Goal: Task Accomplishment & Management: Complete application form

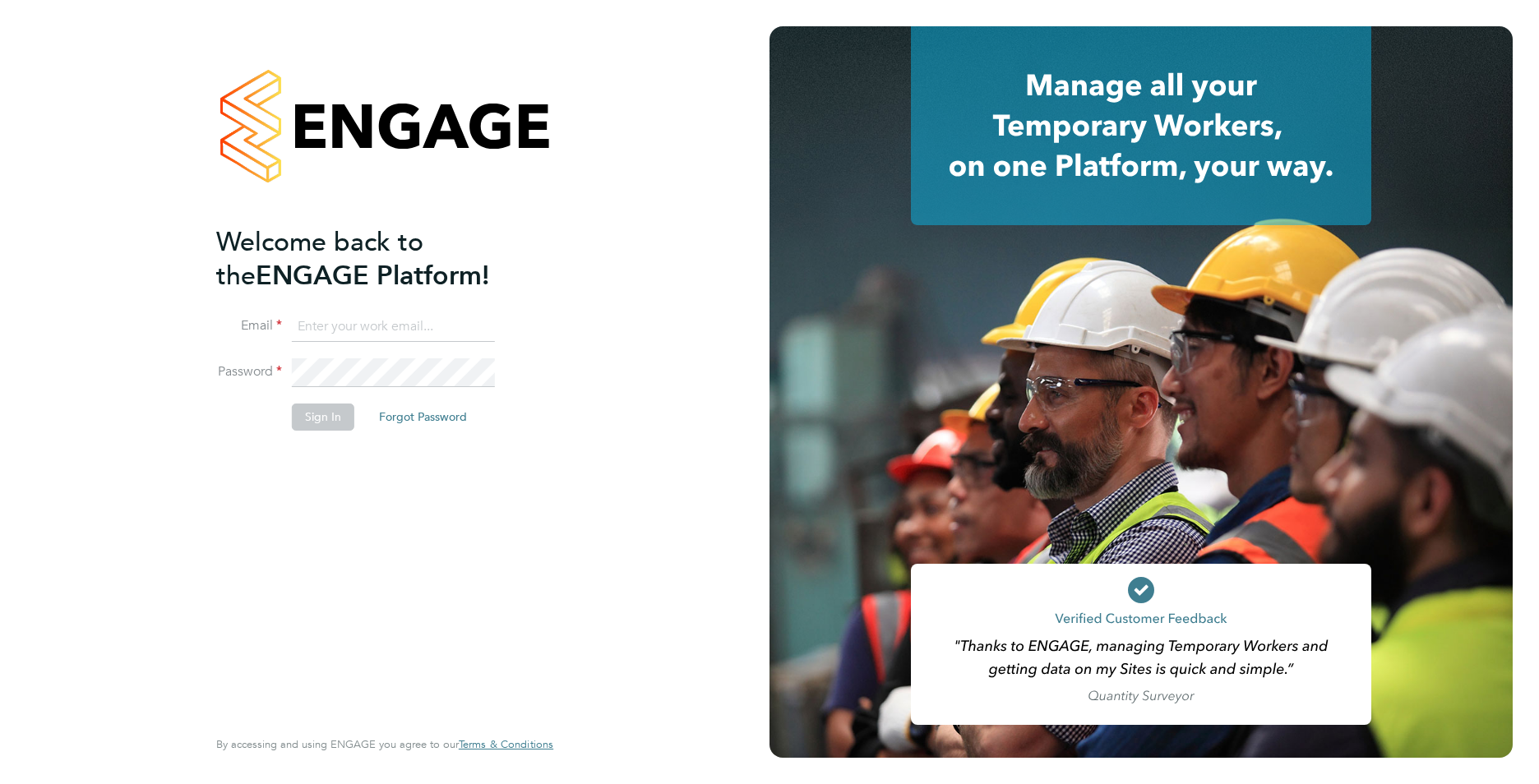
click at [407, 327] on input at bounding box center [393, 327] width 203 height 30
type input "callum@northbuildrecruit.com"
click at [328, 409] on button "Sign In" at bounding box center [323, 416] width 62 height 26
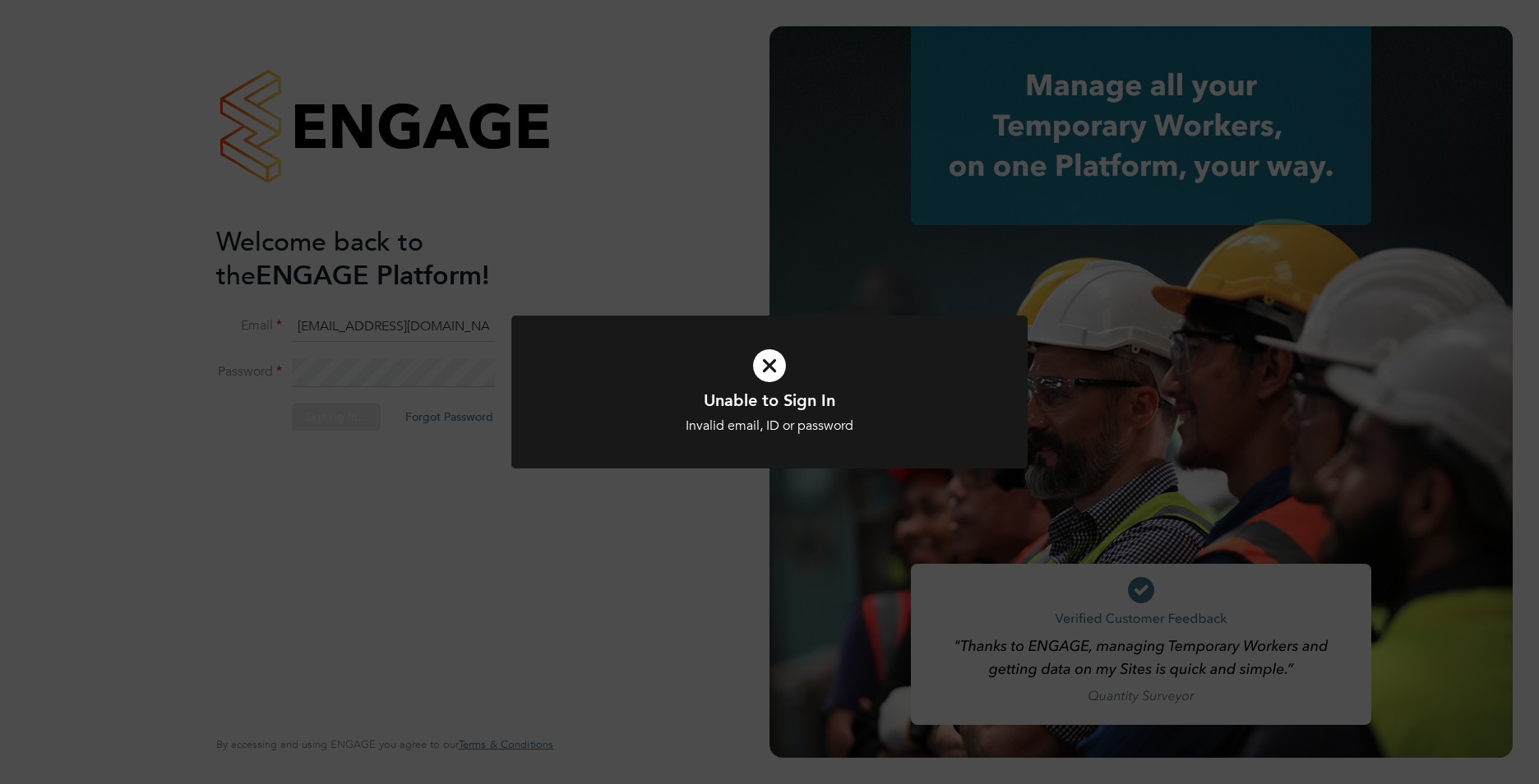
click at [674, 253] on div "Unable to Sign In Invalid email, ID or password Cancel Okay" at bounding box center [769, 392] width 1539 height 784
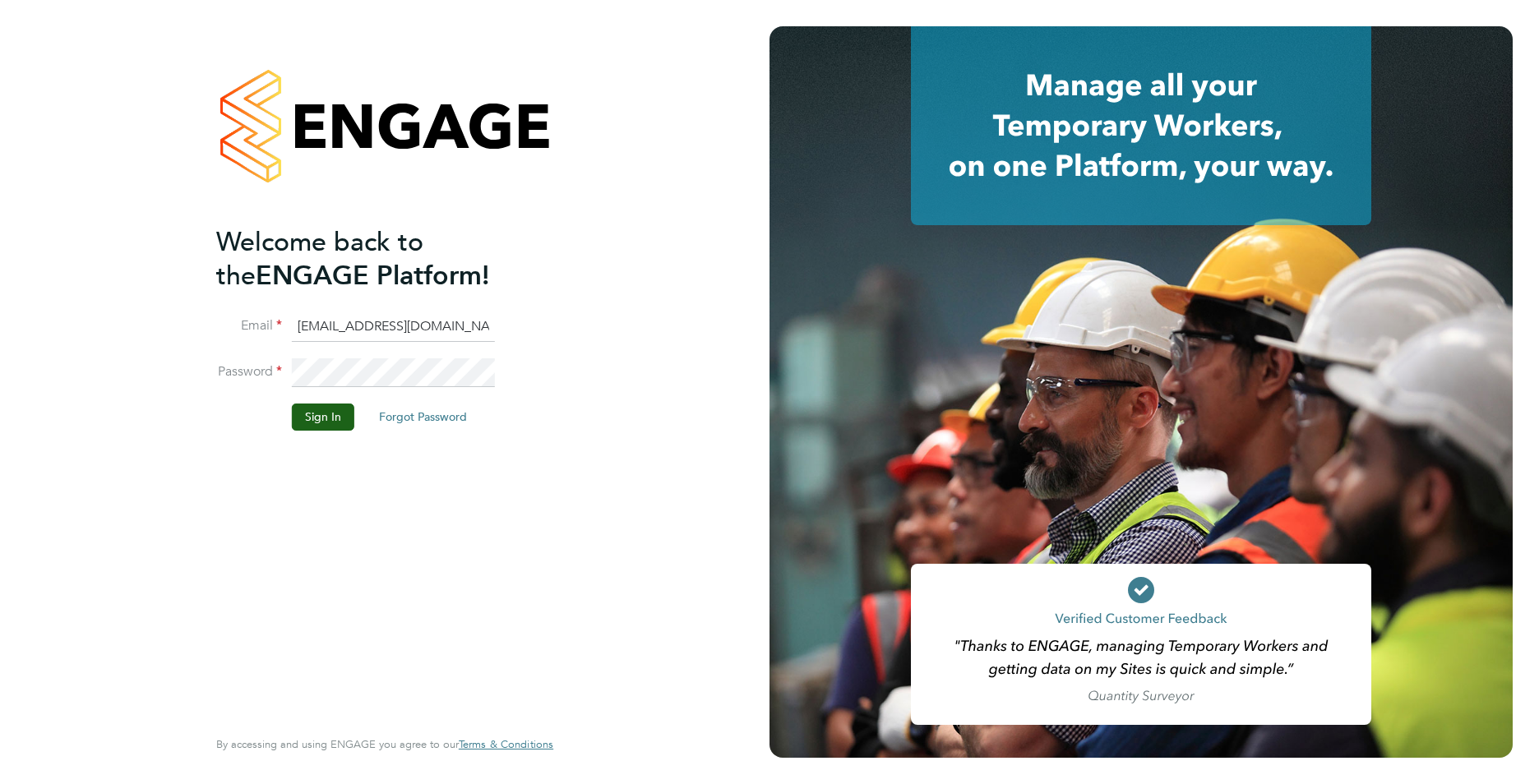
click at [480, 320] on input "callum@northbuildrecruit.com" at bounding box center [393, 327] width 203 height 30
drag, startPoint x: 481, startPoint y: 329, endPoint x: 212, endPoint y: 296, distance: 271.0
click at [227, 304] on ng-template "Welcome back to the ENGAGE Platform! Email callum@northbuildrecruit.com Passwor…" at bounding box center [376, 336] width 320 height 222
type input "C"
click at [211, 355] on div "Welcome back to the ENGAGE Platform! Email Password Sign In Forgot Password Ent…" at bounding box center [384, 392] width 403 height 784
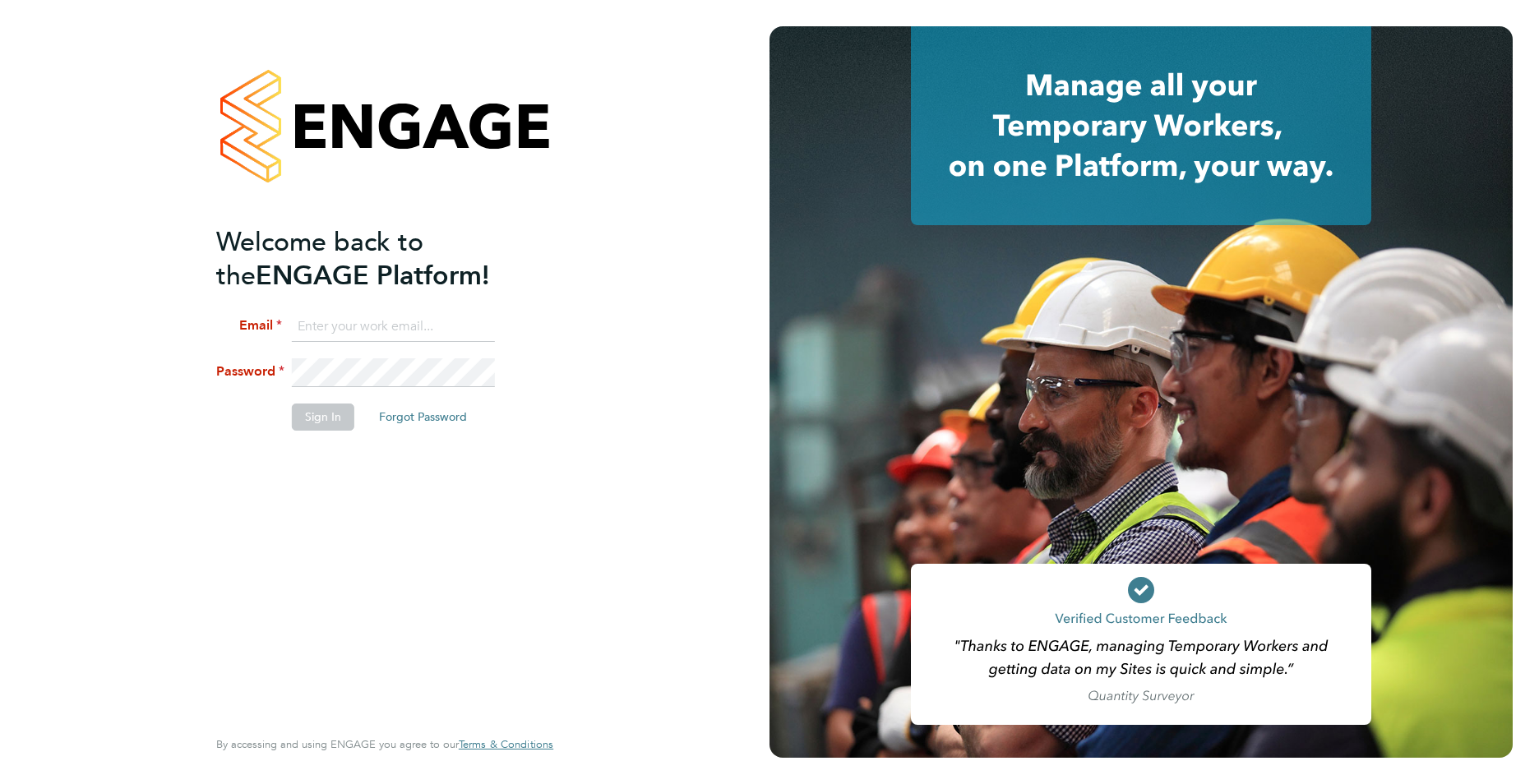
click at [321, 333] on input at bounding box center [393, 327] width 203 height 30
type input "callum@northbuildrecruit.com"
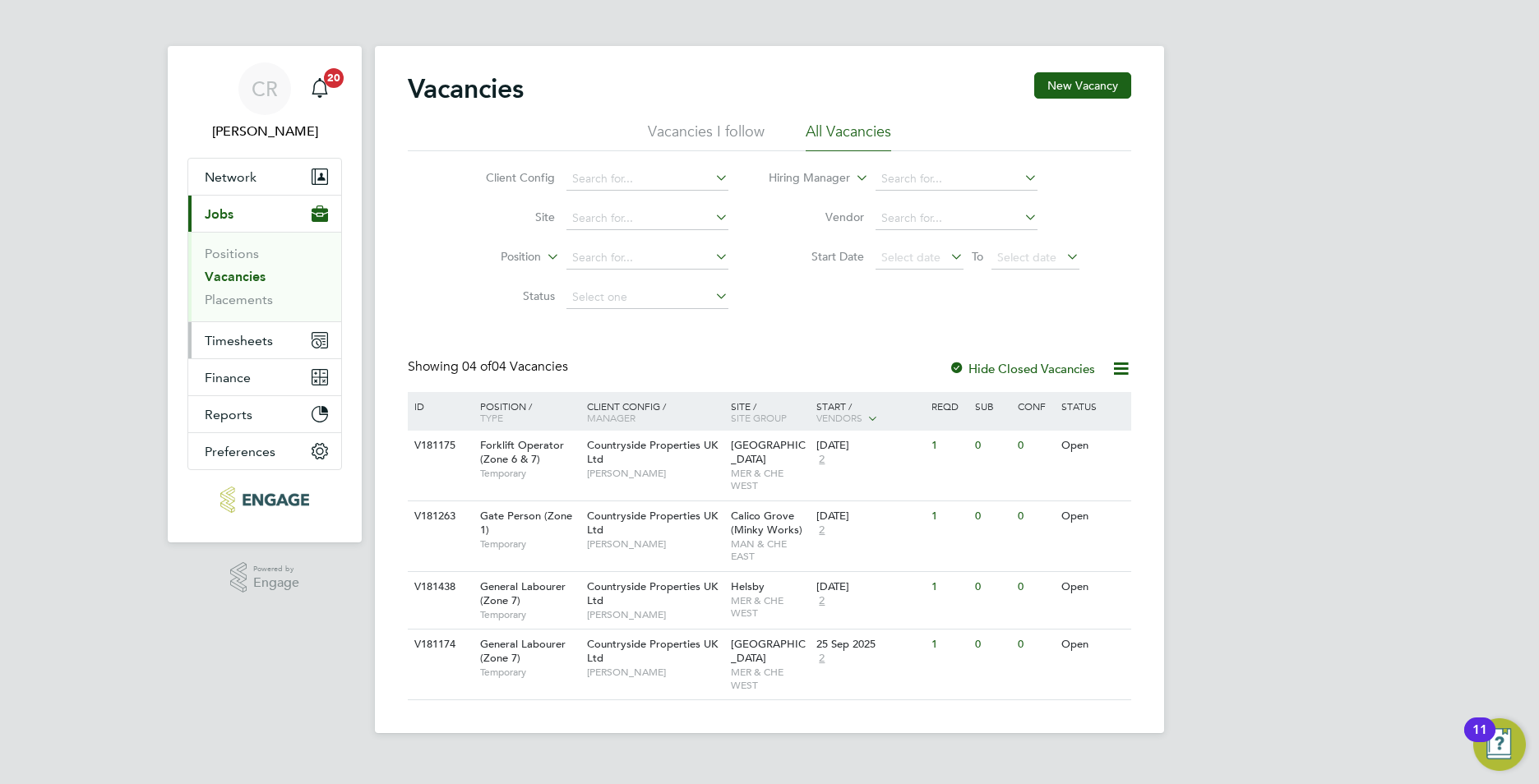
click at [242, 336] on span "Timesheets" at bounding box center [238, 340] width 68 height 15
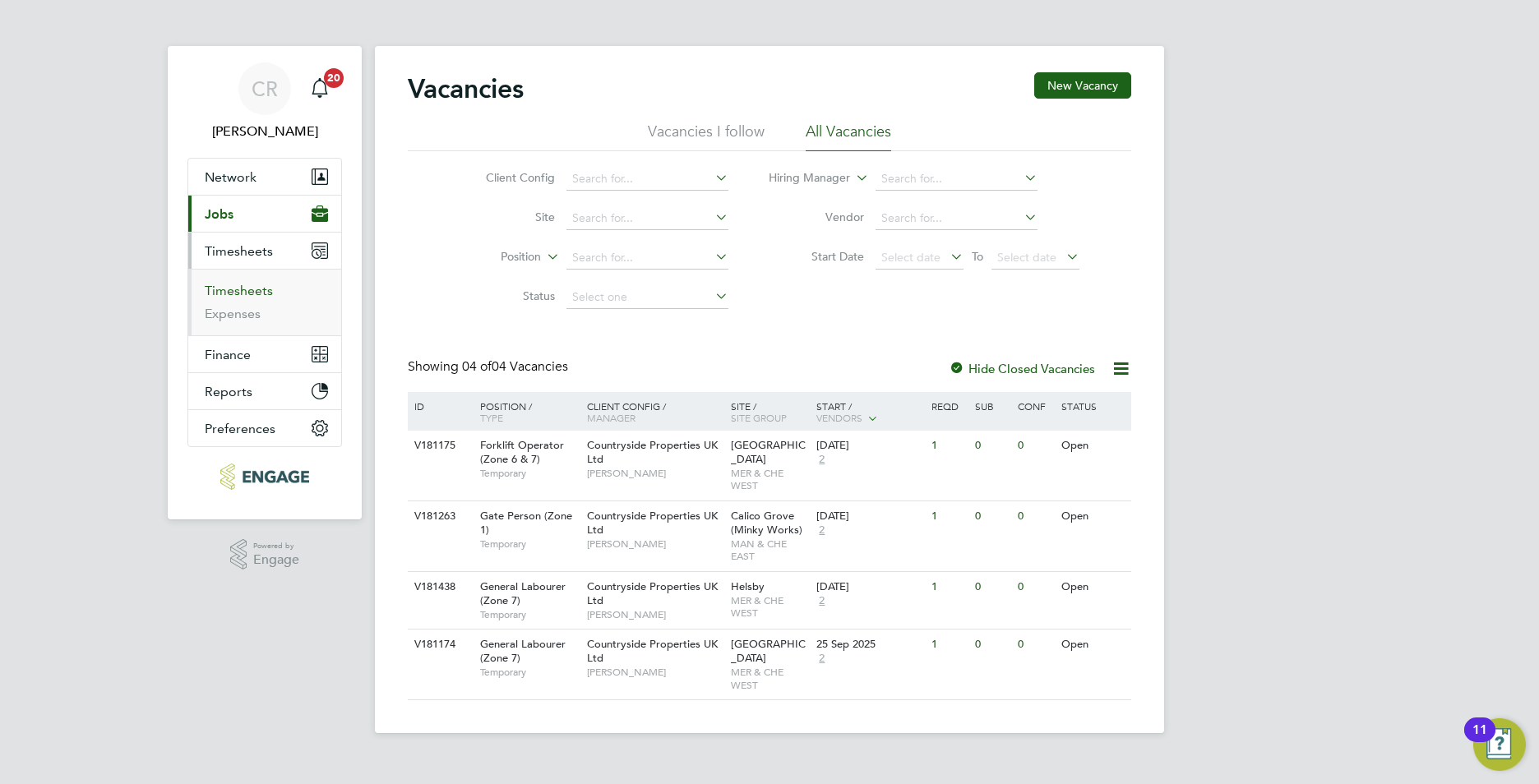
click at [259, 290] on link "Timesheets" at bounding box center [238, 290] width 68 height 15
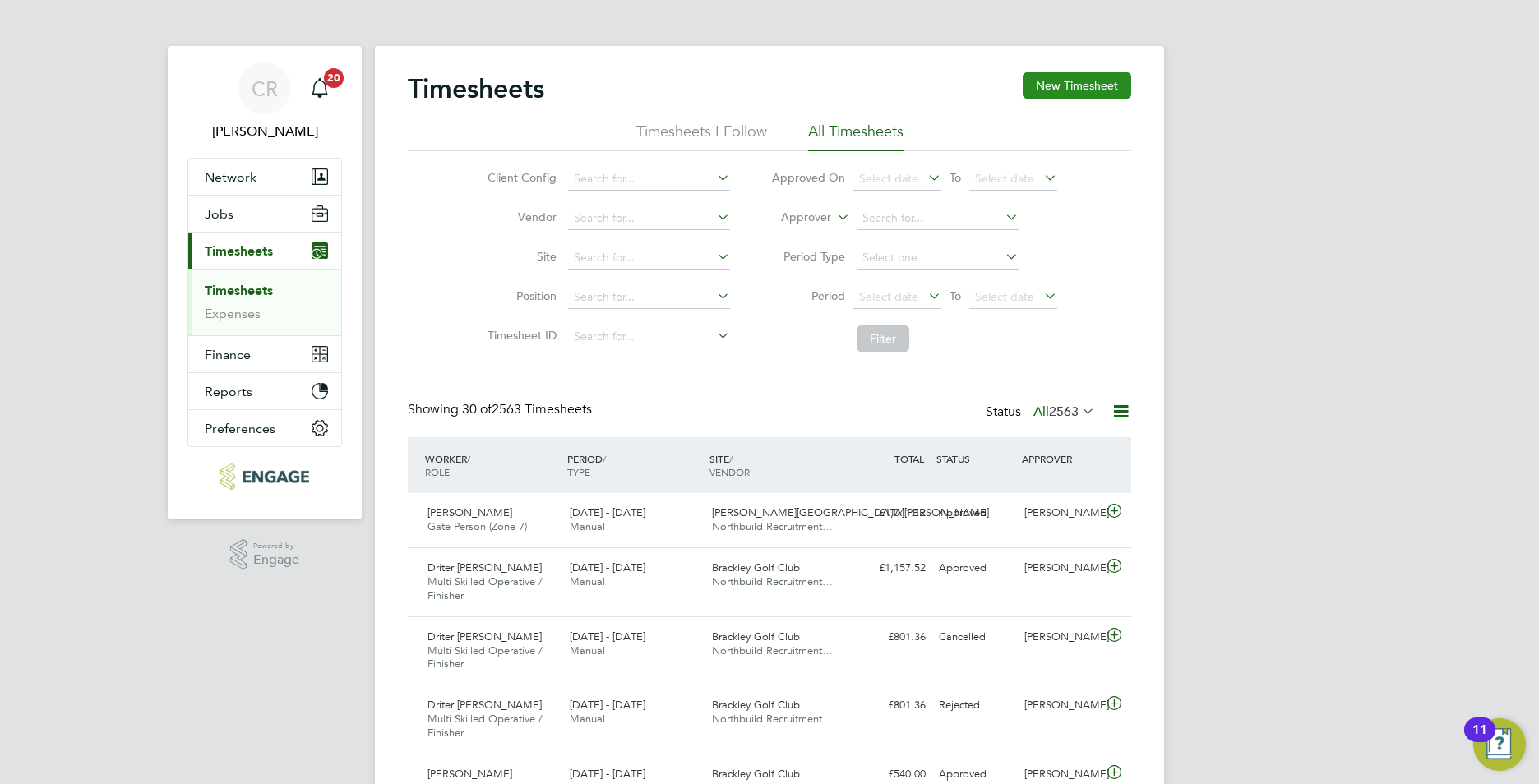
click at [1062, 90] on button "New Timesheet" at bounding box center [1077, 85] width 108 height 26
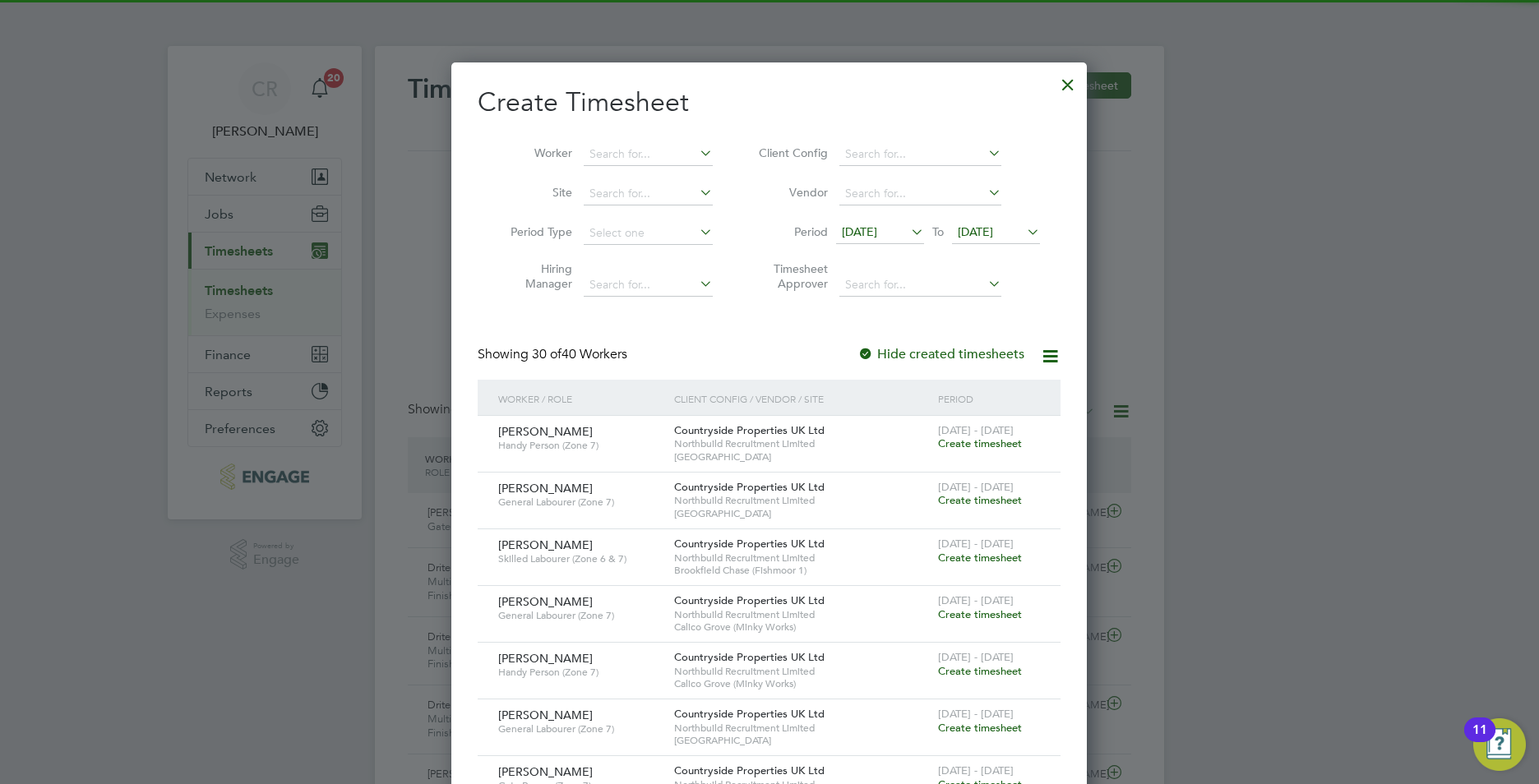
click at [877, 235] on span "15 Sep 2025" at bounding box center [860, 232] width 36 height 14
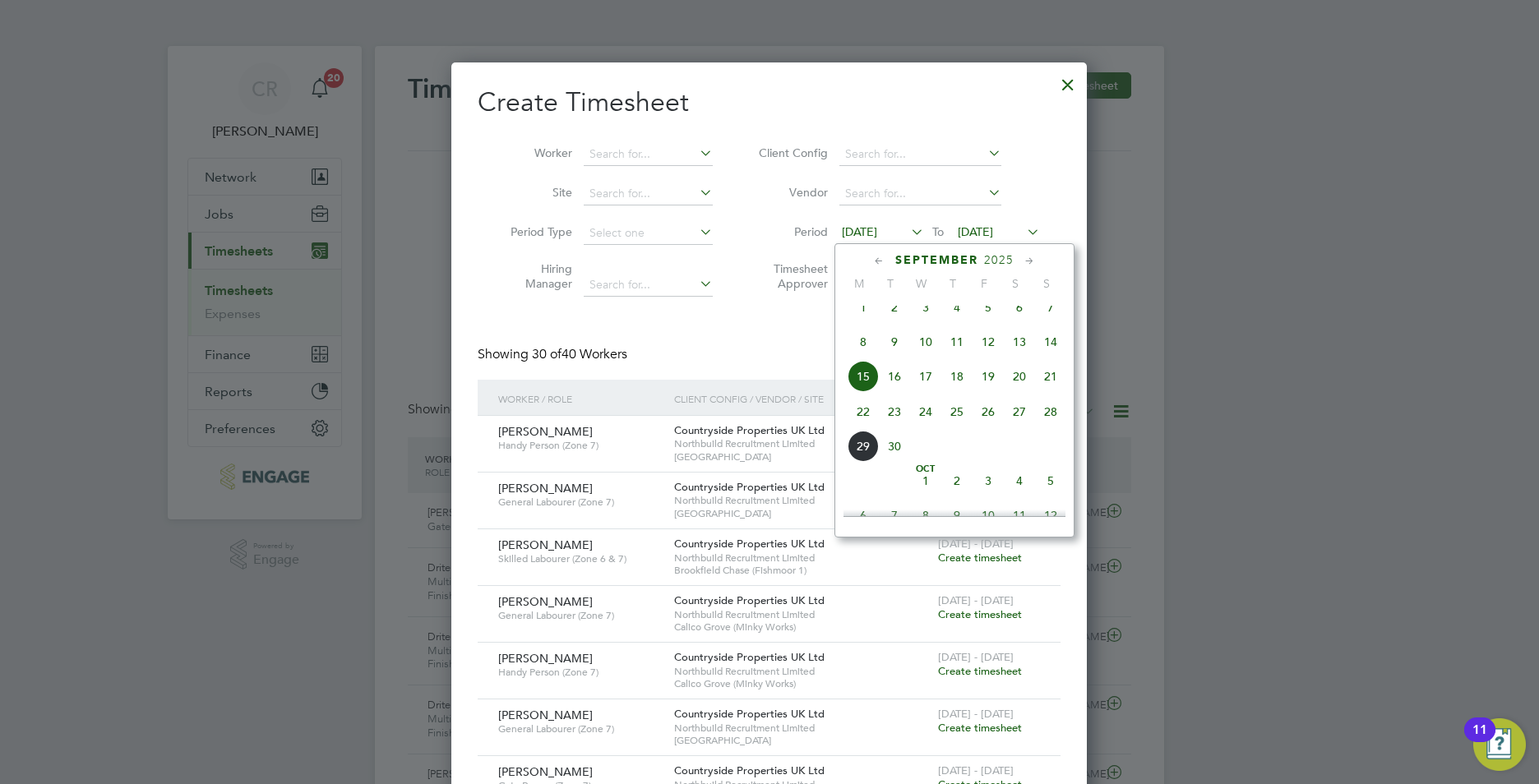
click at [860, 419] on span "22" at bounding box center [863, 411] width 32 height 31
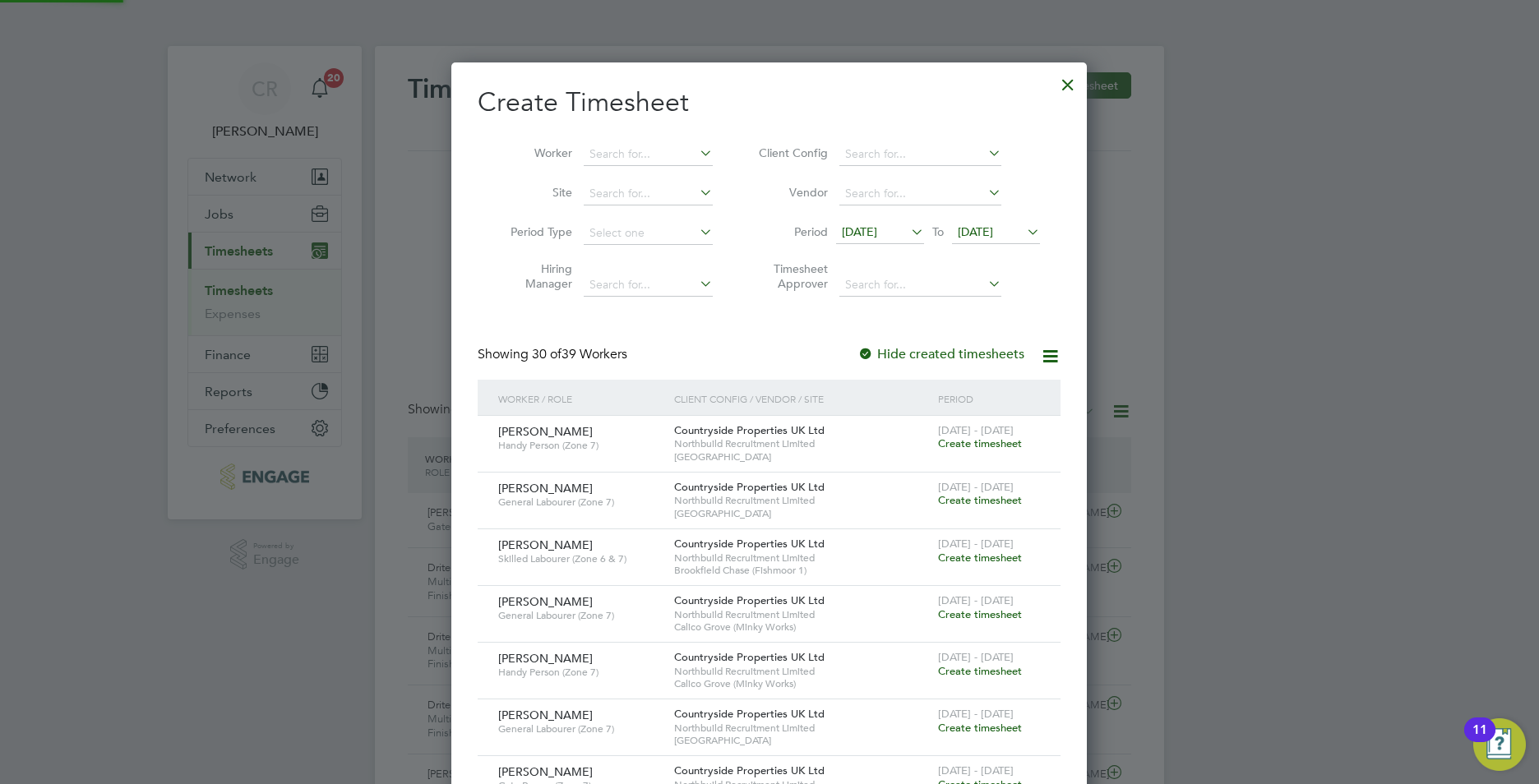
click at [985, 226] on span "22 Sep 2025" at bounding box center [976, 232] width 36 height 14
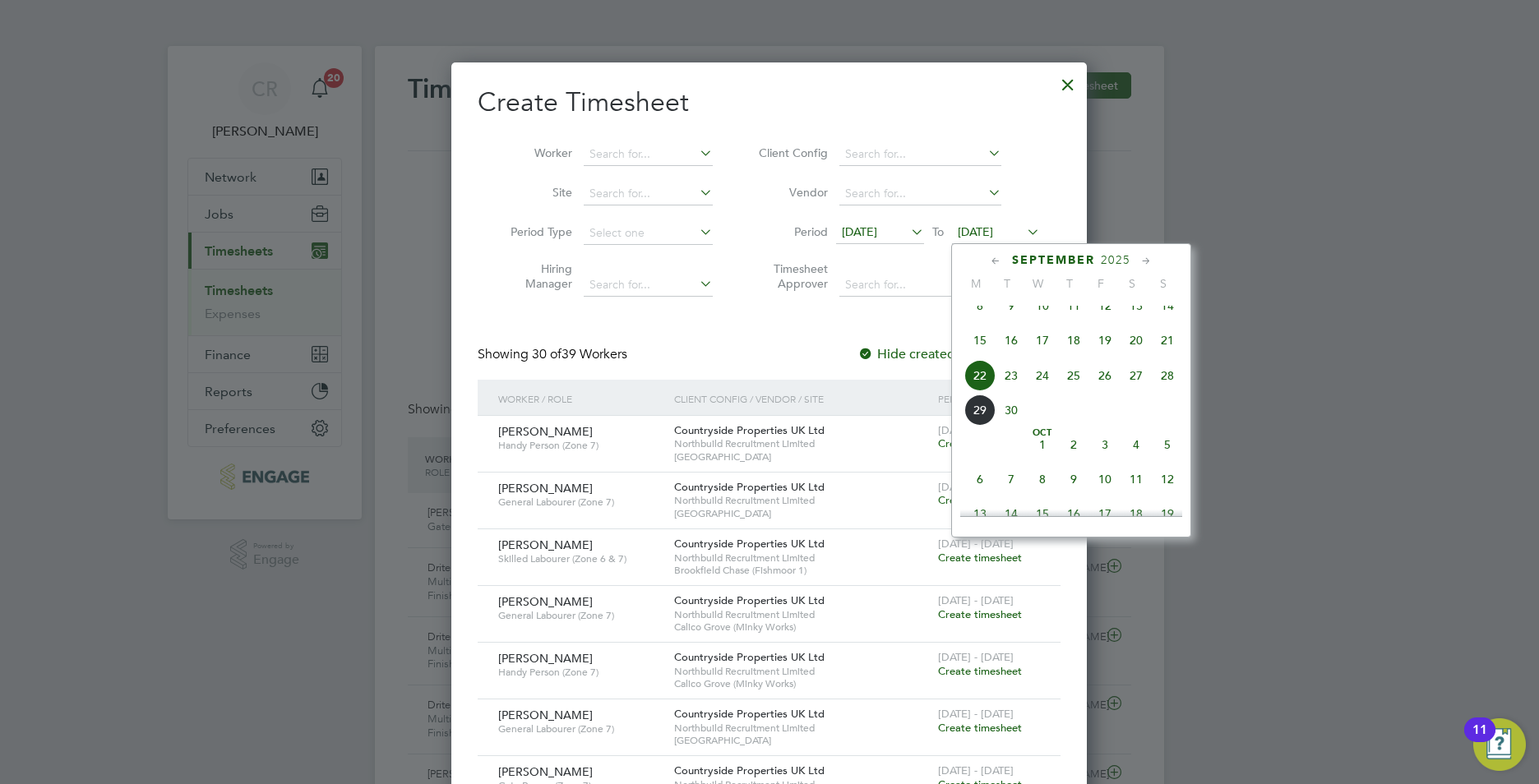
click at [1163, 392] on span "28" at bounding box center [1167, 375] width 32 height 31
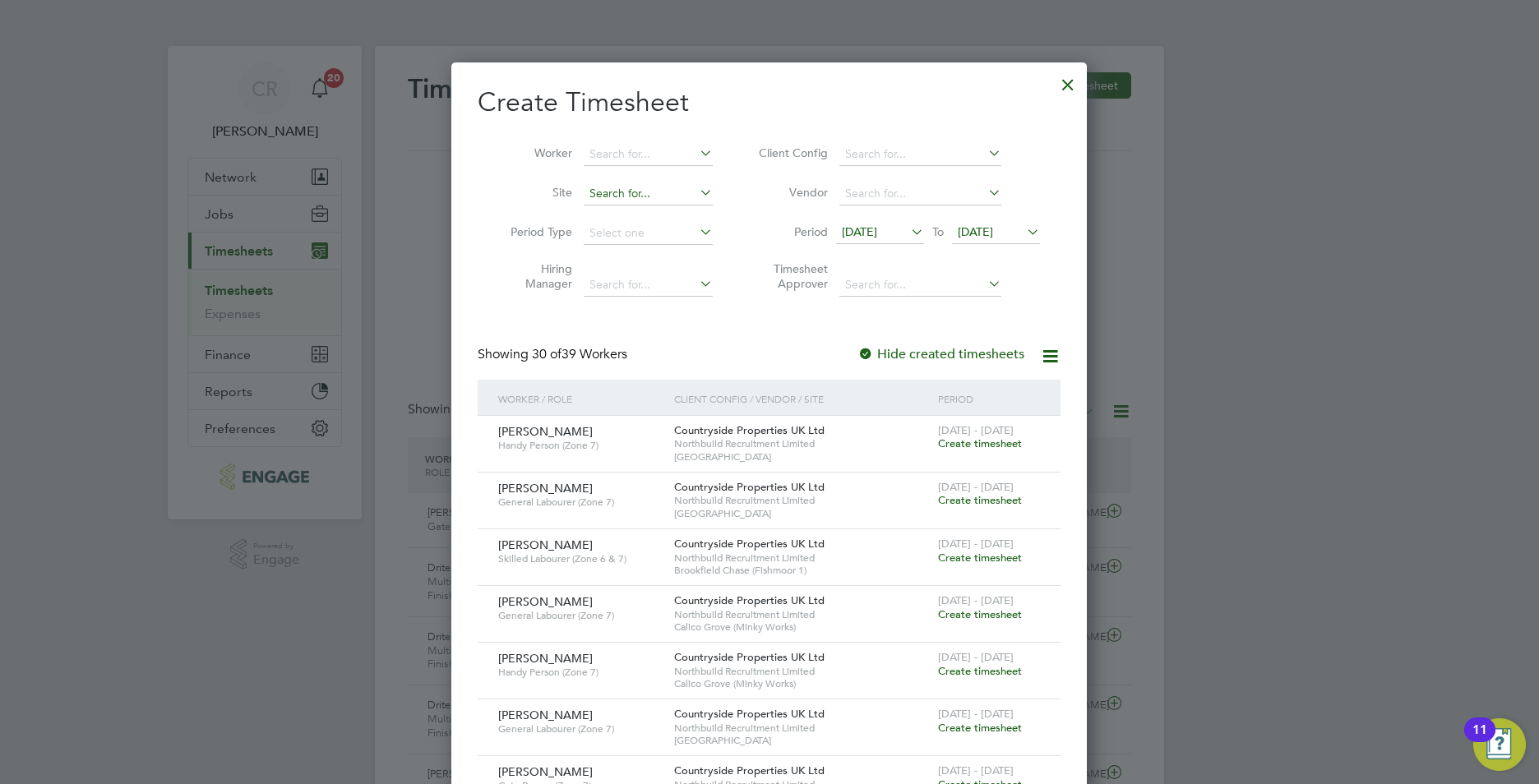
click at [631, 194] on input at bounding box center [648, 193] width 129 height 23
click at [664, 224] on li "Spectra Park" at bounding box center [647, 215] width 130 height 22
type input "[GEOGRAPHIC_DATA]"
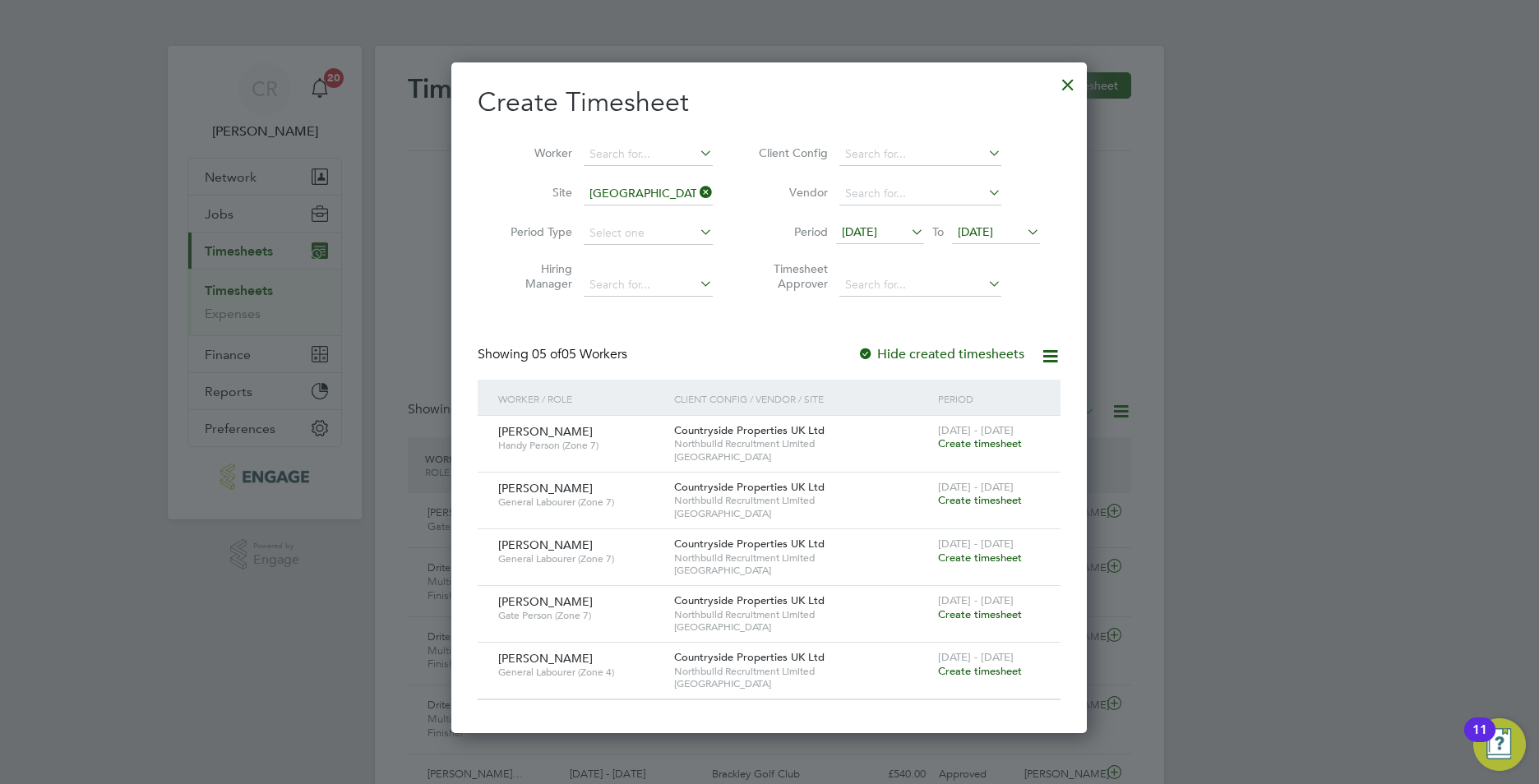
click at [971, 556] on span "Create timesheet" at bounding box center [979, 558] width 83 height 14
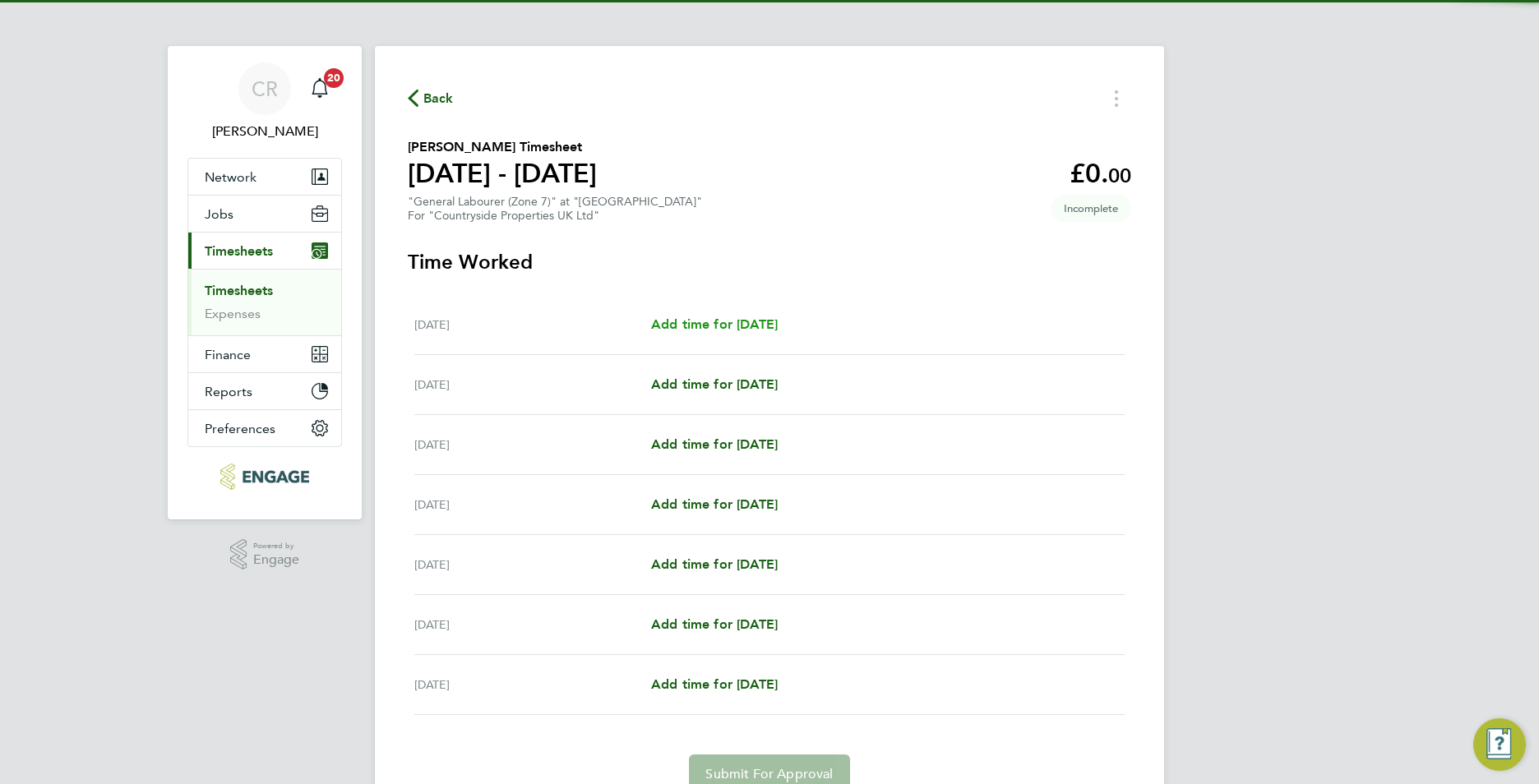
click at [778, 317] on span "Add time for Mon 22 Sep" at bounding box center [715, 324] width 127 height 15
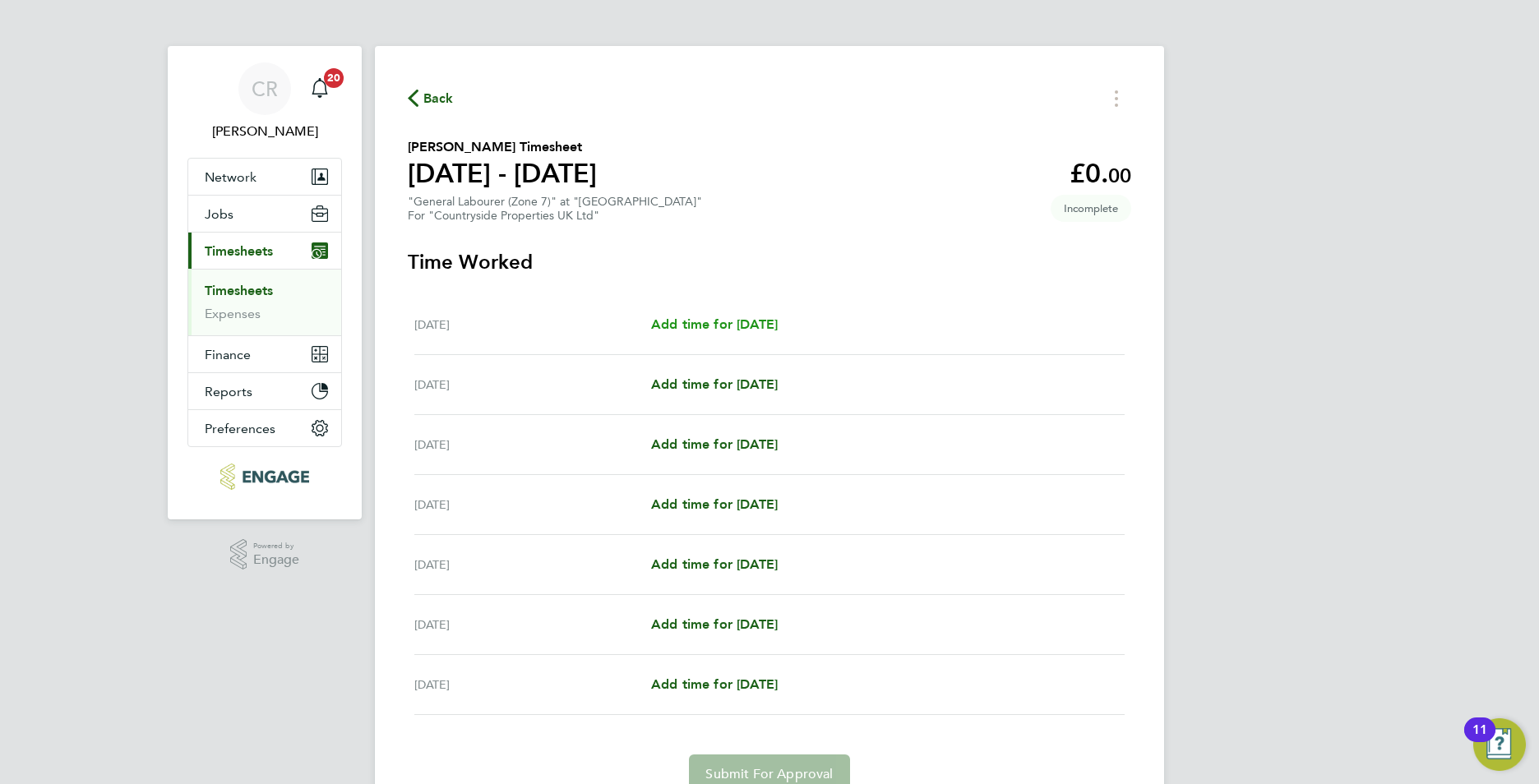
select select "30"
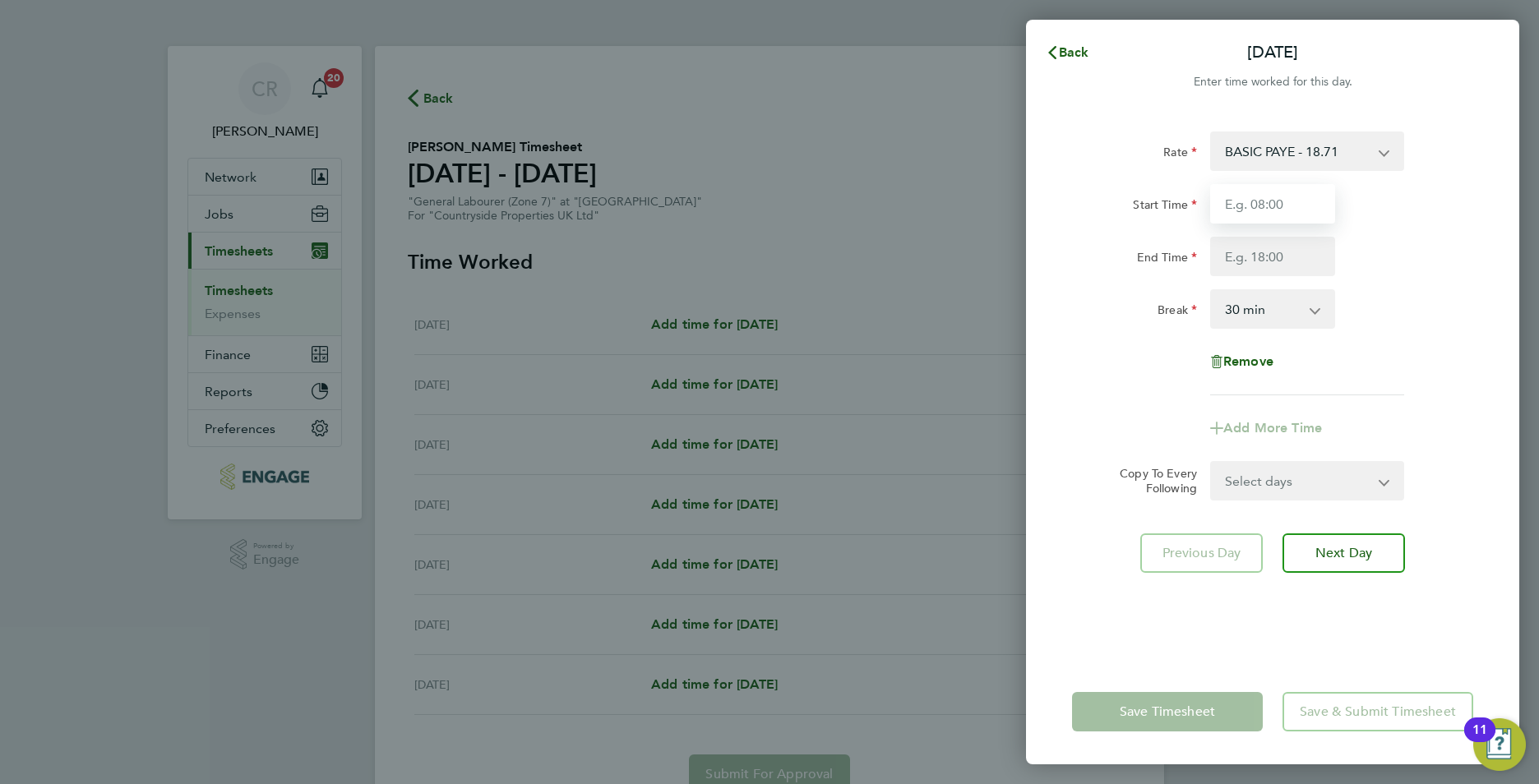
click at [1260, 201] on input "Start Time" at bounding box center [1272, 203] width 125 height 39
type input "07:30"
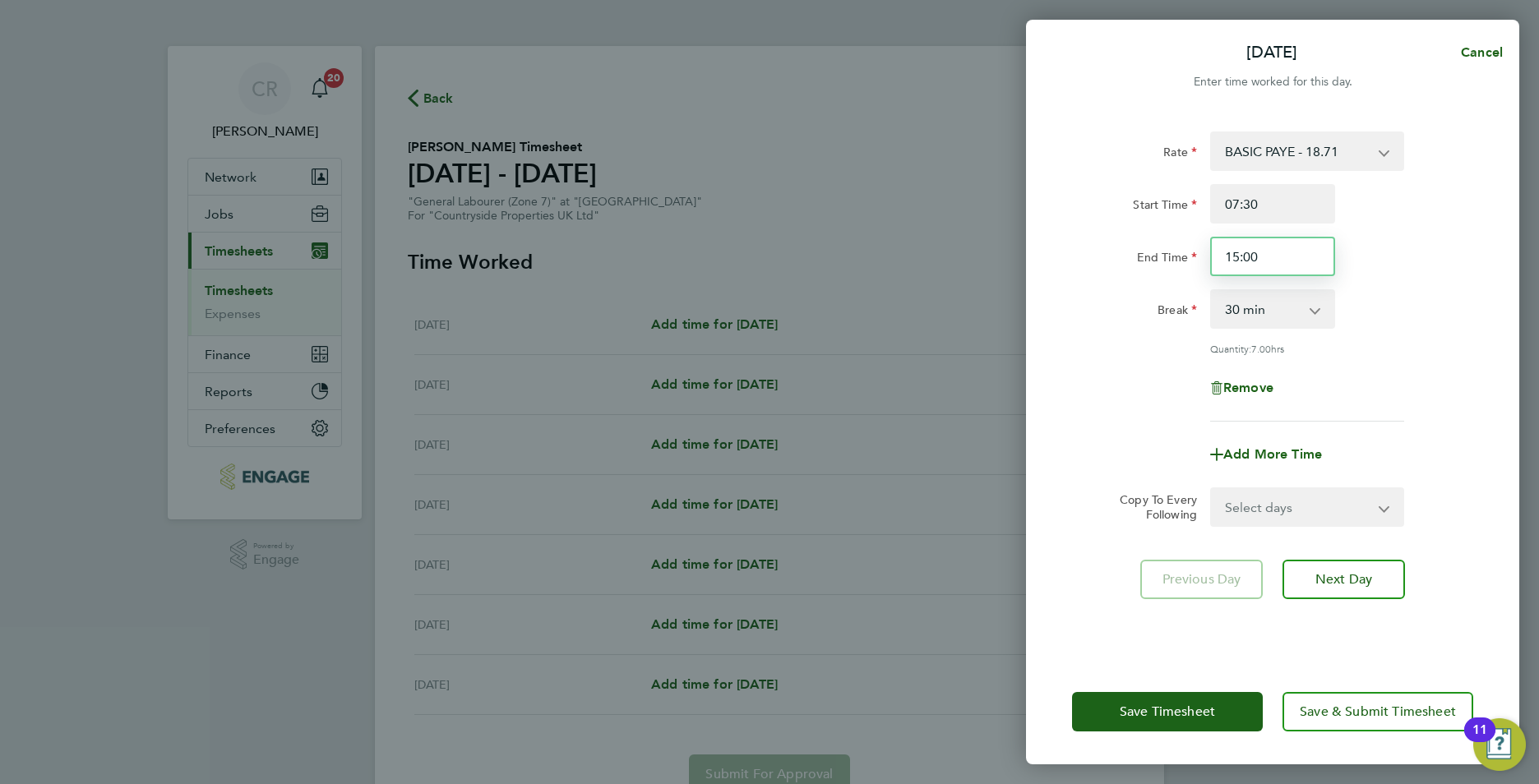
click at [1265, 258] on input "15:00" at bounding box center [1272, 256] width 125 height 39
click at [1461, 241] on div "End Time 16:00" at bounding box center [1272, 256] width 415 height 39
click at [1240, 249] on input "16:00" at bounding box center [1272, 256] width 125 height 39
type input "17:00"
click at [1414, 312] on div "Break 0 min 15 min 30 min 45 min 60 min 75 min 90 min" at bounding box center [1272, 309] width 415 height 39
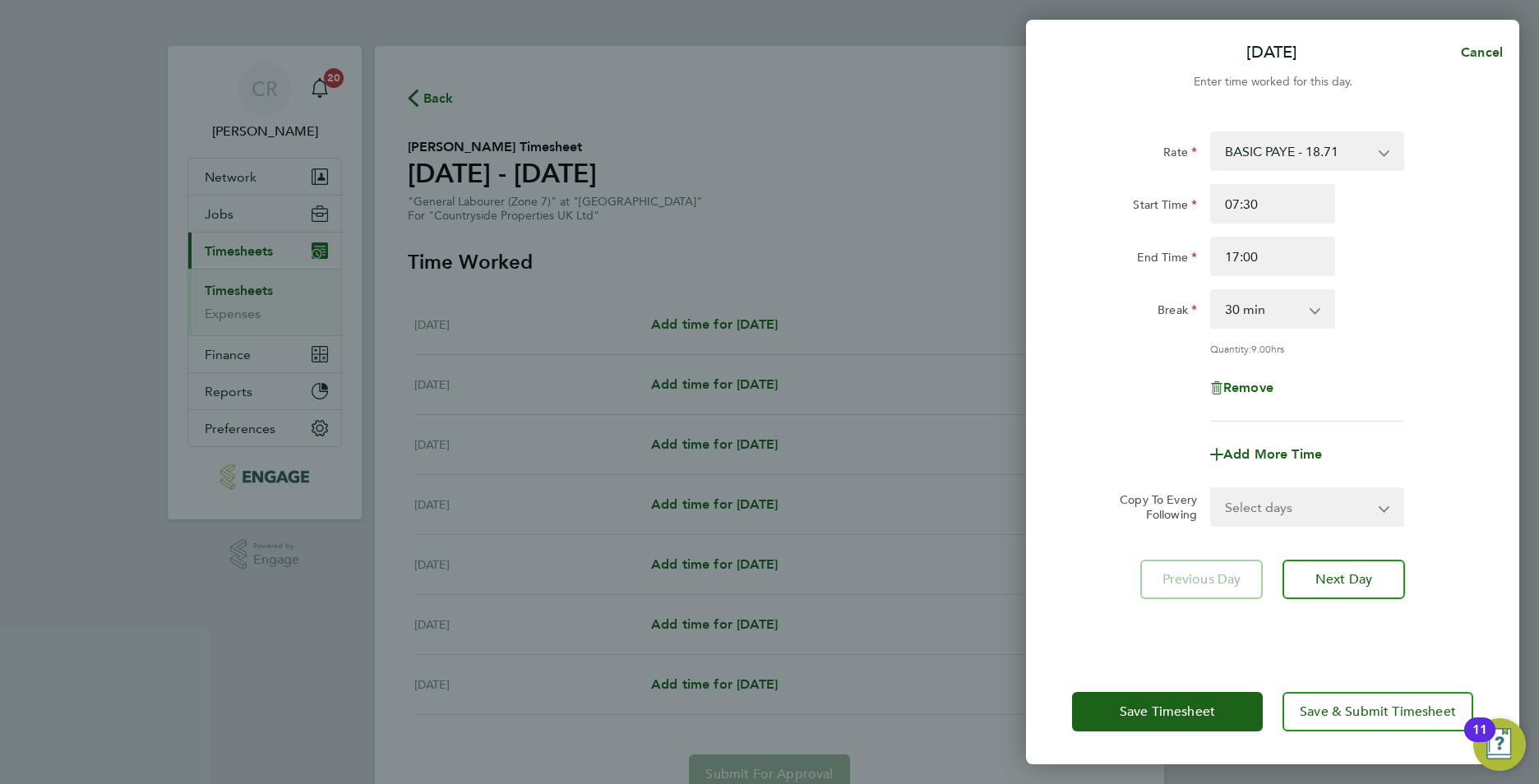
click at [1283, 497] on select "Select days Day Weekday (Mon-Fri) Weekend (Sat-Sun) Tuesday Wednesday Thursday …" at bounding box center [1298, 506] width 173 height 36
select select "WEEKDAY"
click at [1212, 489] on select "Select days Day Weekday (Mon-Fri) Weekend (Sat-Sun) Tuesday Wednesday Thursday …" at bounding box center [1298, 506] width 173 height 36
select select "2025-09-28"
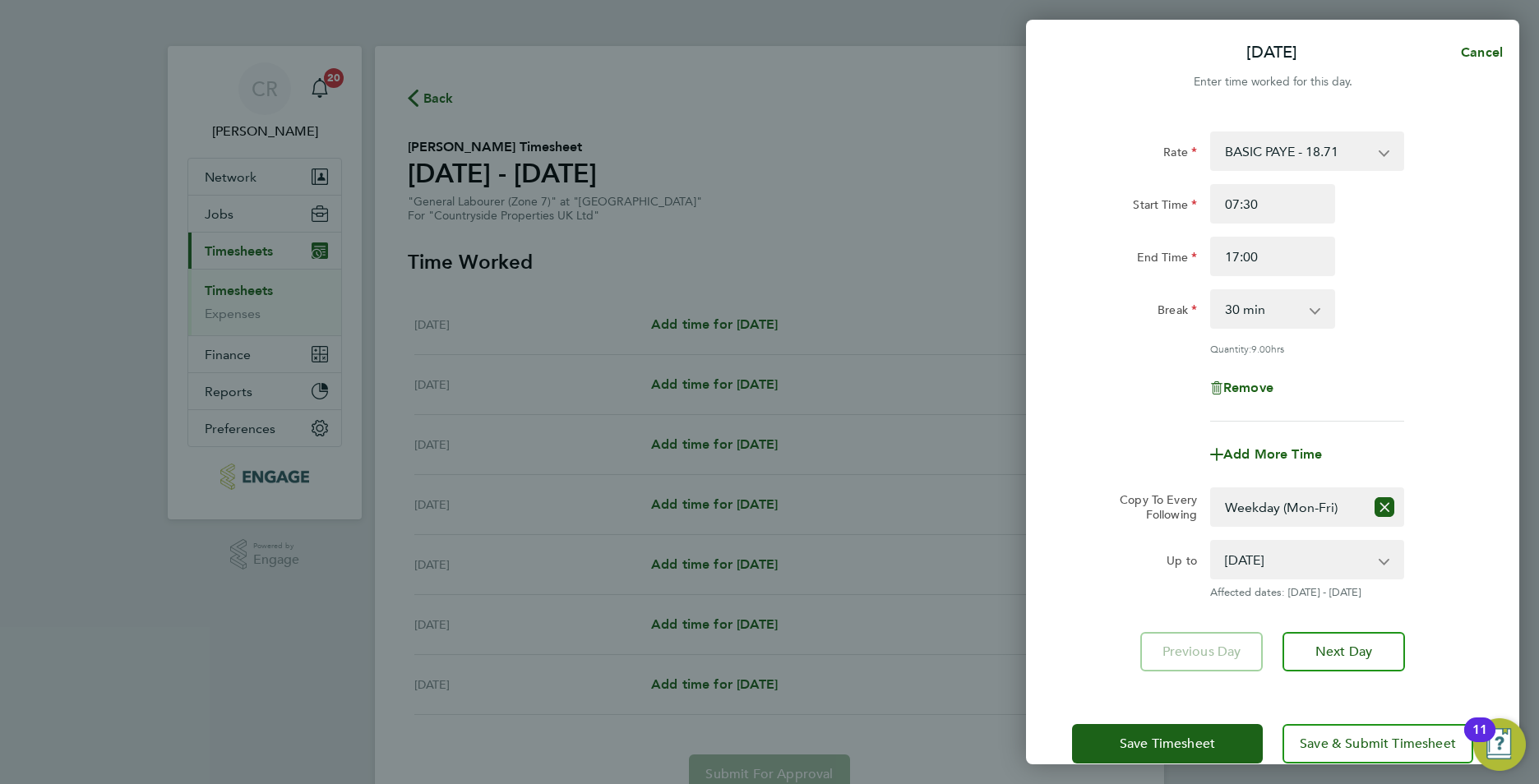
click at [795, 152] on div "Mon 22 Sep Cancel Enter time worked for this day. Rate BASIC PAYE - 18.71 Start…" at bounding box center [769, 392] width 1539 height 784
click at [1134, 741] on span "Save Timesheet" at bounding box center [1168, 743] width 95 height 16
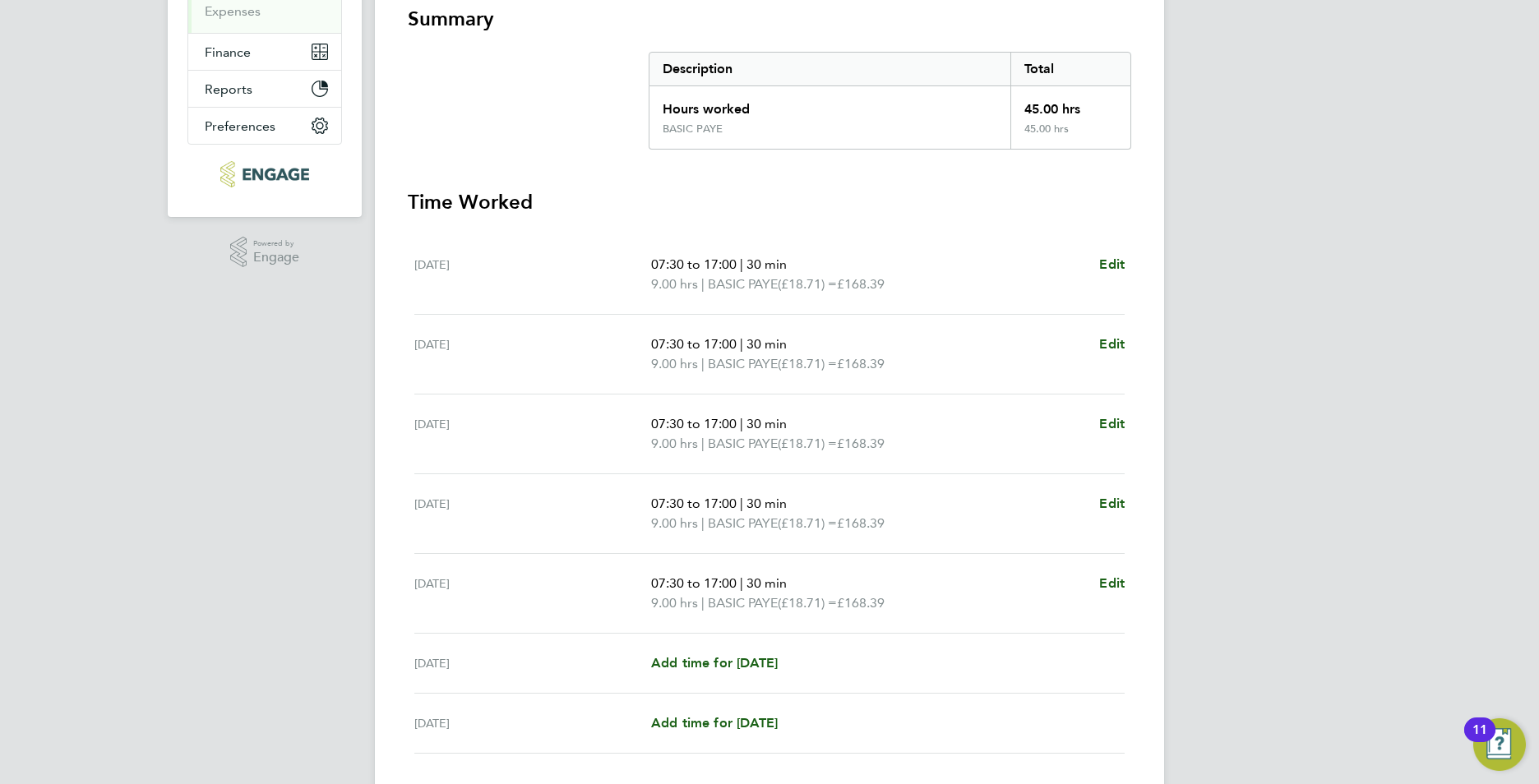
scroll to position [411, 0]
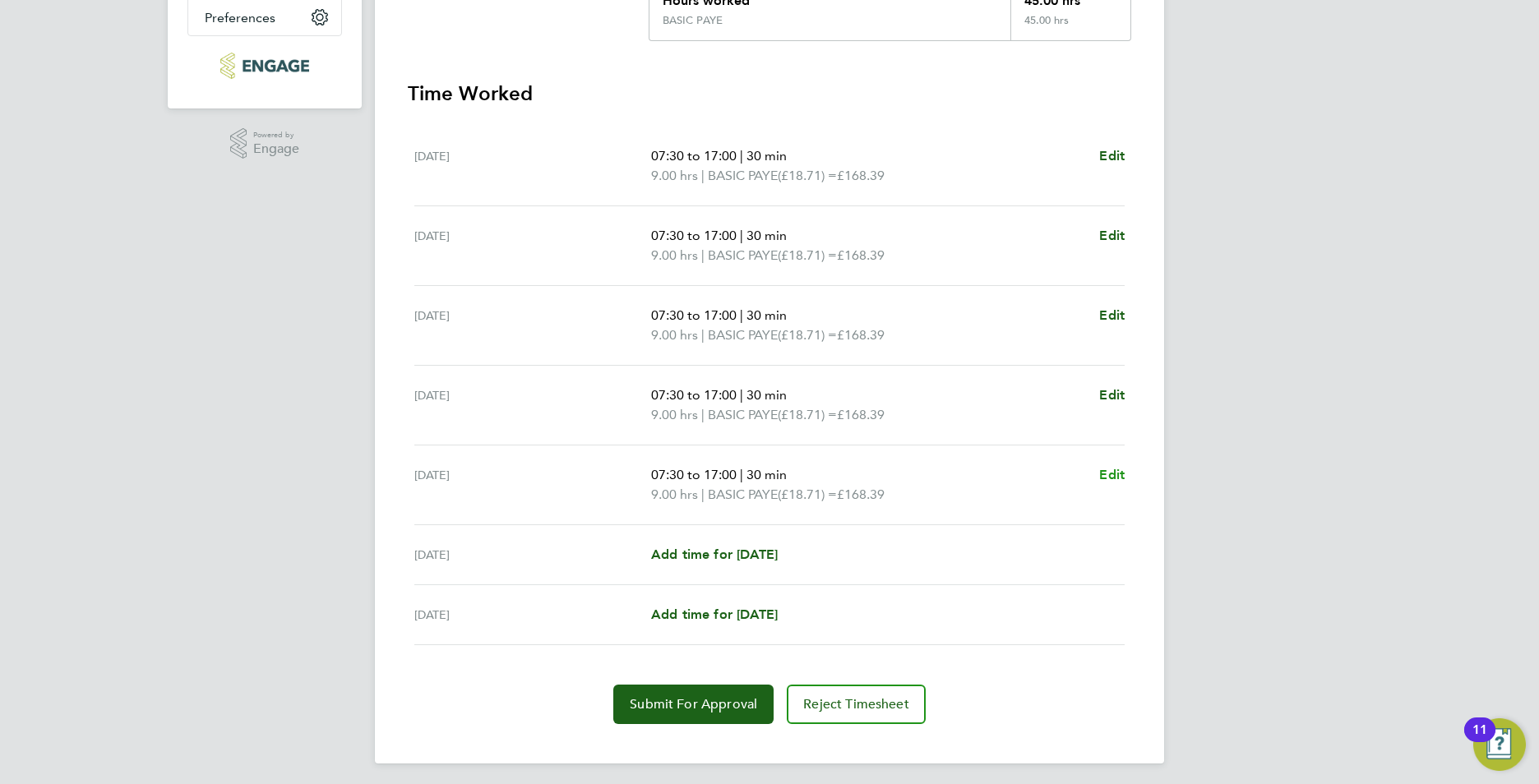
click at [1124, 478] on span "Edit" at bounding box center [1112, 474] width 26 height 15
select select "30"
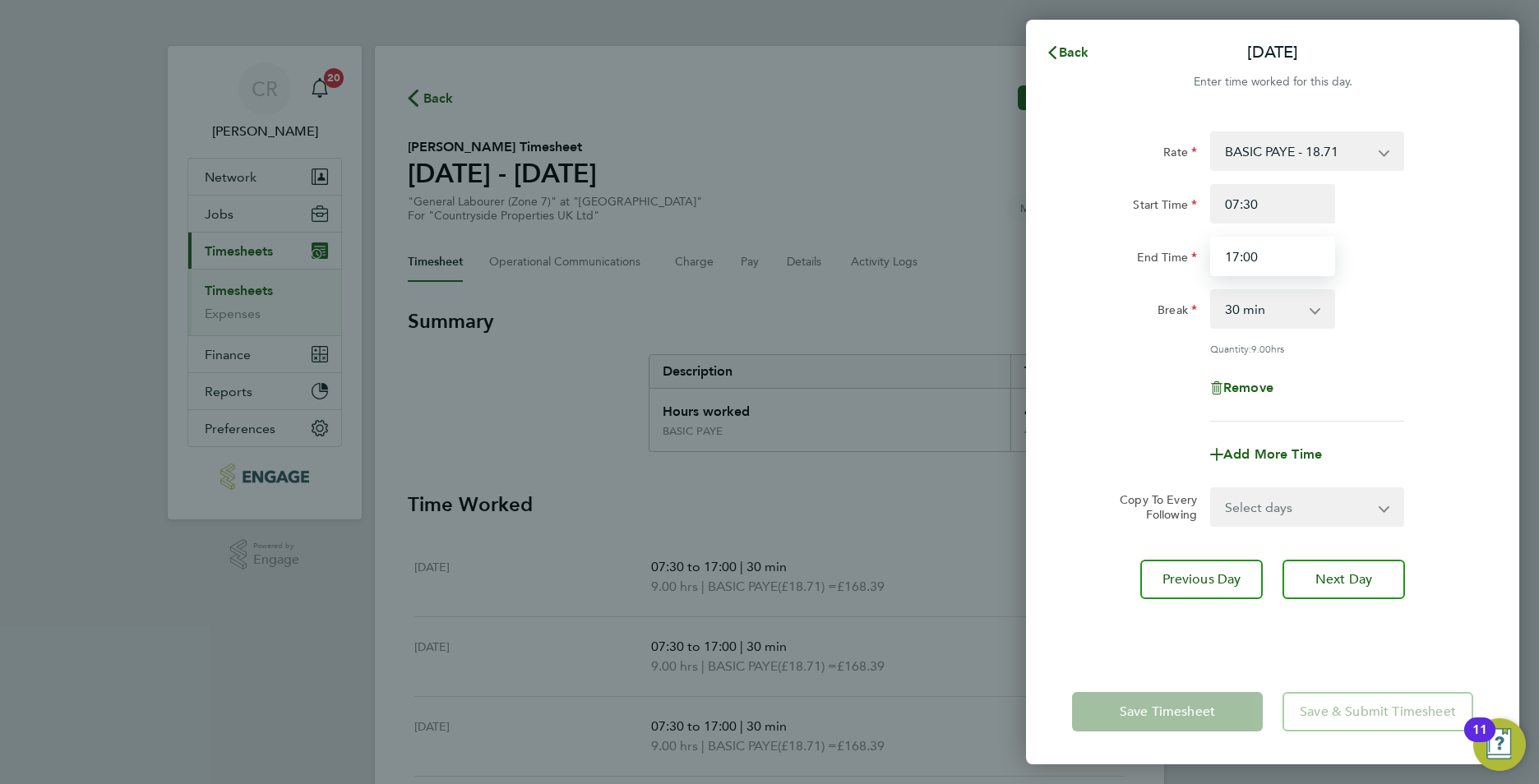
click at [1243, 260] on input "17:00" at bounding box center [1272, 256] width 125 height 39
type input "16:30"
click at [1520, 319] on div "Back Fri 26 Sep Enter time worked for this day. Rate BASIC PAYE - 18.71 Start T…" at bounding box center [769, 392] width 1539 height 784
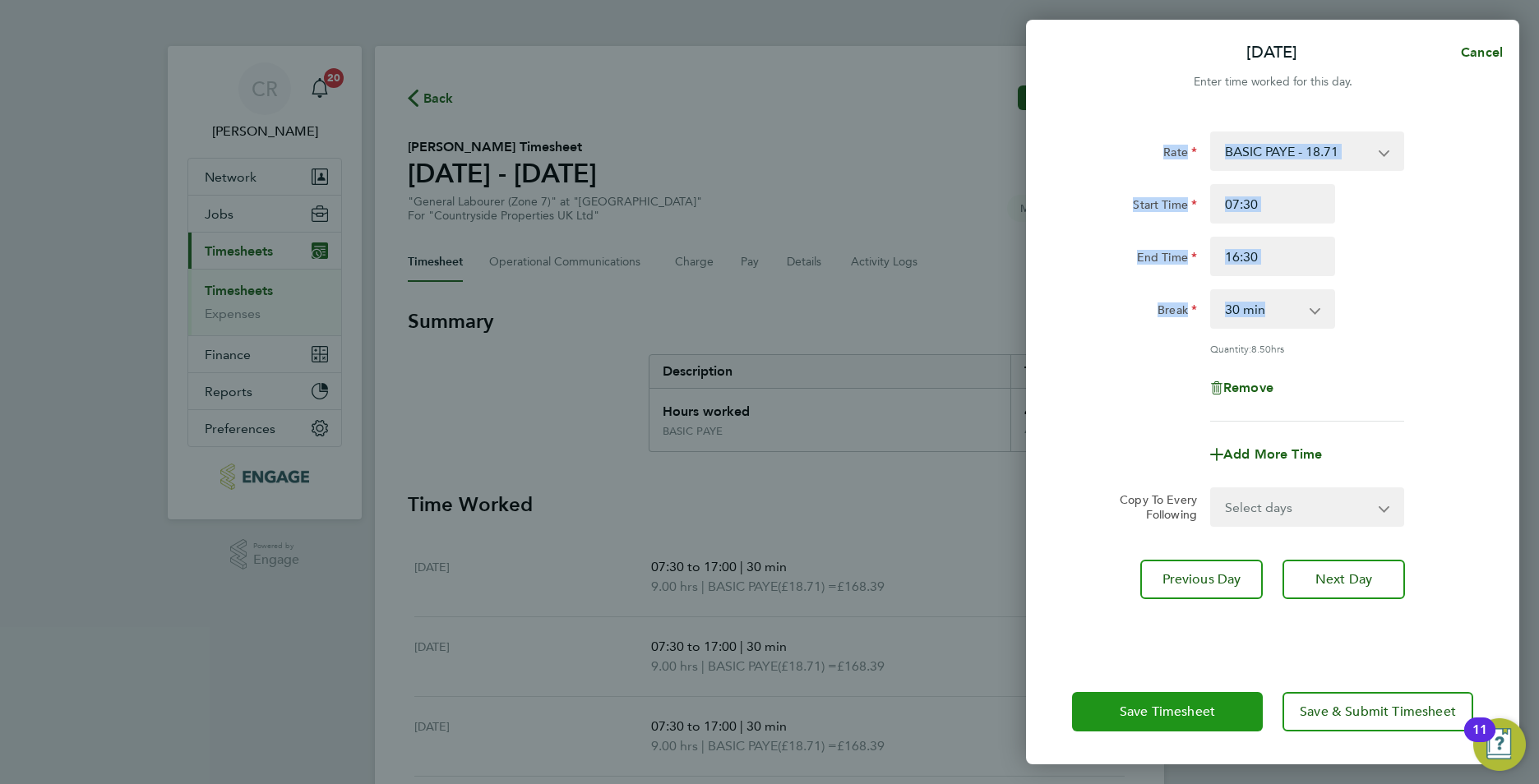
click at [1133, 712] on span "Save Timesheet" at bounding box center [1168, 711] width 95 height 16
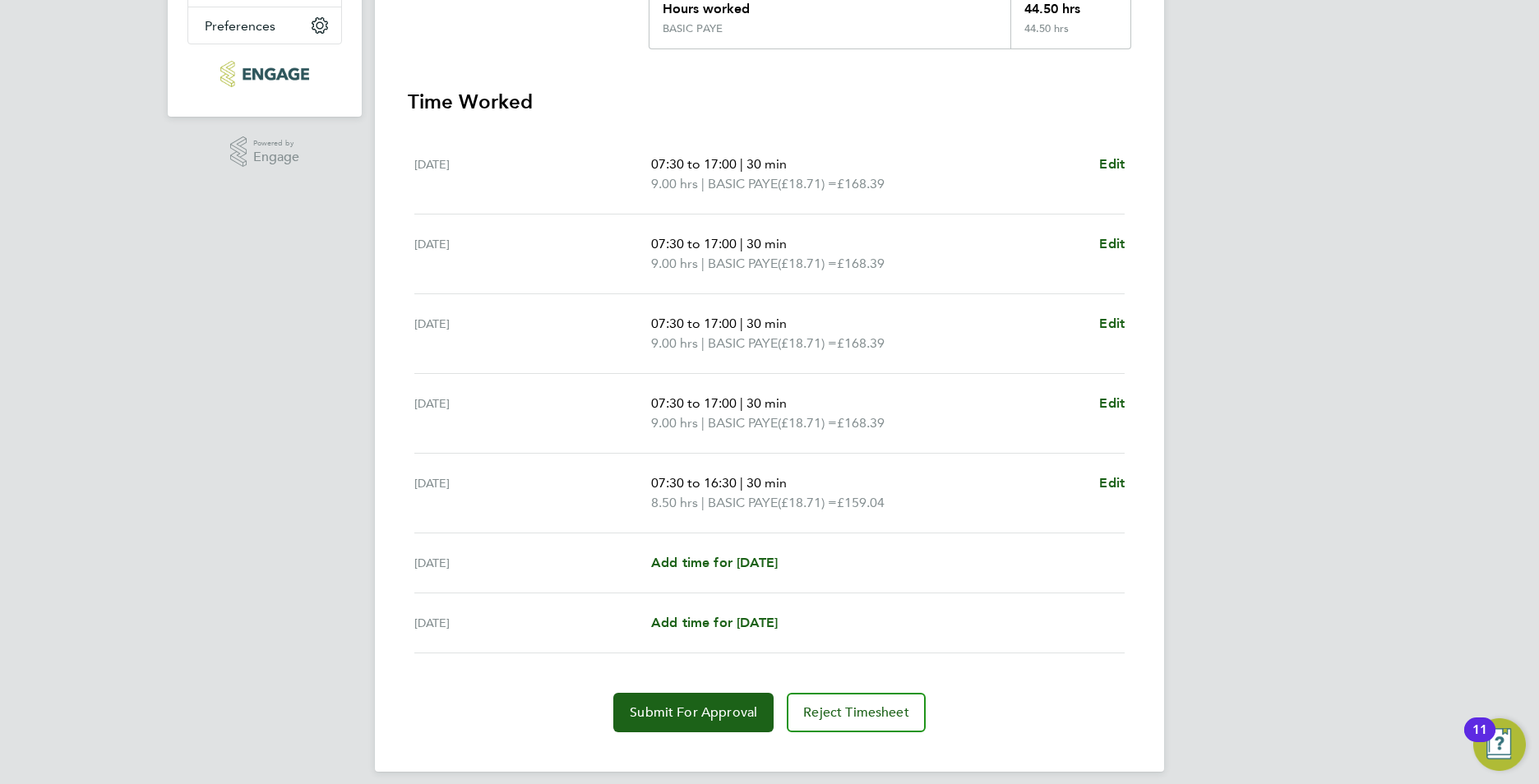
scroll to position [411, 0]
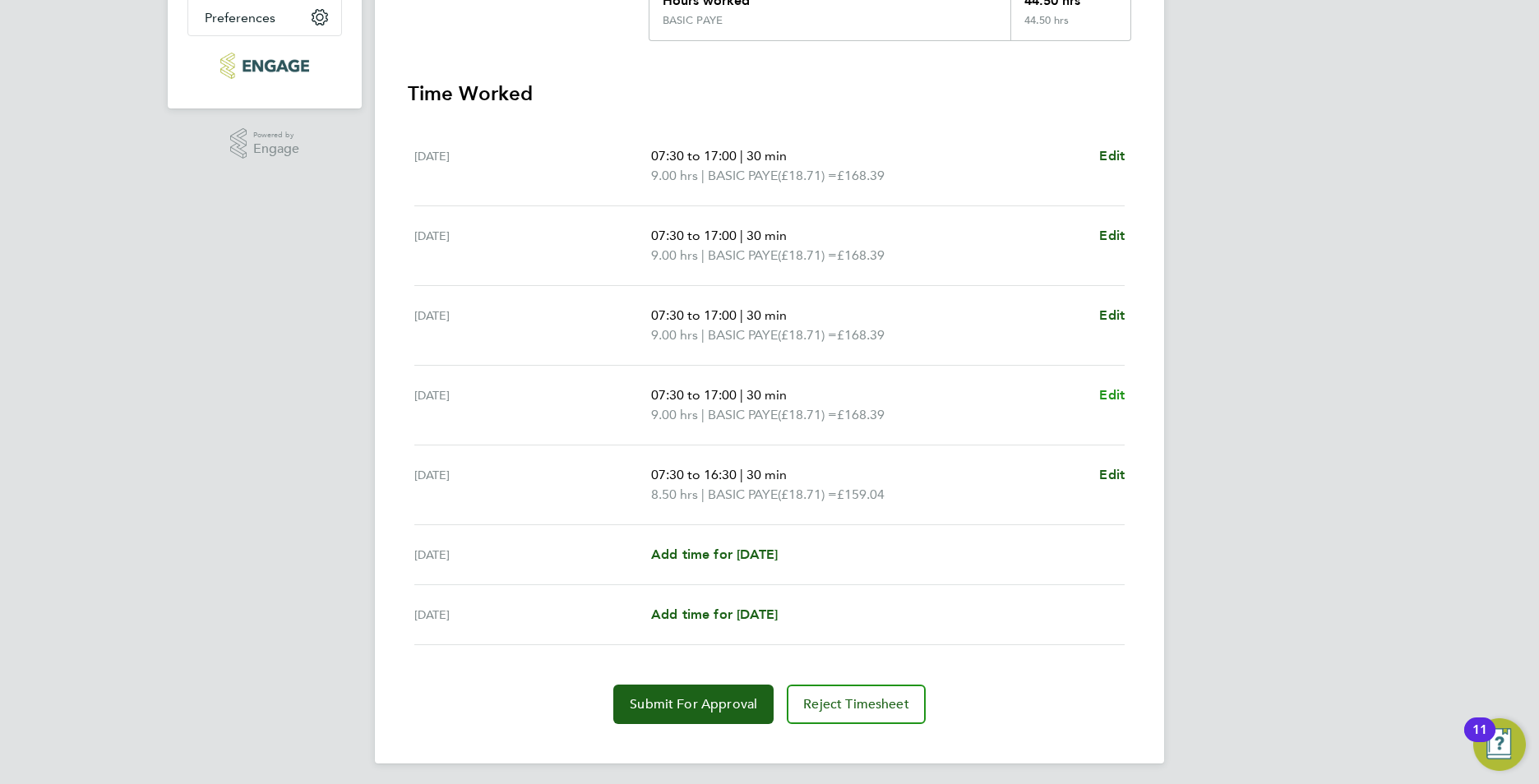
click at [1111, 392] on span "Edit" at bounding box center [1112, 395] width 26 height 15
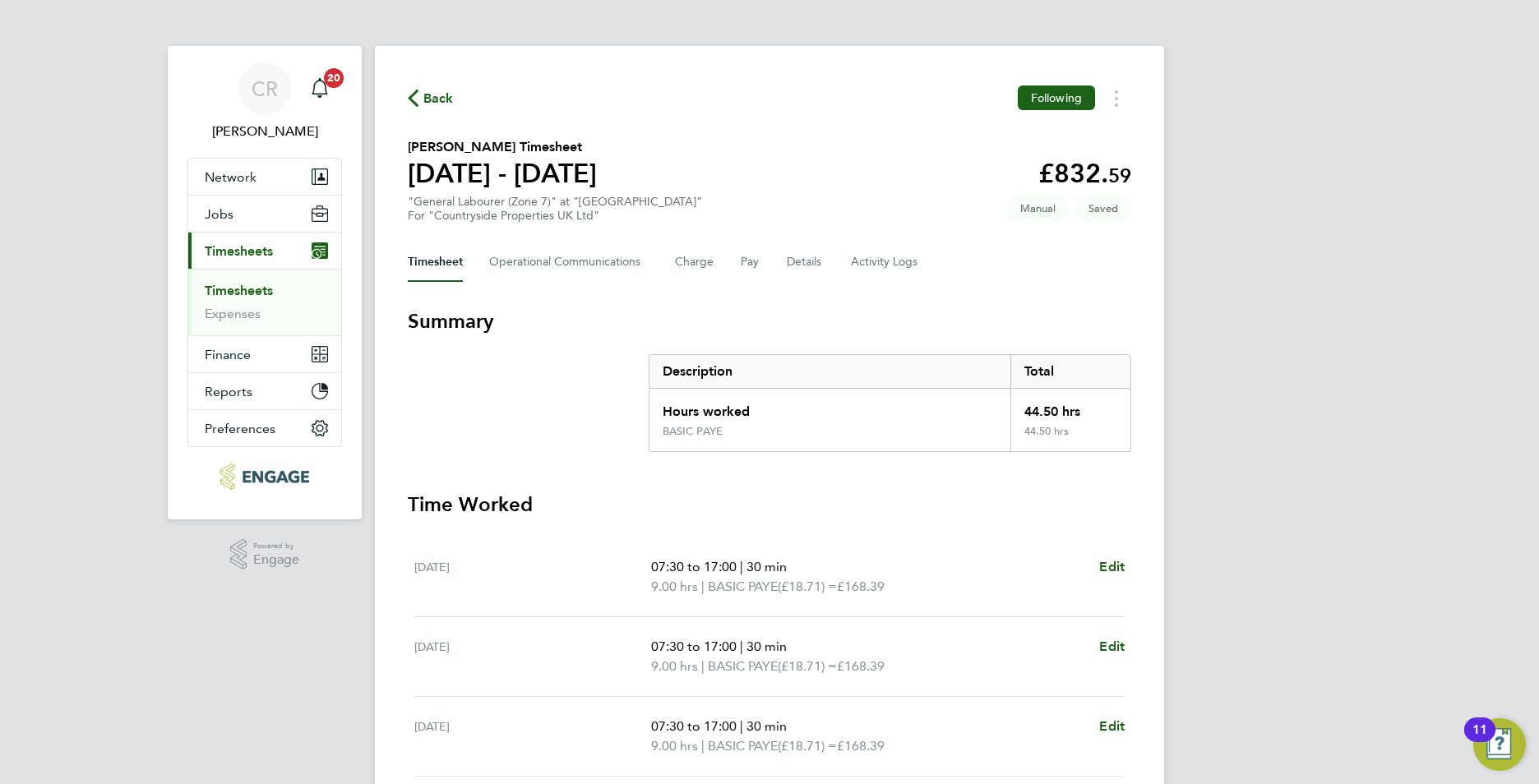
select select "30"
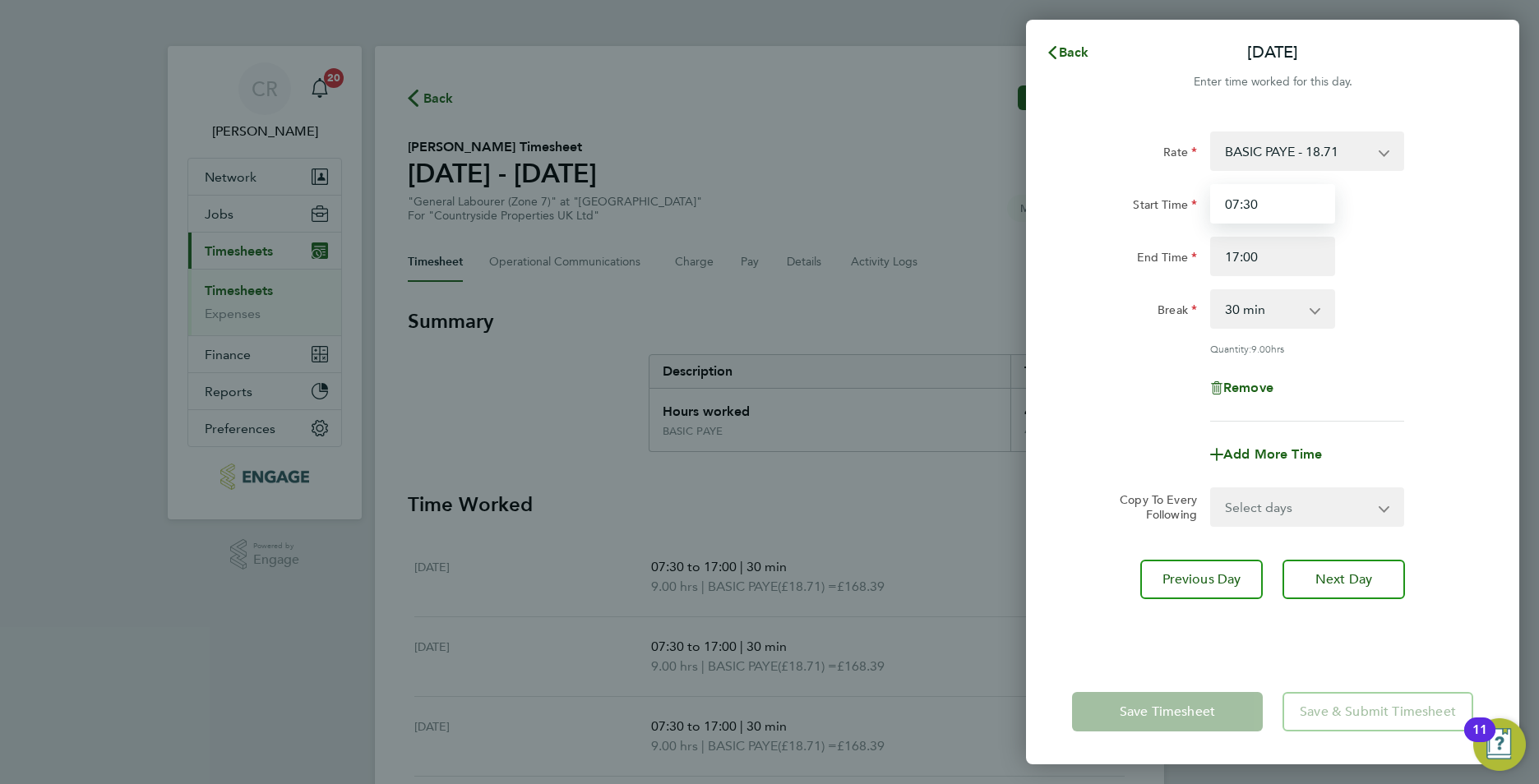
click at [1249, 206] on input "07:30" at bounding box center [1272, 203] width 125 height 39
click at [1305, 217] on input "07:30" at bounding box center [1272, 203] width 125 height 39
click at [1270, 252] on input "17:00" at bounding box center [1272, 256] width 125 height 39
click at [1244, 255] on input "17:00" at bounding box center [1272, 256] width 125 height 39
type input "16:30"
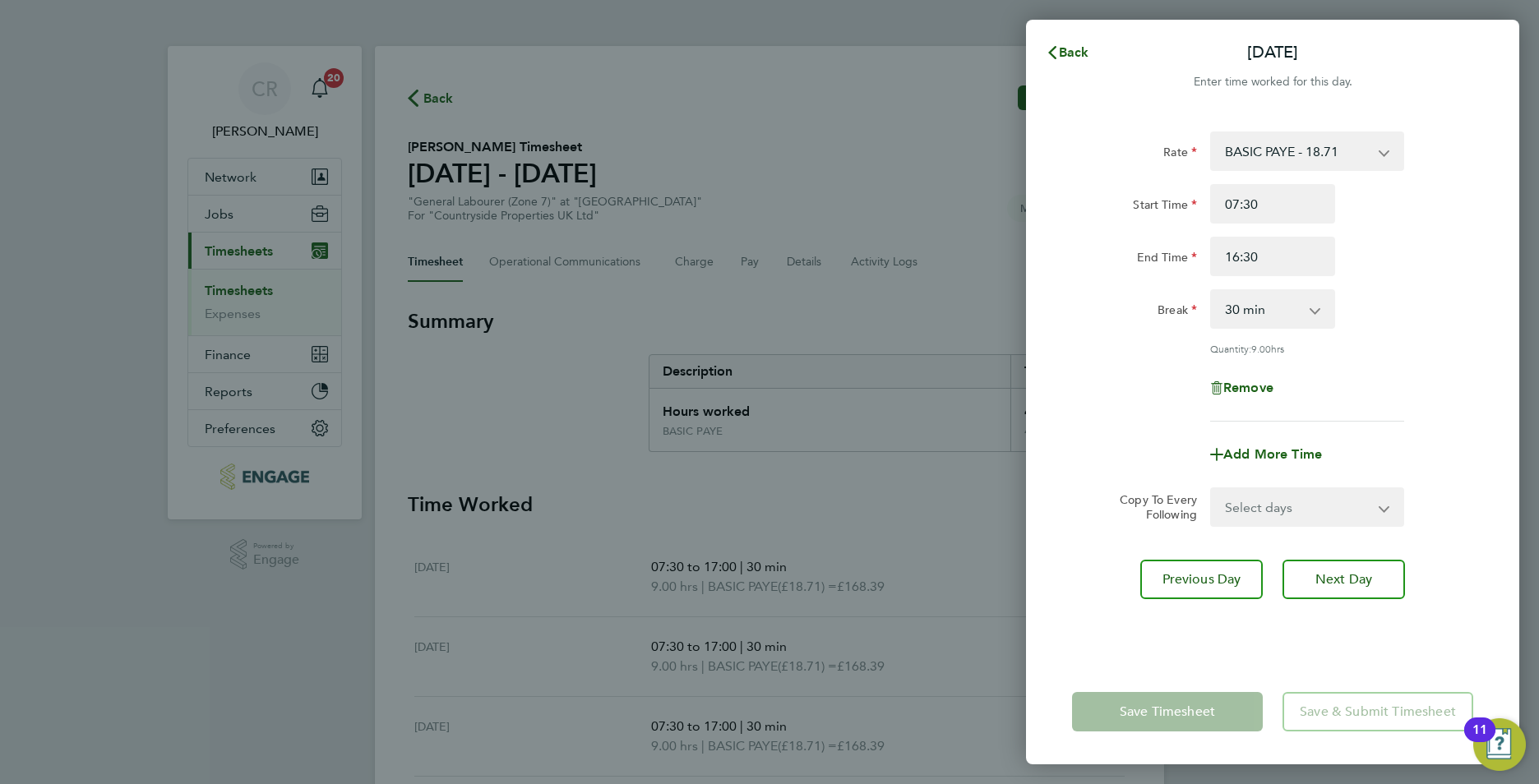
click at [1448, 306] on div "Break 0 min 15 min 30 min 45 min 60 min 75 min 90 min" at bounding box center [1272, 309] width 415 height 39
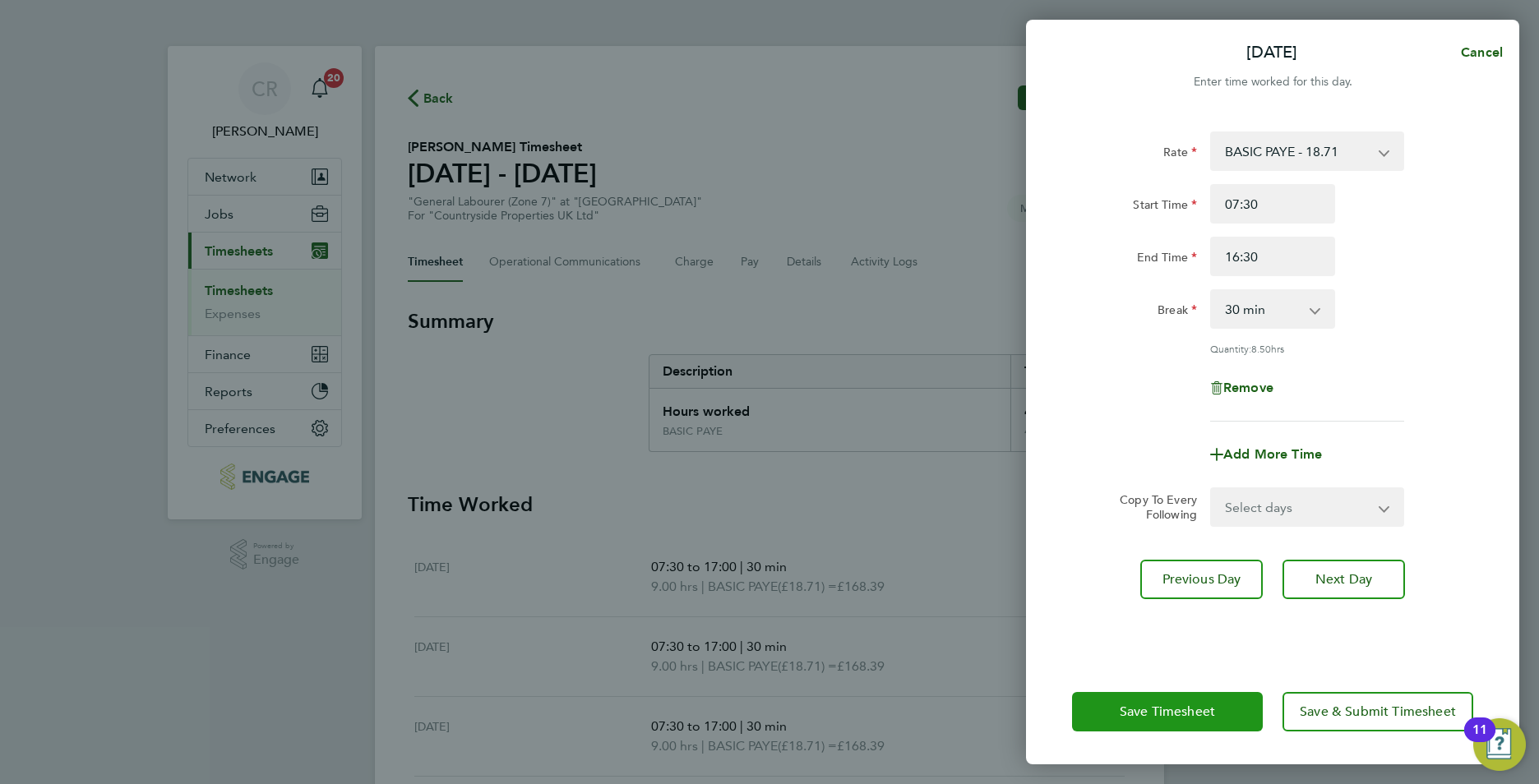
click at [1192, 713] on span "Save Timesheet" at bounding box center [1168, 711] width 95 height 16
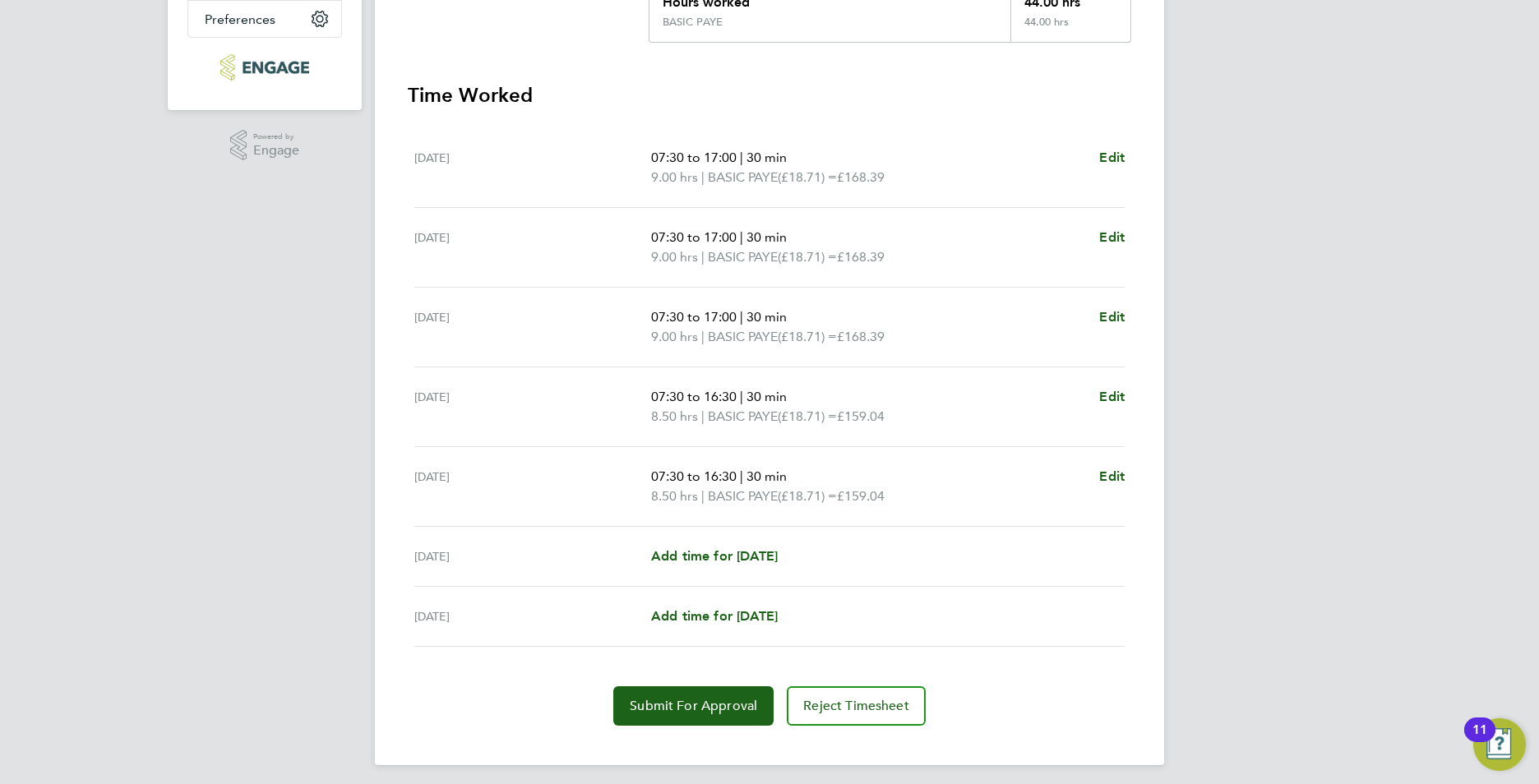
scroll to position [411, 0]
click at [1114, 318] on span "Edit" at bounding box center [1112, 315] width 26 height 15
select select "30"
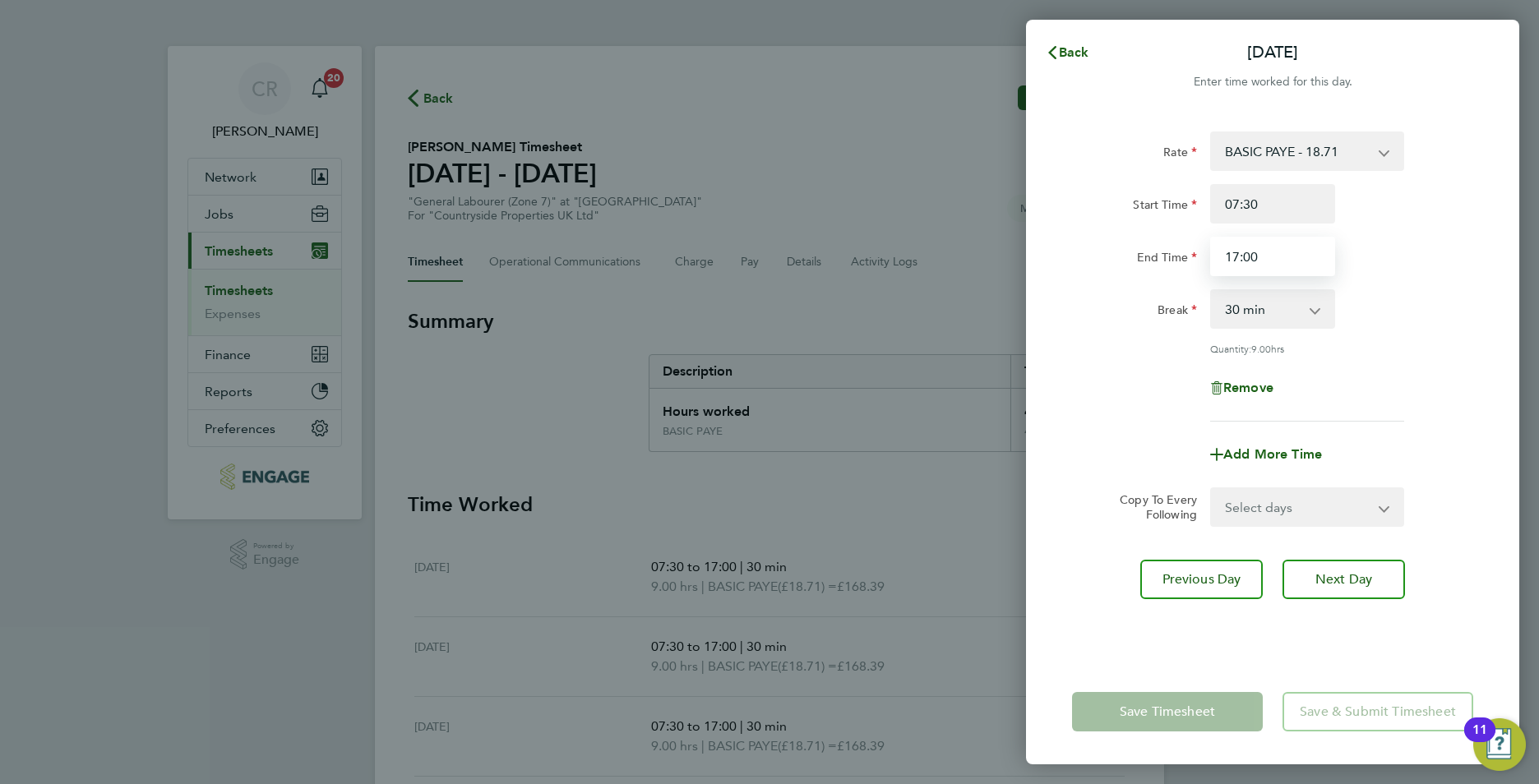
click at [1260, 249] on input "17:00" at bounding box center [1272, 256] width 125 height 39
click at [1238, 260] on input "17:00" at bounding box center [1272, 256] width 125 height 39
type input "16:30"
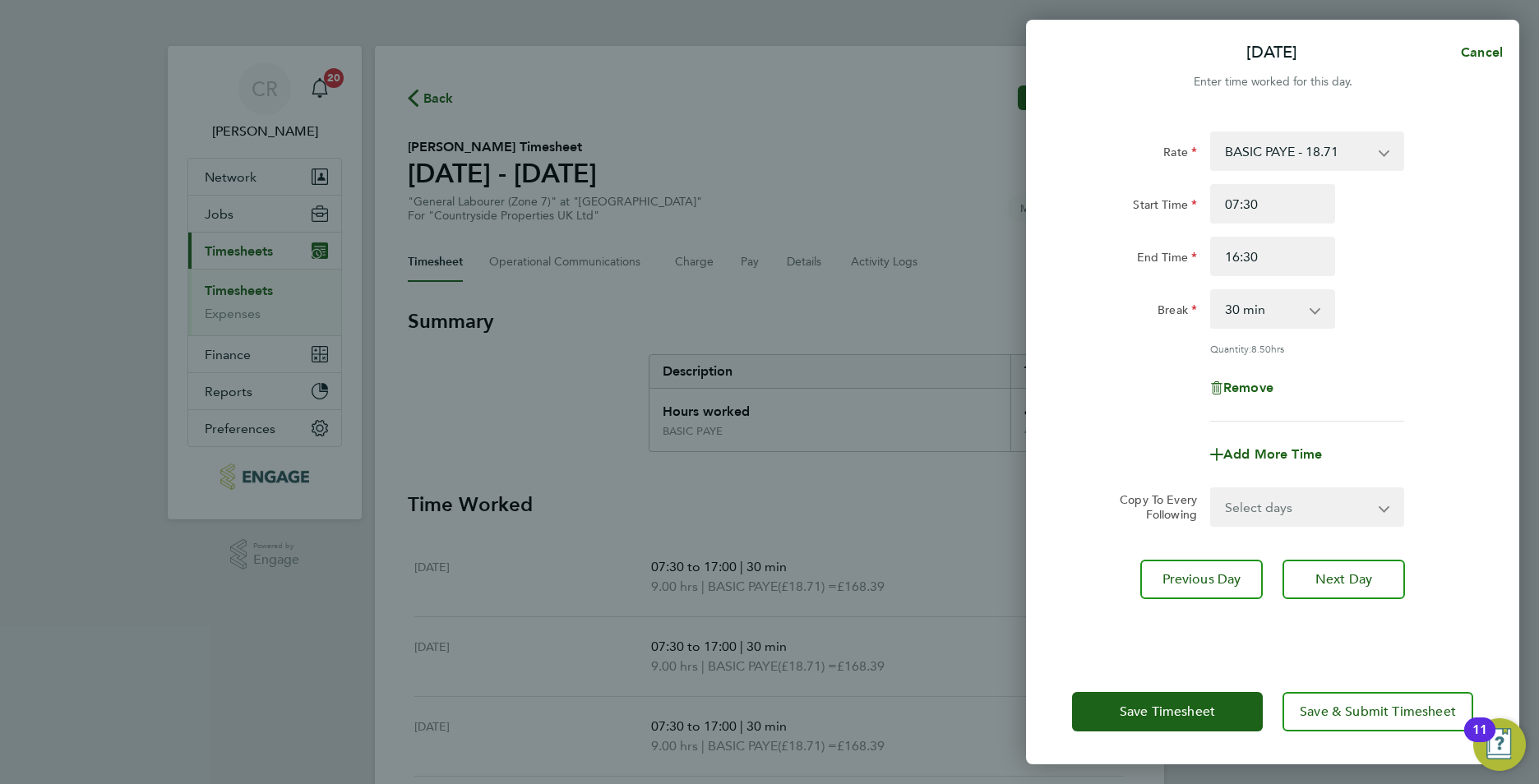
click at [1422, 288] on div "Rate BASIC PAYE - 18.71 Start Time 07:30 End Time 16:30 Break 0 min 15 min 30 m…" at bounding box center [1272, 276] width 401 height 290
click at [1135, 714] on span "Save Timesheet" at bounding box center [1168, 711] width 95 height 16
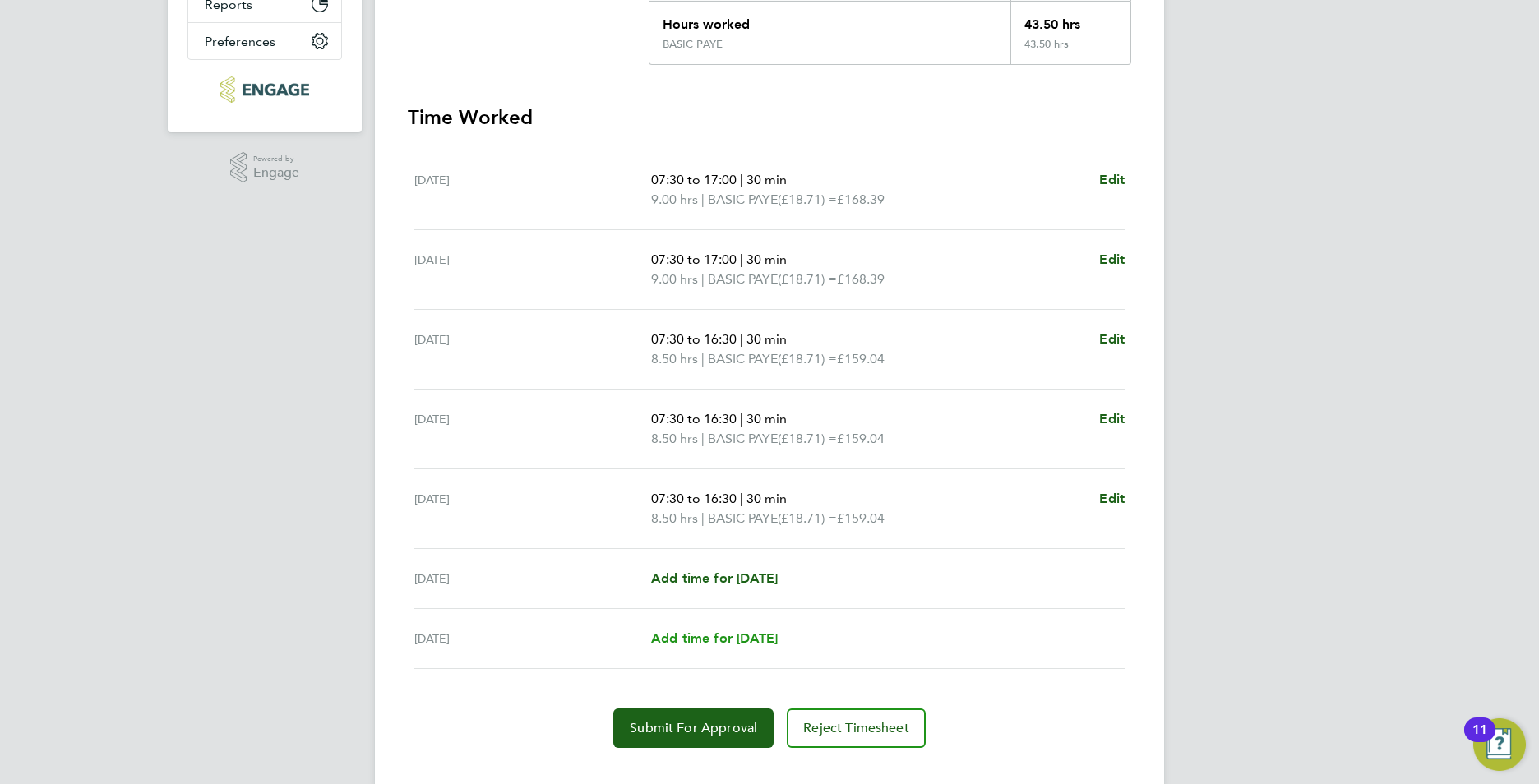
scroll to position [411, 0]
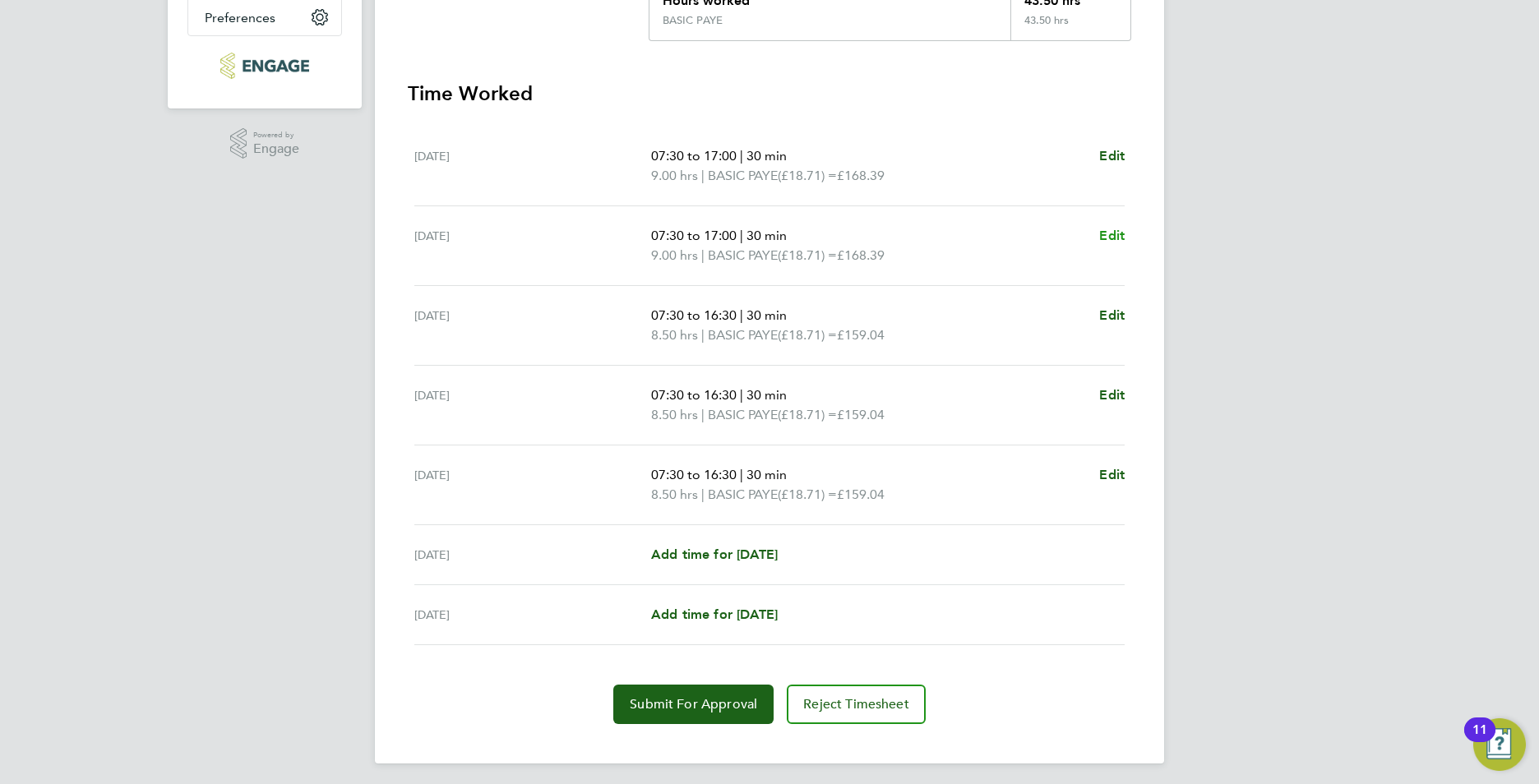
click at [1115, 235] on span "Edit" at bounding box center [1112, 235] width 26 height 15
select select "30"
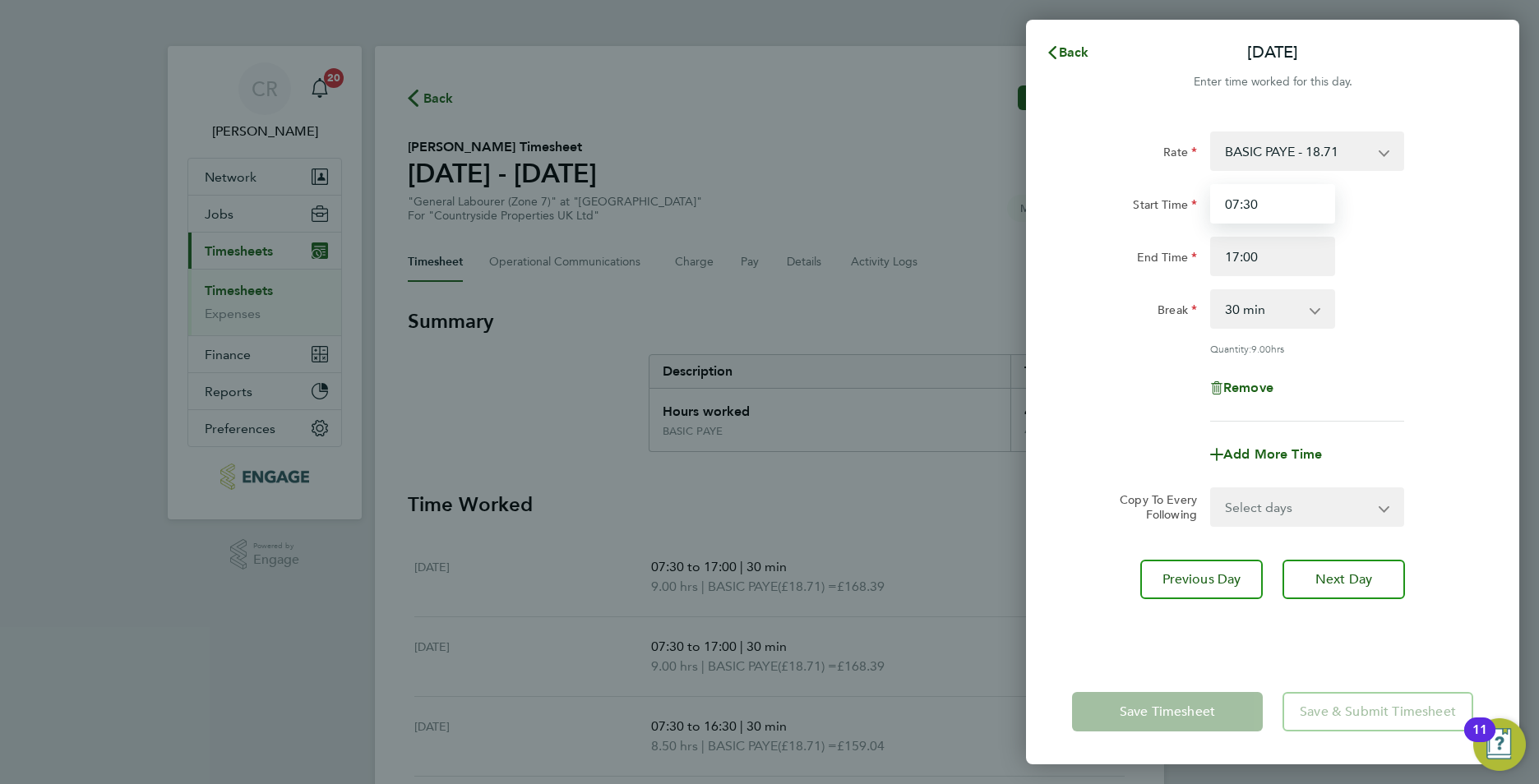
click at [1257, 214] on input "07:30" at bounding box center [1272, 203] width 125 height 39
click at [1239, 252] on input "17:00" at bounding box center [1272, 256] width 125 height 39
type input "16:30"
click at [1388, 267] on div "End Time 16:30" at bounding box center [1272, 256] width 415 height 39
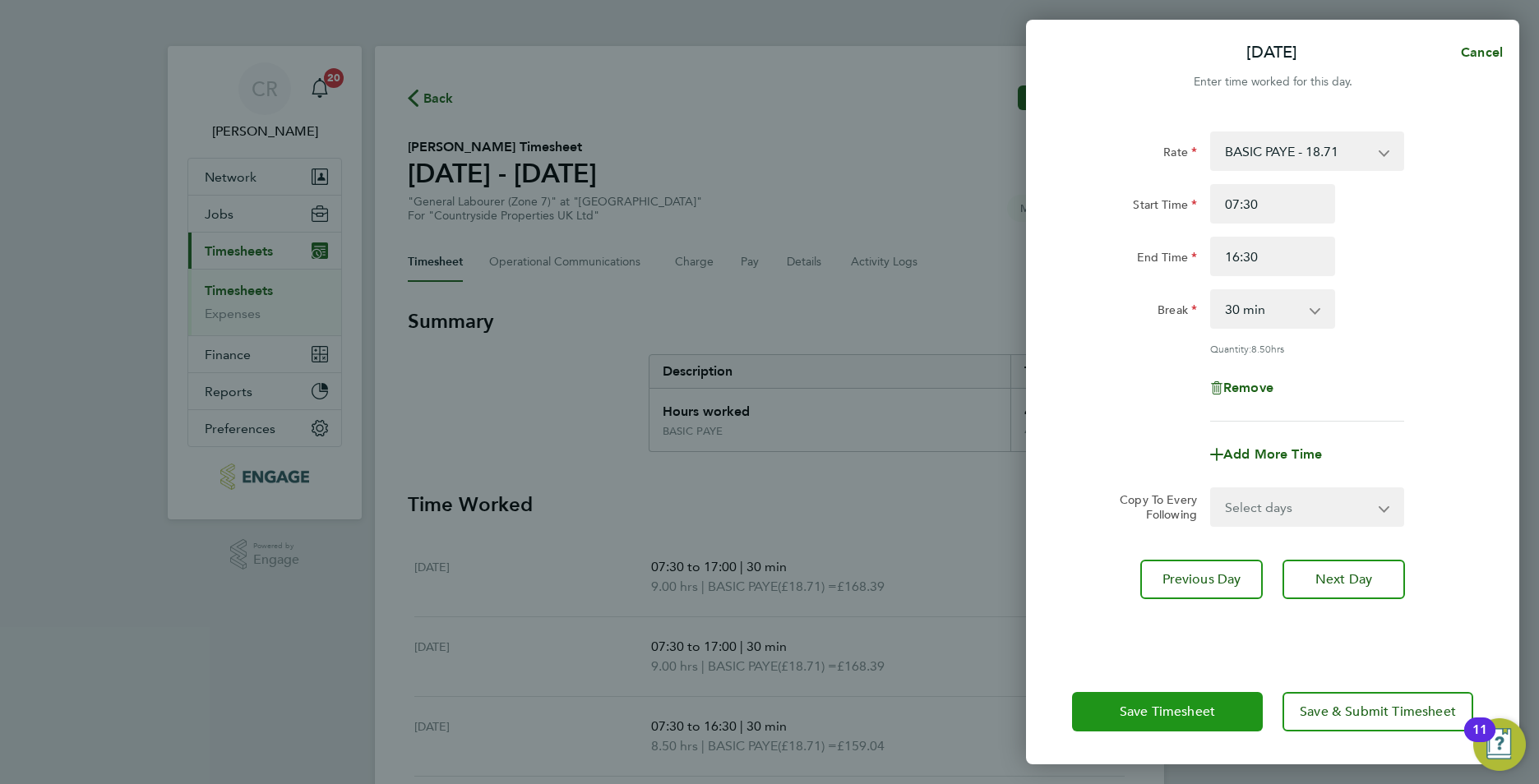
click at [1161, 704] on span "Save Timesheet" at bounding box center [1168, 711] width 95 height 16
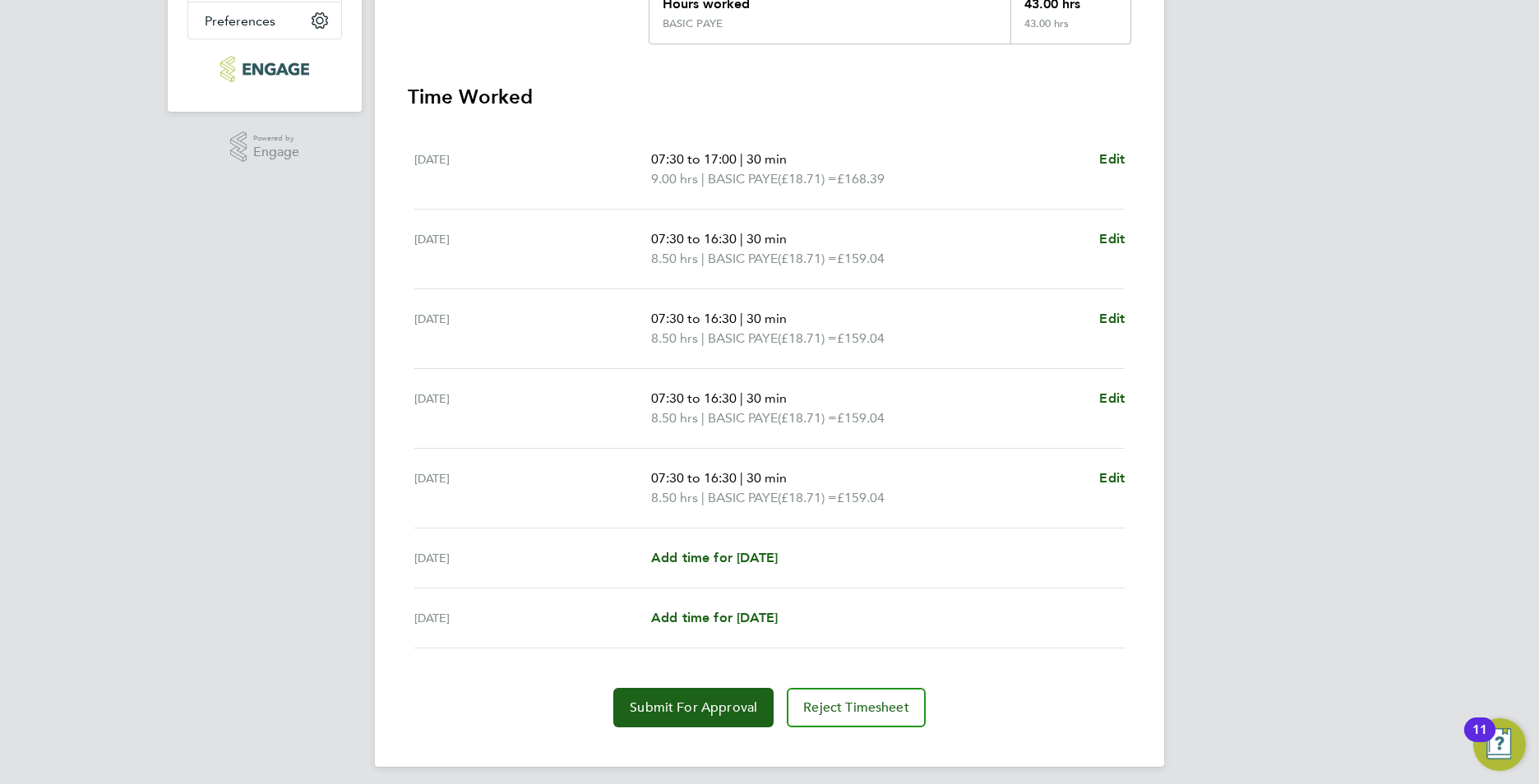
scroll to position [411, 0]
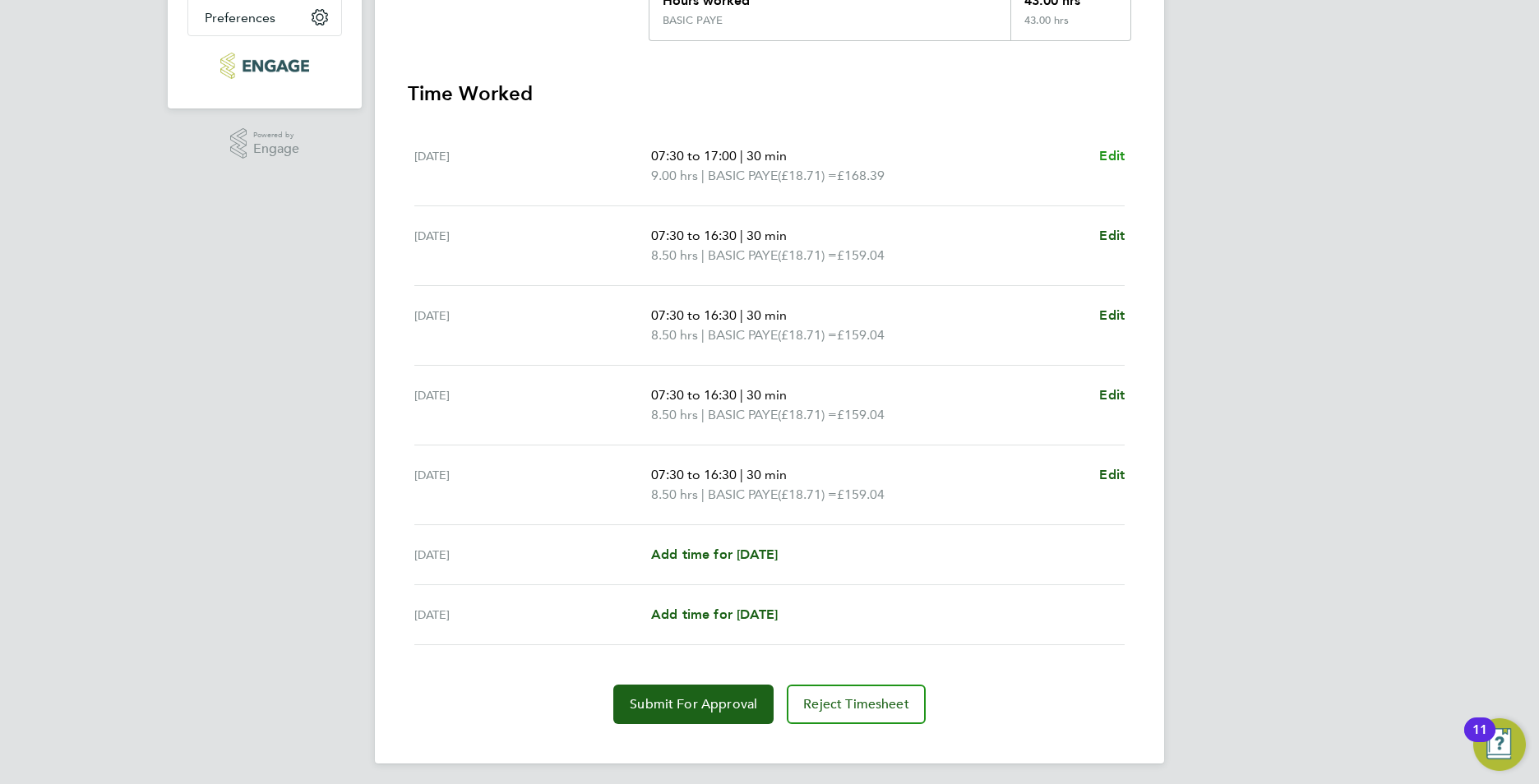
click at [1111, 154] on span "Edit" at bounding box center [1112, 156] width 26 height 15
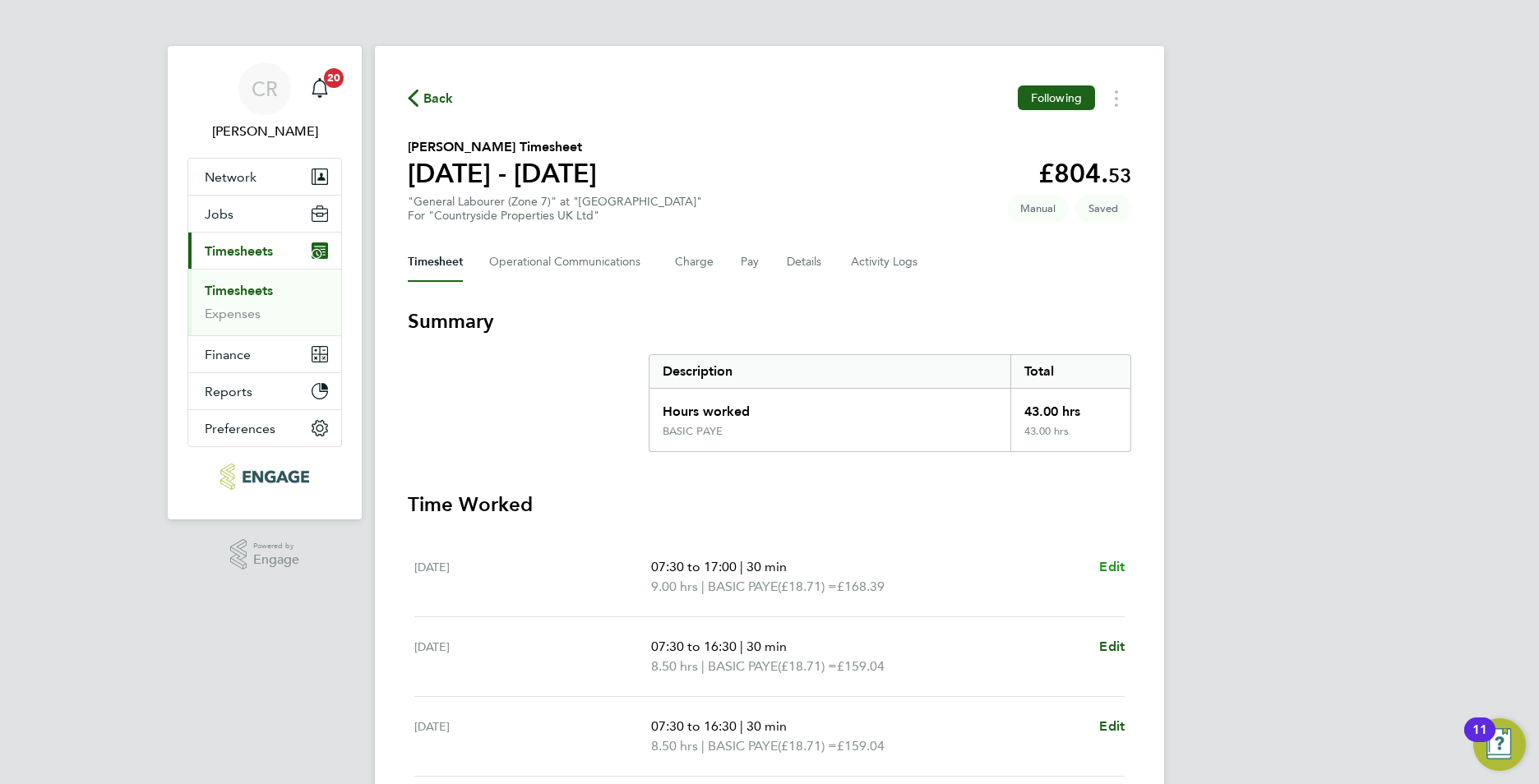
select select "30"
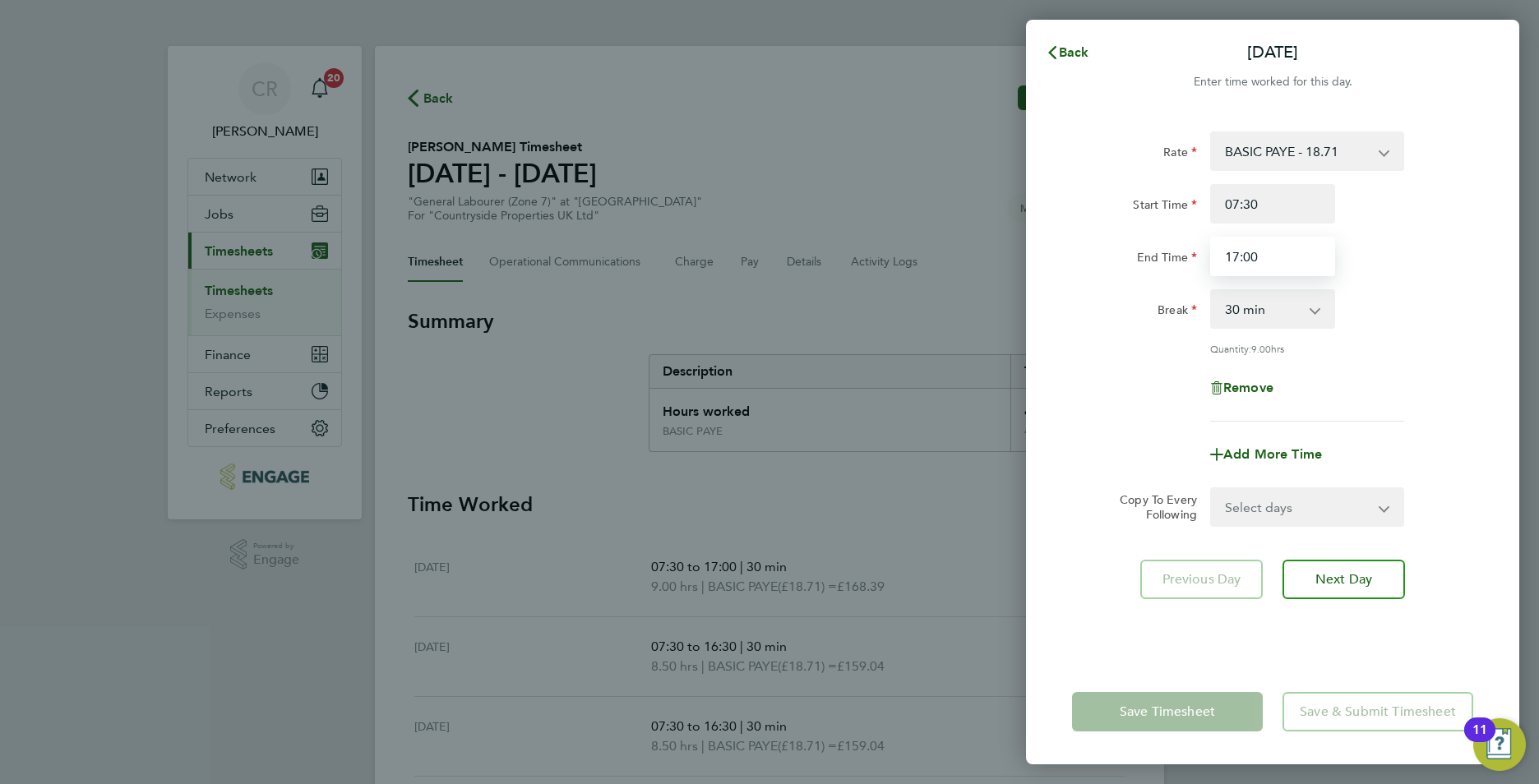
click at [1272, 252] on input "17:00" at bounding box center [1272, 256] width 125 height 39
click at [1240, 255] on input "17:00" at bounding box center [1272, 256] width 125 height 39
type input "16:30"
click at [1439, 273] on div "End Time 16:30" at bounding box center [1272, 256] width 415 height 39
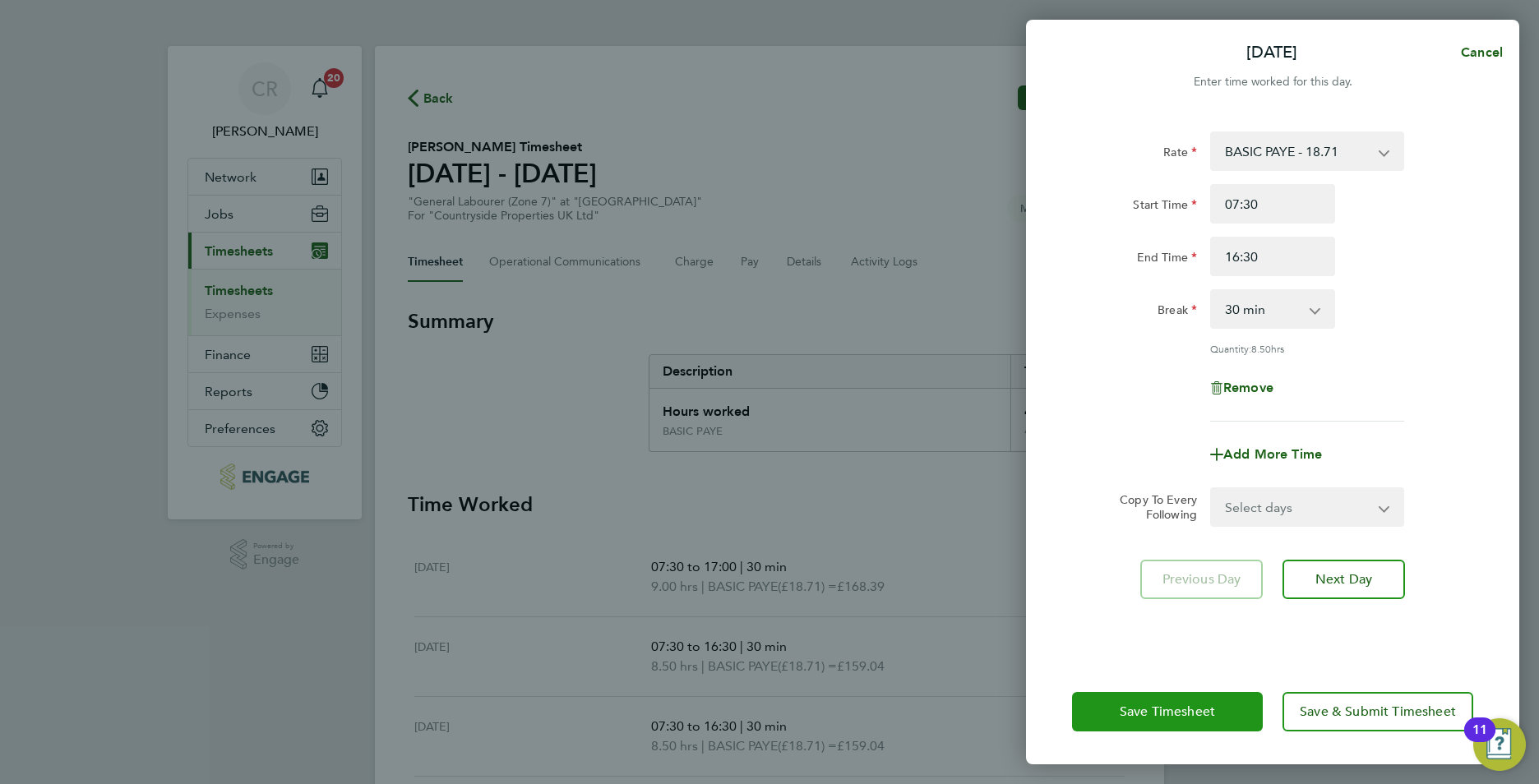
click at [1173, 707] on span "Save Timesheet" at bounding box center [1168, 711] width 95 height 16
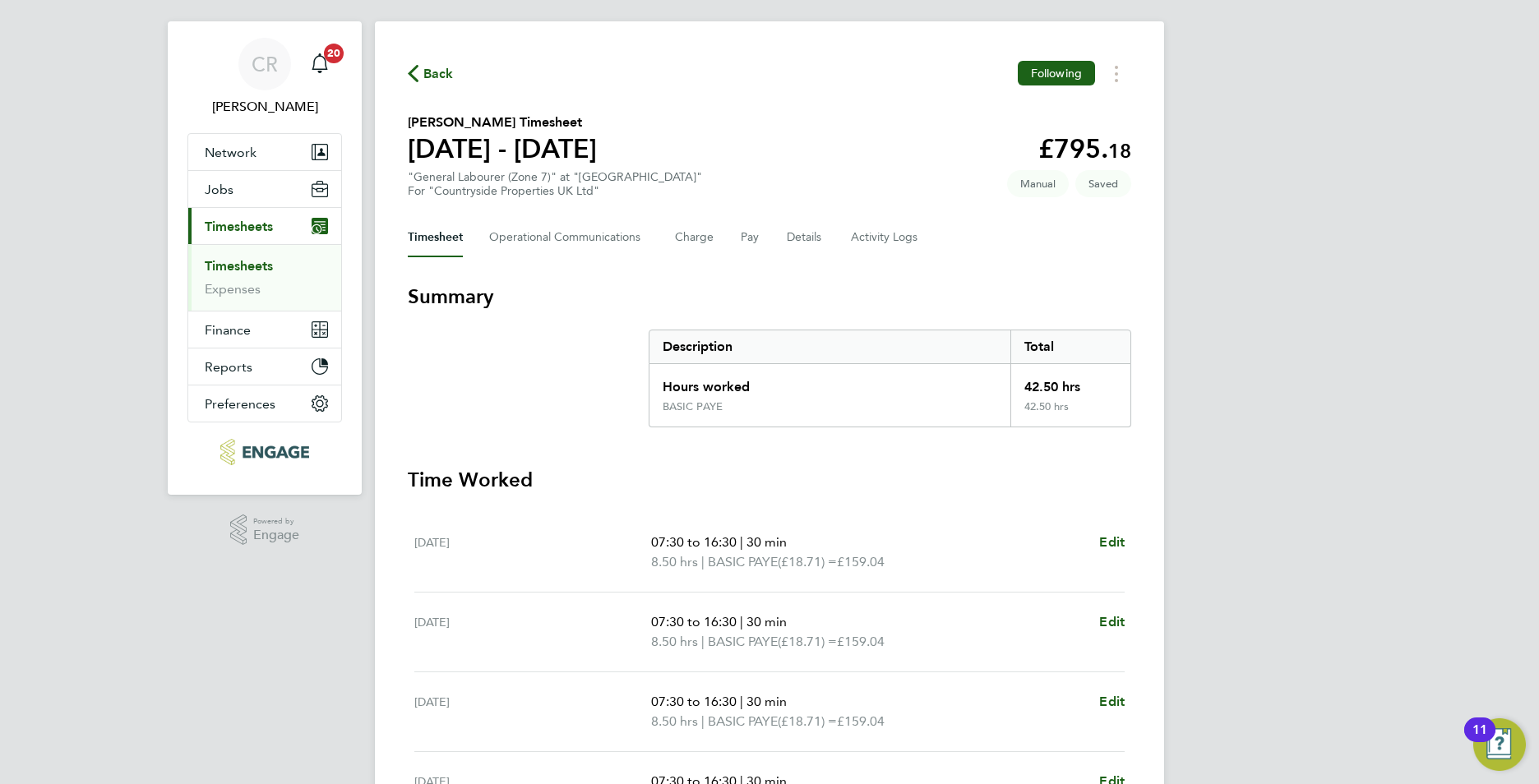
scroll to position [6, 0]
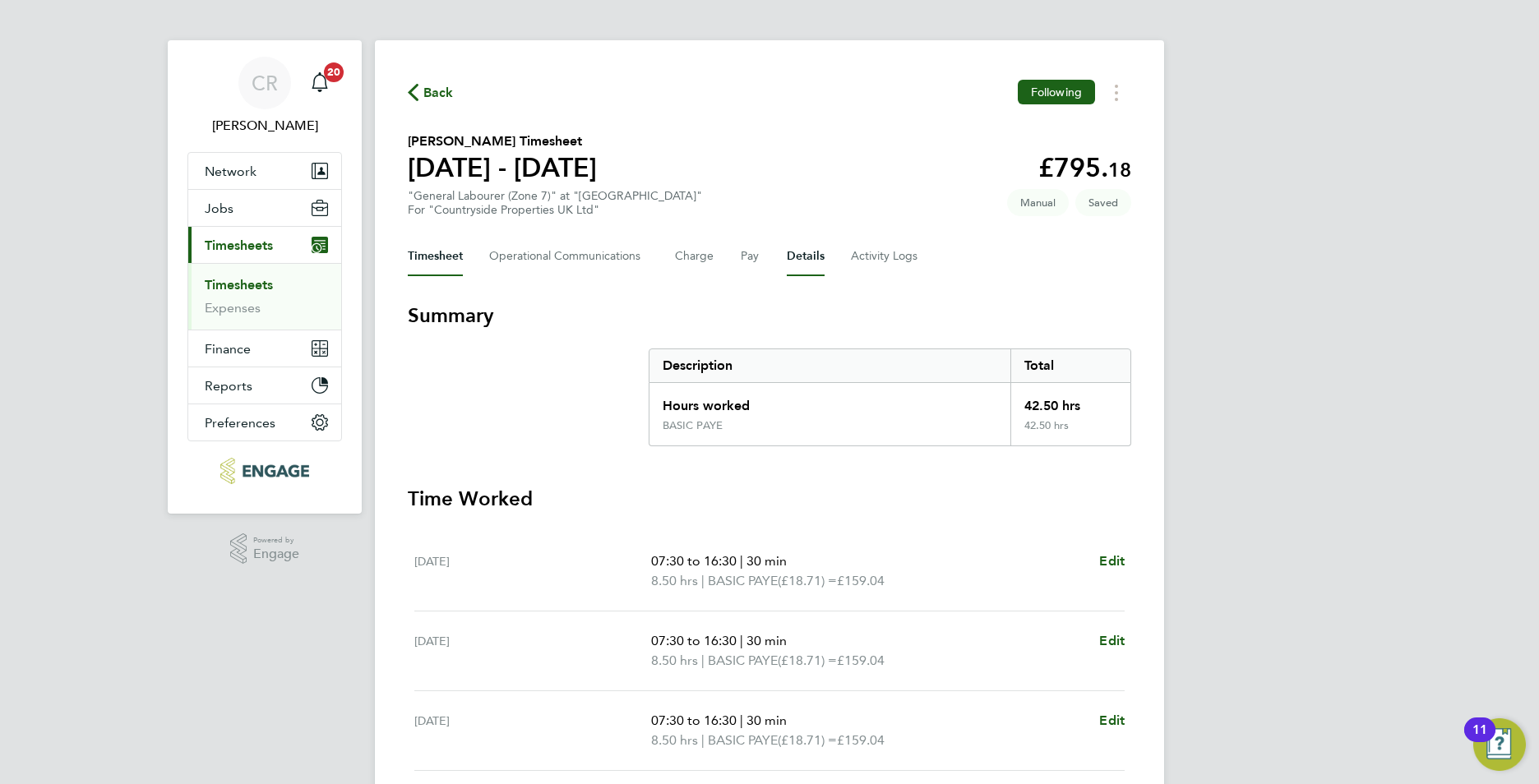
click at [805, 260] on button "Details" at bounding box center [806, 256] width 37 height 39
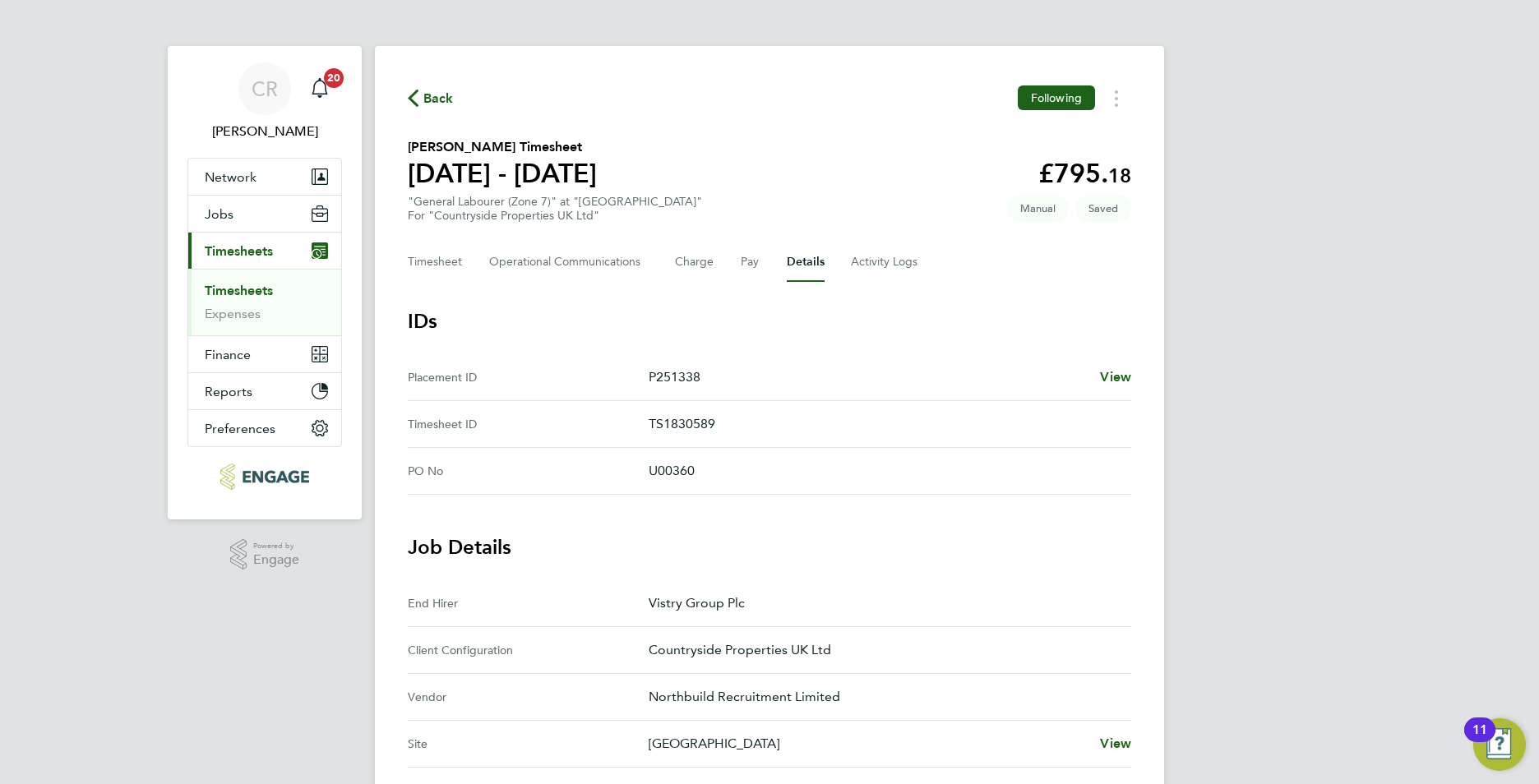
click at [466, 253] on div "Timesheet Operational Communications Charge Pay Details Activity Logs" at bounding box center [770, 262] width 724 height 39
click at [1101, 207] on span "Saved" at bounding box center [1104, 209] width 56 height 27
click at [1115, 105] on button "Timesheets Menu" at bounding box center [1117, 98] width 30 height 26
drag, startPoint x: 795, startPoint y: 105, endPoint x: 761, endPoint y: 113, distance: 34.9
click at [790, 104] on div "Back Following Mark as absent Download timesheet" at bounding box center [770, 98] width 724 height 26
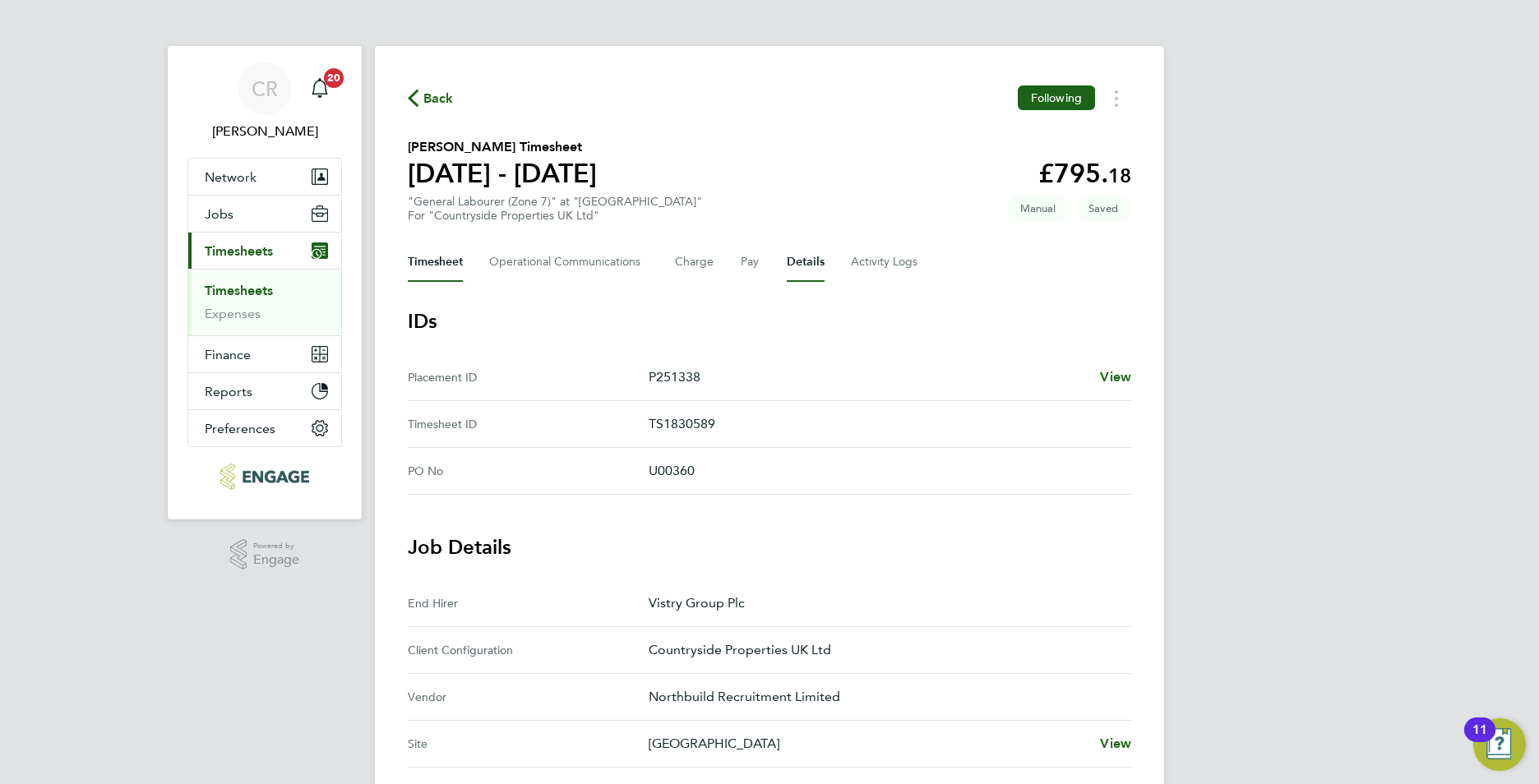
click at [435, 263] on button "Timesheet" at bounding box center [435, 262] width 55 height 39
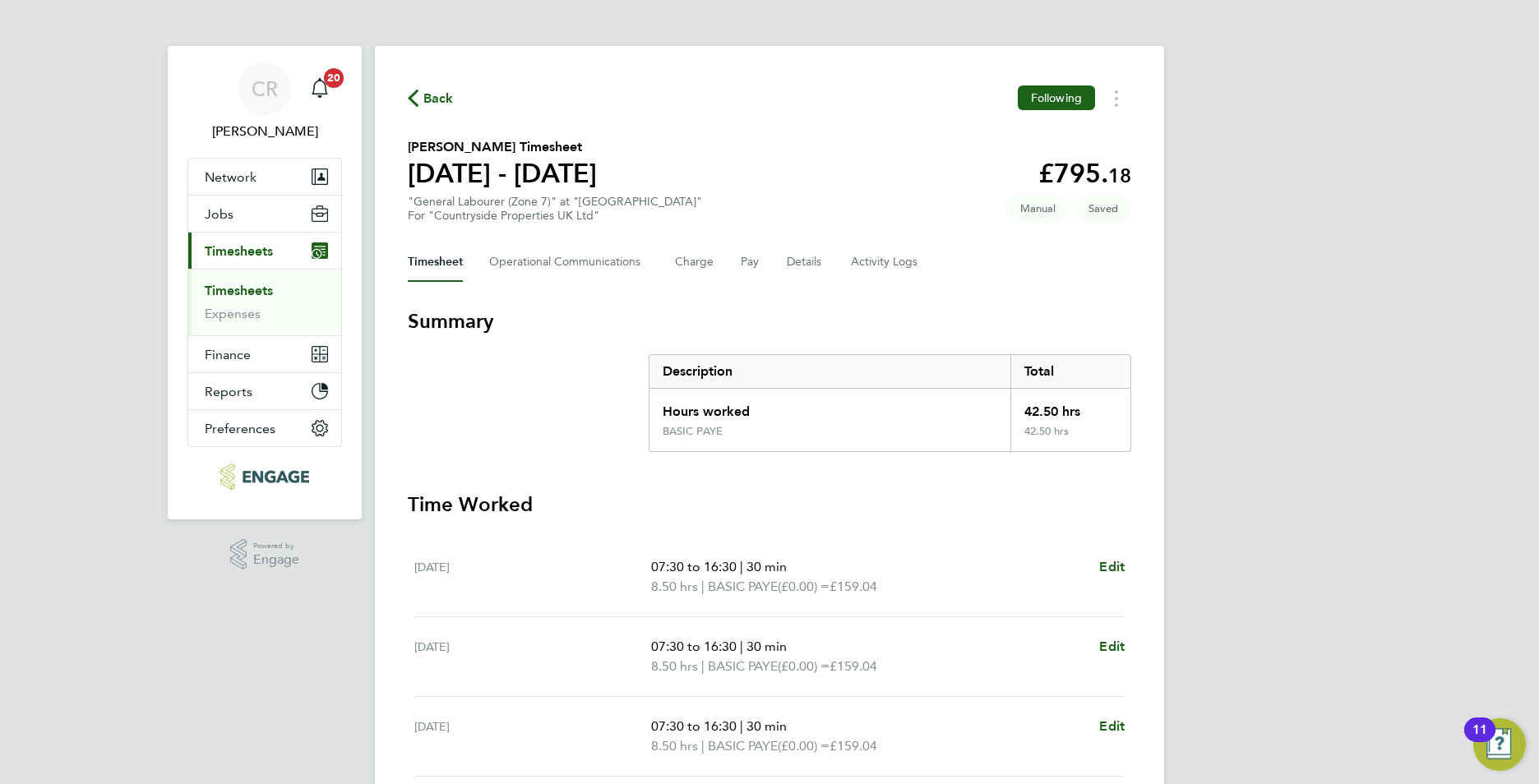
click at [261, 286] on link "Timesheets" at bounding box center [238, 290] width 68 height 15
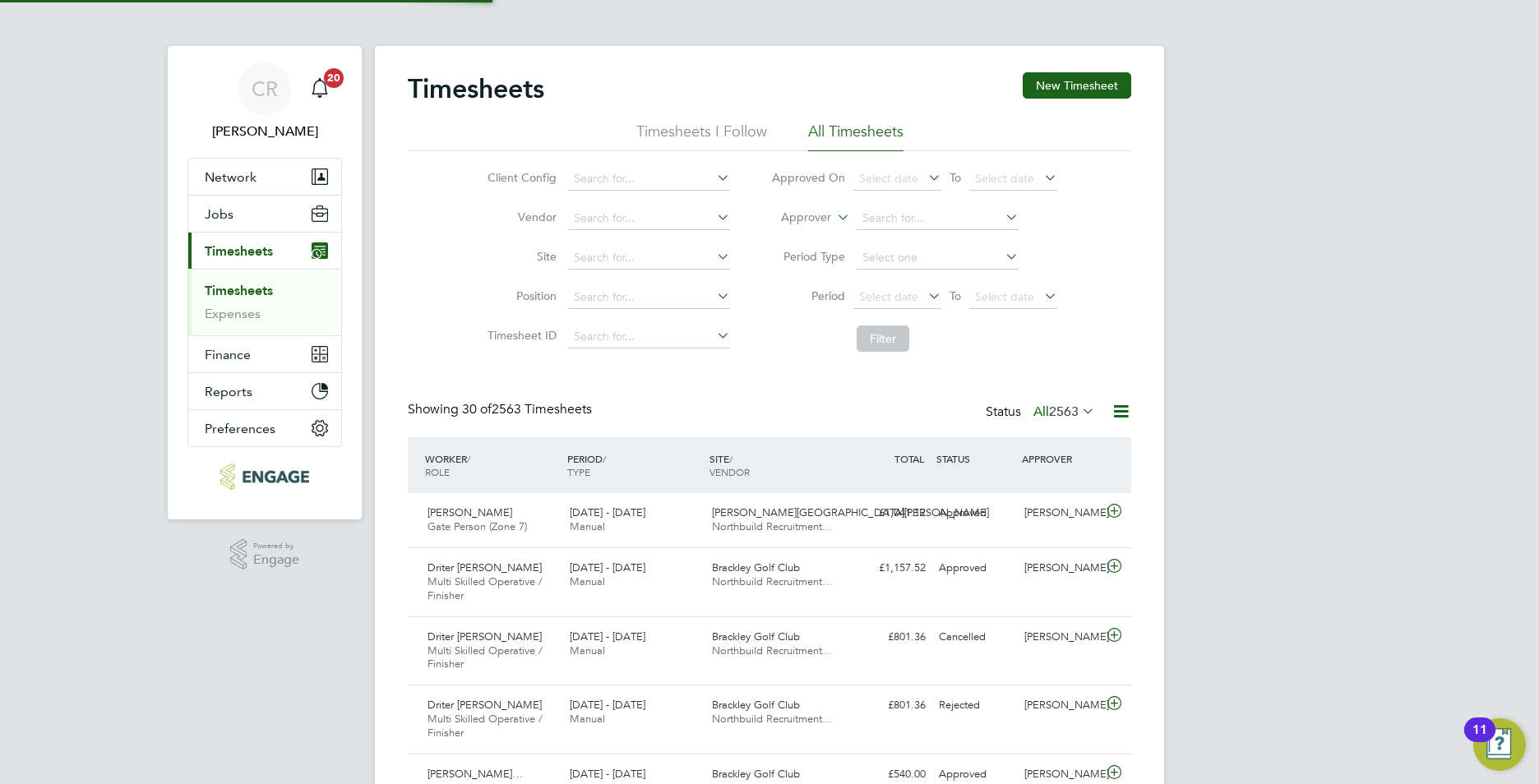
scroll to position [55, 143]
click at [1049, 413] on span "2563" at bounding box center [1064, 411] width 30 height 16
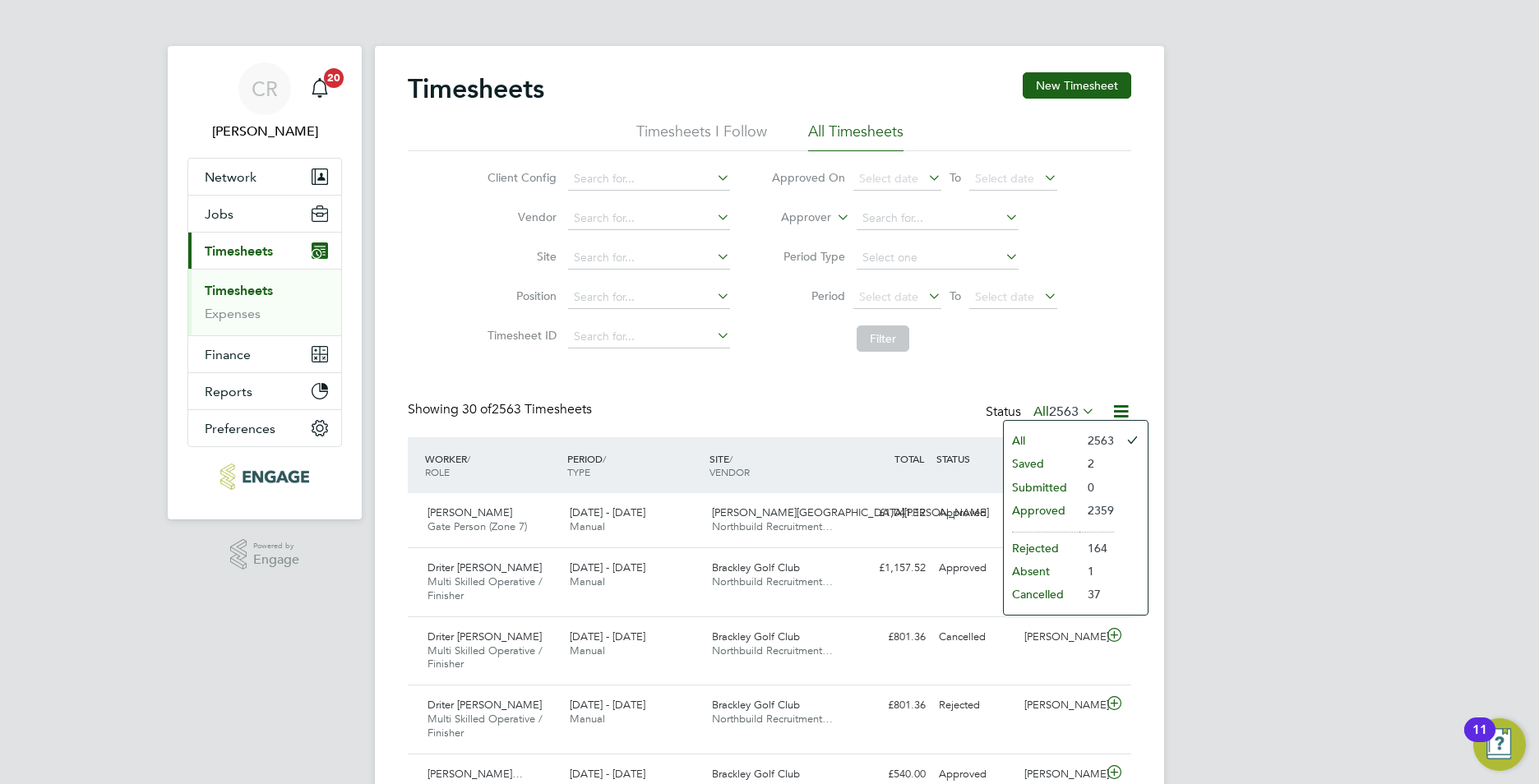
click at [1033, 464] on li "Saved" at bounding box center [1042, 463] width 76 height 23
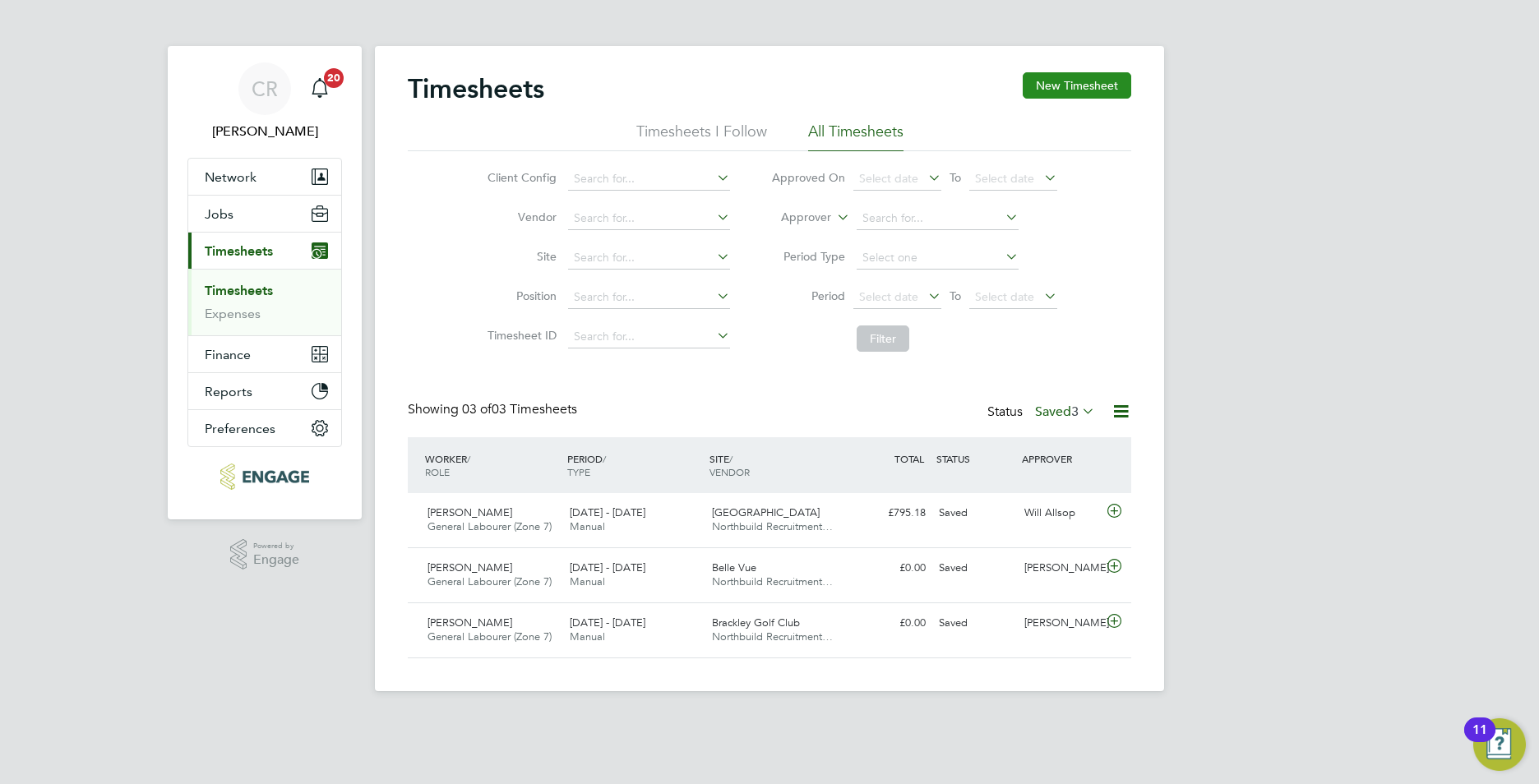
click at [1052, 85] on button "New Timesheet" at bounding box center [1077, 85] width 108 height 26
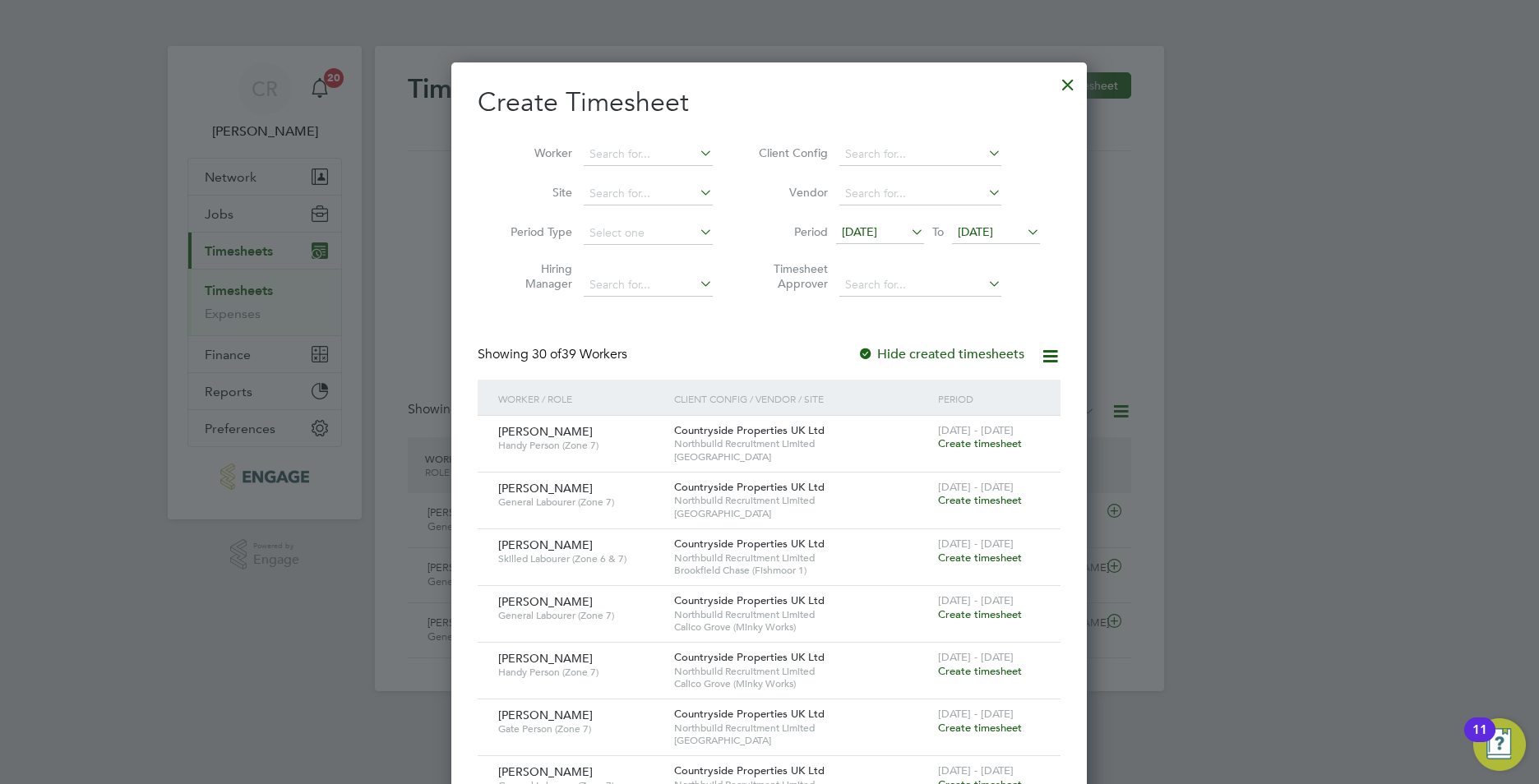
click at [877, 236] on span "15 Sep 2025" at bounding box center [860, 232] width 36 height 14
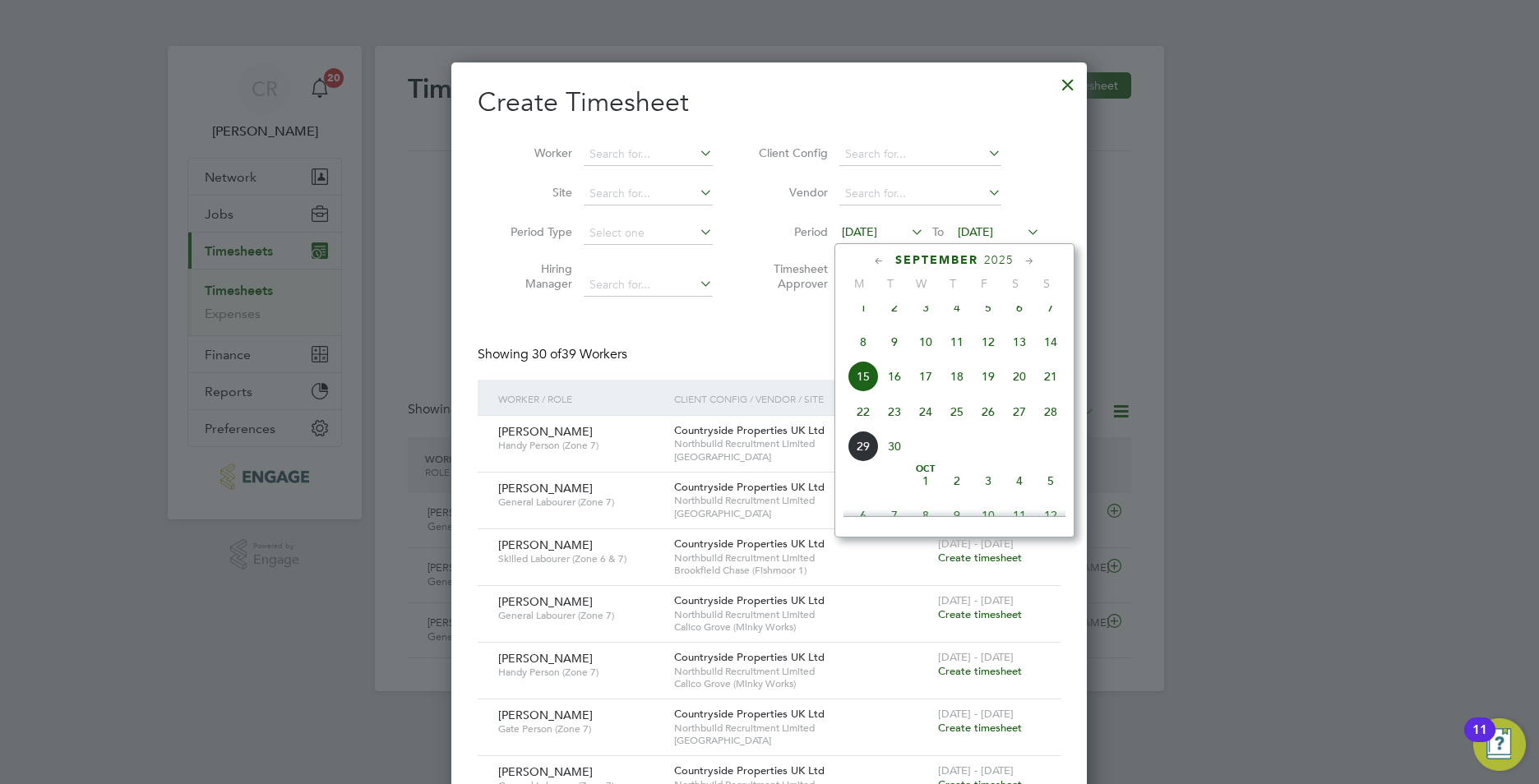
click at [868, 421] on span "22" at bounding box center [863, 411] width 32 height 31
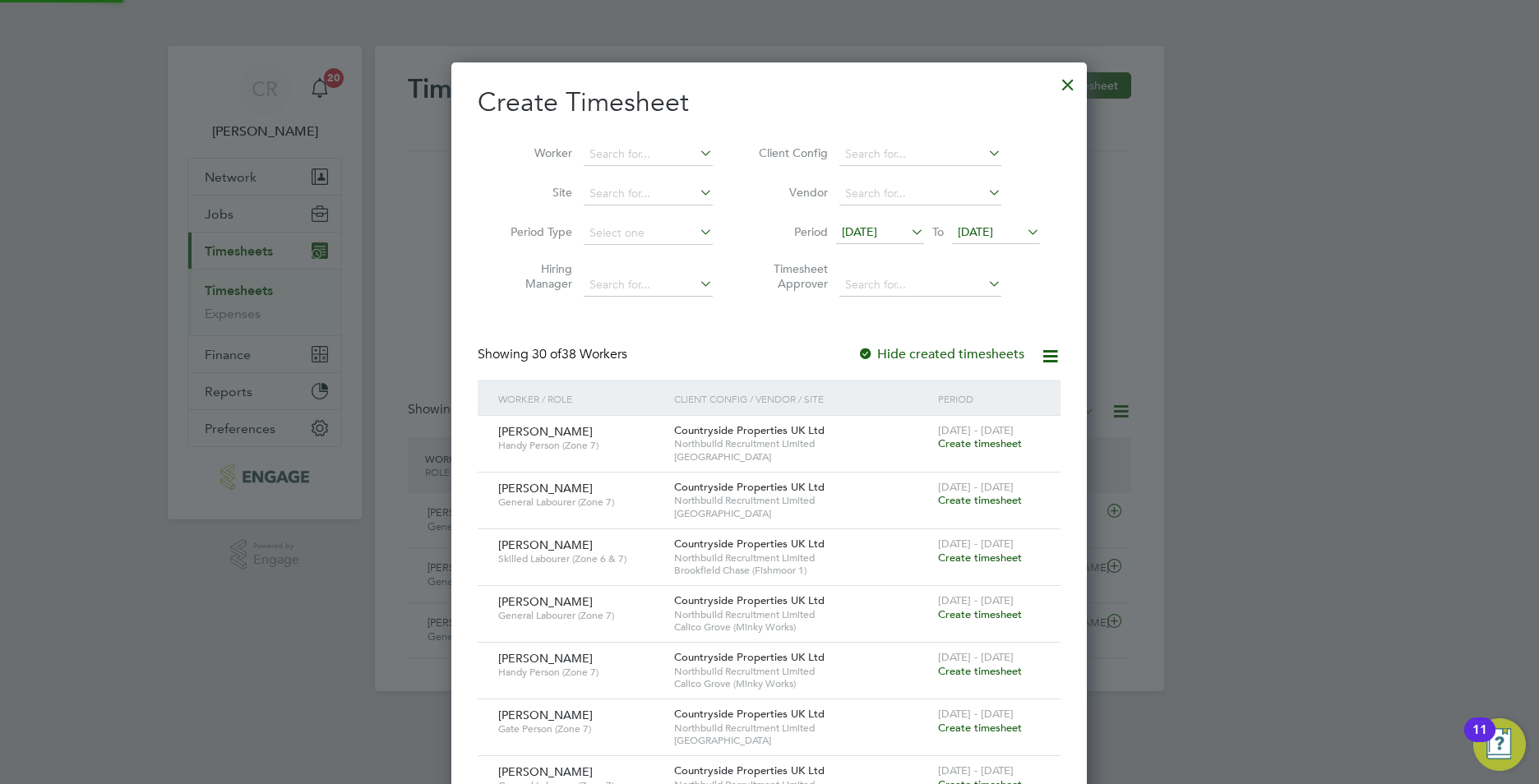
click at [990, 226] on span "22 Sep 2025" at bounding box center [976, 232] width 36 height 14
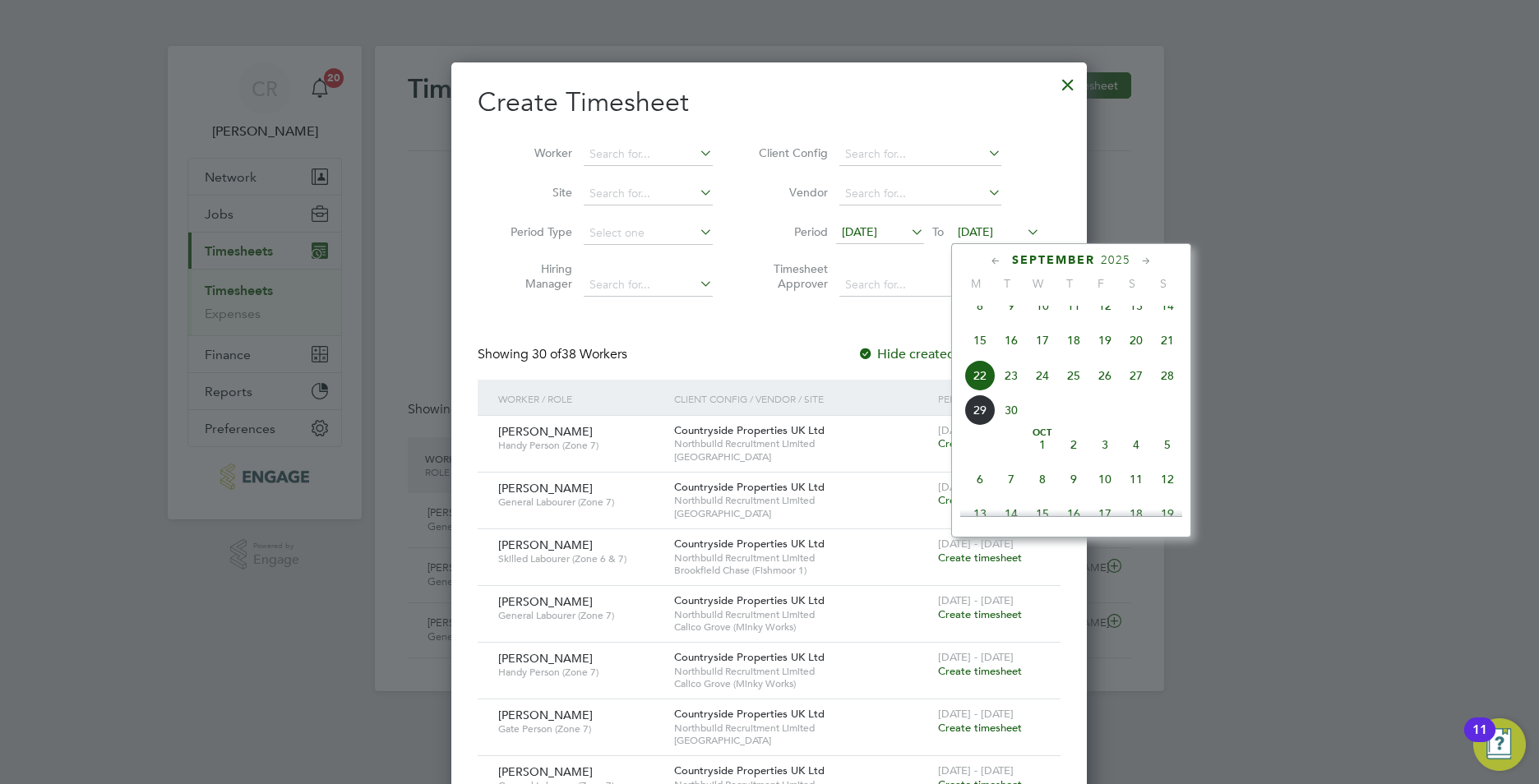
click at [1169, 387] on span "28" at bounding box center [1167, 375] width 32 height 31
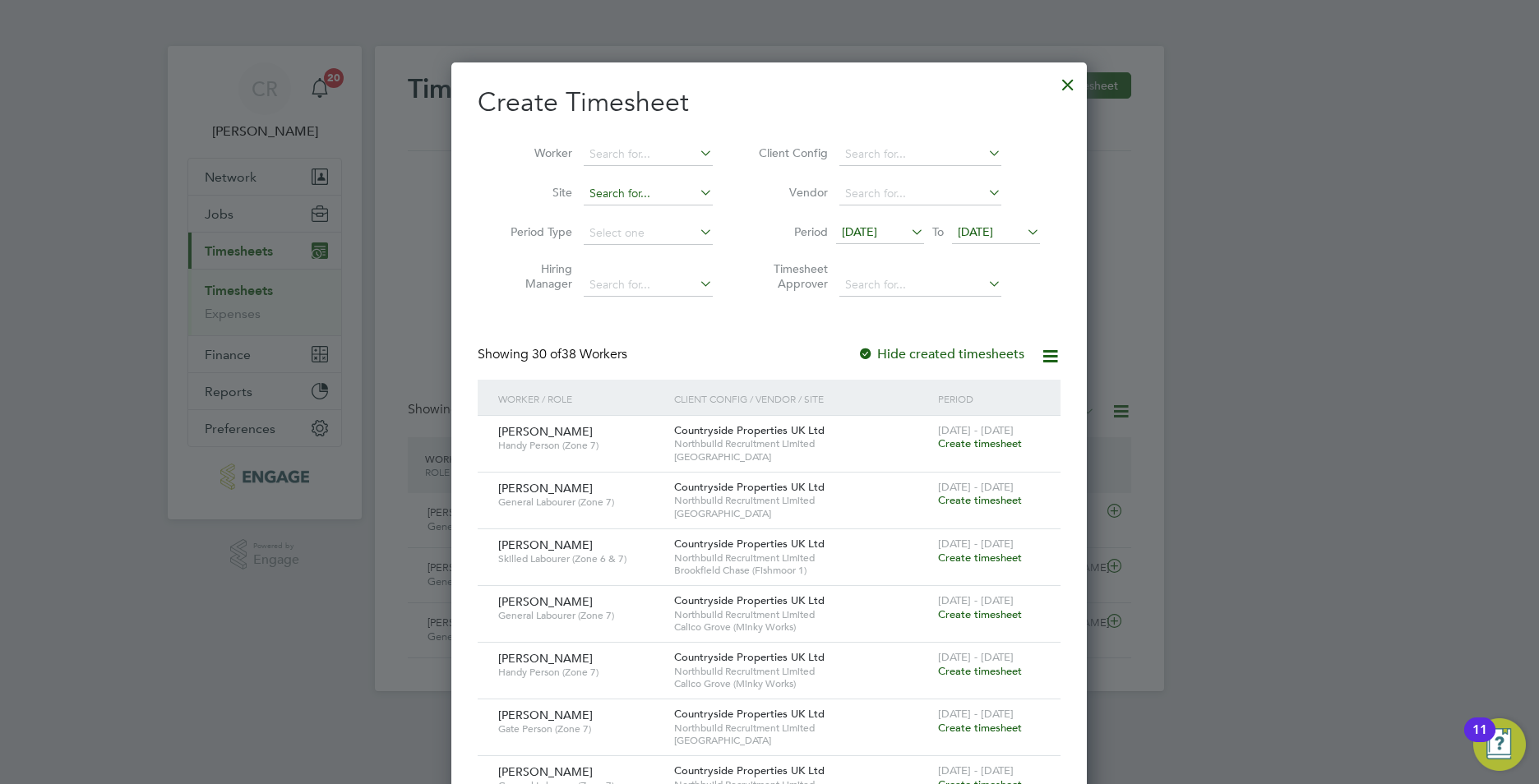
click at [608, 196] on input at bounding box center [648, 193] width 129 height 23
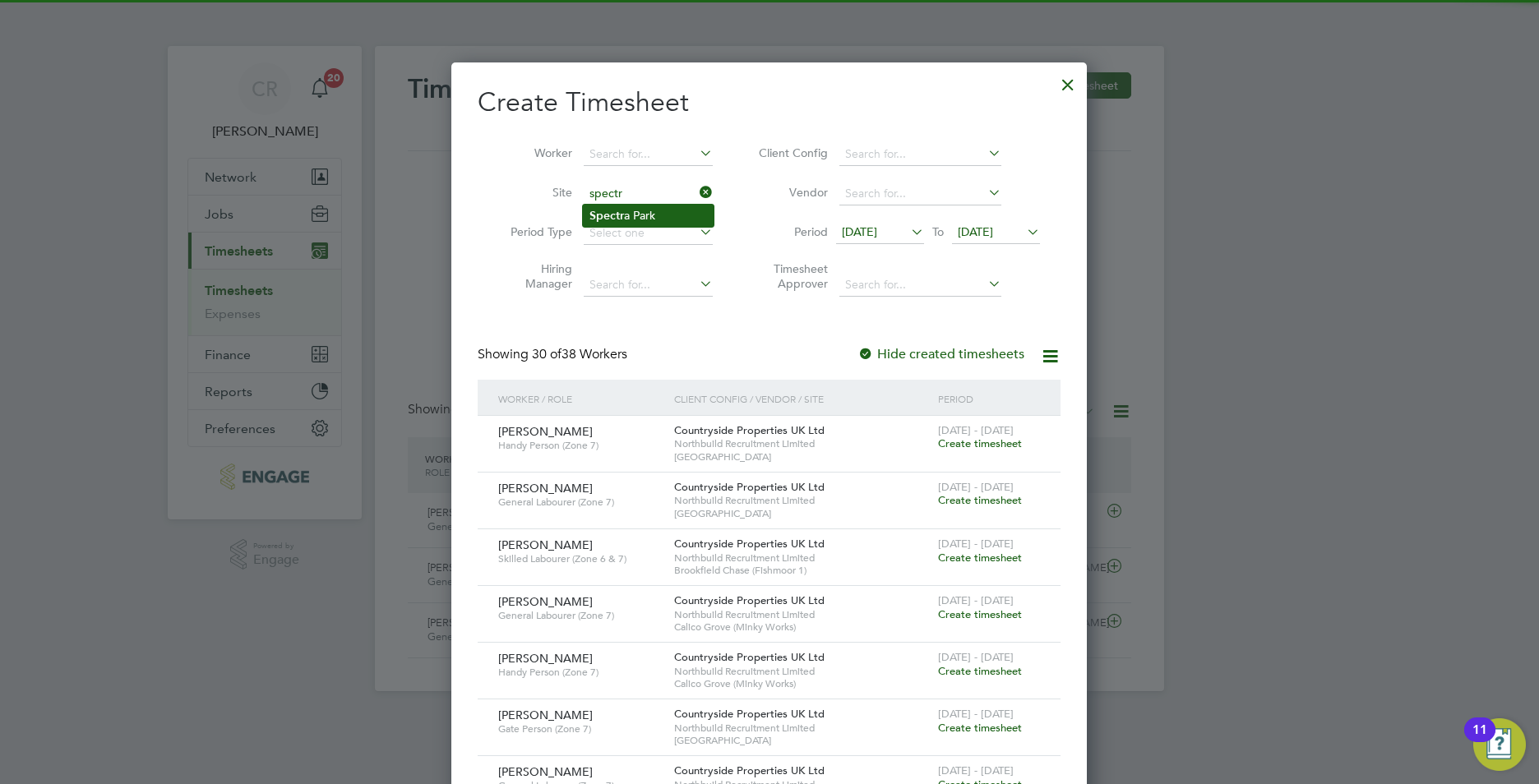
click at [657, 218] on li "Spectr a Park" at bounding box center [647, 215] width 130 height 22
type input "[GEOGRAPHIC_DATA]"
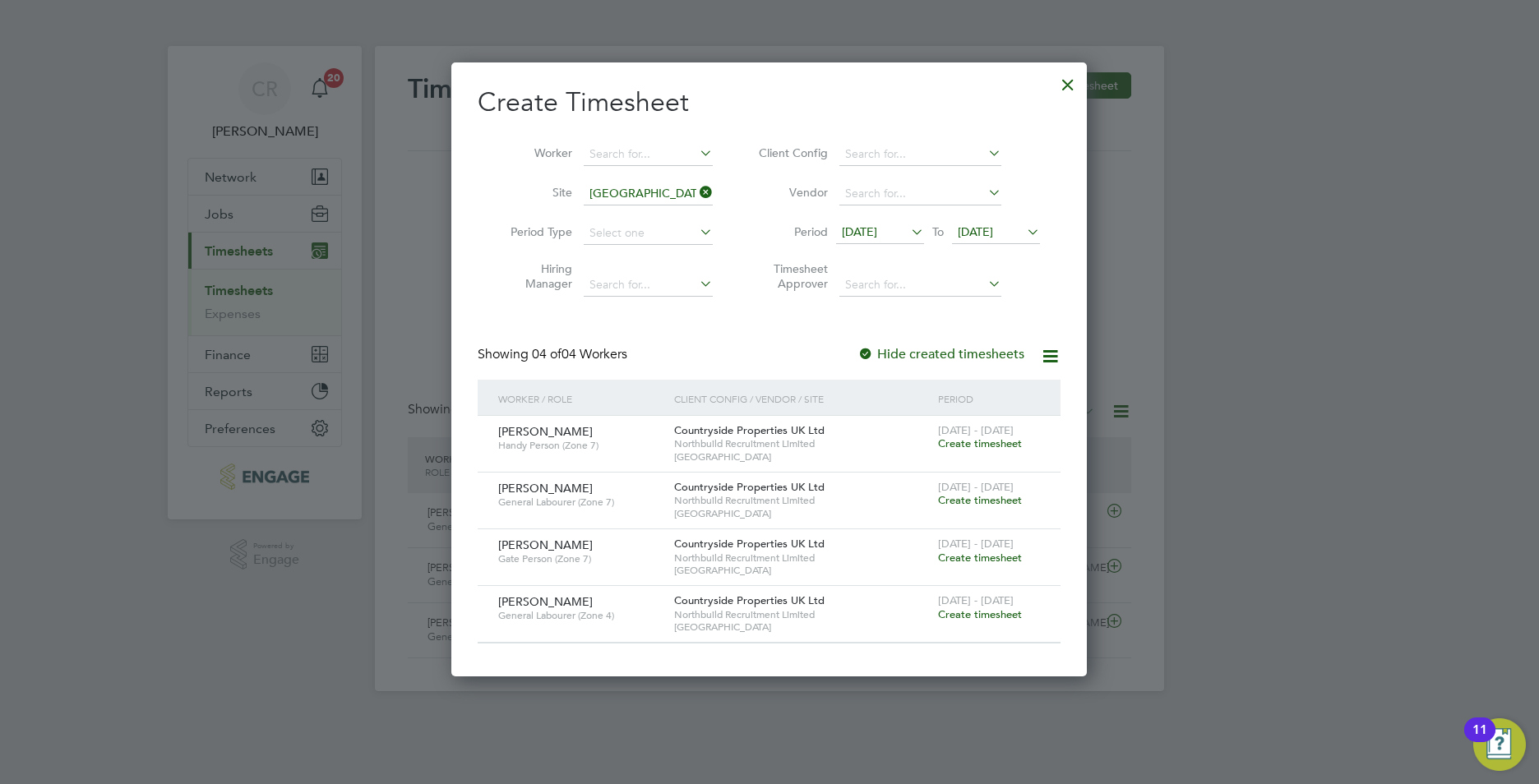
click at [981, 443] on span "Create timesheet" at bounding box center [979, 444] width 83 height 14
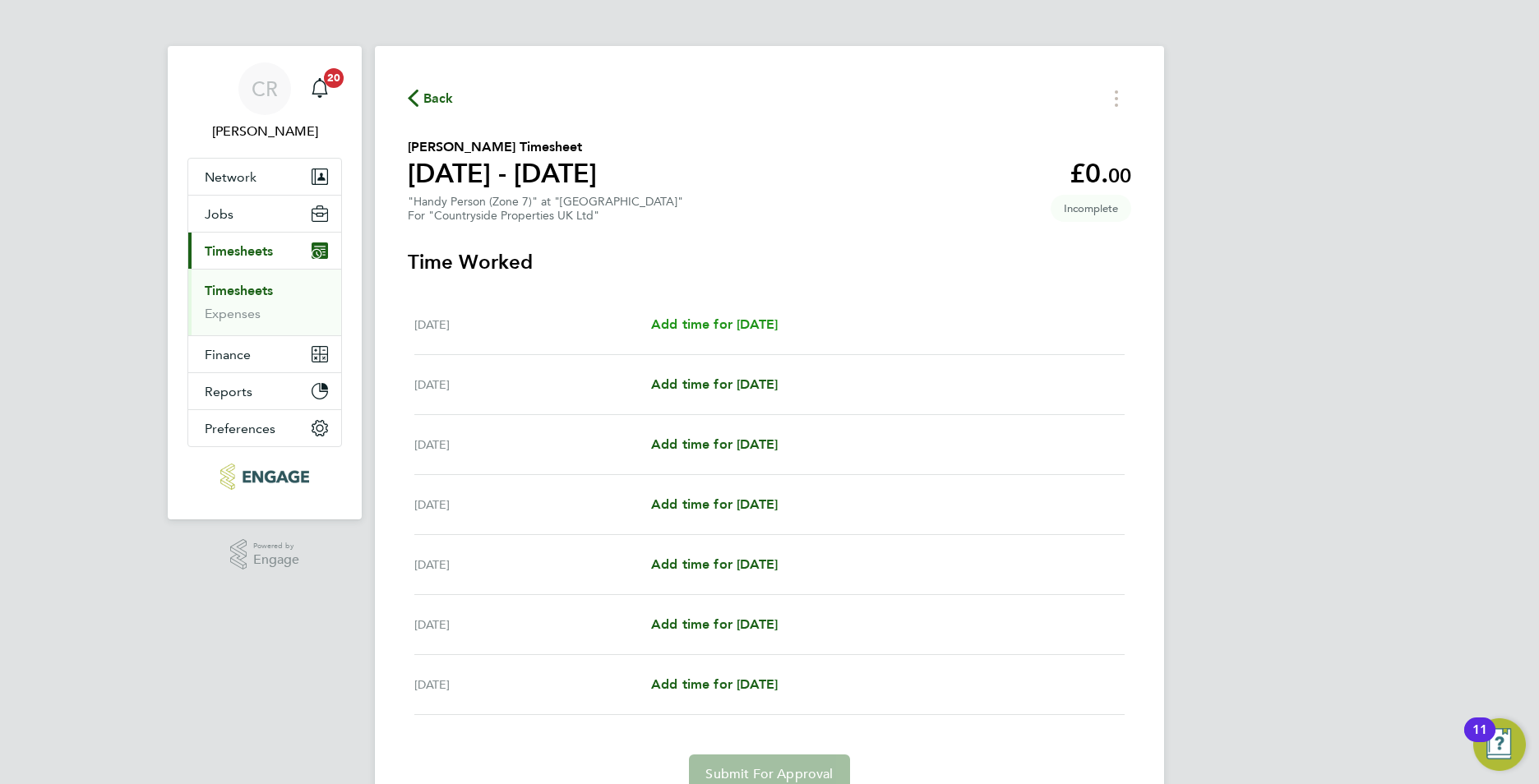
click at [689, 322] on span "Add time for Mon 22 Sep" at bounding box center [715, 324] width 127 height 15
select select "30"
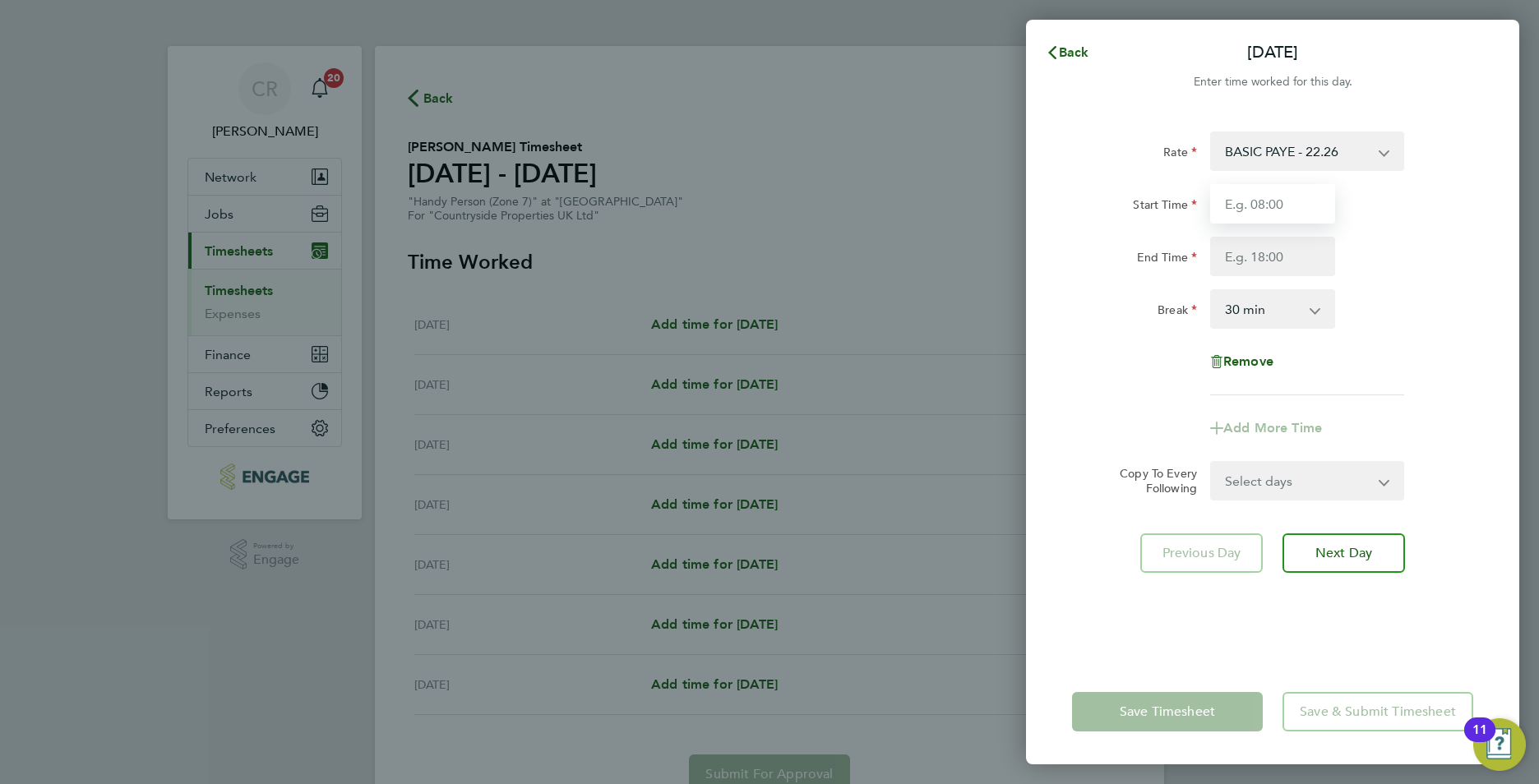
click at [1260, 210] on input "Start Time" at bounding box center [1272, 203] width 125 height 39
type input "07:30"
type input "16:30"
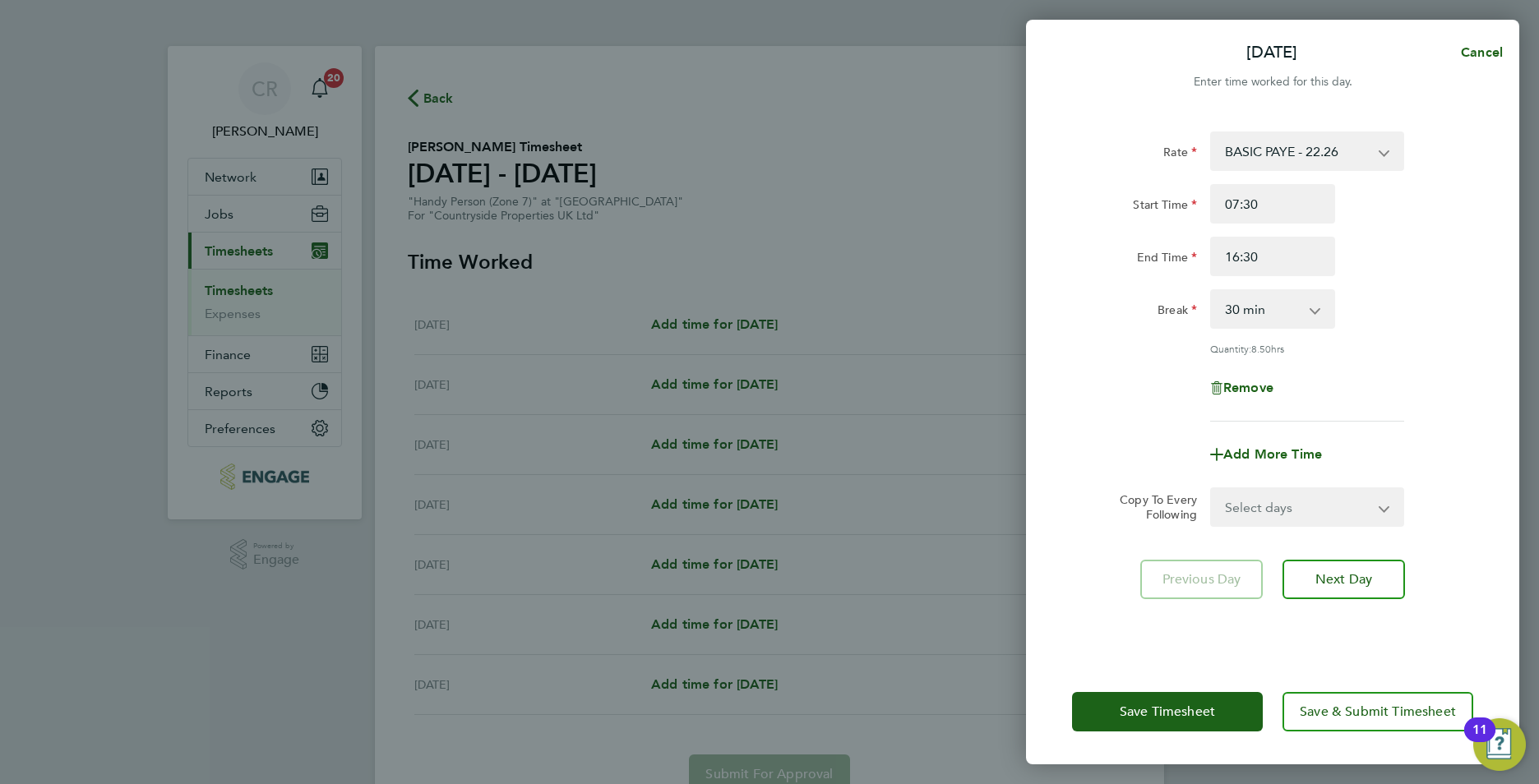
click at [1372, 301] on div "Break 0 min 15 min 30 min 45 min 60 min 75 min 90 min" at bounding box center [1272, 309] width 415 height 39
click at [1294, 529] on div "Rate BASIC PAYE - 22.26 Start Time 07:30 End Time 16:30 Break 0 min 15 min 30 m…" at bounding box center [1272, 385] width 493 height 547
click at [1293, 507] on select "Select days Day Weekday (Mon-Fri) Weekend (Sat-Sun) Tuesday Wednesday Thursday …" at bounding box center [1298, 506] width 173 height 36
select select "WEEKDAY"
click at [1212, 489] on select "Select days Day Weekday (Mon-Fri) Weekend (Sat-Sun) Tuesday Wednesday Thursday …" at bounding box center [1298, 506] width 173 height 36
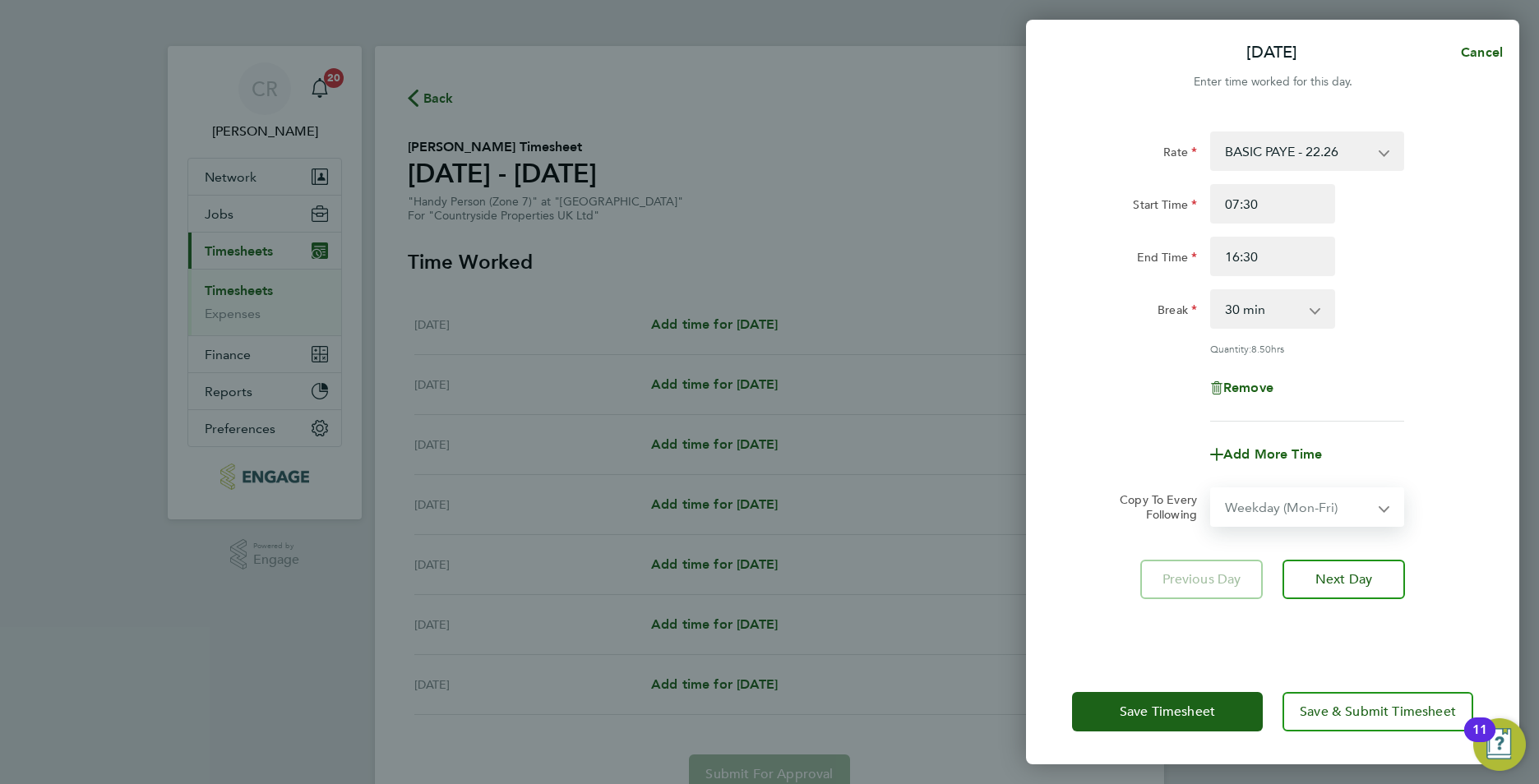
select select "2025-09-28"
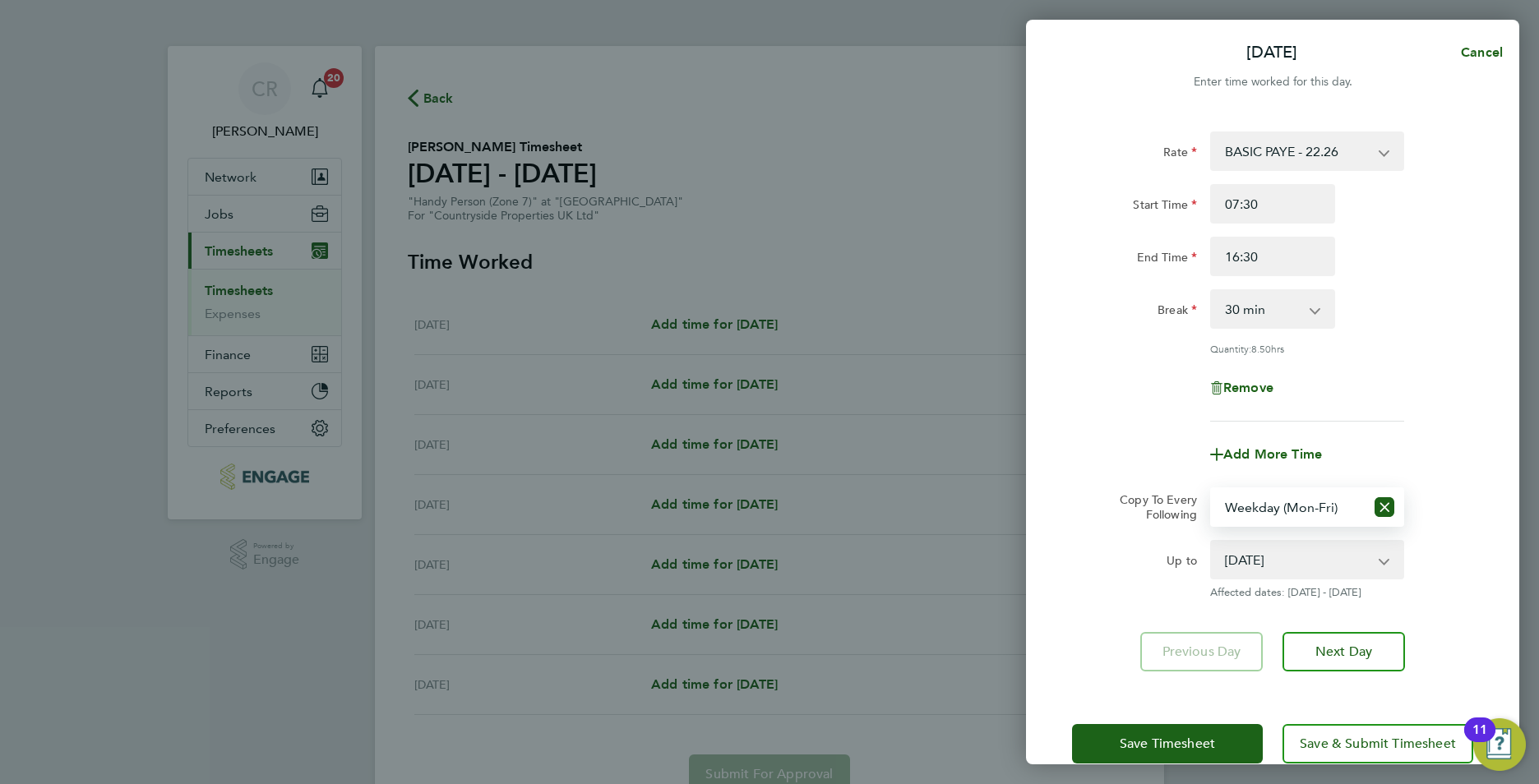
click at [1142, 398] on div "Remove" at bounding box center [1272, 387] width 415 height 39
click at [922, 266] on div "Mon 22 Sep Cancel Enter time worked for this day. Rate BASIC PAYE - 22.26 Start…" at bounding box center [769, 392] width 1539 height 784
click at [1206, 727] on button "Save Timesheet" at bounding box center [1168, 743] width 191 height 39
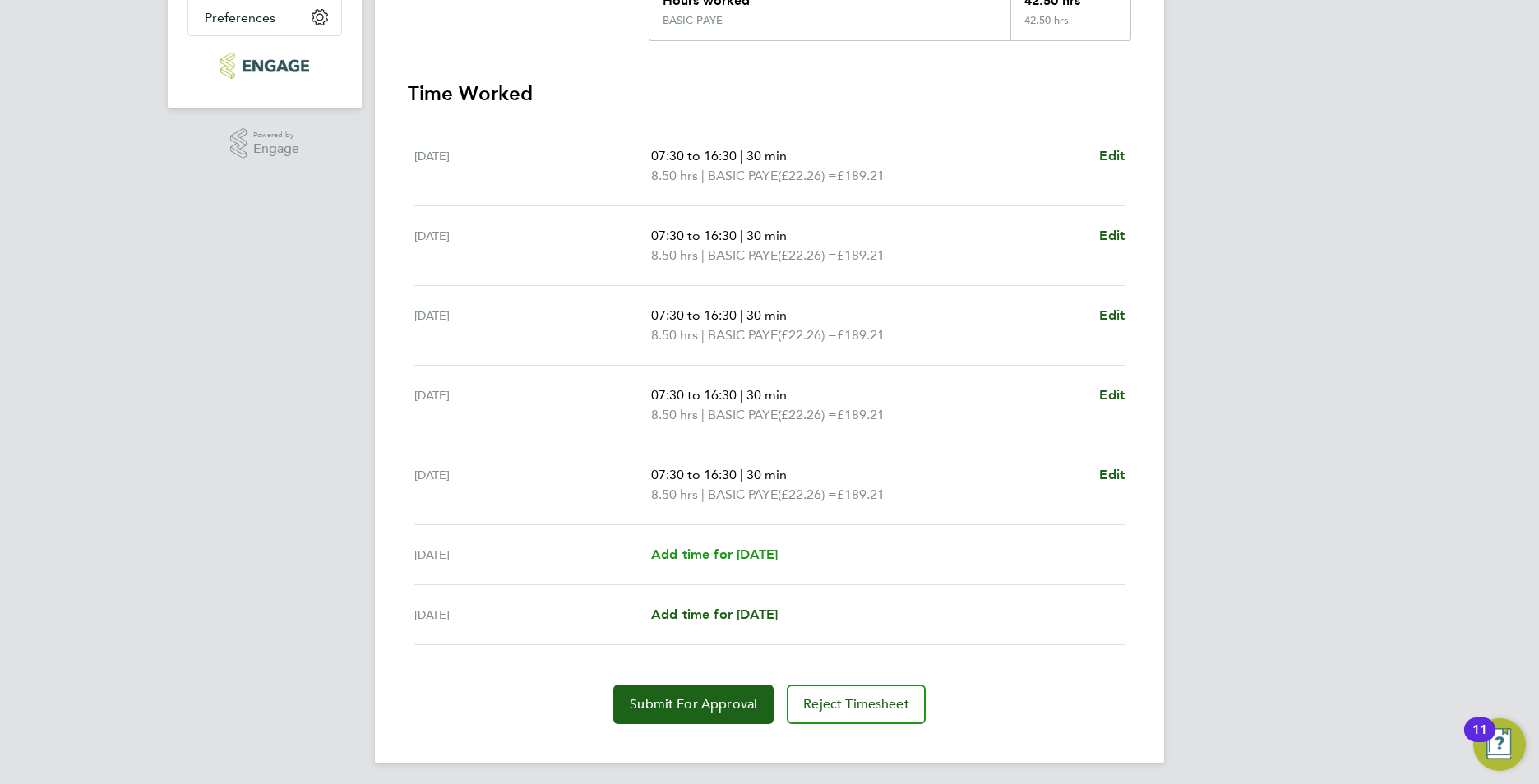
click at [703, 553] on span "Add time for Sat 27 Sep" at bounding box center [715, 554] width 127 height 15
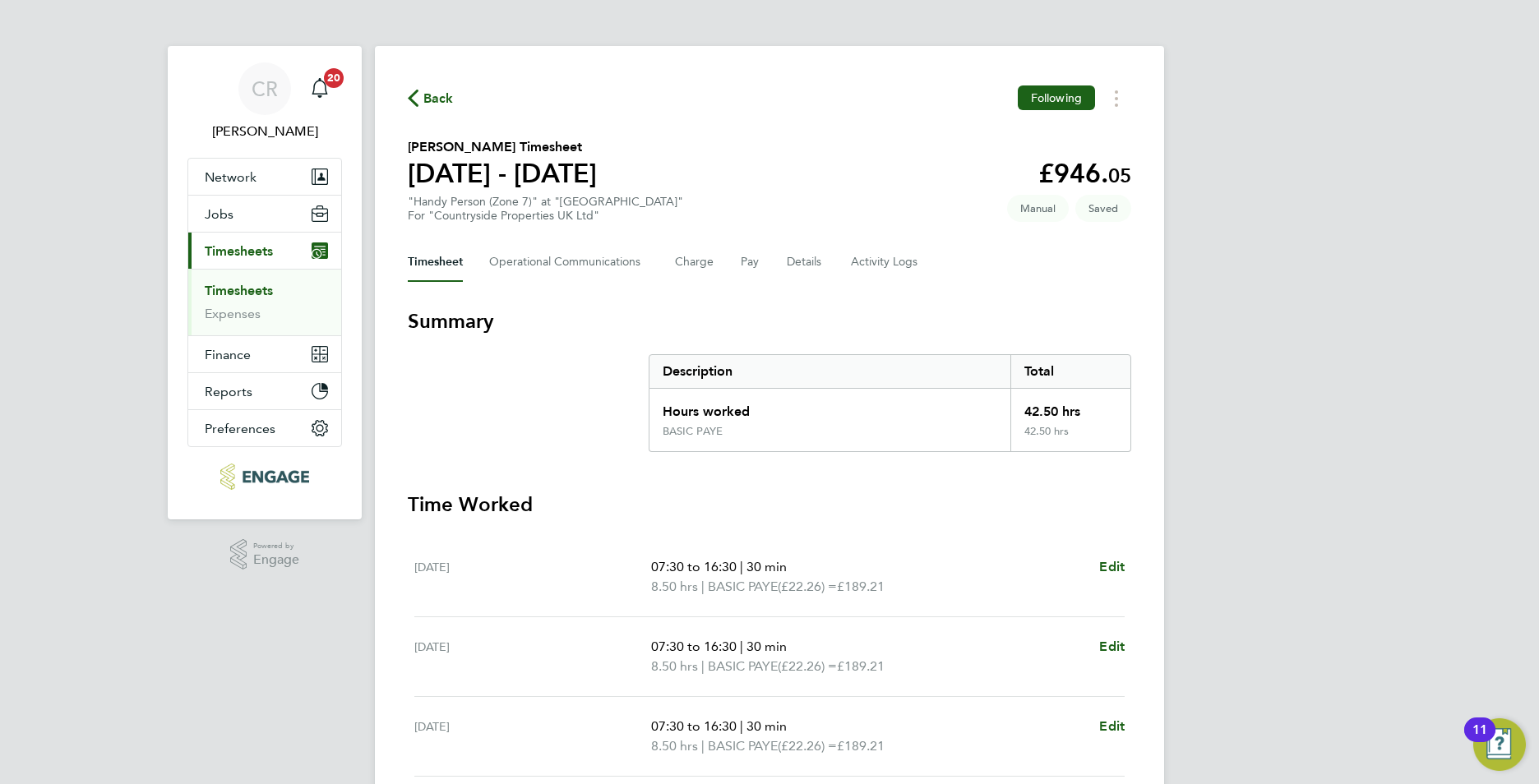
select select "30"
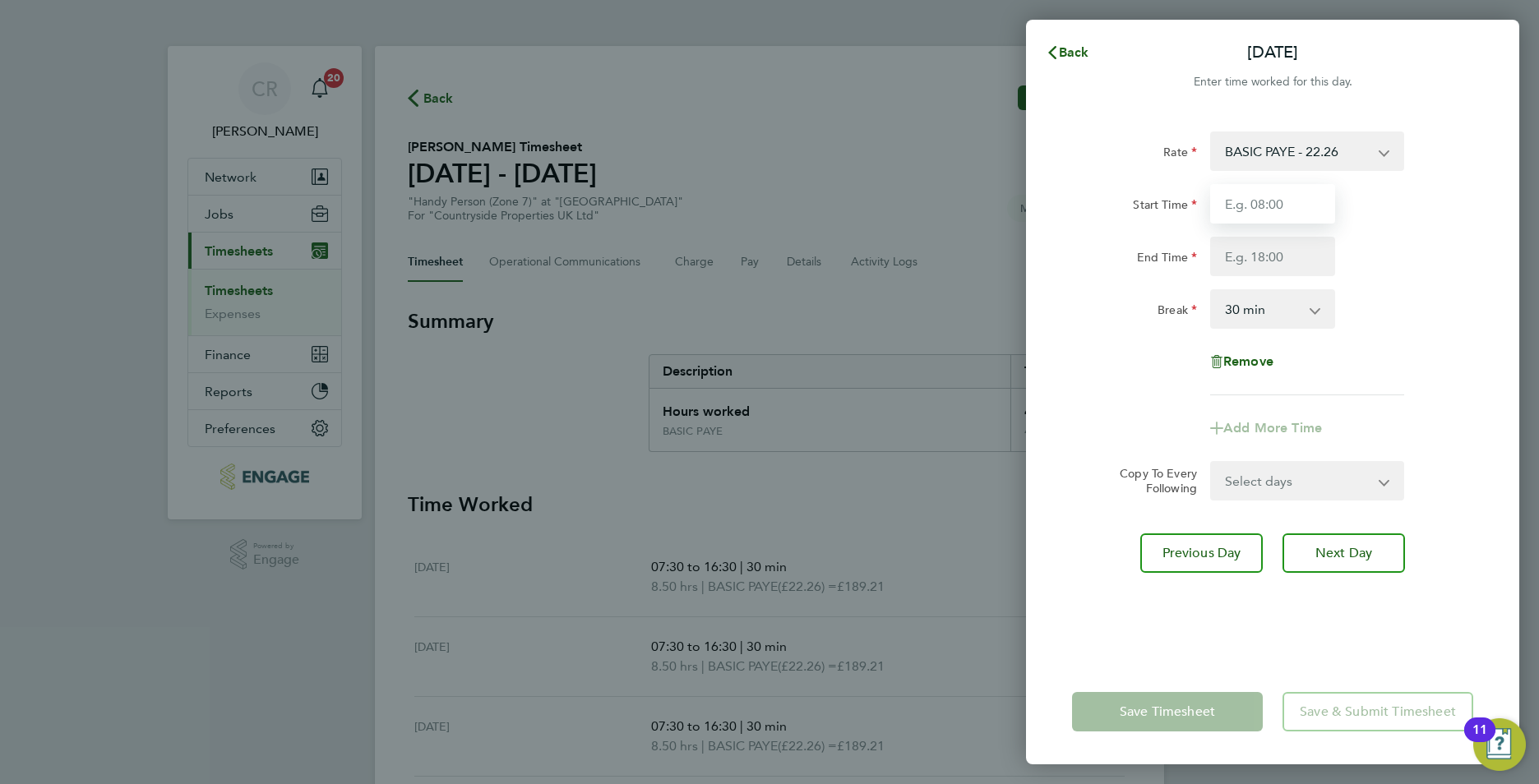
click at [1261, 211] on input "Start Time" at bounding box center [1272, 203] width 125 height 39
type input "07:30"
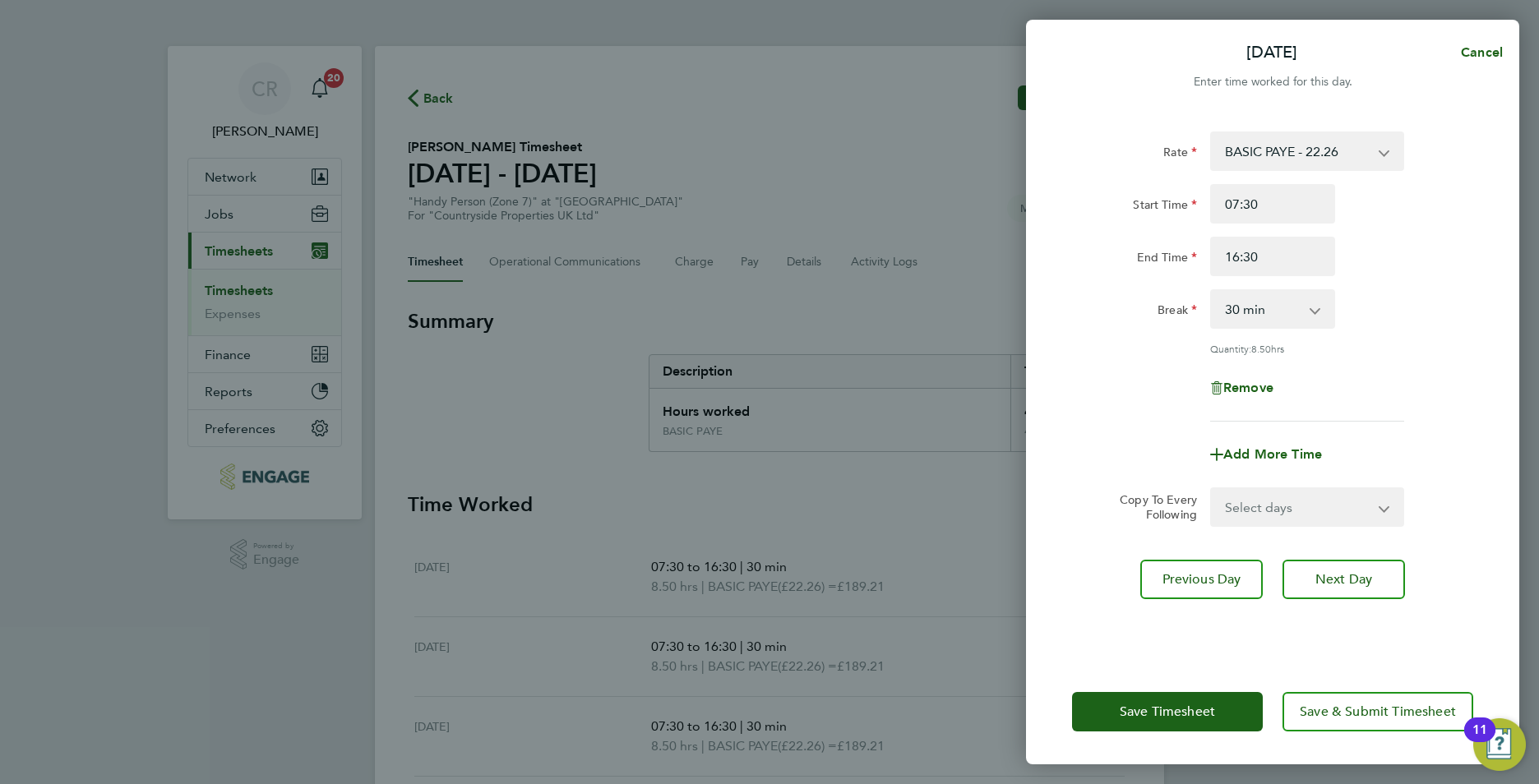
click at [1146, 409] on div "Rate BASIC PAYE - 22.26 Start Time 07:30 End Time 16:30 Break 0 min 15 min 30 m…" at bounding box center [1272, 276] width 401 height 290
click at [1260, 260] on input "16:30" at bounding box center [1272, 256] width 125 height 39
click at [1240, 256] on input "16:30" at bounding box center [1272, 256] width 125 height 39
type input "15:00"
click at [1404, 278] on div "Rate BASIC PAYE - 22.26 Start Time 07:30 End Time 15:00 Break 0 min 15 min 30 m…" at bounding box center [1272, 276] width 401 height 290
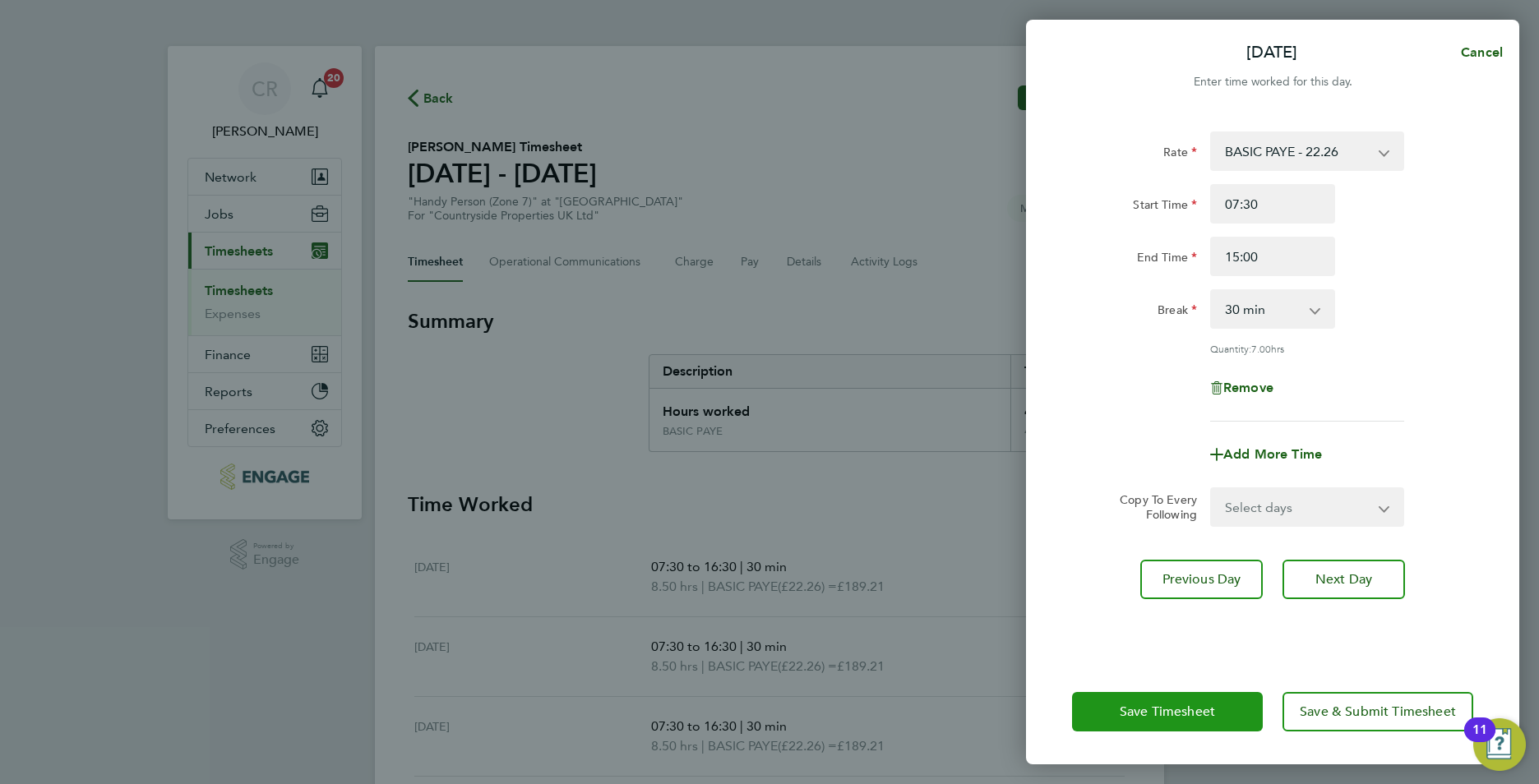
click at [1138, 705] on span "Save Timesheet" at bounding box center [1168, 711] width 95 height 16
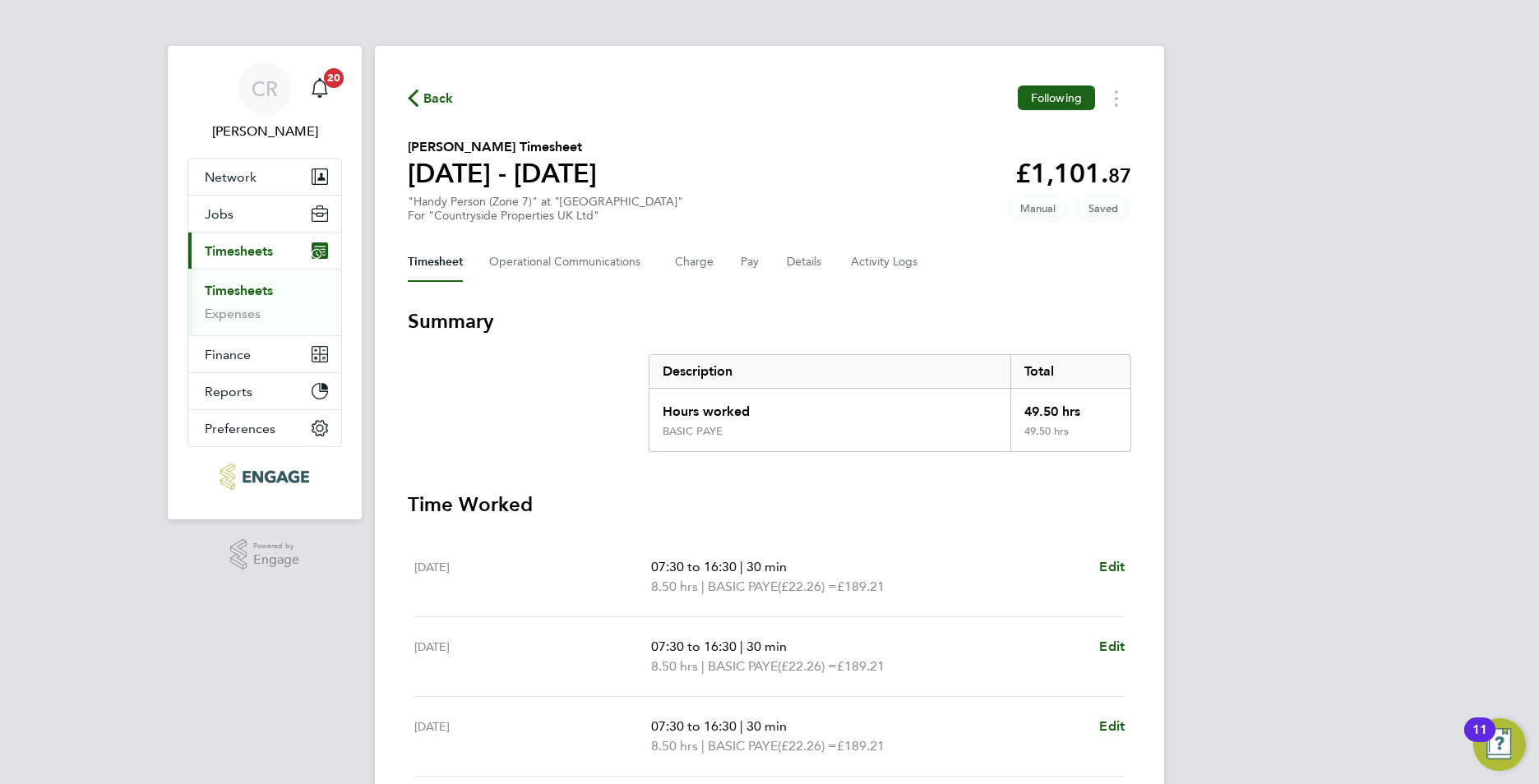
click at [236, 292] on link "Timesheets" at bounding box center [238, 290] width 68 height 15
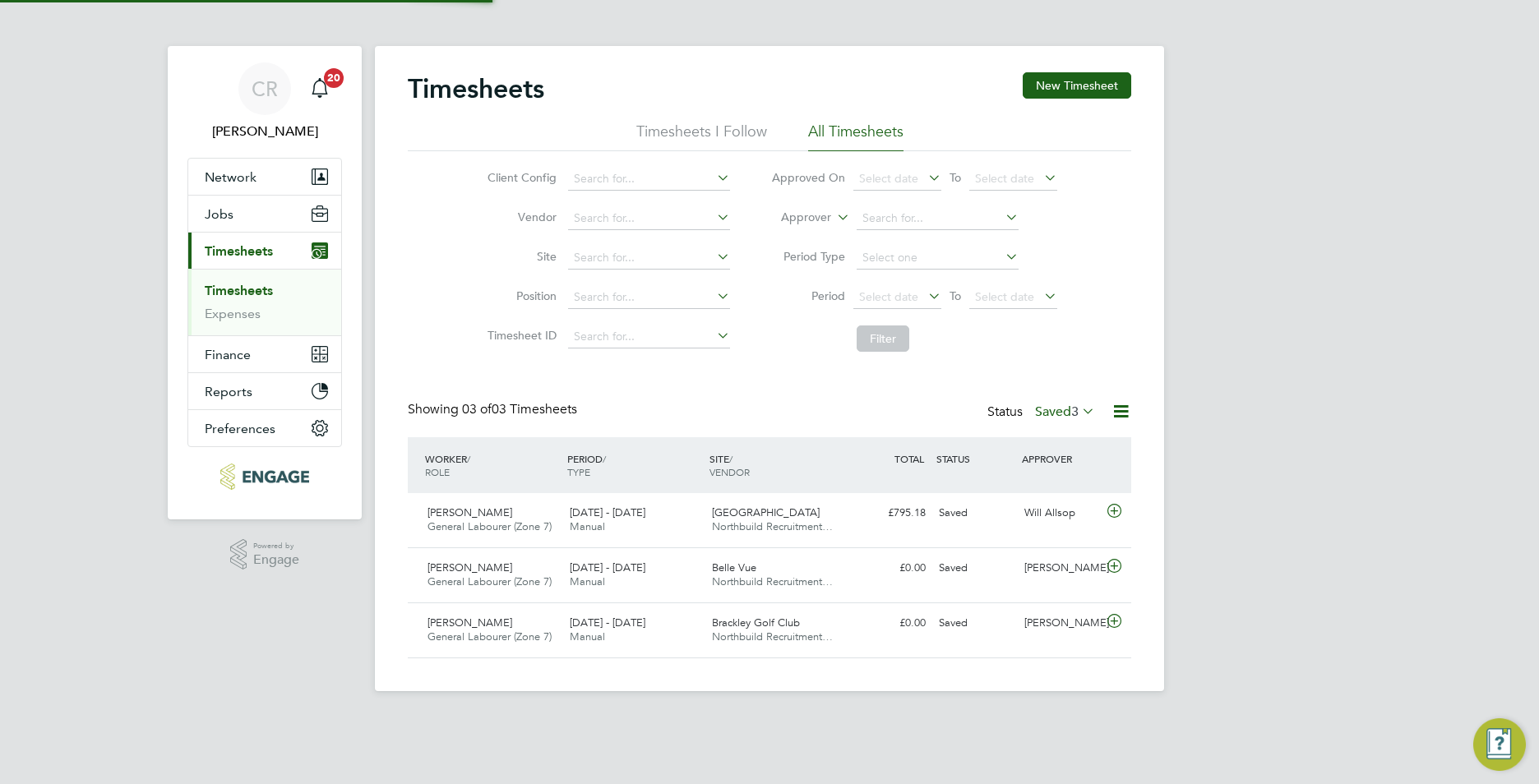
scroll to position [42, 143]
click at [228, 290] on link "Timesheets" at bounding box center [238, 290] width 68 height 15
click at [1071, 410] on span "3" at bounding box center [1075, 411] width 8 height 16
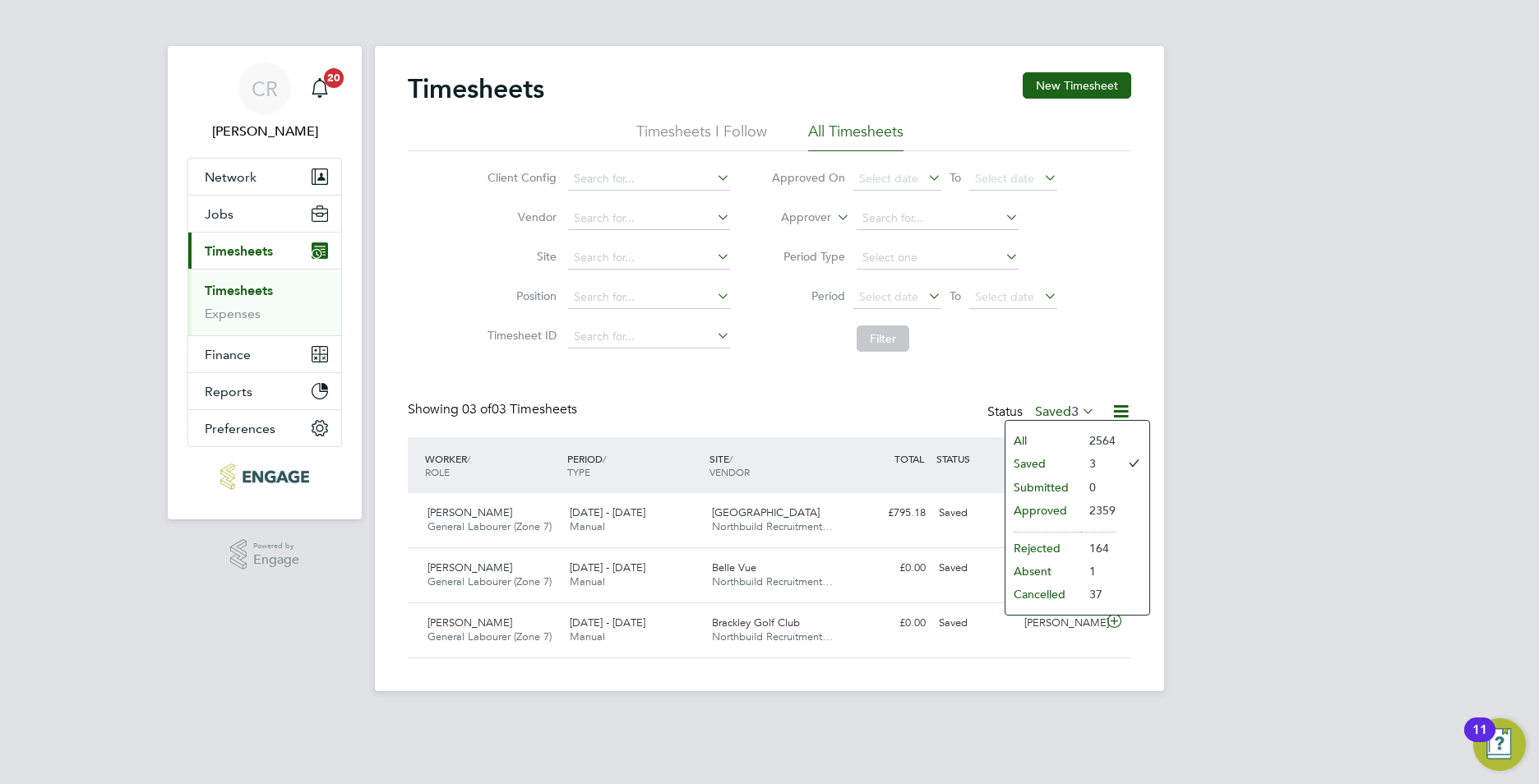
click at [1030, 438] on li "All" at bounding box center [1043, 440] width 76 height 23
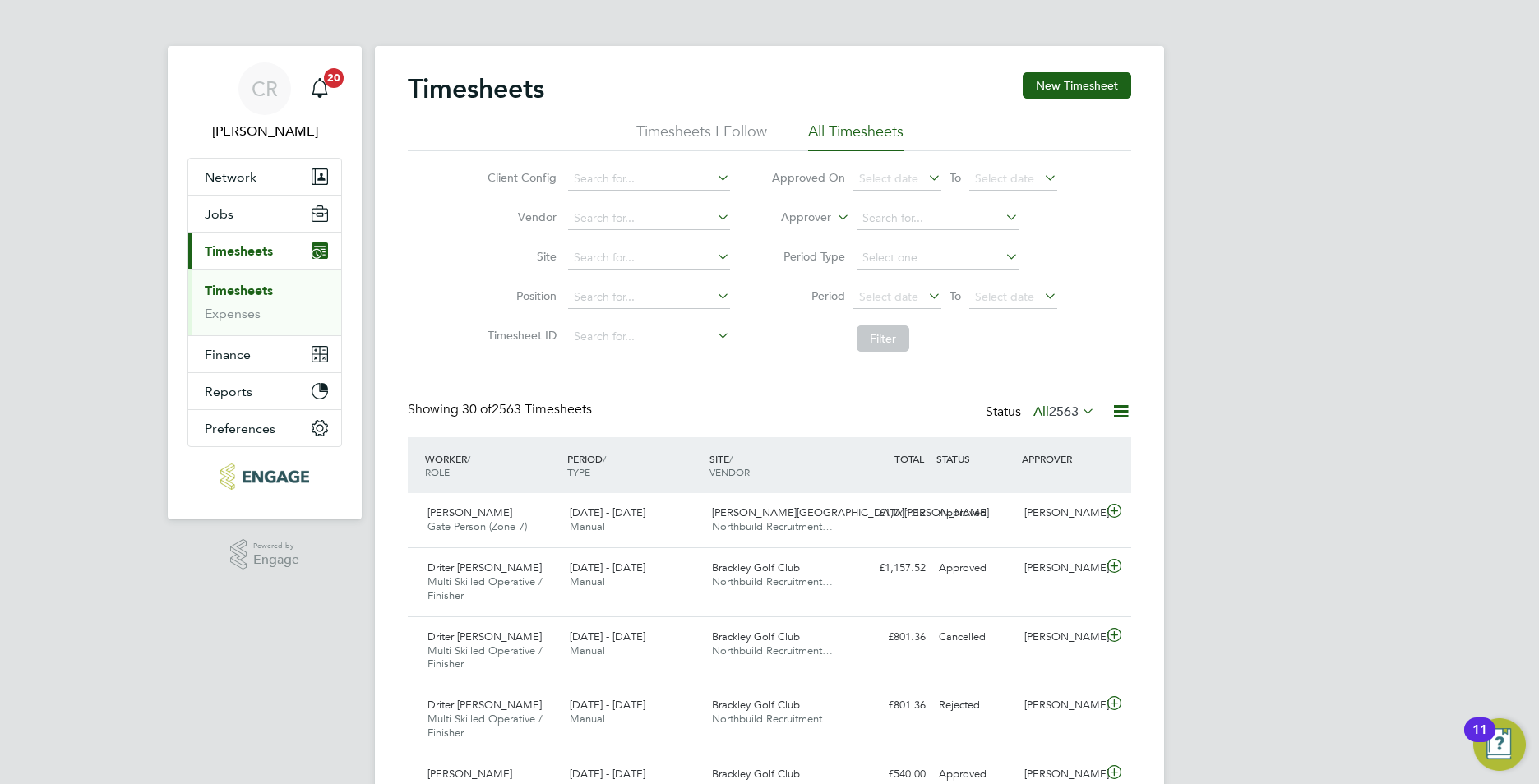
scroll to position [55, 143]
click at [1065, 414] on span "2563" at bounding box center [1064, 411] width 30 height 16
click at [1036, 459] on li "Saved" at bounding box center [1042, 463] width 76 height 23
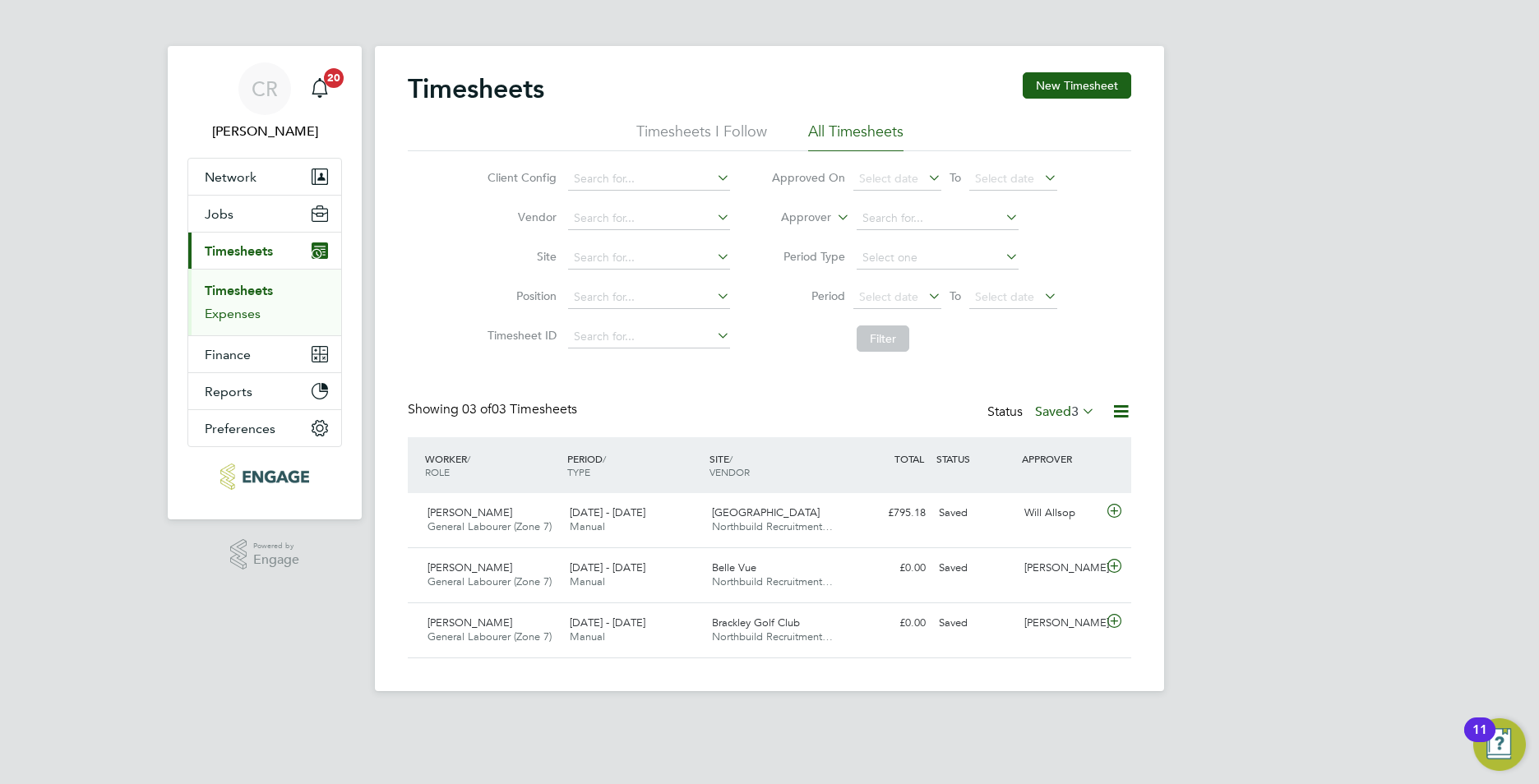
click at [238, 314] on link "Expenses" at bounding box center [233, 313] width 56 height 15
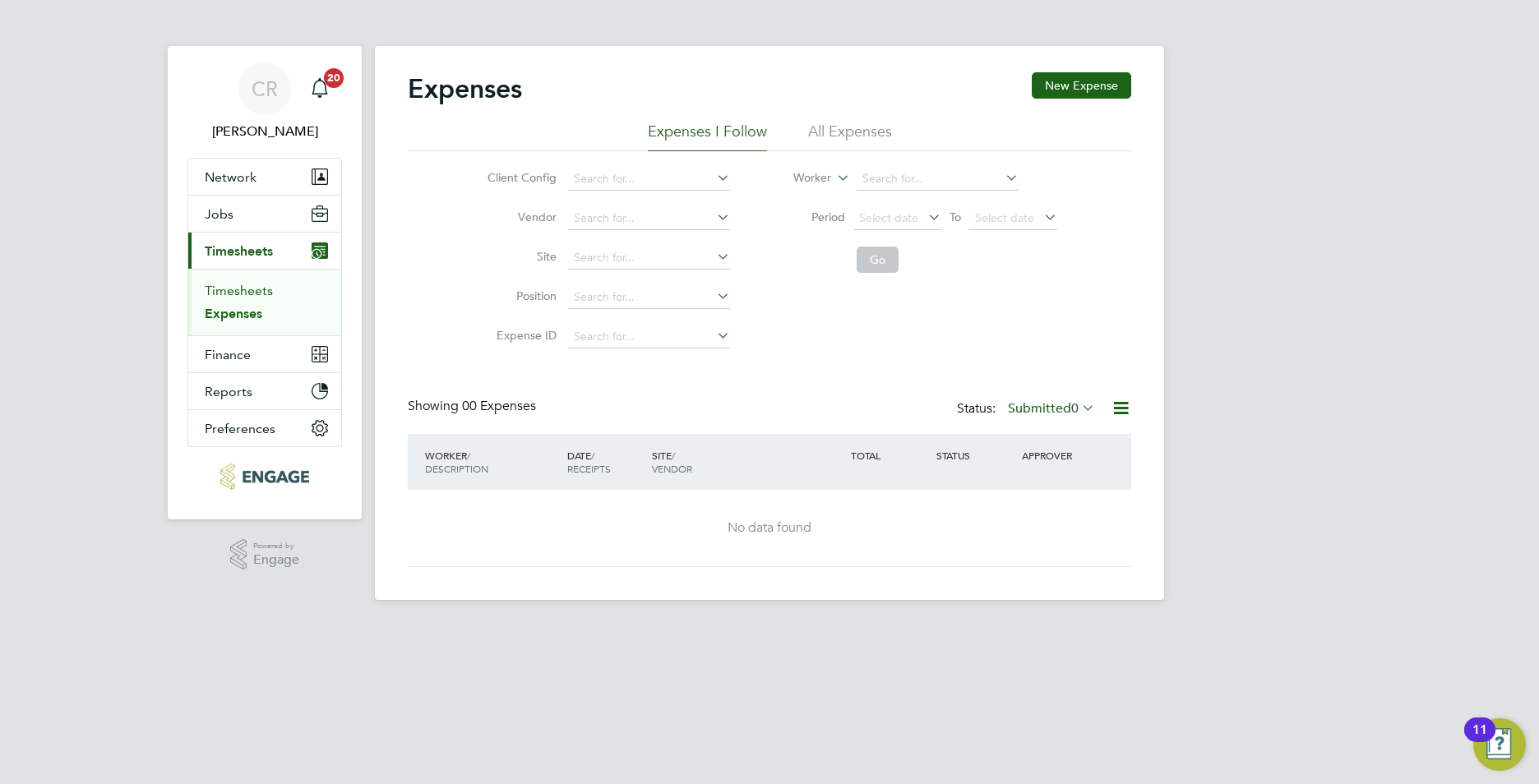
click at [244, 291] on link "Timesheets" at bounding box center [238, 290] width 68 height 15
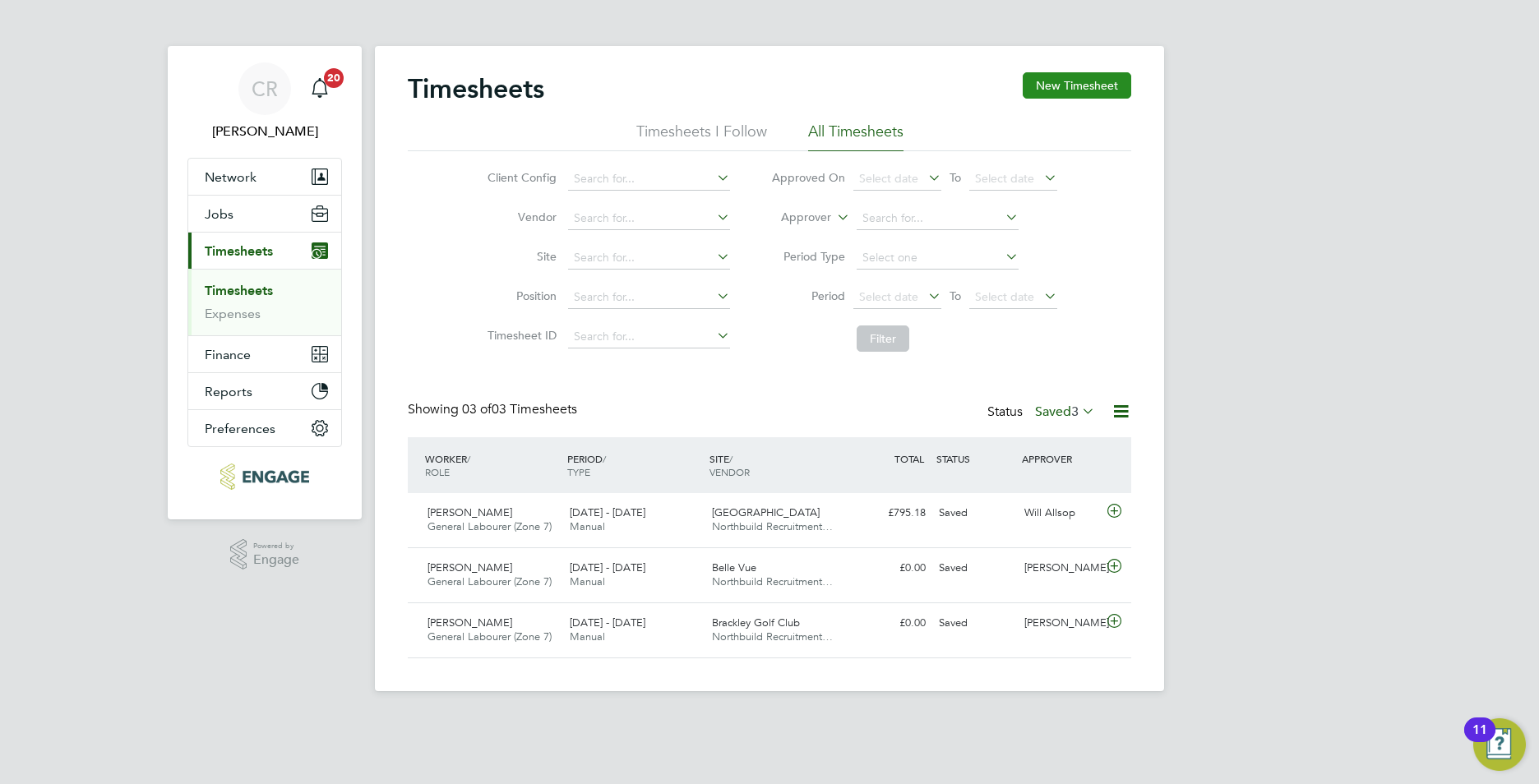
click at [1082, 92] on button "New Timesheet" at bounding box center [1077, 85] width 108 height 26
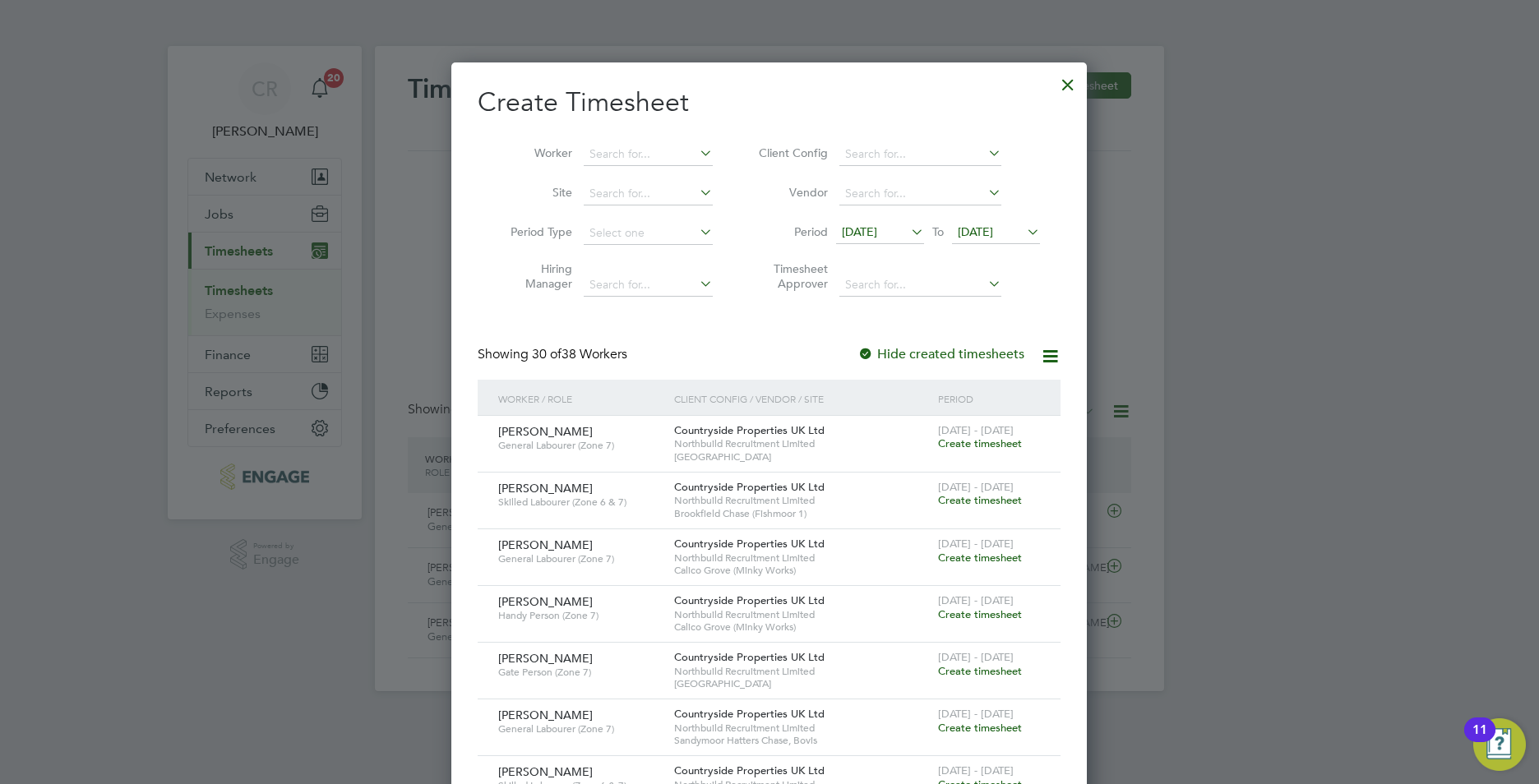
click at [908, 228] on icon at bounding box center [908, 232] width 0 height 23
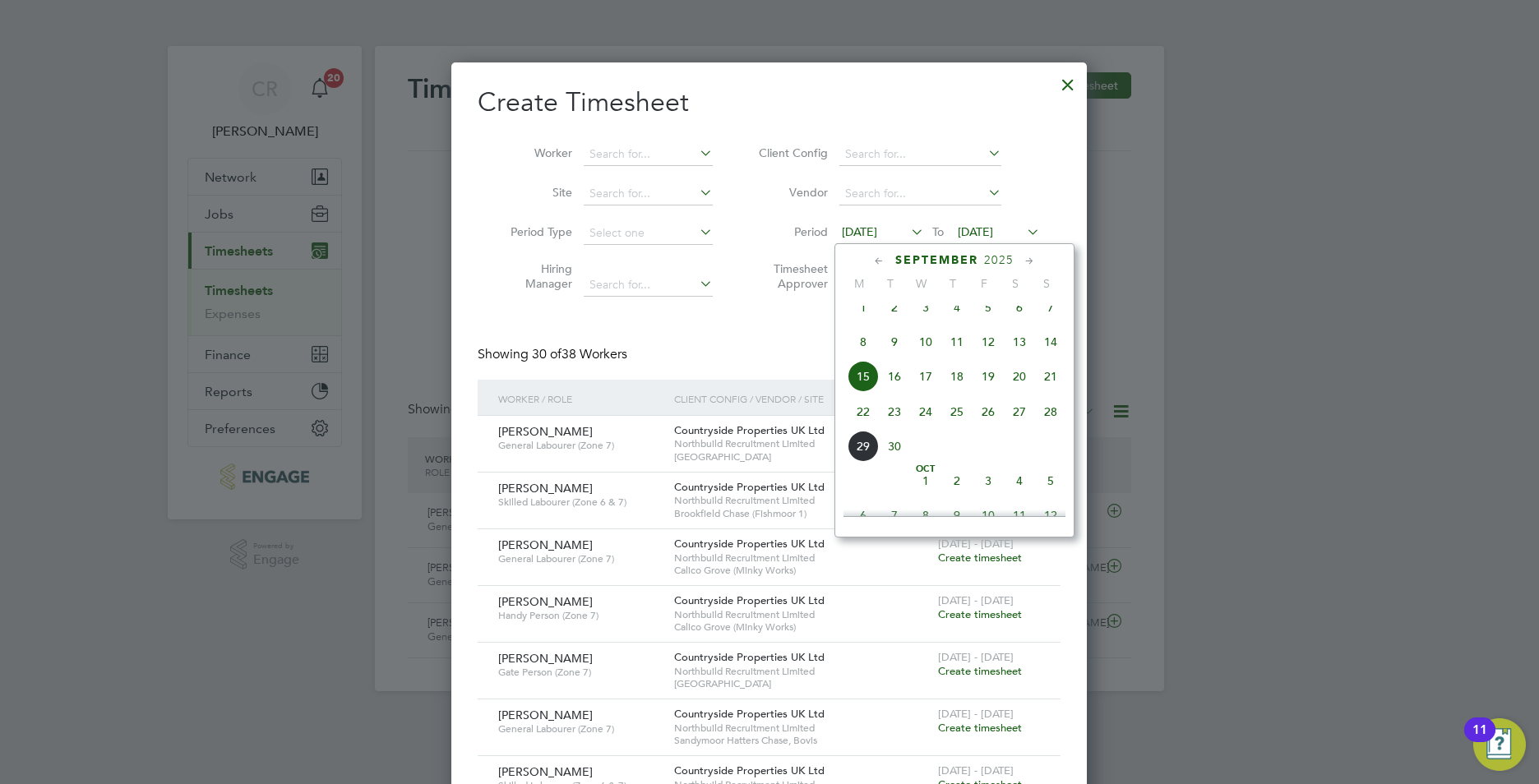
drag, startPoint x: 864, startPoint y: 429, endPoint x: 967, endPoint y: 267, distance: 192.0
click at [864, 426] on span "22" at bounding box center [863, 411] width 32 height 31
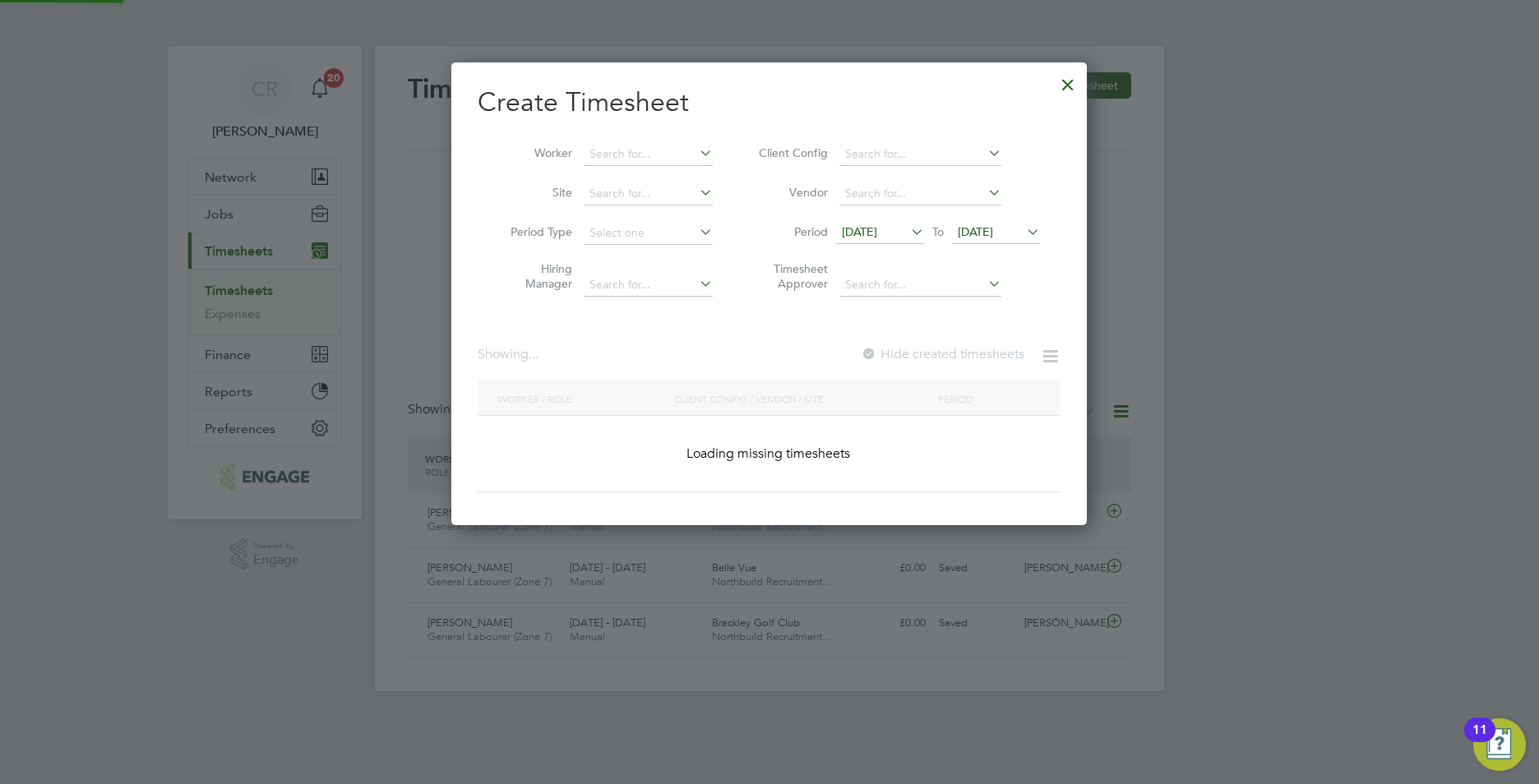
click at [993, 227] on span "22 Sep 2025" at bounding box center [976, 232] width 36 height 14
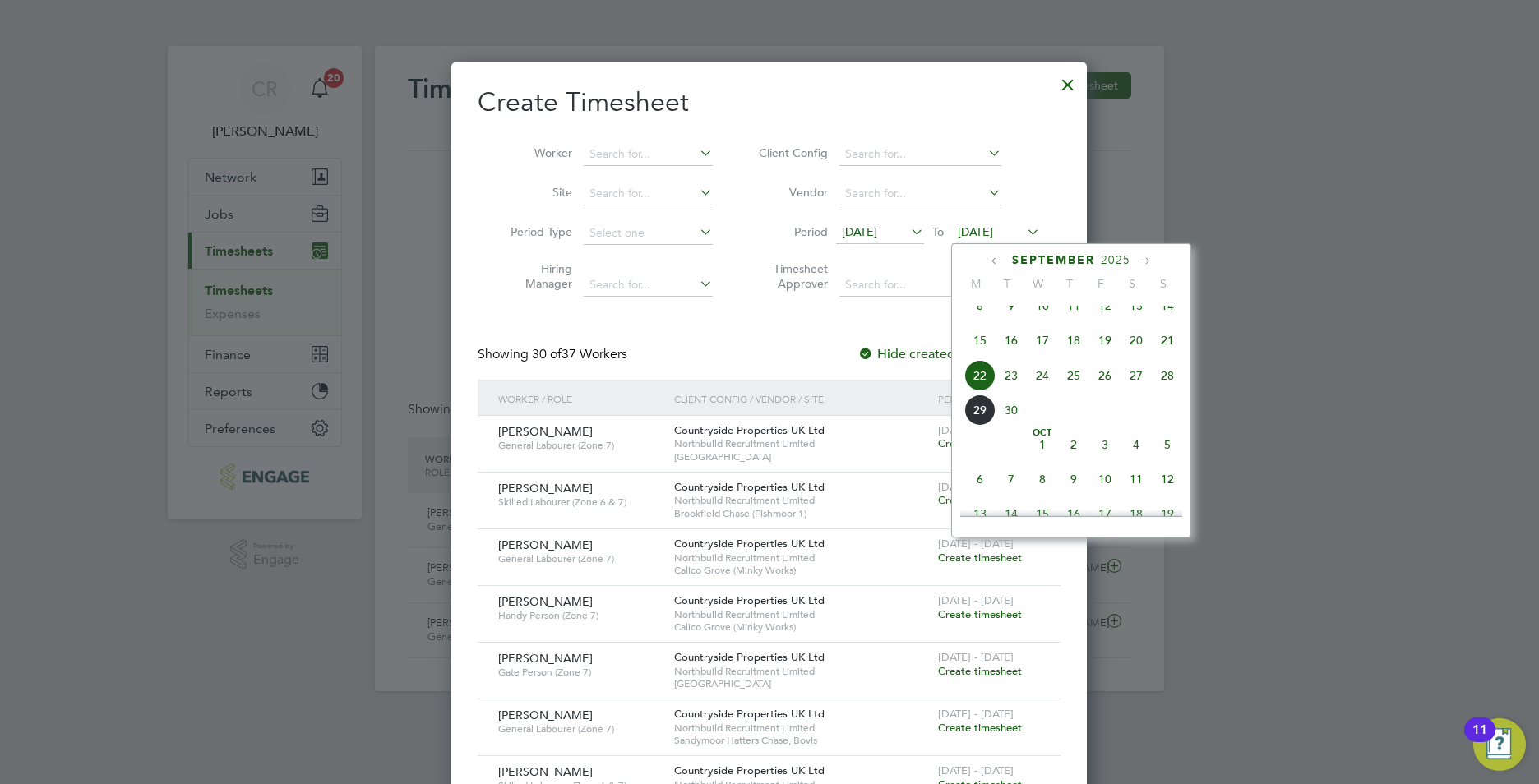
click at [1169, 389] on span "28" at bounding box center [1167, 375] width 32 height 31
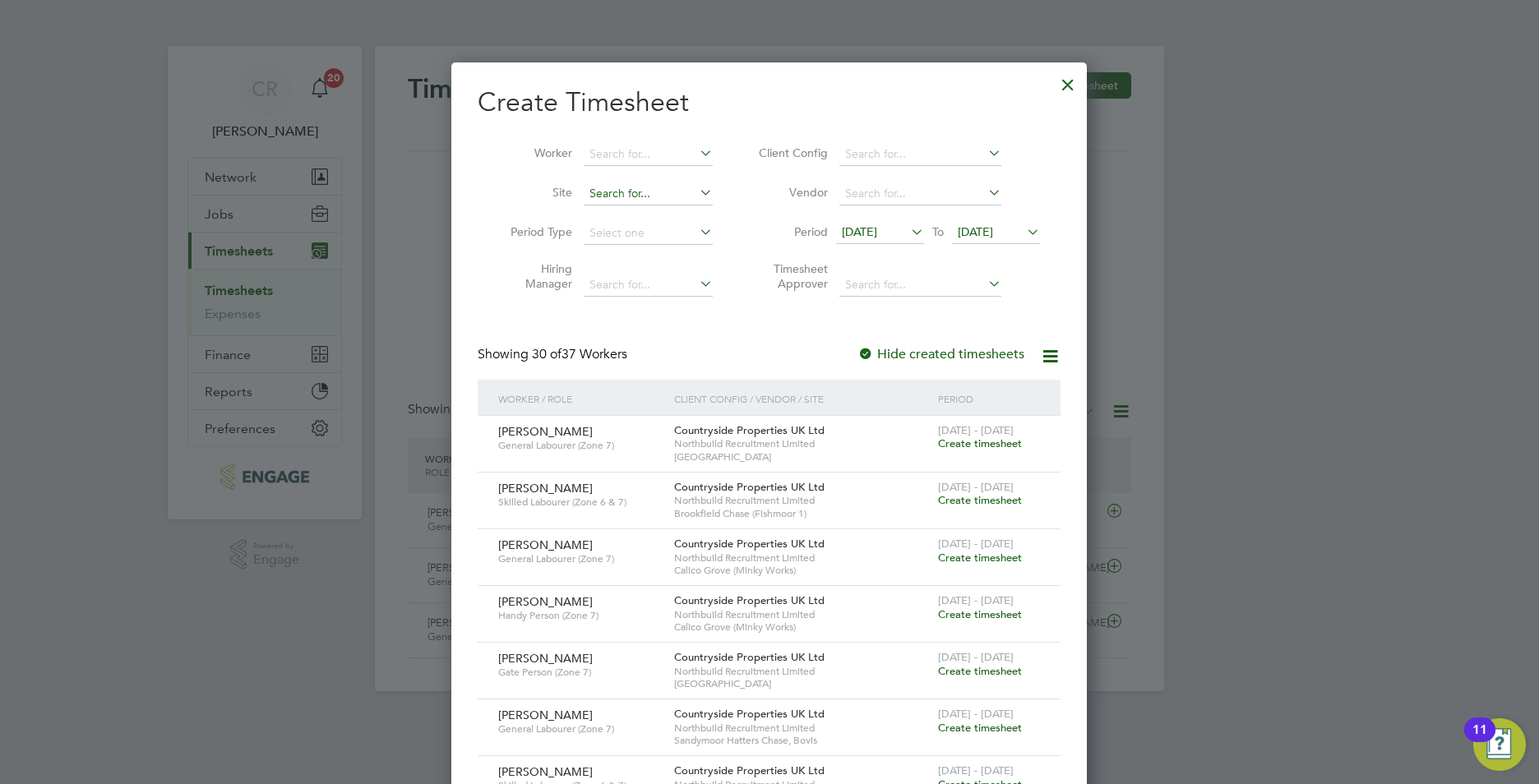
click at [617, 197] on input at bounding box center [648, 193] width 129 height 23
click at [606, 221] on b "Spectr" at bounding box center [606, 215] width 35 height 14
type input "[GEOGRAPHIC_DATA]"
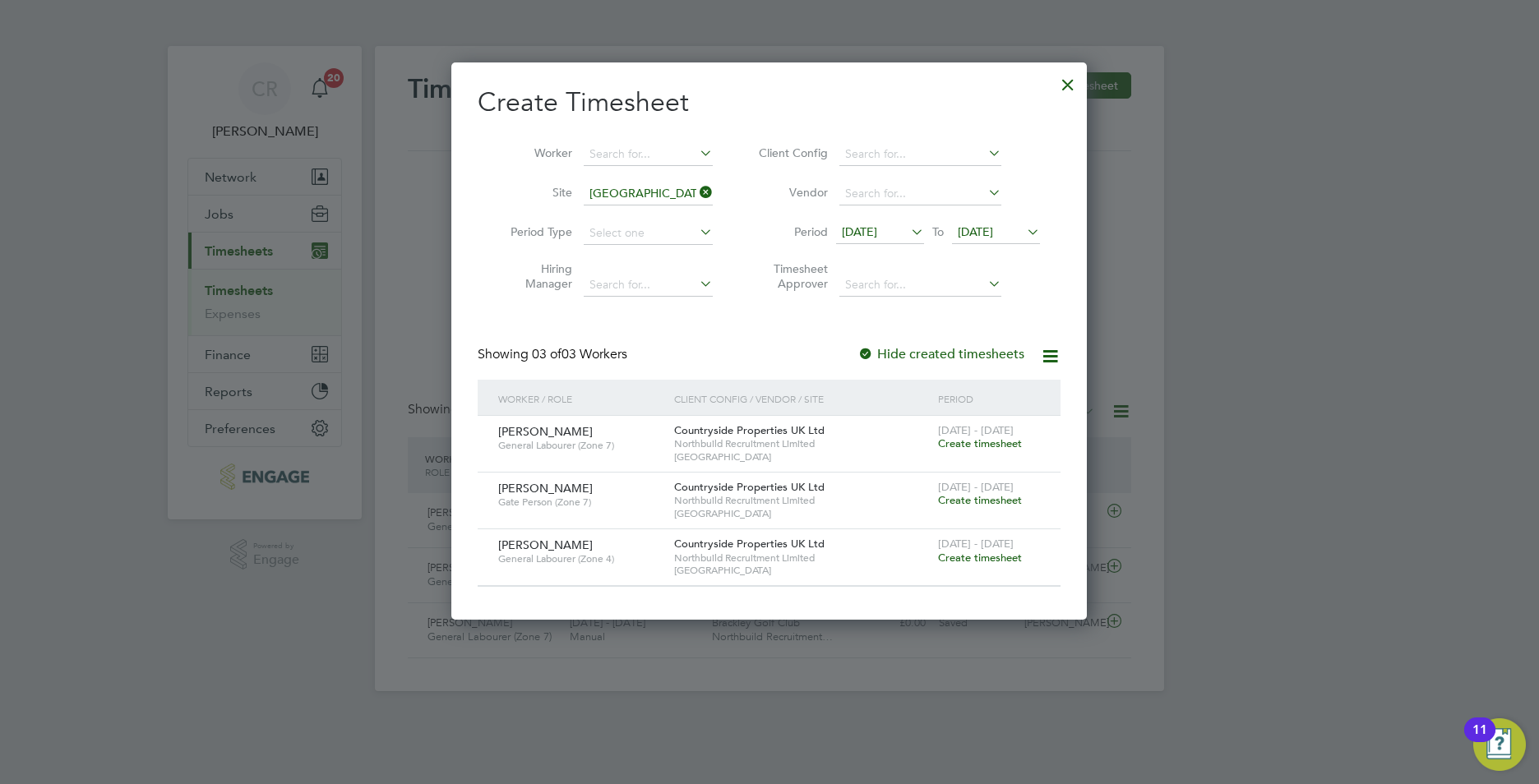
click at [1006, 437] on span "Create timesheet" at bounding box center [979, 444] width 83 height 14
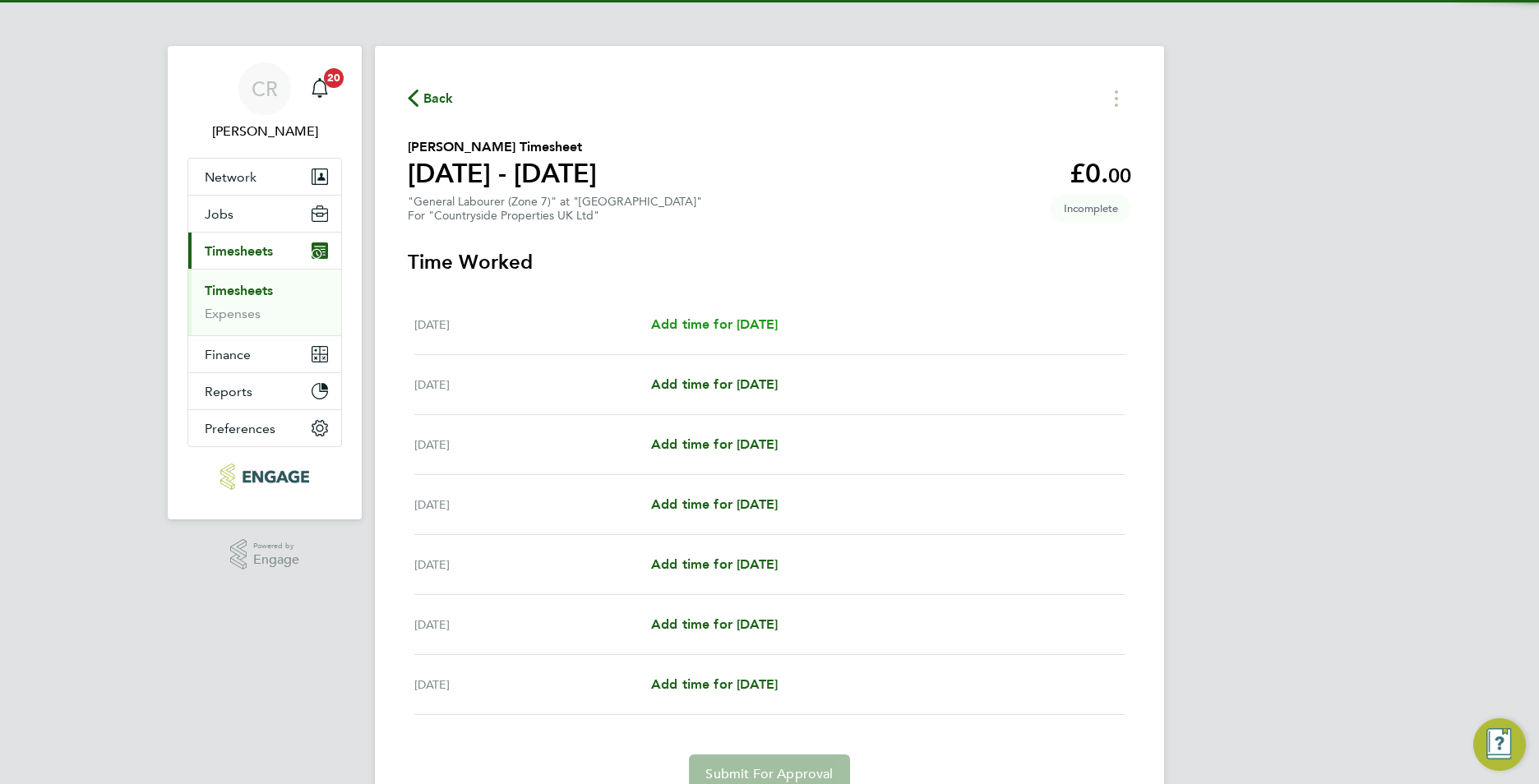
click at [738, 315] on link "Add time for Mon 22 Sep" at bounding box center [715, 324] width 127 height 20
select select "30"
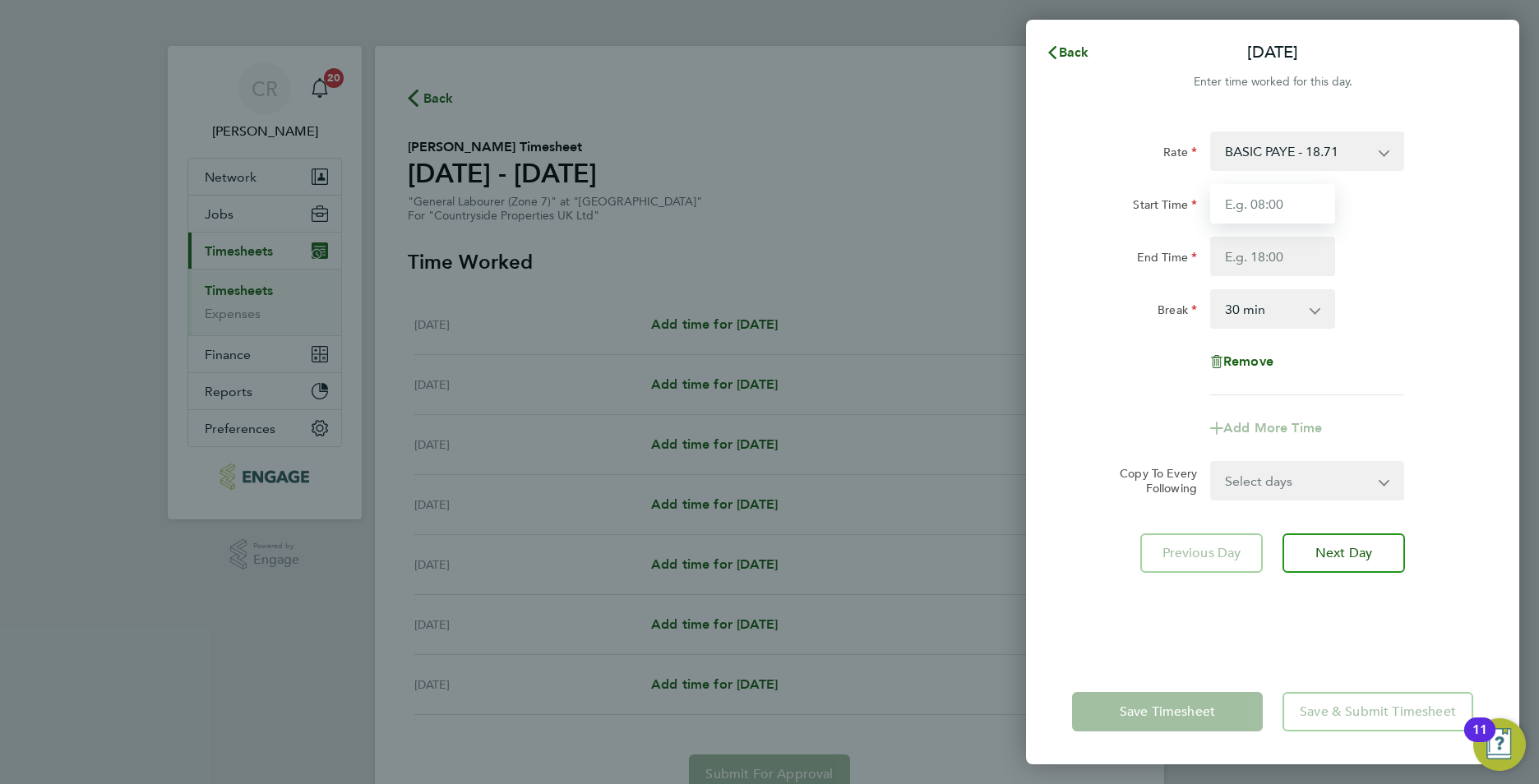
click at [1278, 203] on input "Start Time" at bounding box center [1272, 203] width 125 height 39
type input "07:30"
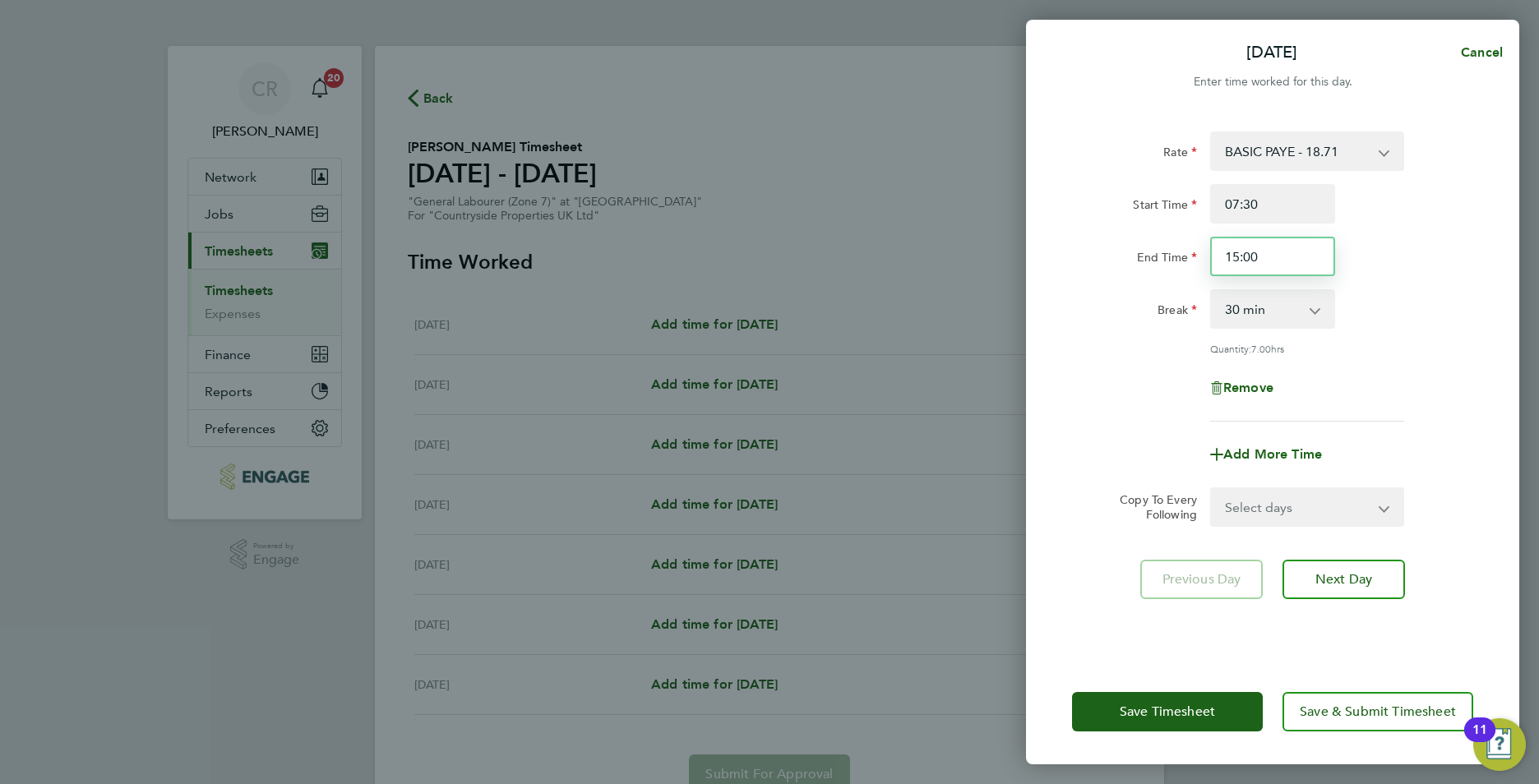
click at [1238, 256] on input "15:00" at bounding box center [1272, 256] width 125 height 39
type input "17:00"
click at [1423, 398] on div "Remove" at bounding box center [1272, 387] width 415 height 39
click at [1255, 511] on select "Select days Day Weekday (Mon-Fri) Weekend (Sat-Sun) Tuesday Wednesday Thursday …" at bounding box center [1298, 506] width 173 height 36
select select "WEEKDAY"
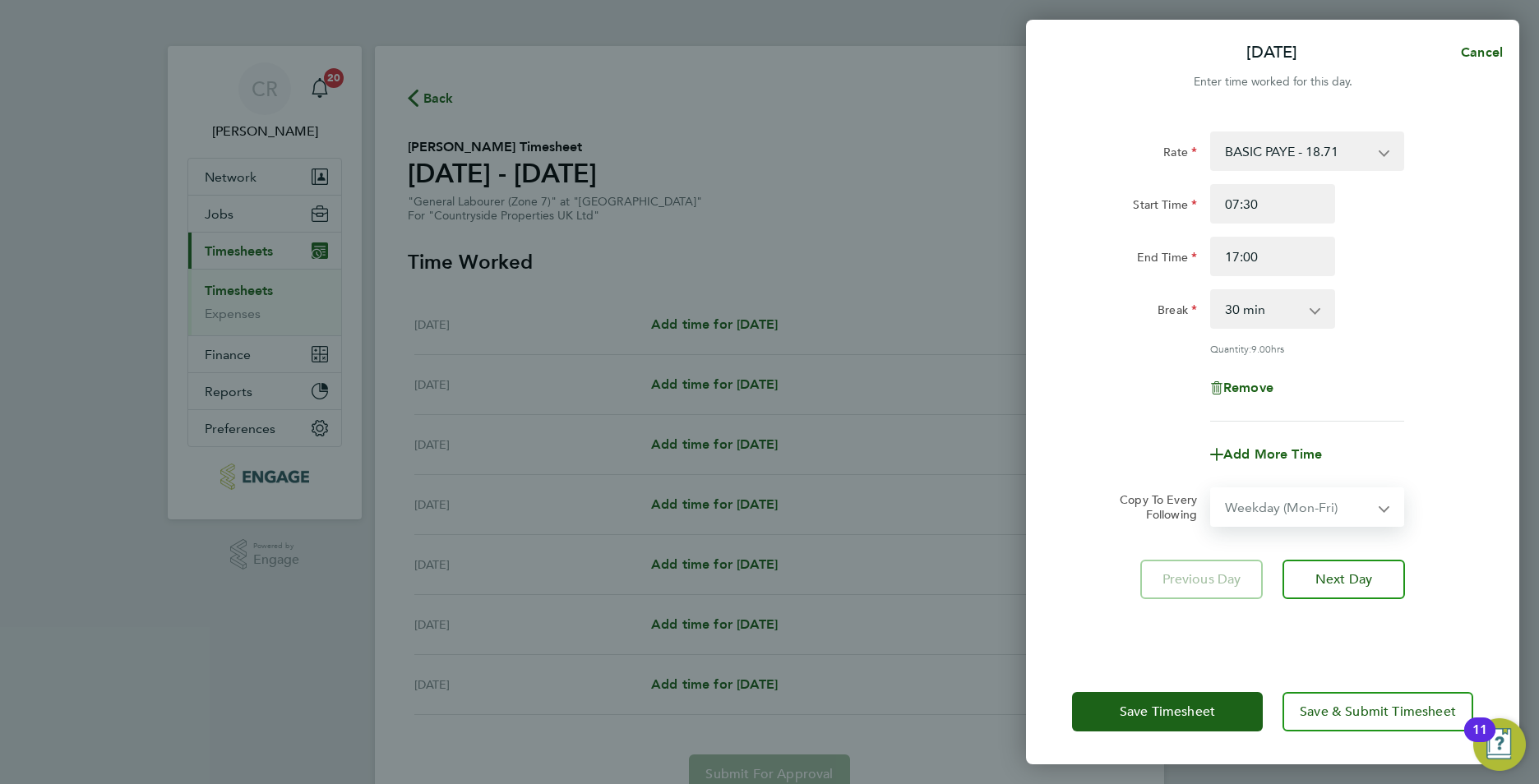
click at [1212, 489] on select "Select days Day Weekday (Mon-Fri) Weekend (Sat-Sun) Tuesday Wednesday Thursday …" at bounding box center [1298, 506] width 173 height 36
select select "2025-09-28"
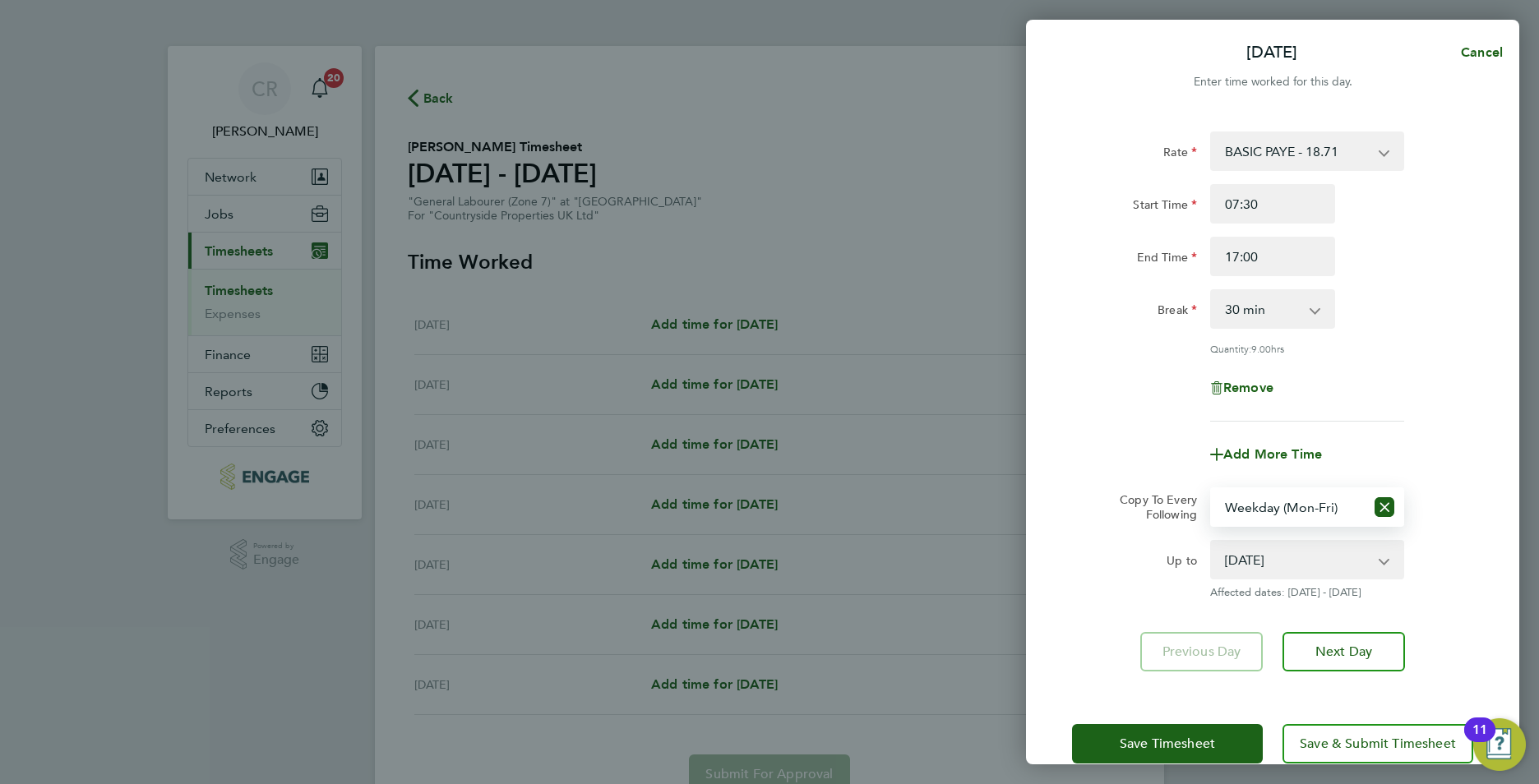
click at [1099, 571] on div "Up to" at bounding box center [1134, 569] width 138 height 60
click at [1138, 741] on span "Save Timesheet" at bounding box center [1168, 743] width 95 height 16
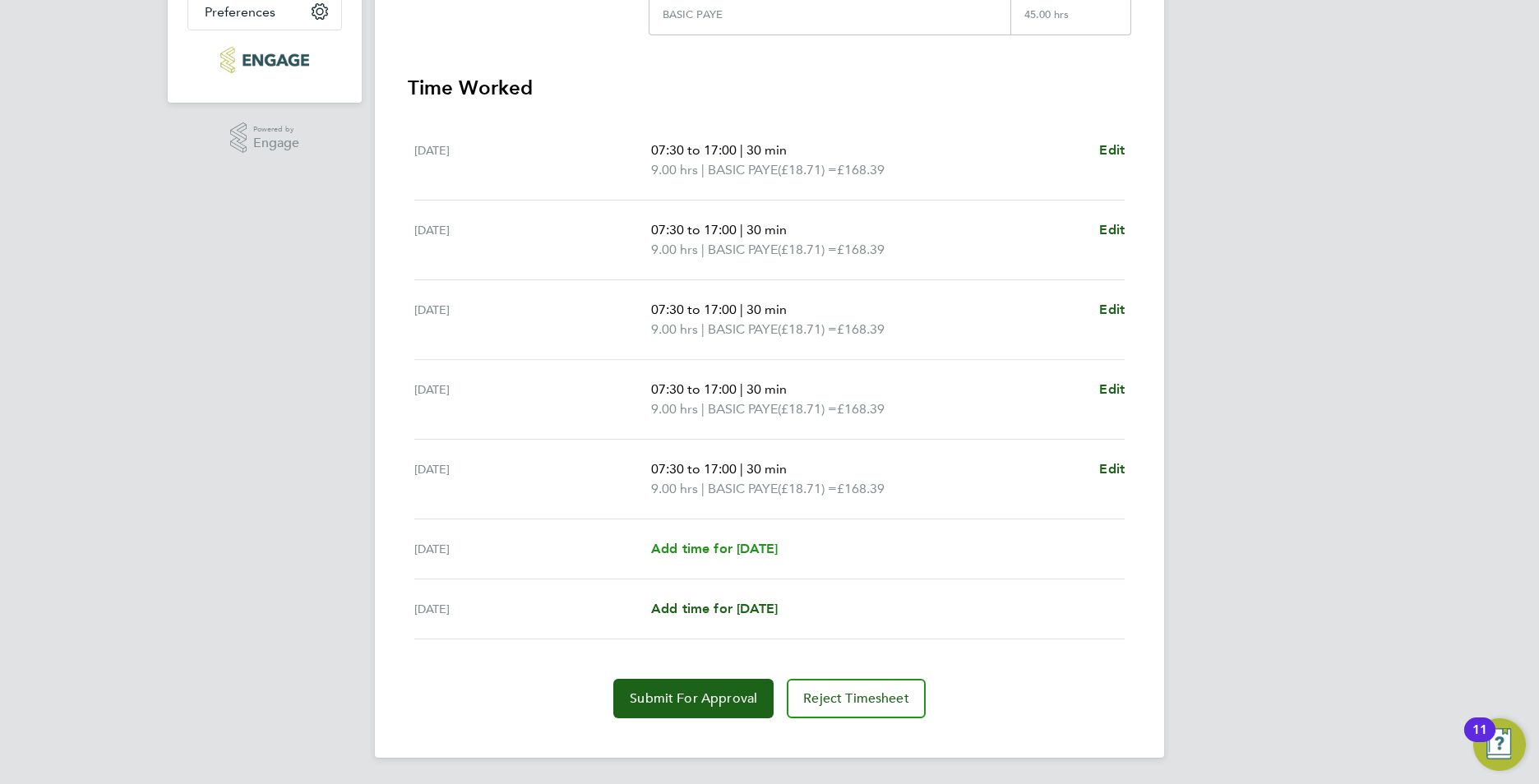
click at [772, 549] on span "Add time for Sat 27 Sep" at bounding box center [715, 548] width 127 height 15
select select "30"
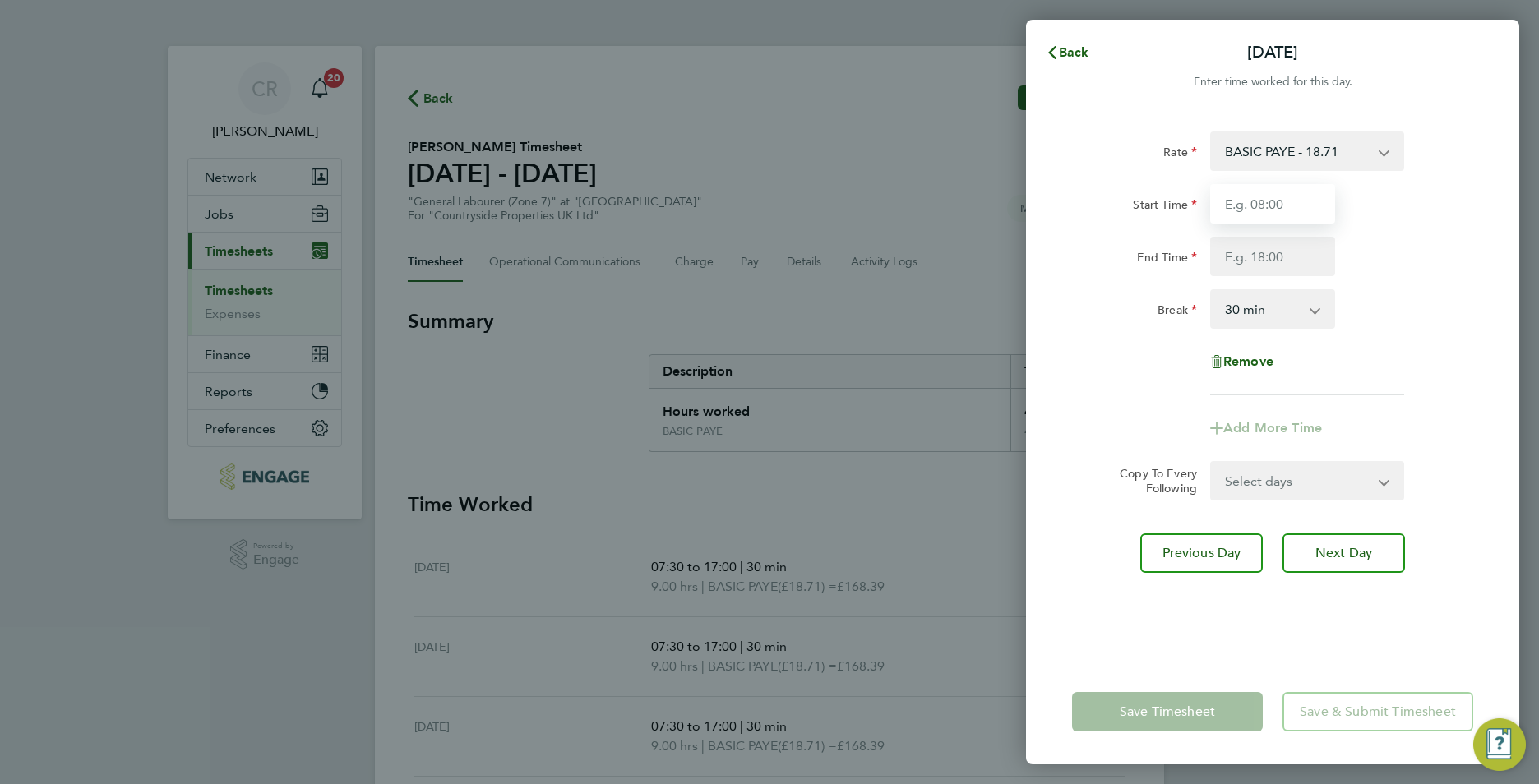
click at [1283, 210] on input "Start Time" at bounding box center [1272, 203] width 125 height 39
type input "07:30"
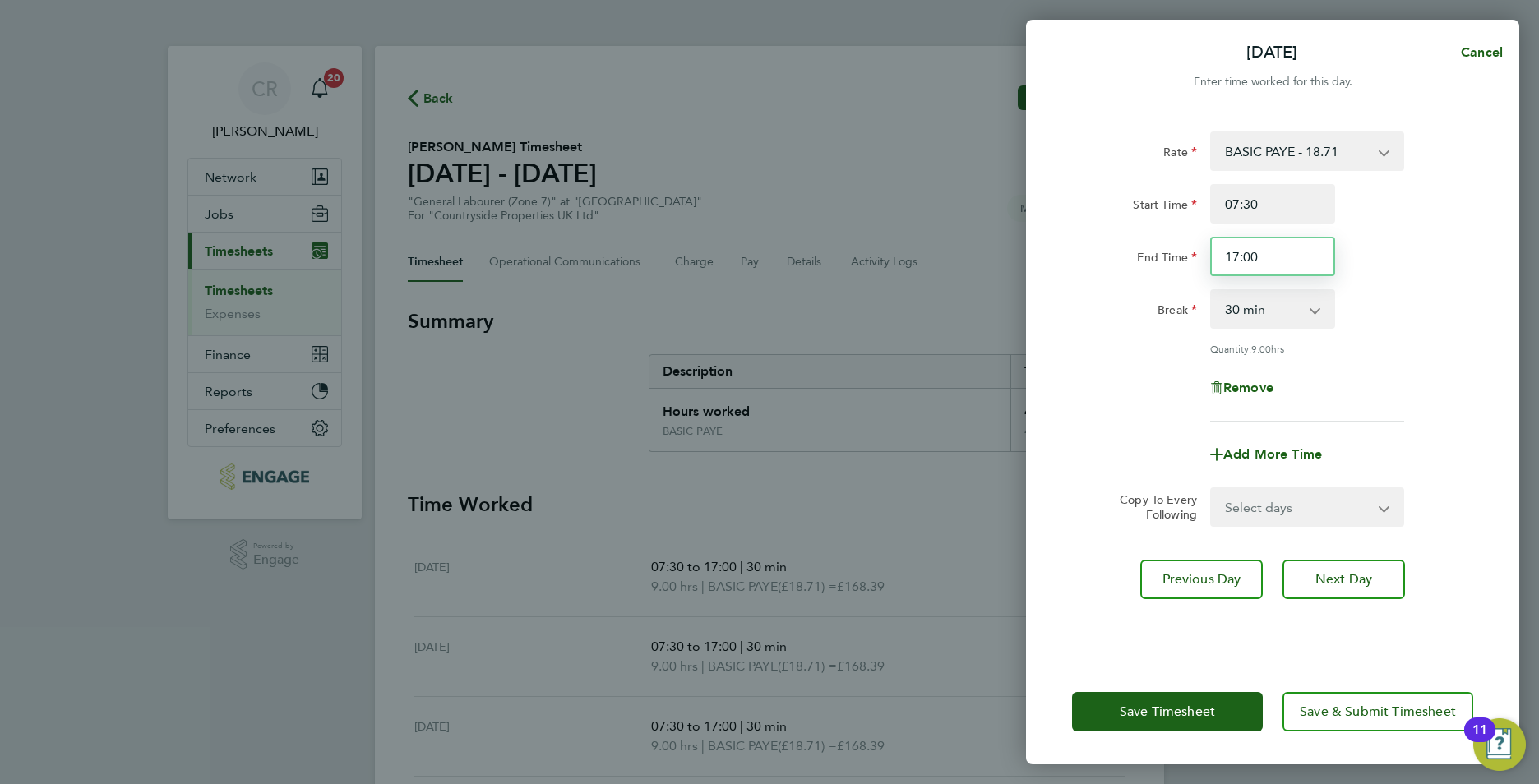
click at [1241, 255] on input "17:00" at bounding box center [1272, 256] width 125 height 39
type input "15:00"
click at [1502, 368] on div "Rate BASIC PAYE - 18.71 Start Time 07:30 End Time 15:00 Break 0 min 15 min 30 m…" at bounding box center [1272, 385] width 493 height 547
click at [1172, 707] on span "Save Timesheet" at bounding box center [1168, 711] width 95 height 16
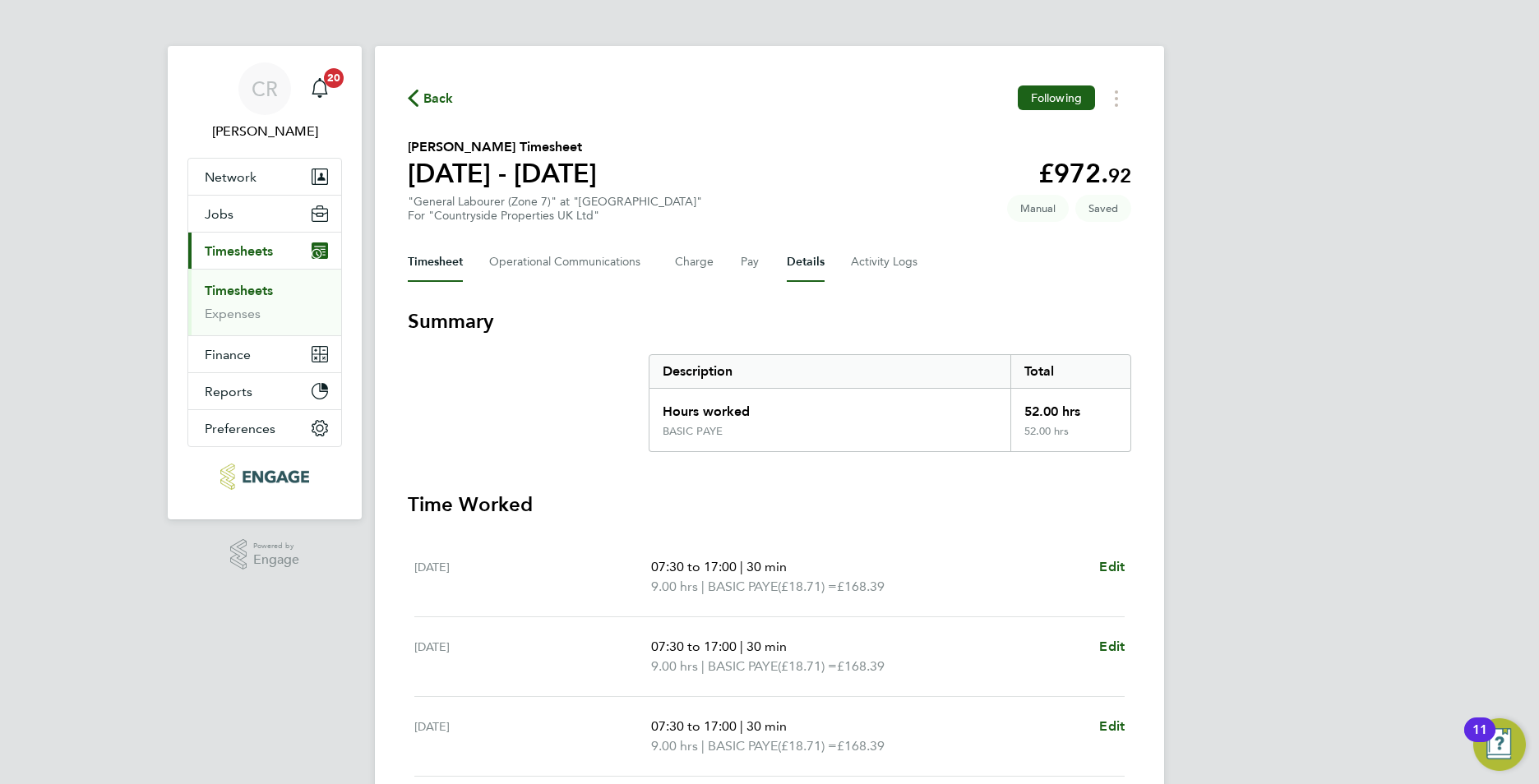
click at [813, 257] on button "Details" at bounding box center [806, 262] width 37 height 39
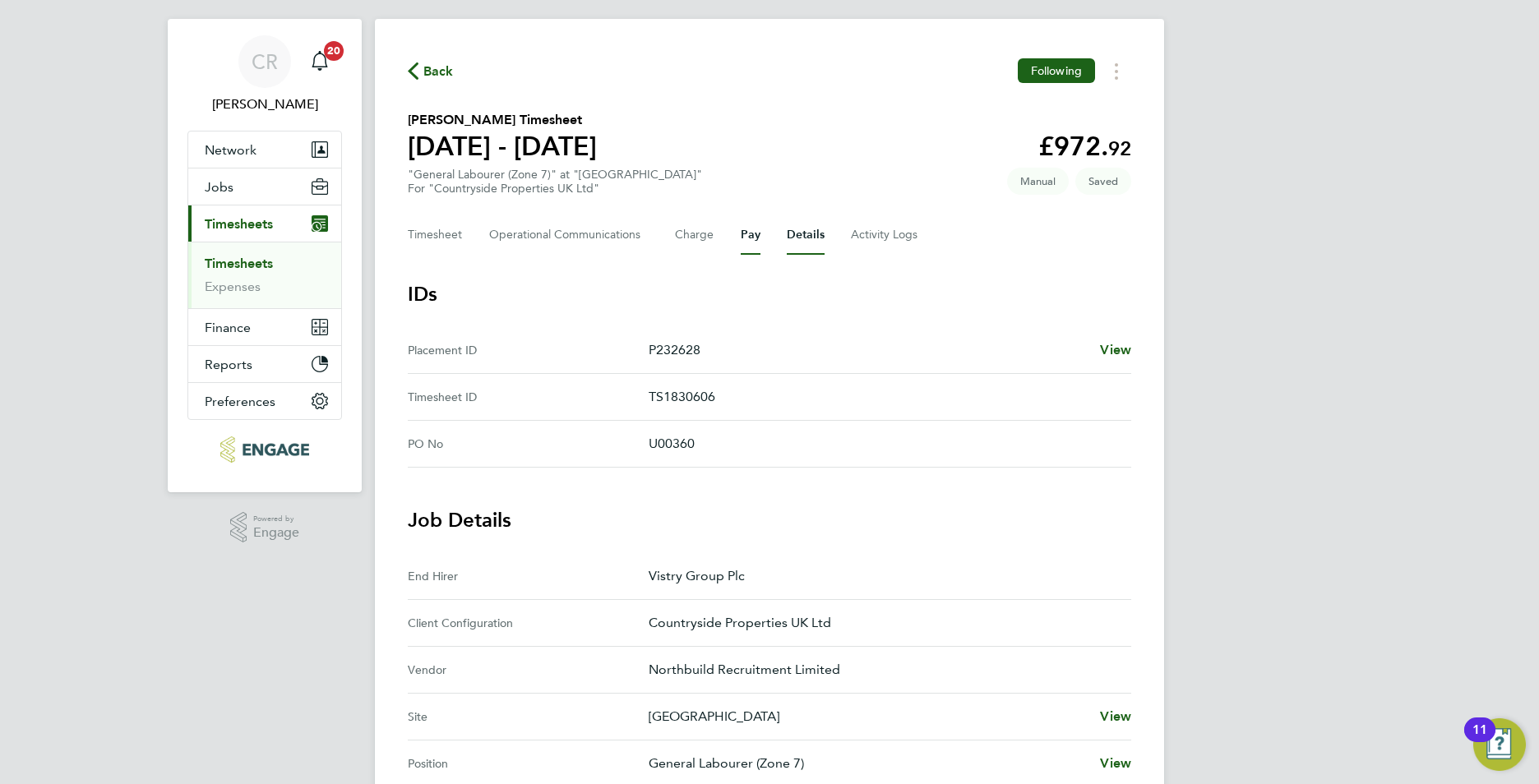
click at [751, 240] on button "Pay" at bounding box center [750, 235] width 20 height 39
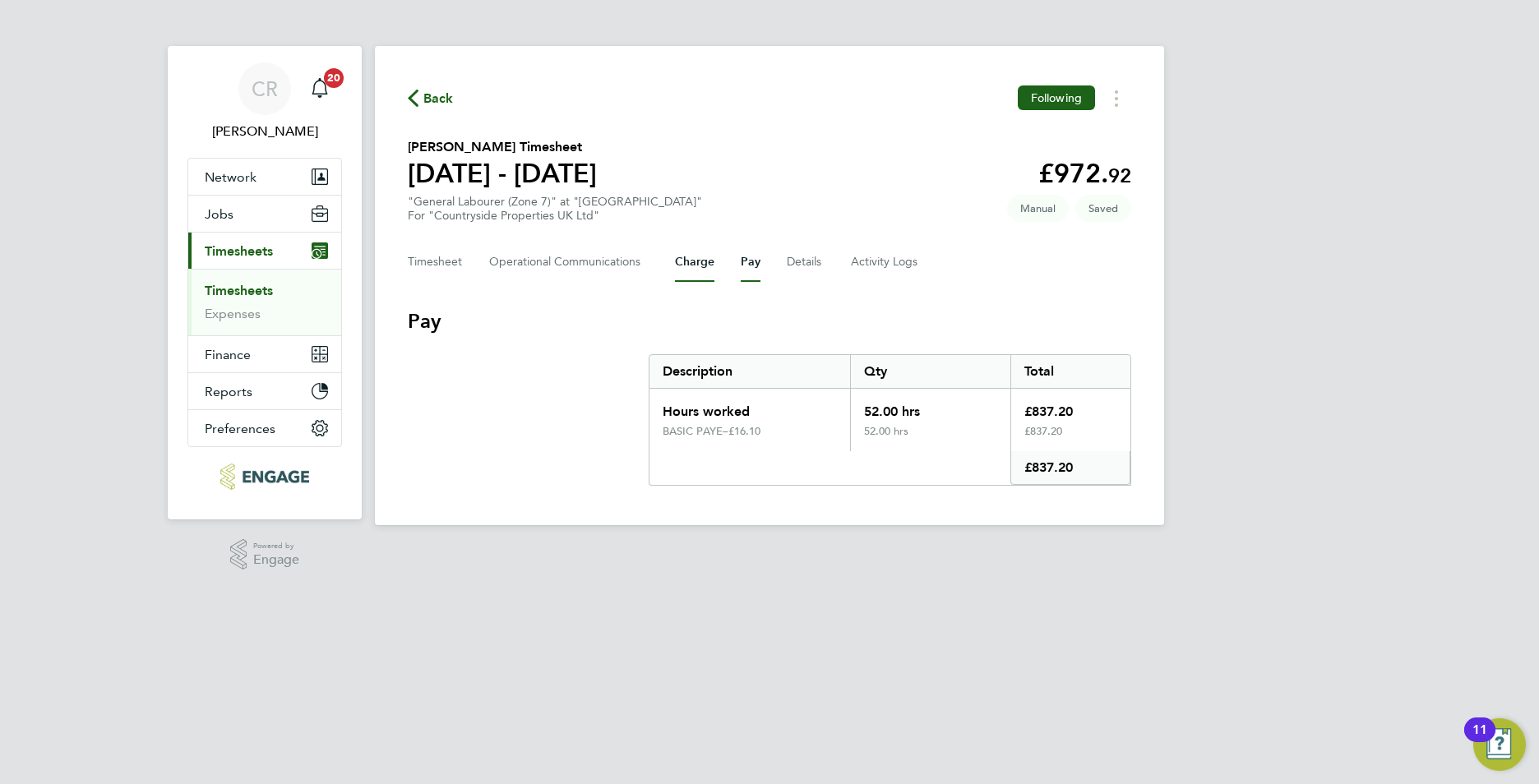
click at [683, 271] on button "Charge" at bounding box center [695, 262] width 39 height 39
click at [451, 272] on button "Timesheet" at bounding box center [435, 262] width 55 height 39
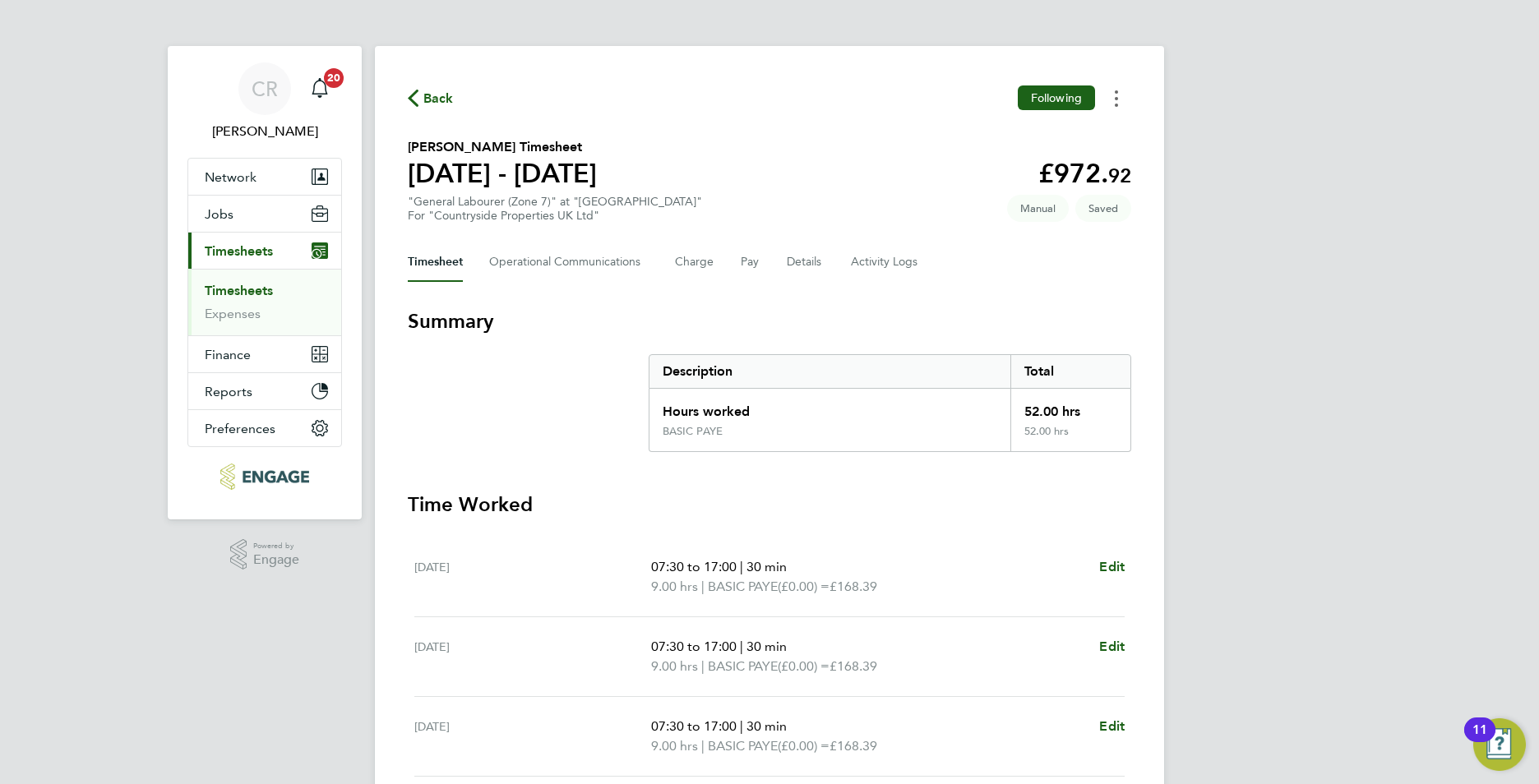
click at [1115, 94] on button "Timesheets Menu" at bounding box center [1117, 98] width 30 height 26
drag, startPoint x: 801, startPoint y: 162, endPoint x: 791, endPoint y: 166, distance: 10.8
click at [801, 162] on section "Volodymyr Petrov's Timesheet 22 - 28 Sept 2025 £972. 92 "General Labourer (Zone…" at bounding box center [770, 180] width 724 height 85
click at [233, 288] on link "Timesheets" at bounding box center [238, 290] width 68 height 15
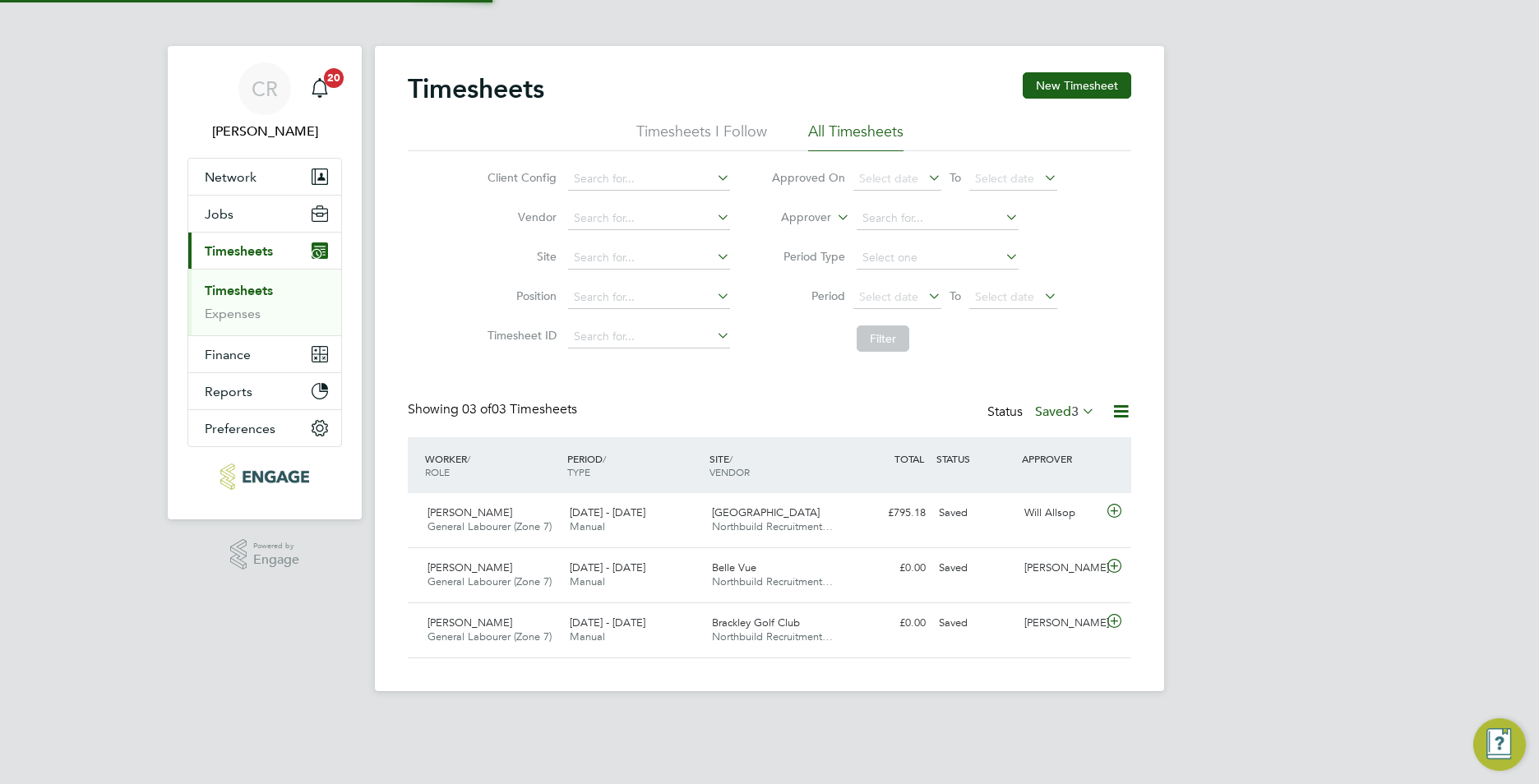
scroll to position [42, 143]
click at [1079, 405] on icon at bounding box center [1079, 410] width 0 height 23
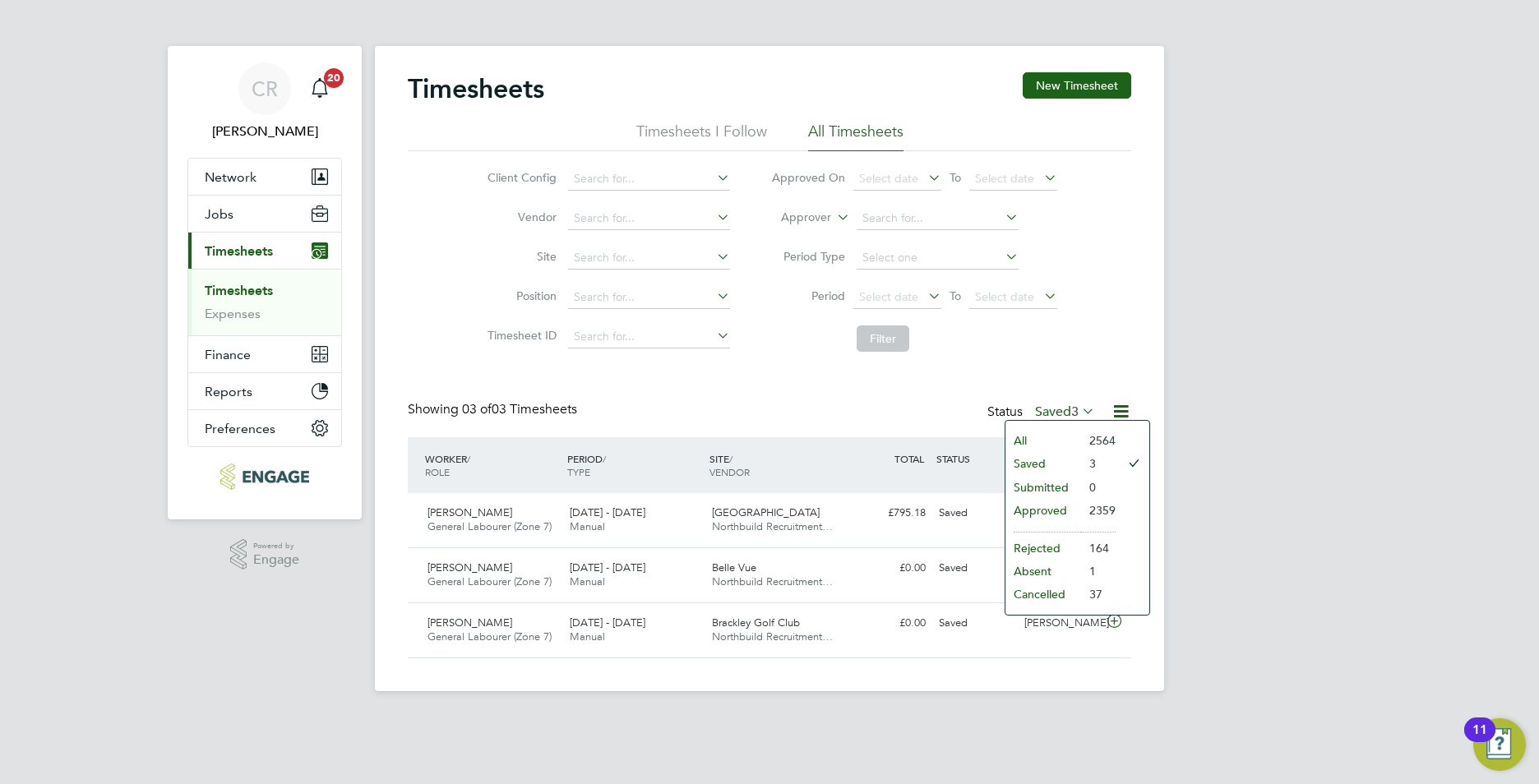
click at [1032, 434] on li "All" at bounding box center [1043, 440] width 76 height 23
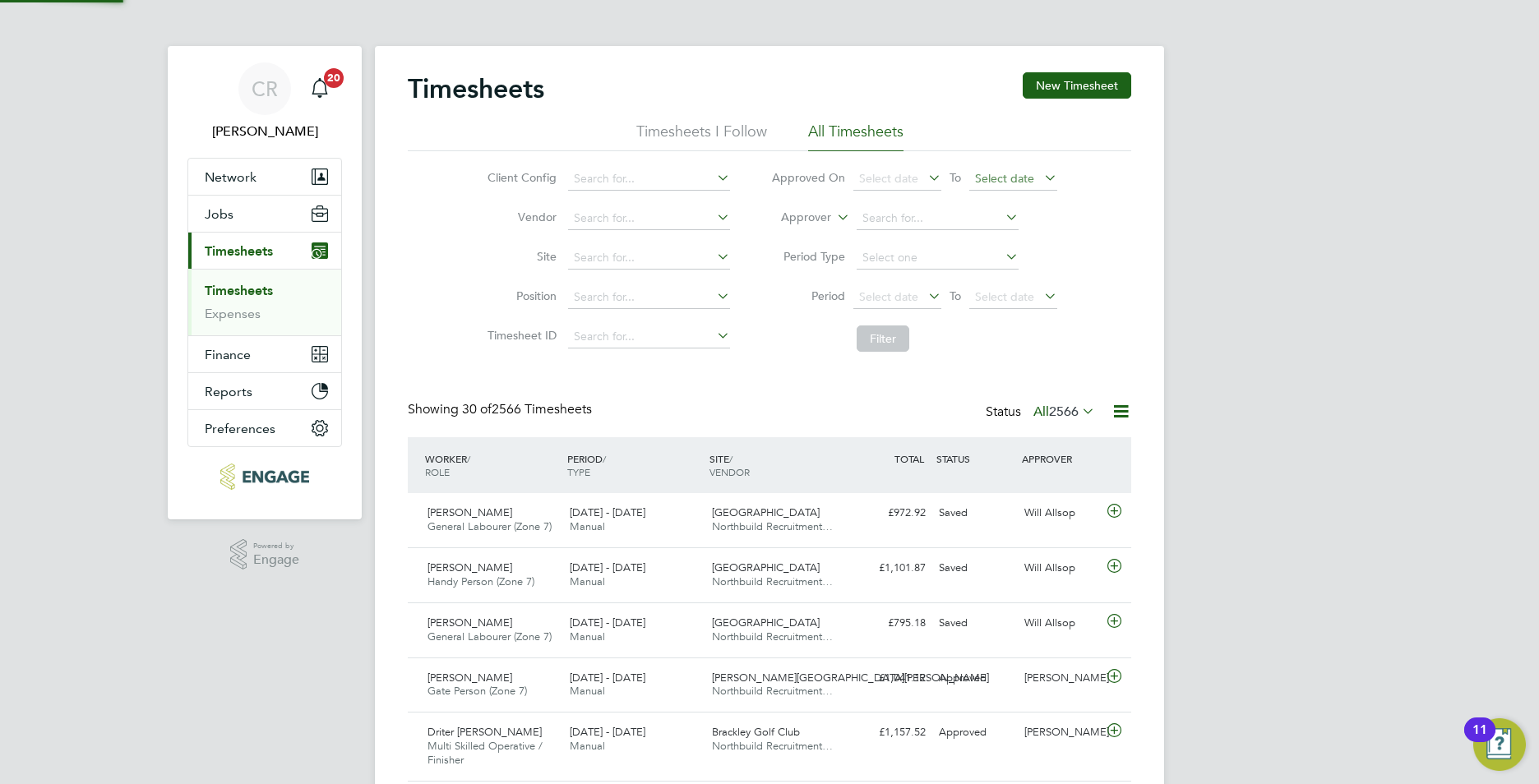
scroll to position [9, 9]
click at [1054, 81] on button "New Timesheet" at bounding box center [1077, 85] width 108 height 26
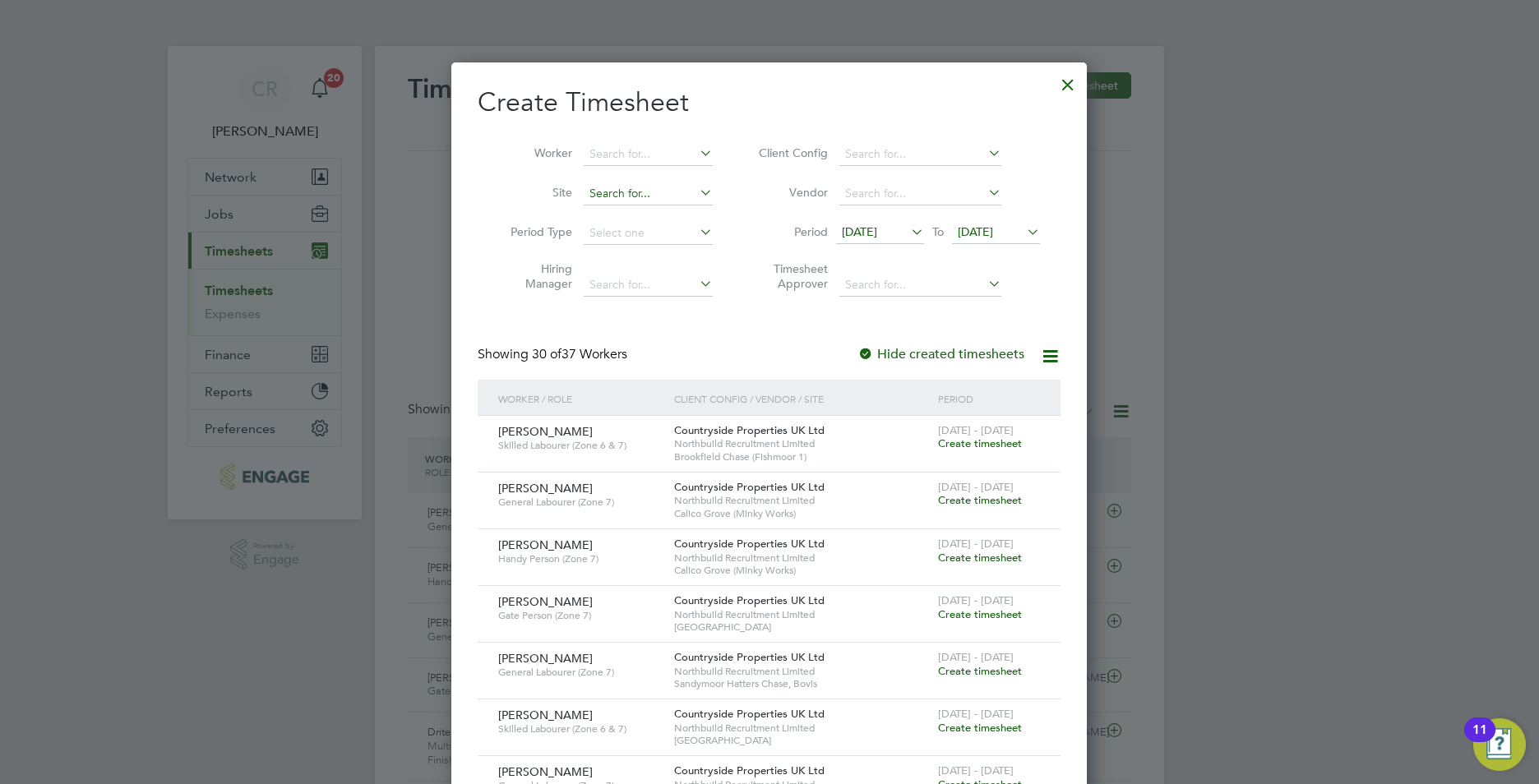
click at [638, 199] on input at bounding box center [648, 193] width 129 height 23
click at [651, 203] on input "spec" at bounding box center [648, 193] width 129 height 23
click at [653, 215] on li "Spec tra Park" at bounding box center [647, 215] width 130 height 22
type input "[GEOGRAPHIC_DATA]"
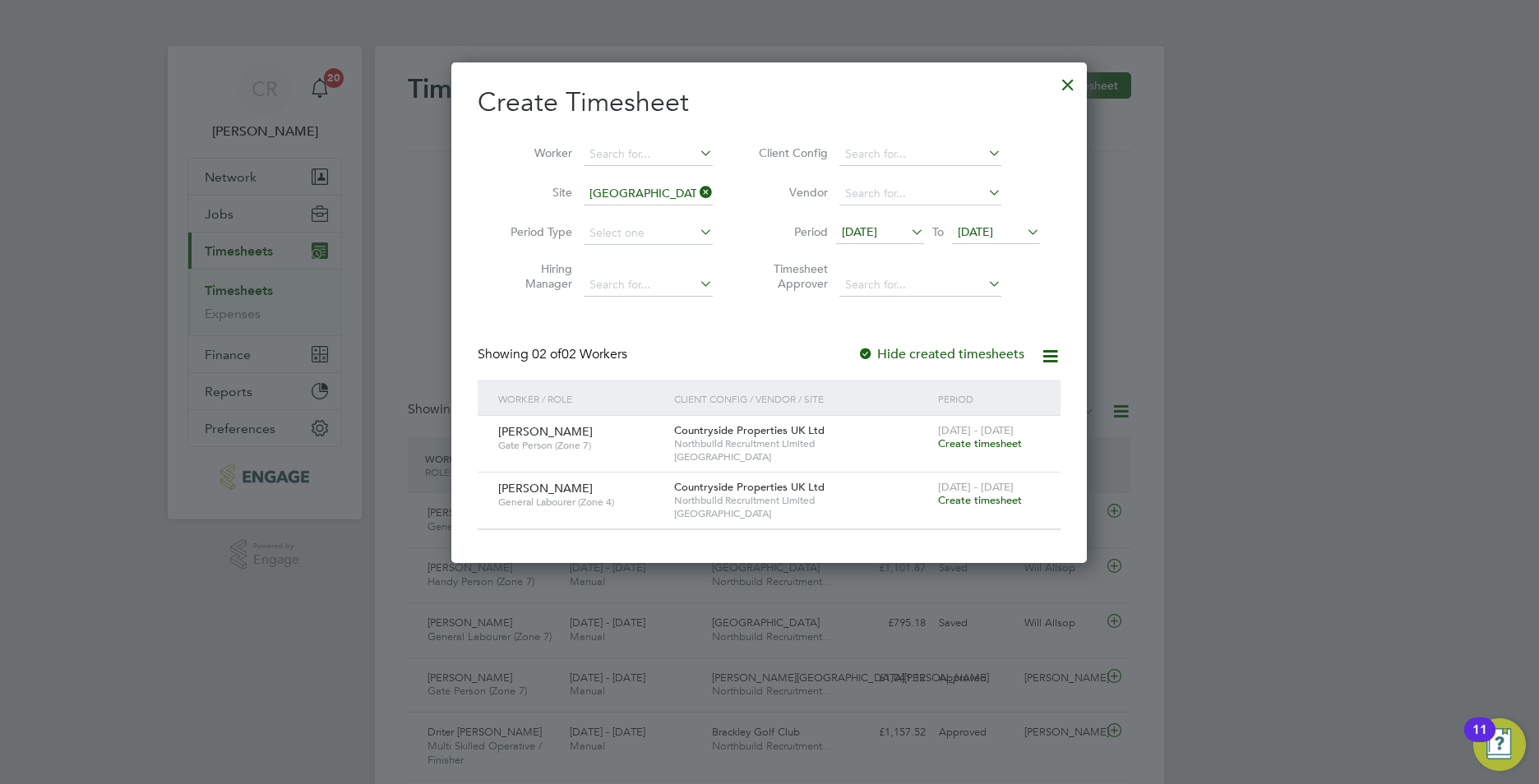
click at [972, 498] on span "Create timesheet" at bounding box center [979, 500] width 83 height 14
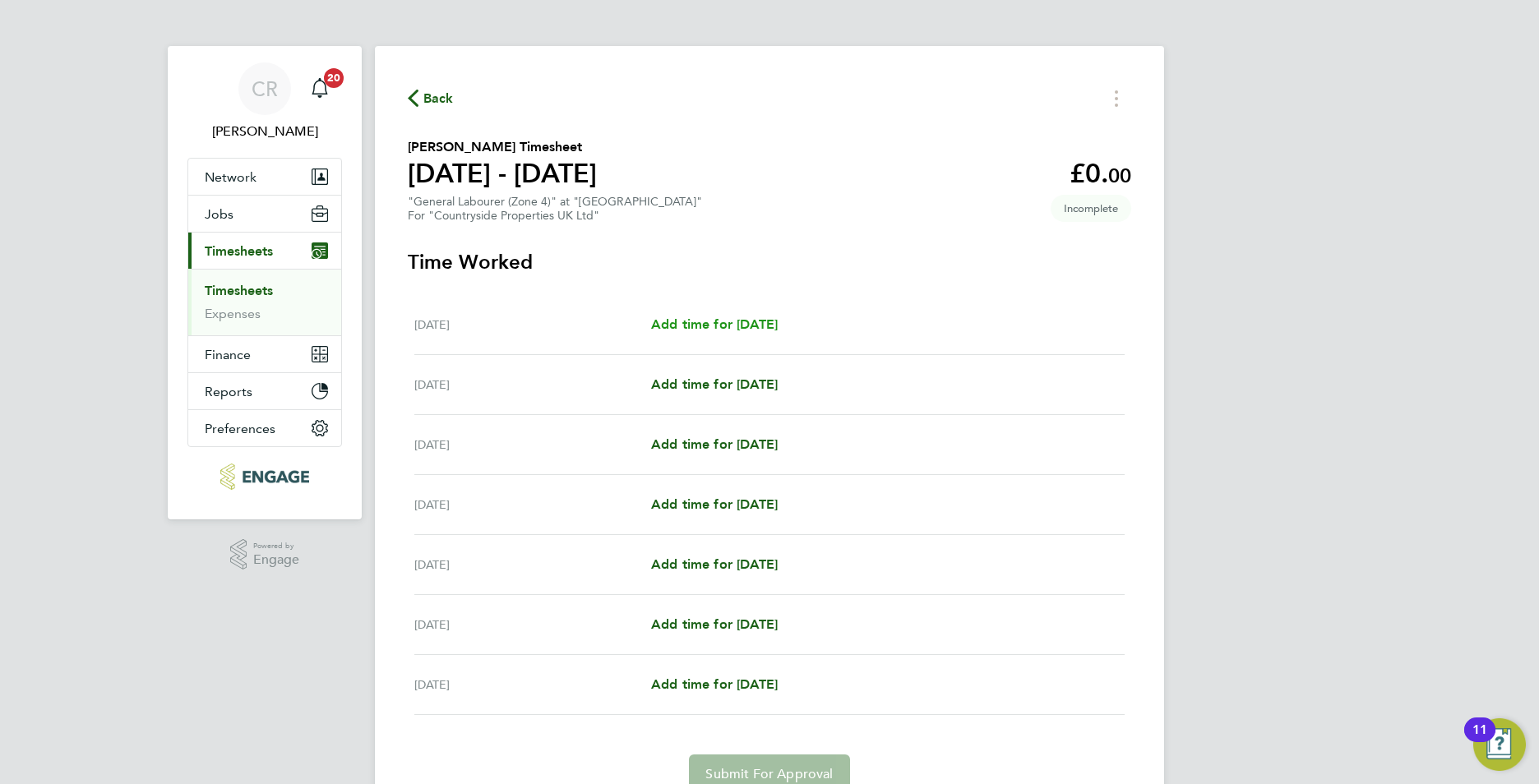
click at [691, 325] on span "Add time for Mon 22 Sep" at bounding box center [715, 324] width 127 height 15
select select "30"
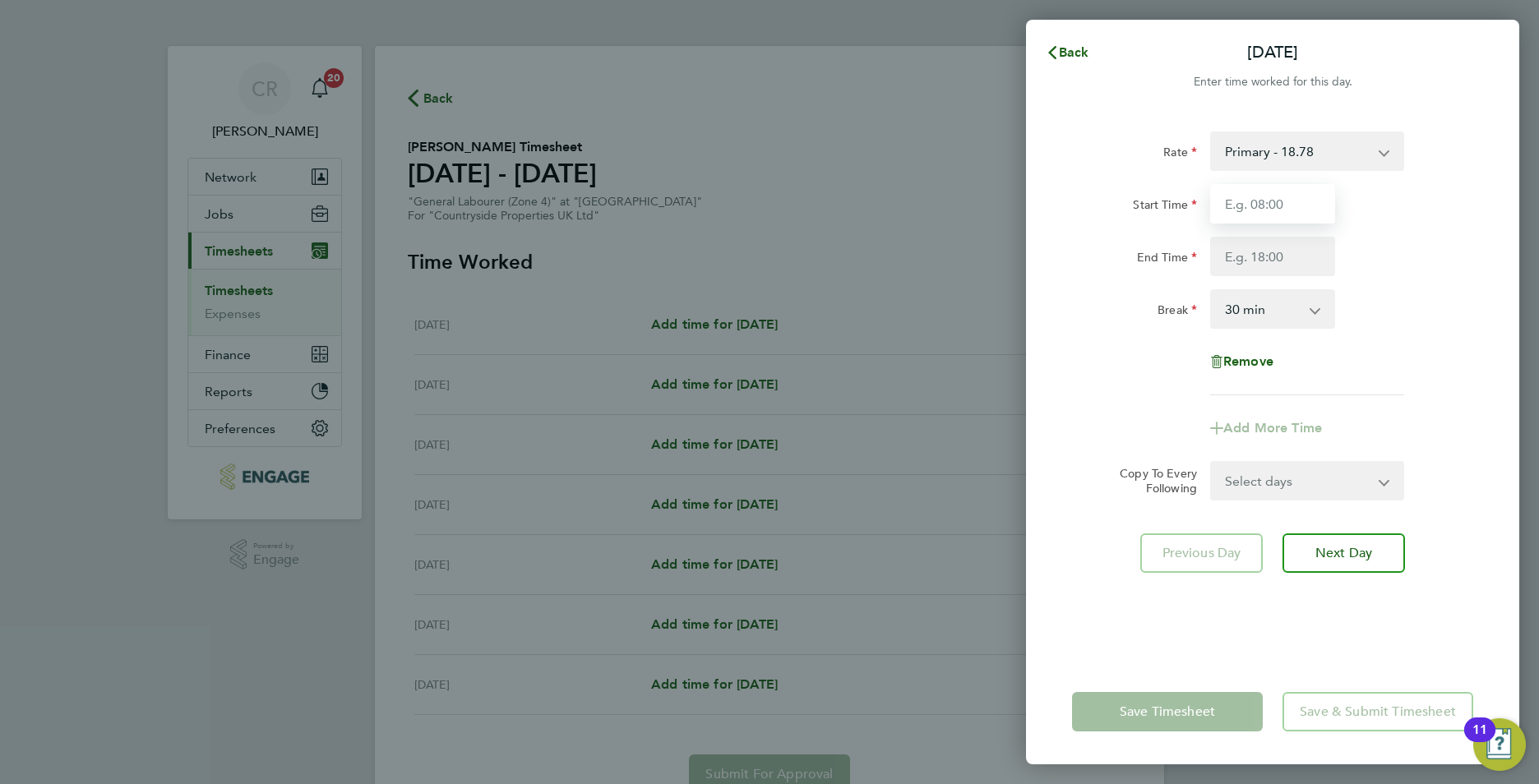
click at [1251, 206] on input "Start Time" at bounding box center [1272, 203] width 125 height 39
type input "07:30"
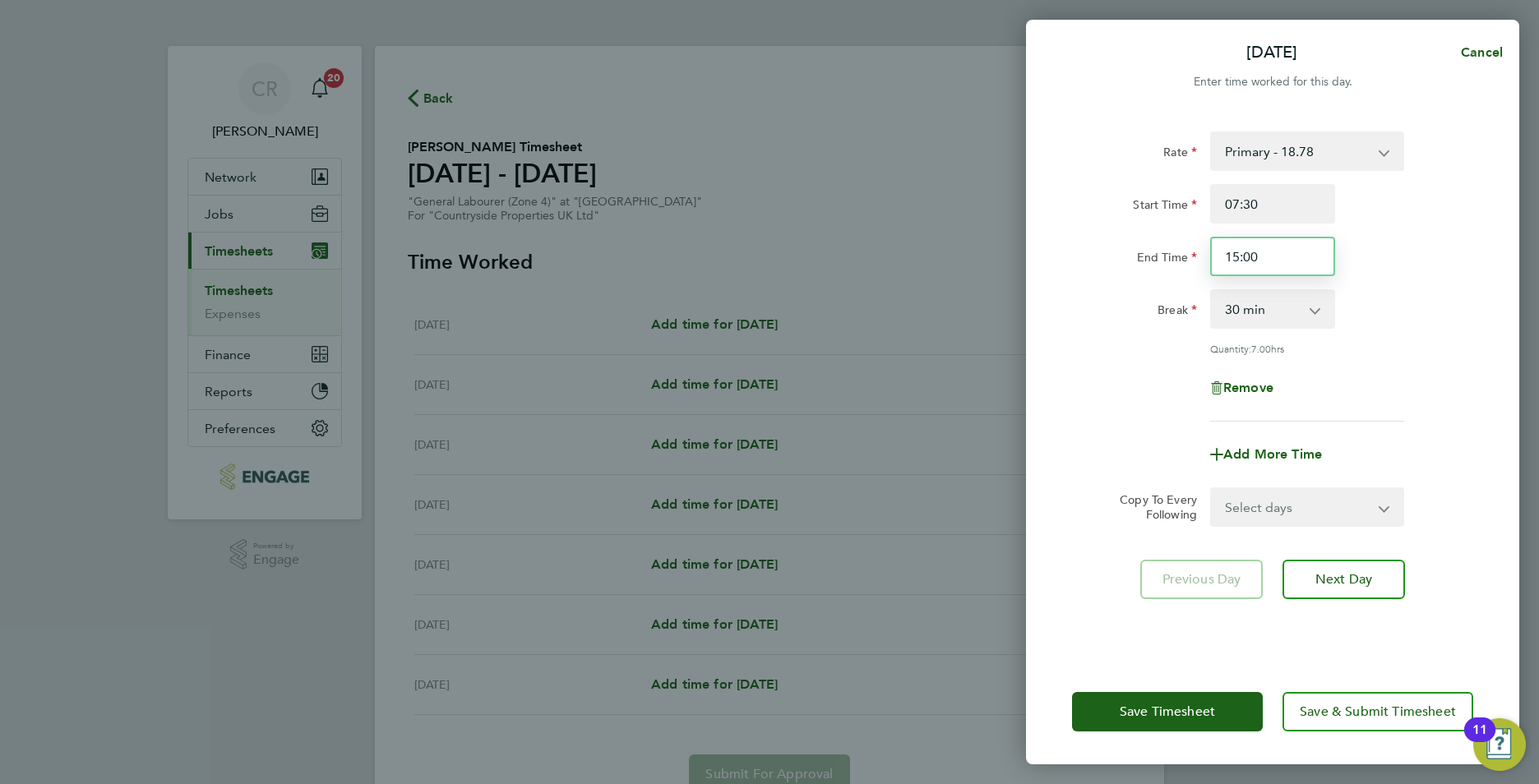
click at [1238, 256] on input "15:00" at bounding box center [1272, 256] width 125 height 39
drag, startPoint x: 1251, startPoint y: 260, endPoint x: 1266, endPoint y: 254, distance: 16.2
click at [1252, 258] on input "16:00" at bounding box center [1272, 256] width 125 height 39
type input "16:30"
click at [1434, 295] on div "Break 0 min 15 min 30 min 45 min 60 min 75 min 90 min" at bounding box center [1272, 309] width 415 height 39
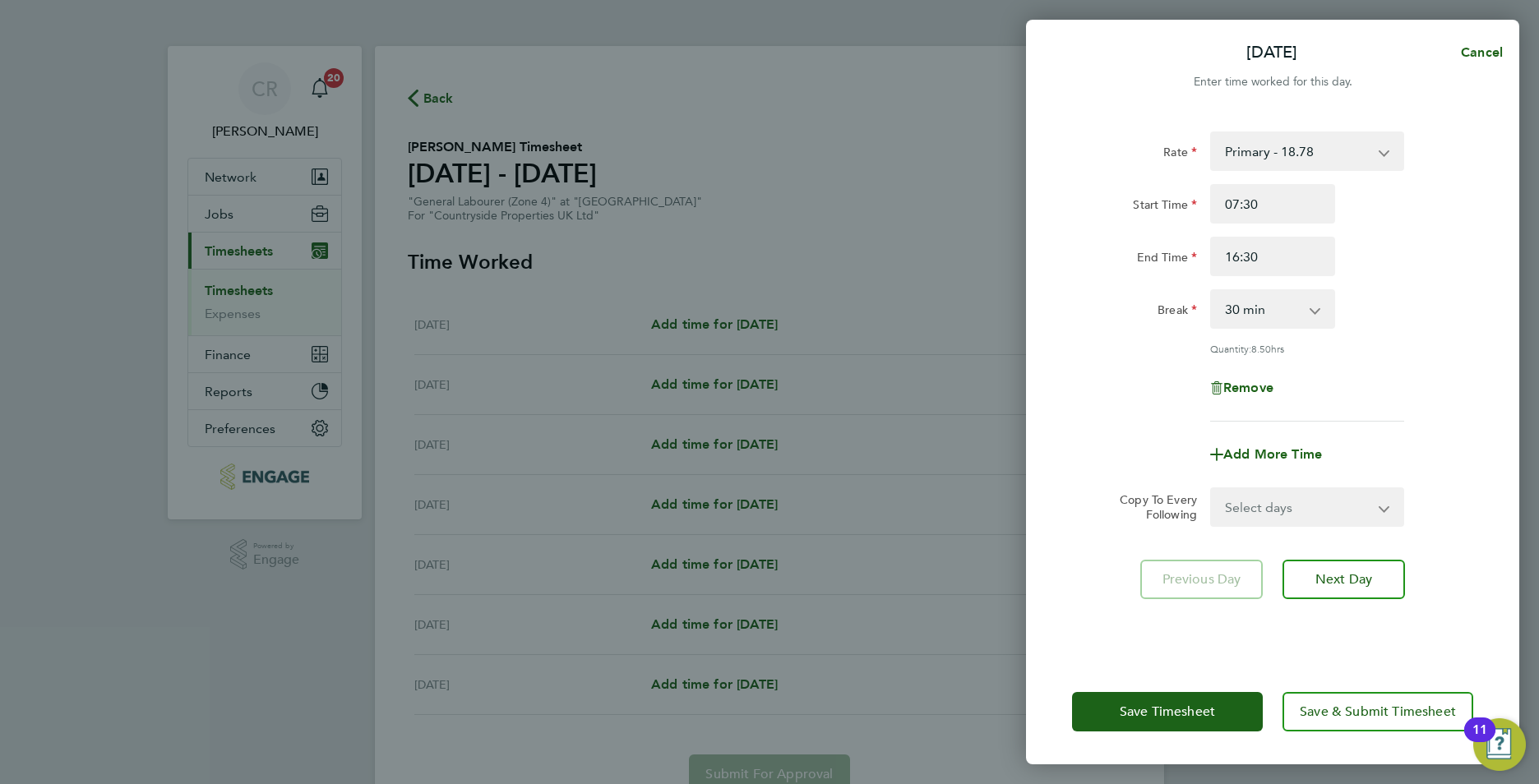
click at [1266, 499] on select "Select days Day Weekday (Mon-Fri) Weekend (Sat-Sun) Tuesday Wednesday Thursday …" at bounding box center [1298, 506] width 173 height 36
select select "WEEKDAY"
click at [1212, 489] on select "Select days Day Weekday (Mon-Fri) Weekend (Sat-Sun) Tuesday Wednesday Thursday …" at bounding box center [1298, 506] width 173 height 36
select select "2025-09-28"
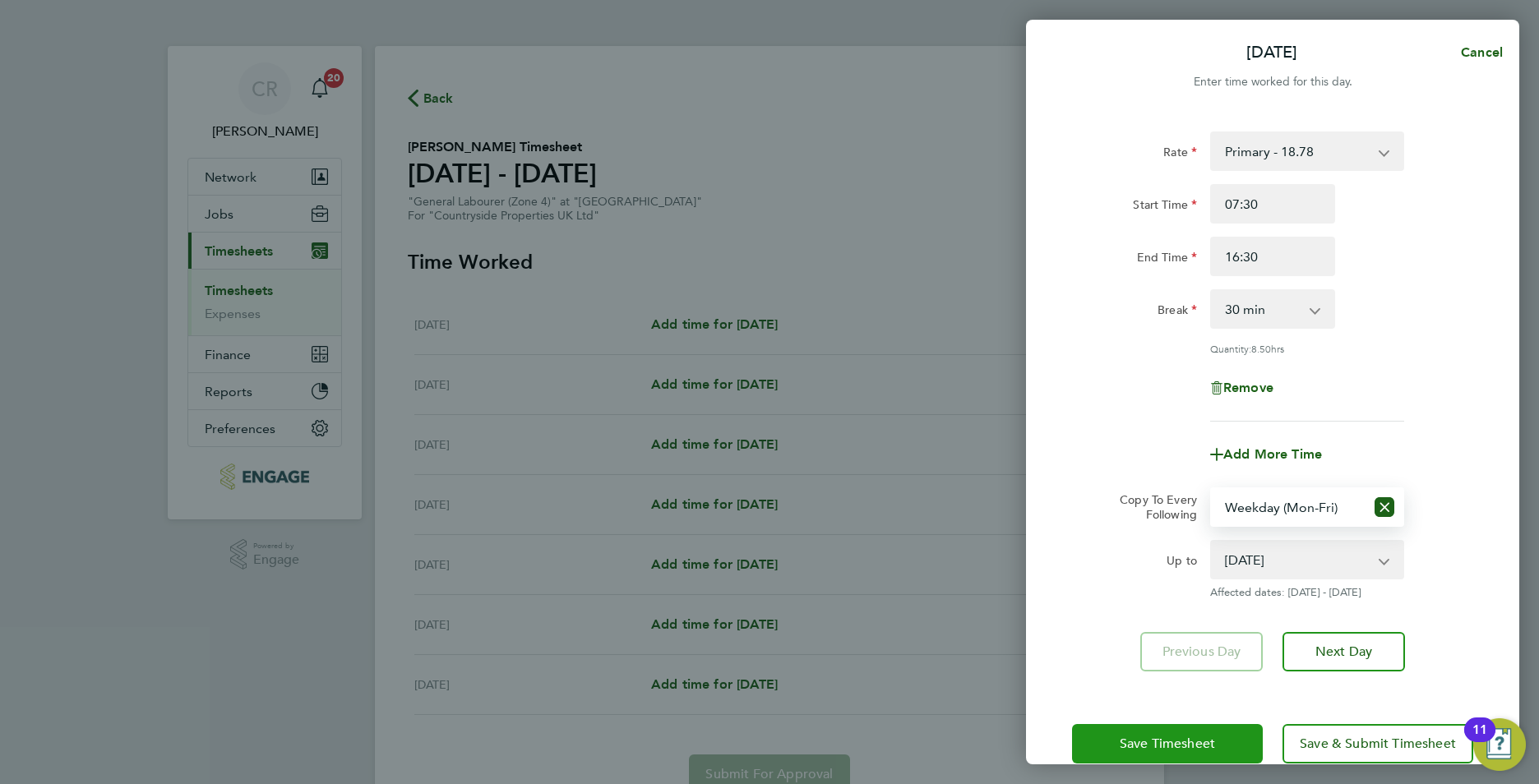
click at [1194, 743] on span "Save Timesheet" at bounding box center [1168, 743] width 95 height 16
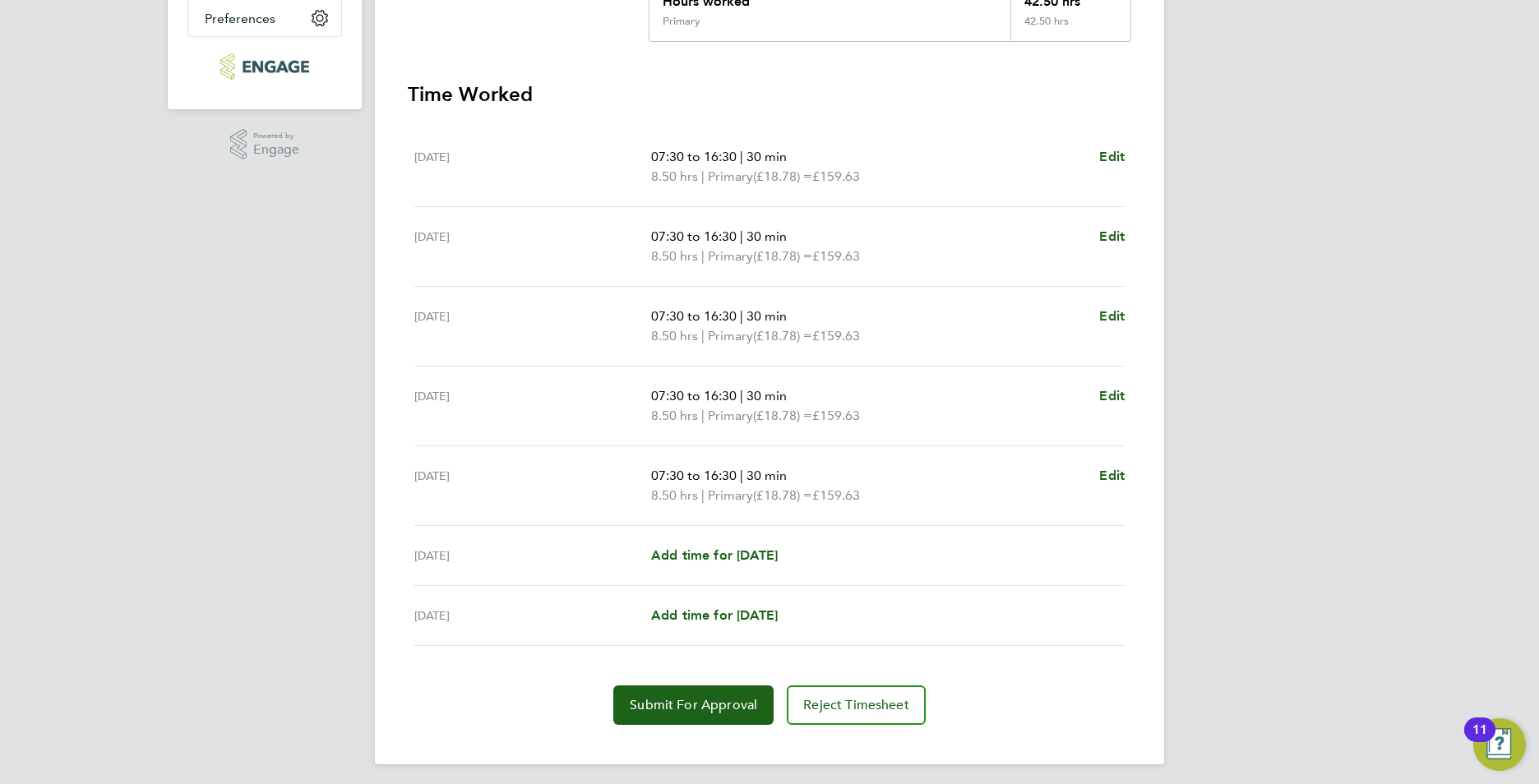
scroll to position [411, 0]
click at [749, 560] on span "Add time for Sat 27 Sep" at bounding box center [715, 554] width 127 height 15
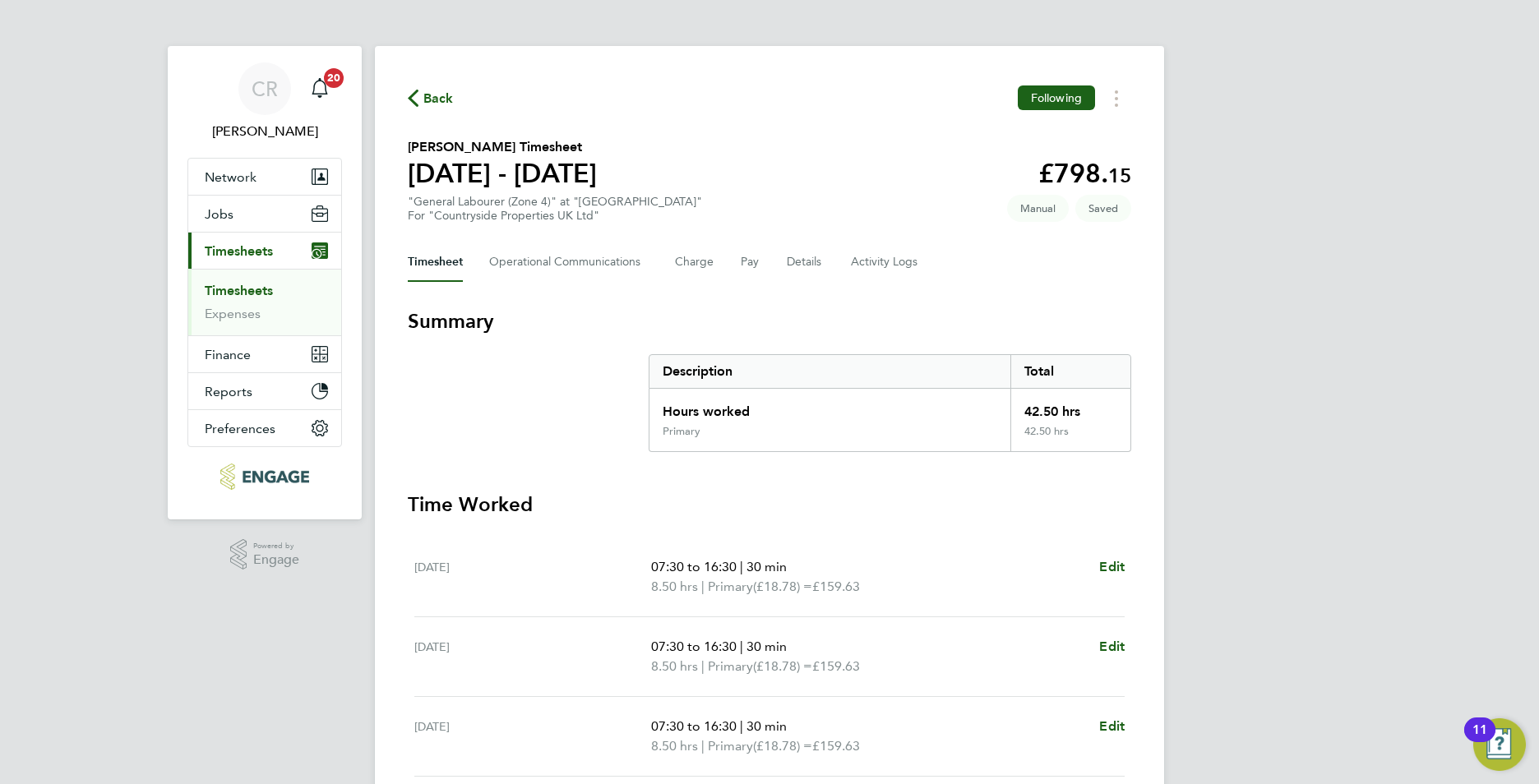
select select "30"
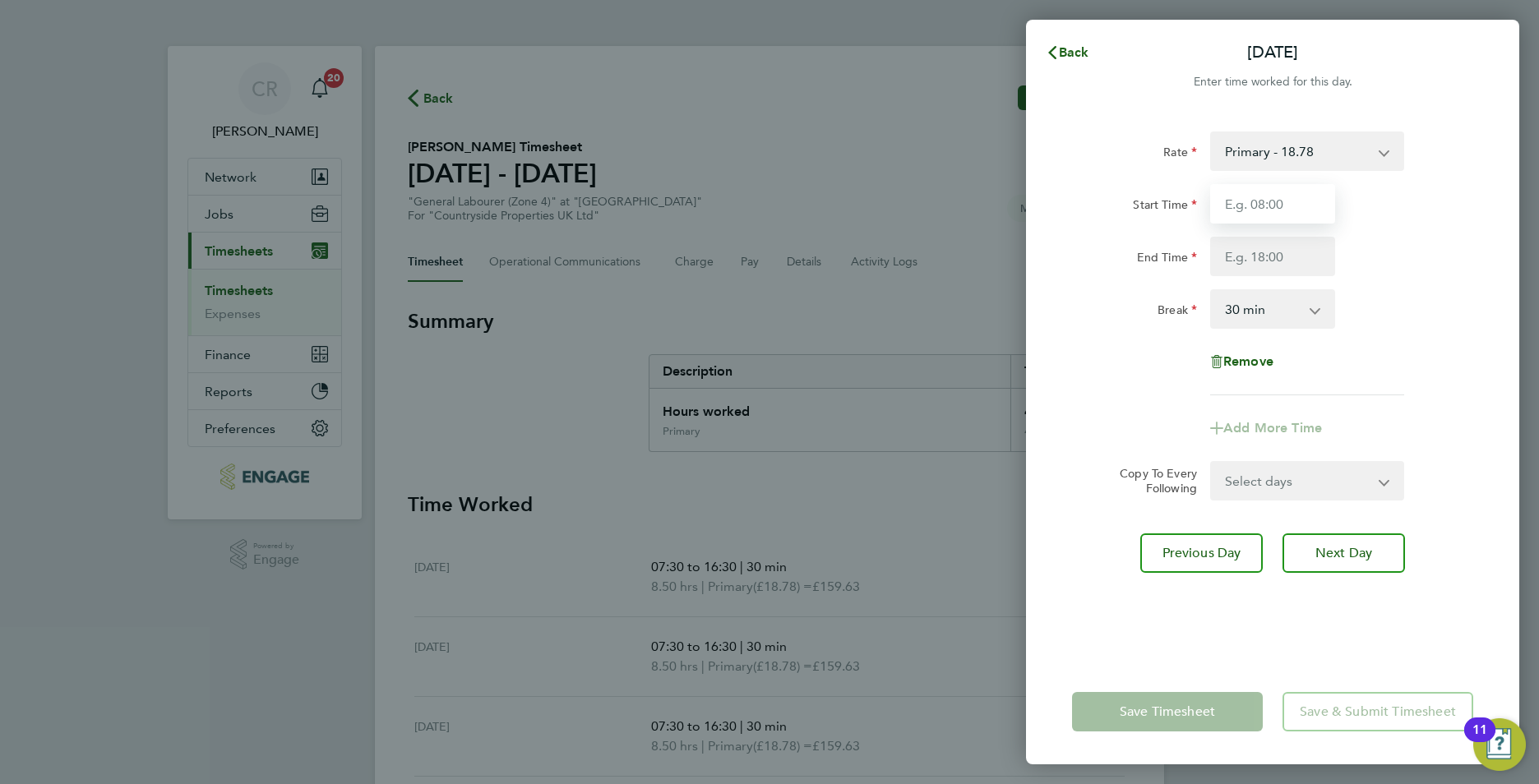
click at [1230, 207] on input "Start Time" at bounding box center [1272, 203] width 125 height 39
type input "07:30"
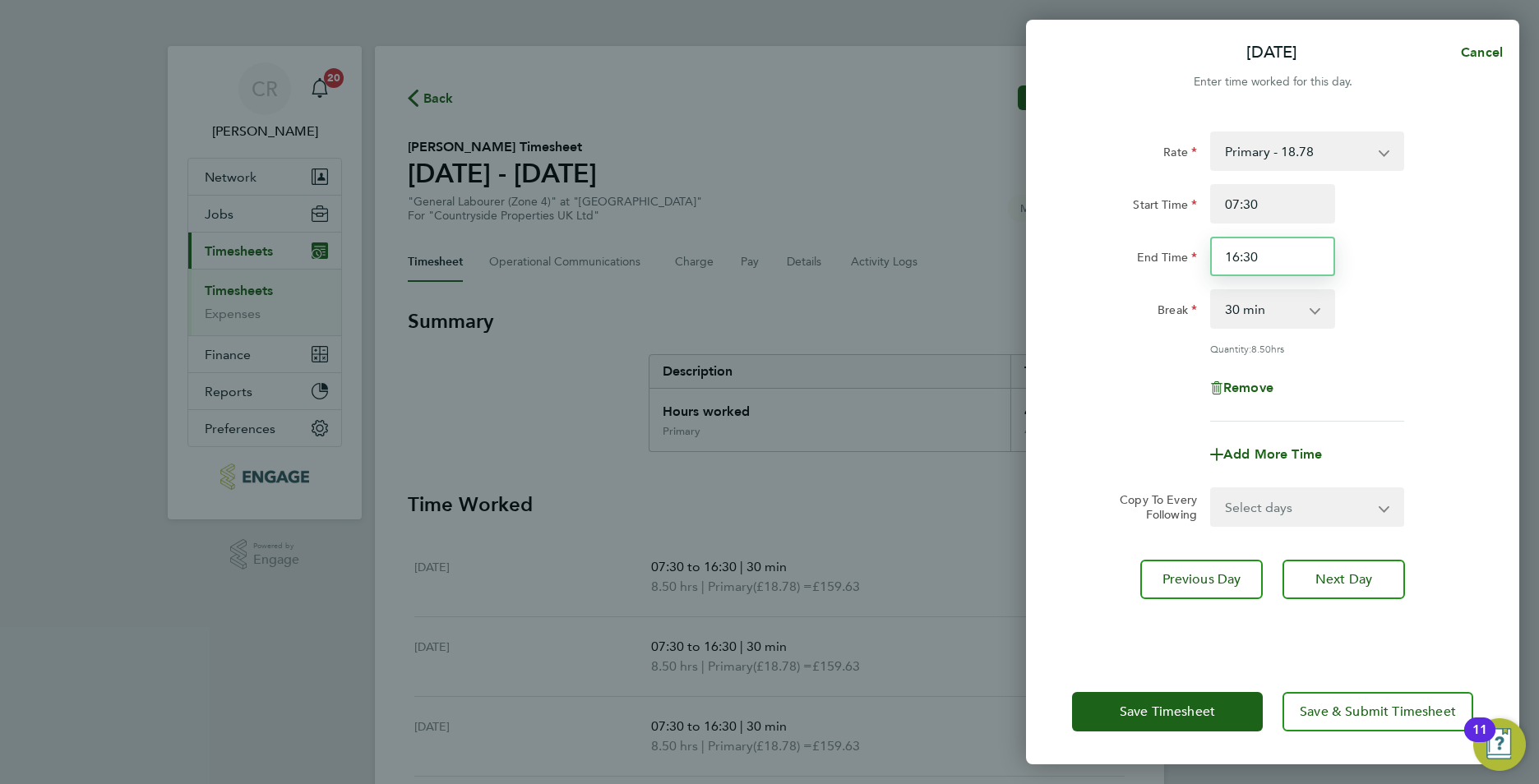
click at [1238, 255] on input "16:30" at bounding box center [1272, 256] width 125 height 39
type input "15:00"
click at [1383, 290] on div "Break 0 min 15 min 30 min 45 min 60 min 75 min 90 min" at bounding box center [1272, 309] width 415 height 39
click at [1100, 700] on button "Save Timesheet" at bounding box center [1168, 712] width 191 height 39
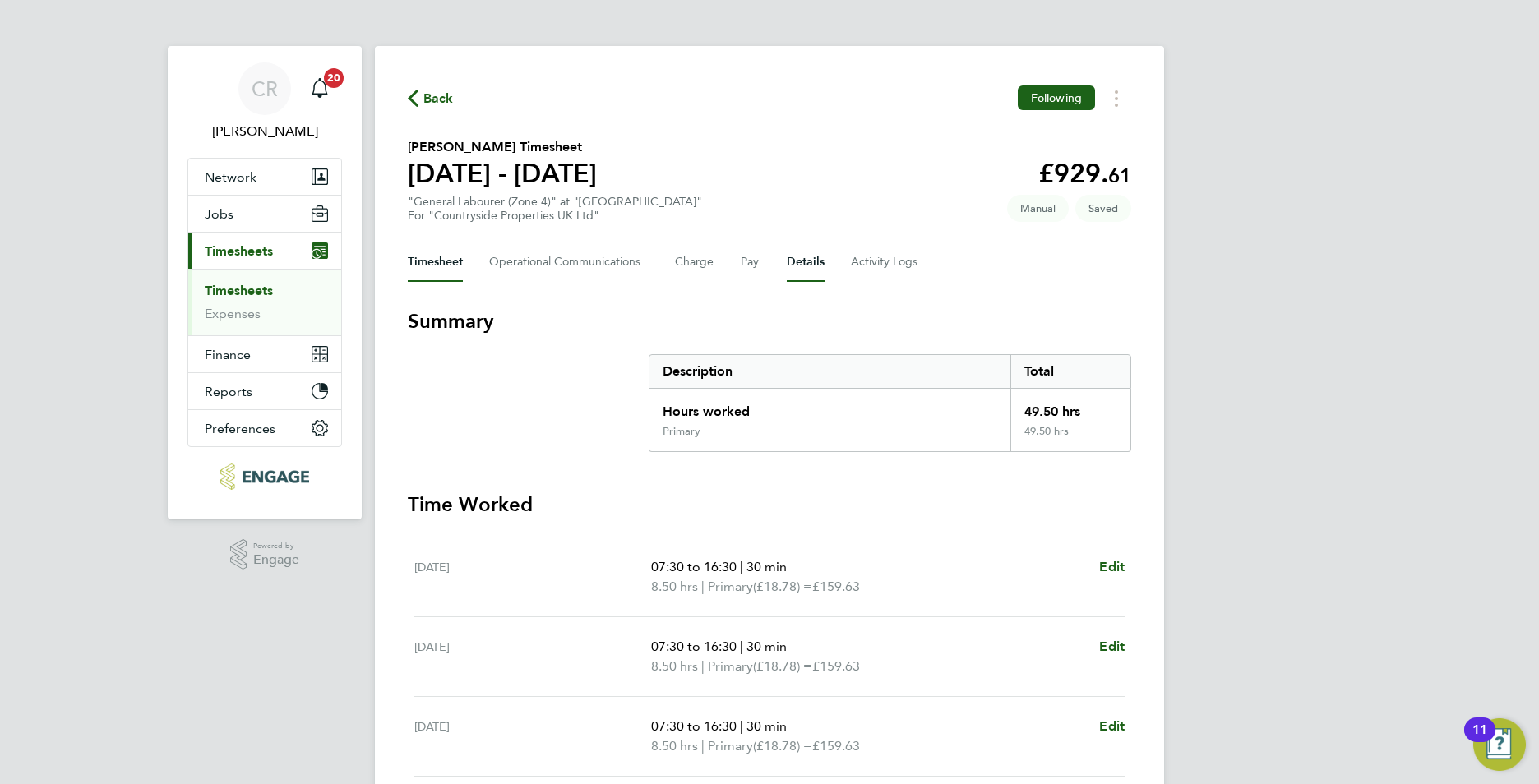
click at [809, 251] on button "Details" at bounding box center [806, 262] width 37 height 39
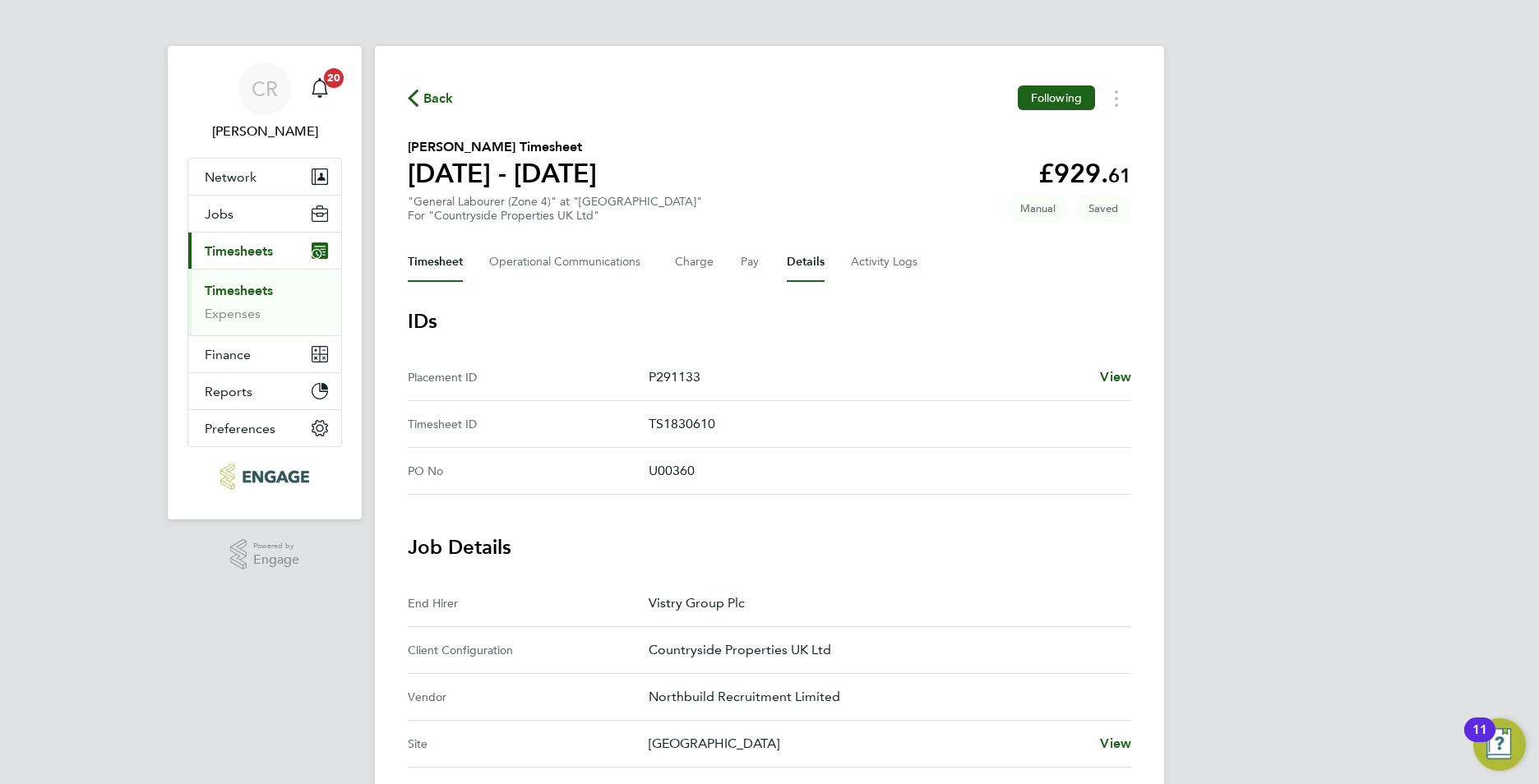
click at [440, 266] on button "Timesheet" at bounding box center [435, 262] width 55 height 39
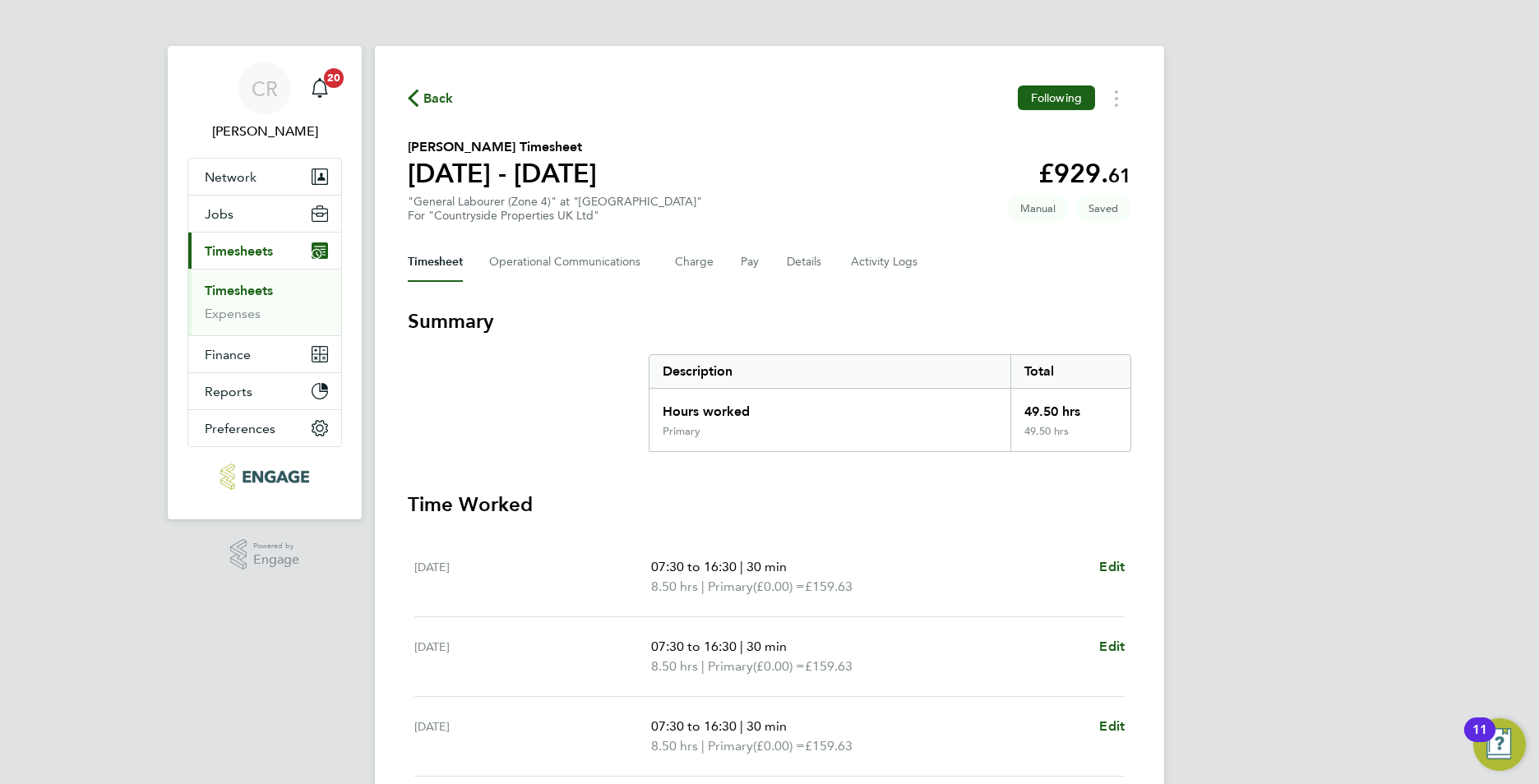
click at [257, 284] on link "Timesheets" at bounding box center [238, 290] width 68 height 15
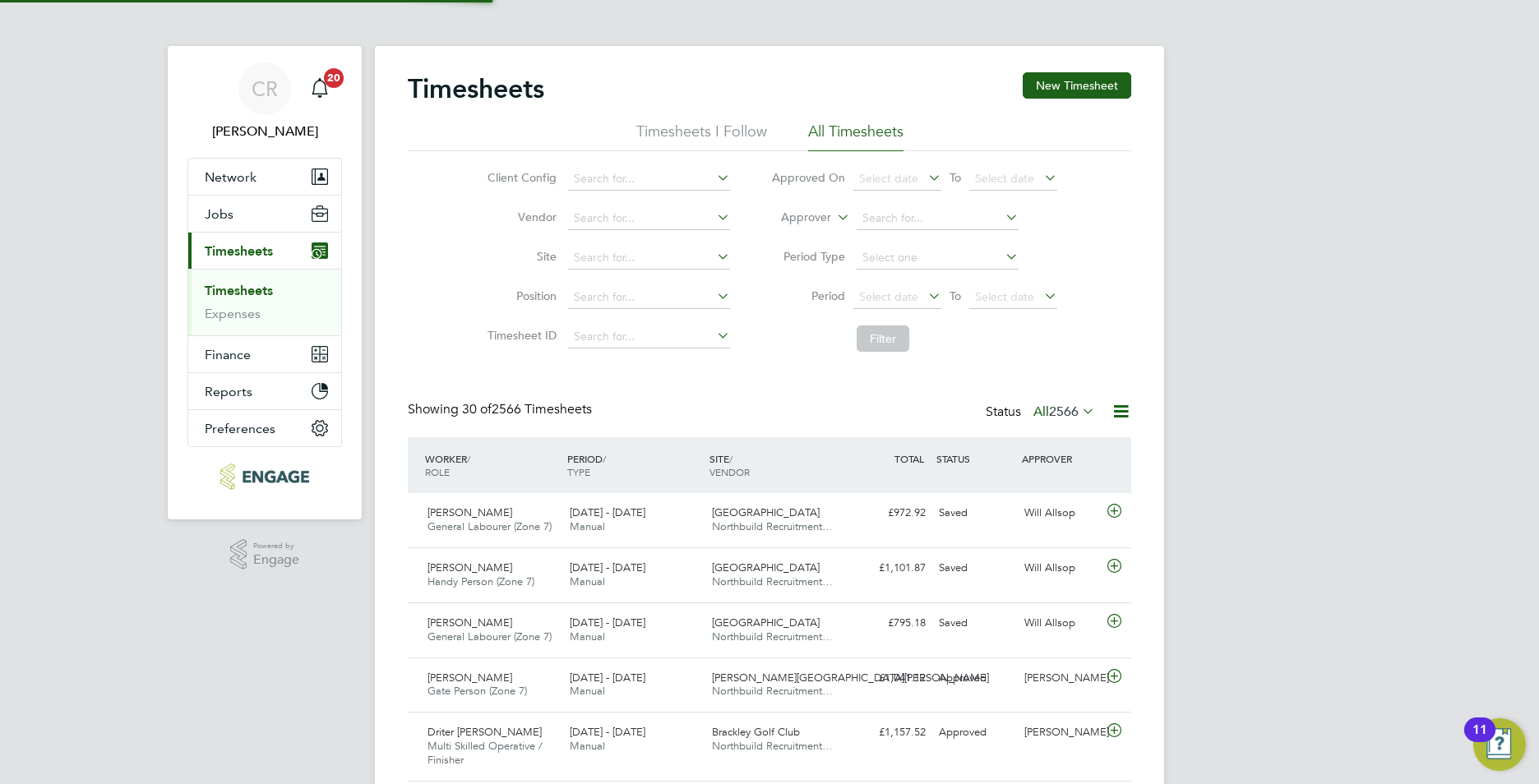
scroll to position [42, 143]
click at [835, 506] on div "Spectra Park Northbuild Recruitment…" at bounding box center [776, 520] width 142 height 41
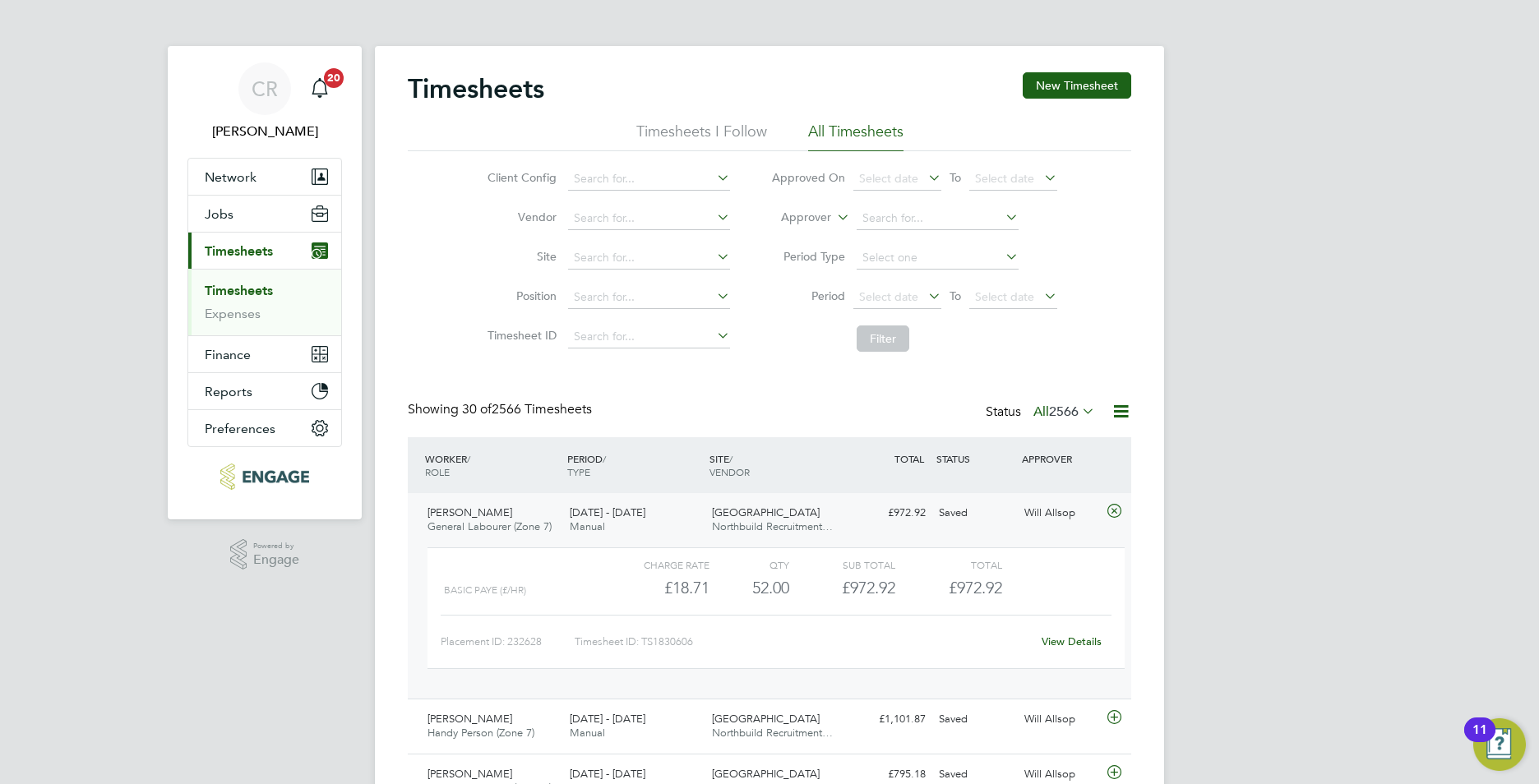
click at [782, 412] on div "Showing 30 of 2566 Timesheets Status All 2566" at bounding box center [770, 419] width 724 height 36
click at [214, 315] on link "Expenses" at bounding box center [233, 313] width 56 height 15
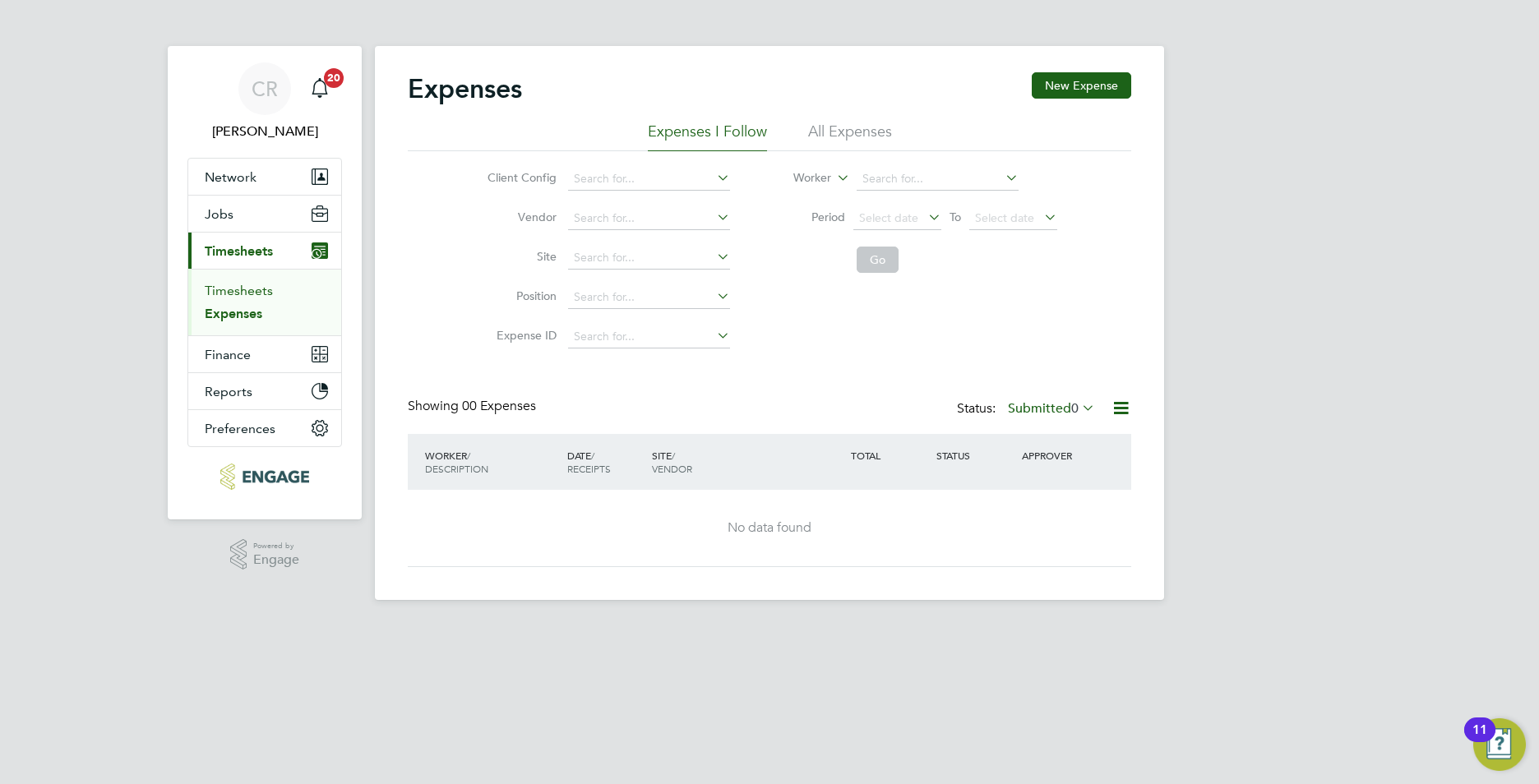
click at [233, 294] on link "Timesheets" at bounding box center [238, 290] width 68 height 15
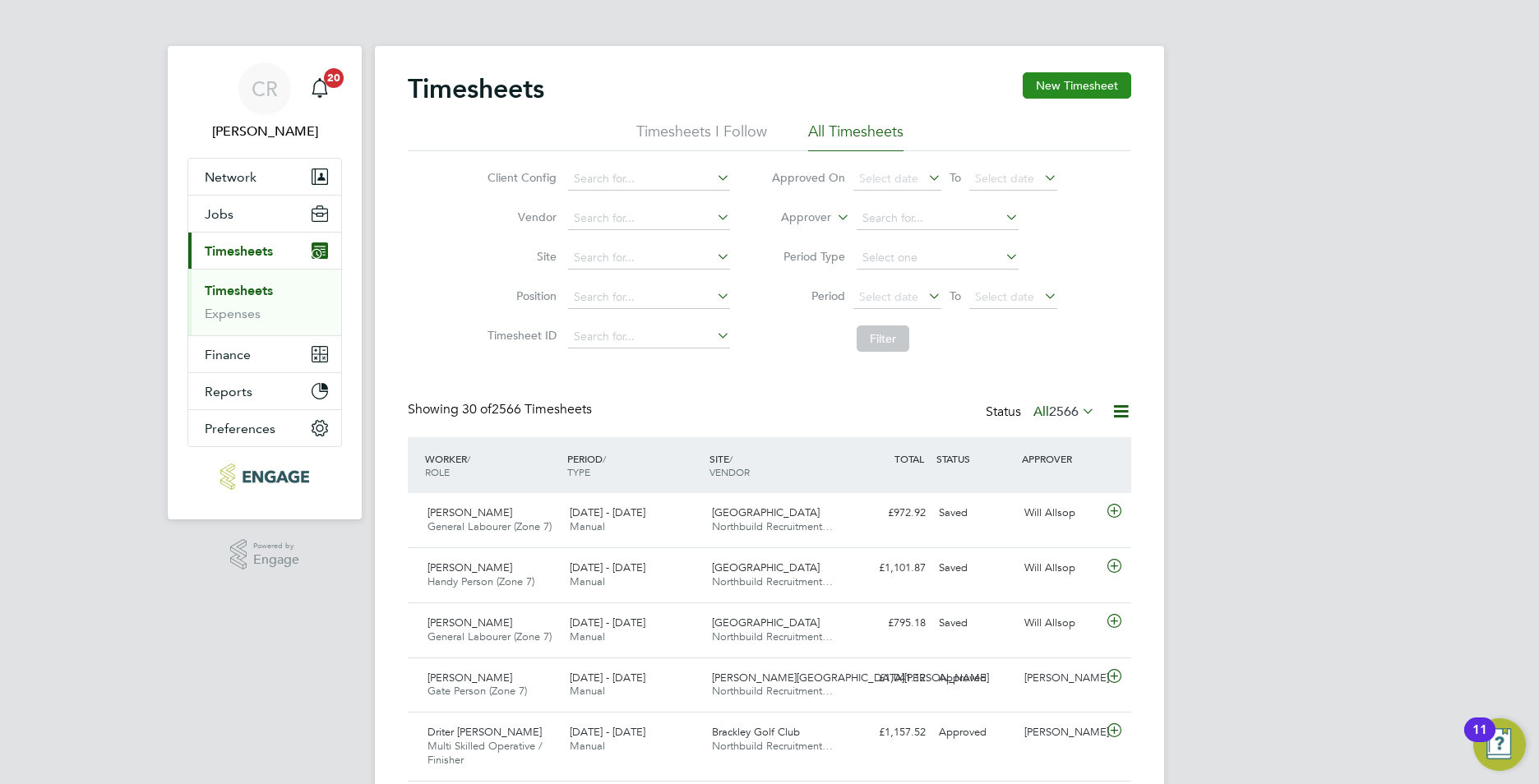
click at [1092, 81] on button "New Timesheet" at bounding box center [1077, 85] width 108 height 26
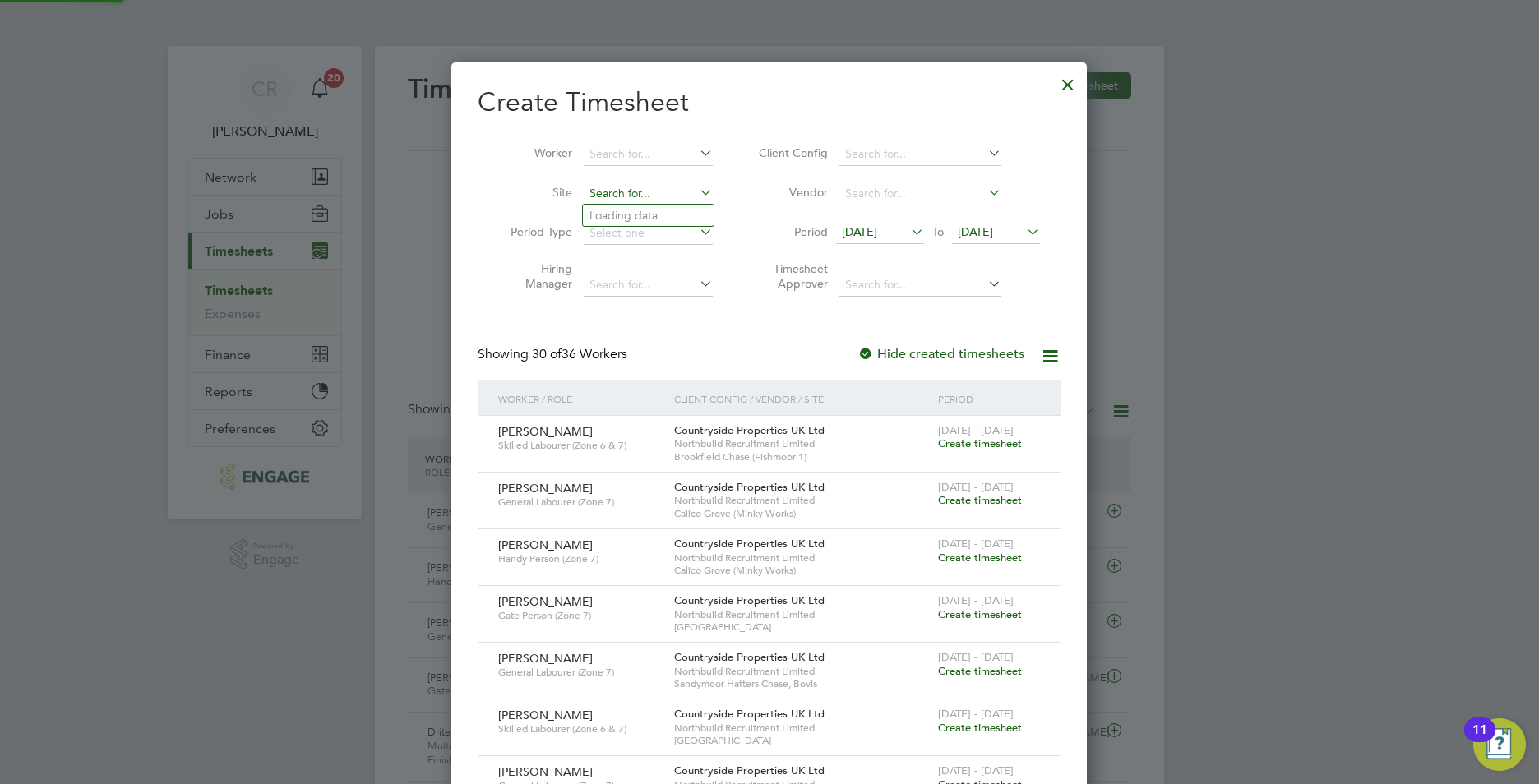
click at [623, 197] on input at bounding box center [648, 193] width 129 height 23
click at [646, 211] on li "Spectra Park" at bounding box center [647, 215] width 130 height 22
type input "[GEOGRAPHIC_DATA]"
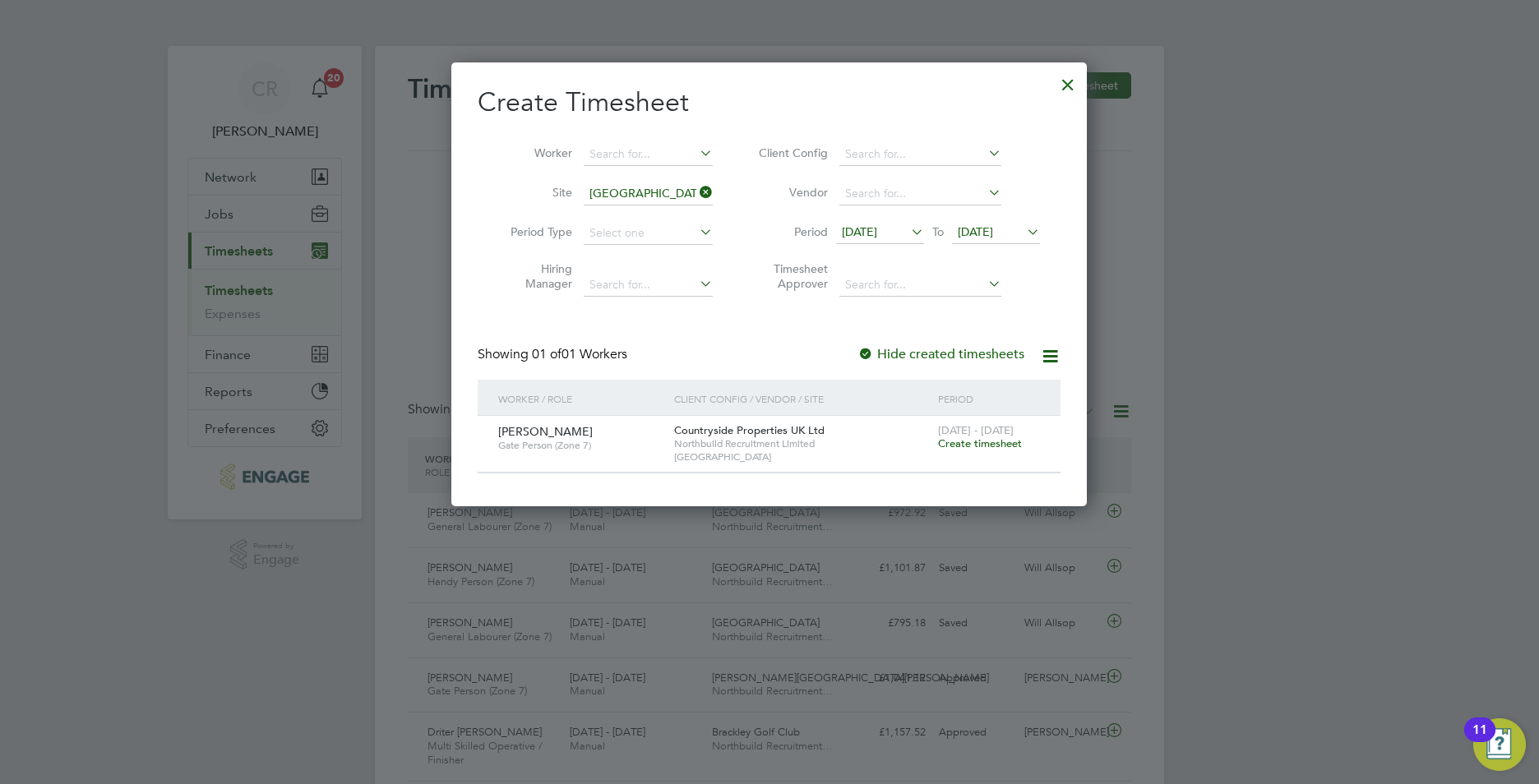
click at [993, 438] on div "22 - 28 Sep 2025 Create timesheet" at bounding box center [989, 438] width 110 height 44
click at [996, 452] on div "22 - 28 Sep 2025 Create timesheet" at bounding box center [989, 438] width 110 height 44
click at [990, 441] on span "Create timesheet" at bounding box center [979, 444] width 83 height 14
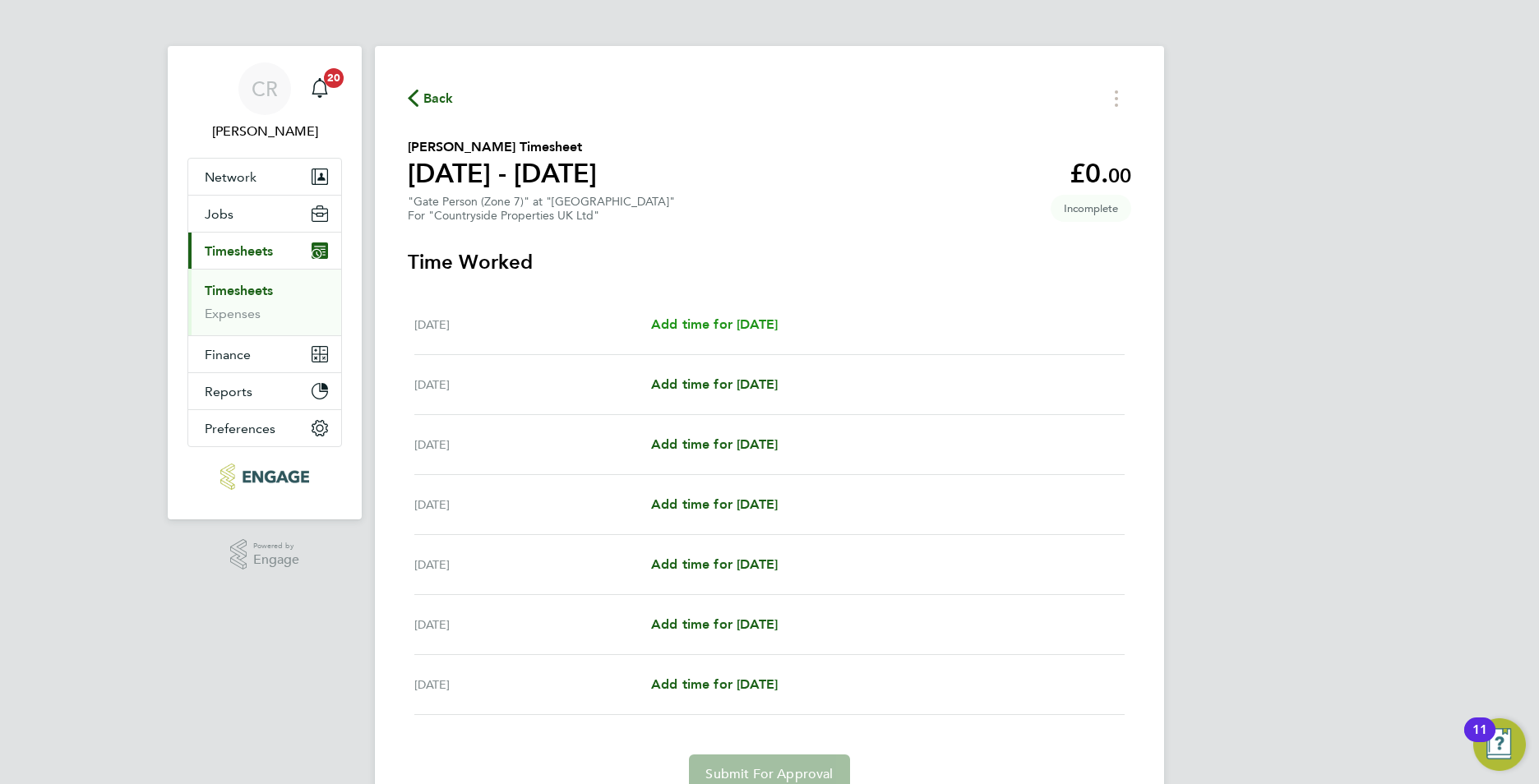
click at [721, 327] on span "Add time for Mon 22 Sep" at bounding box center [715, 324] width 127 height 15
select select "30"
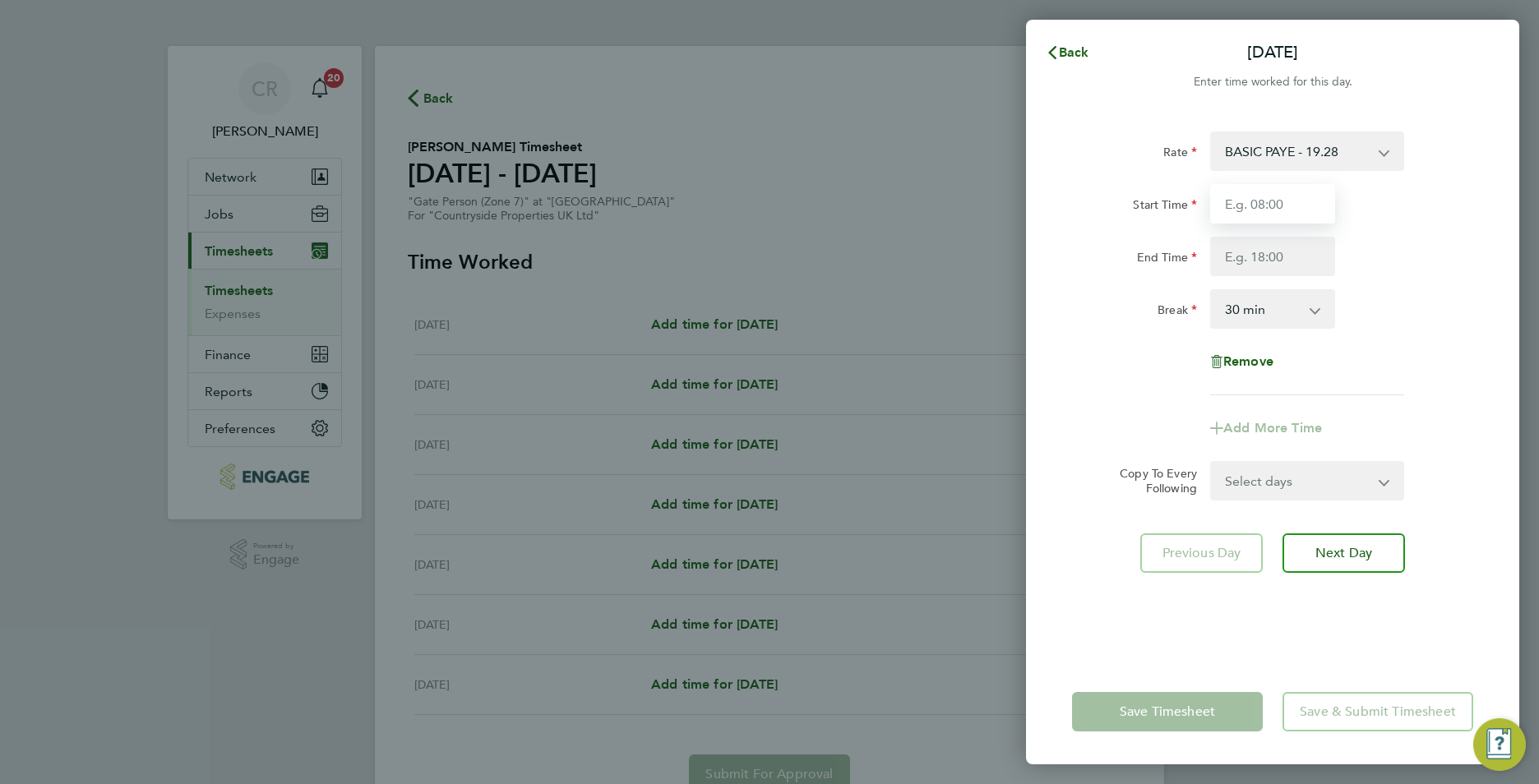
click at [1255, 213] on input "Start Time" at bounding box center [1272, 203] width 125 height 39
type input "07:30"
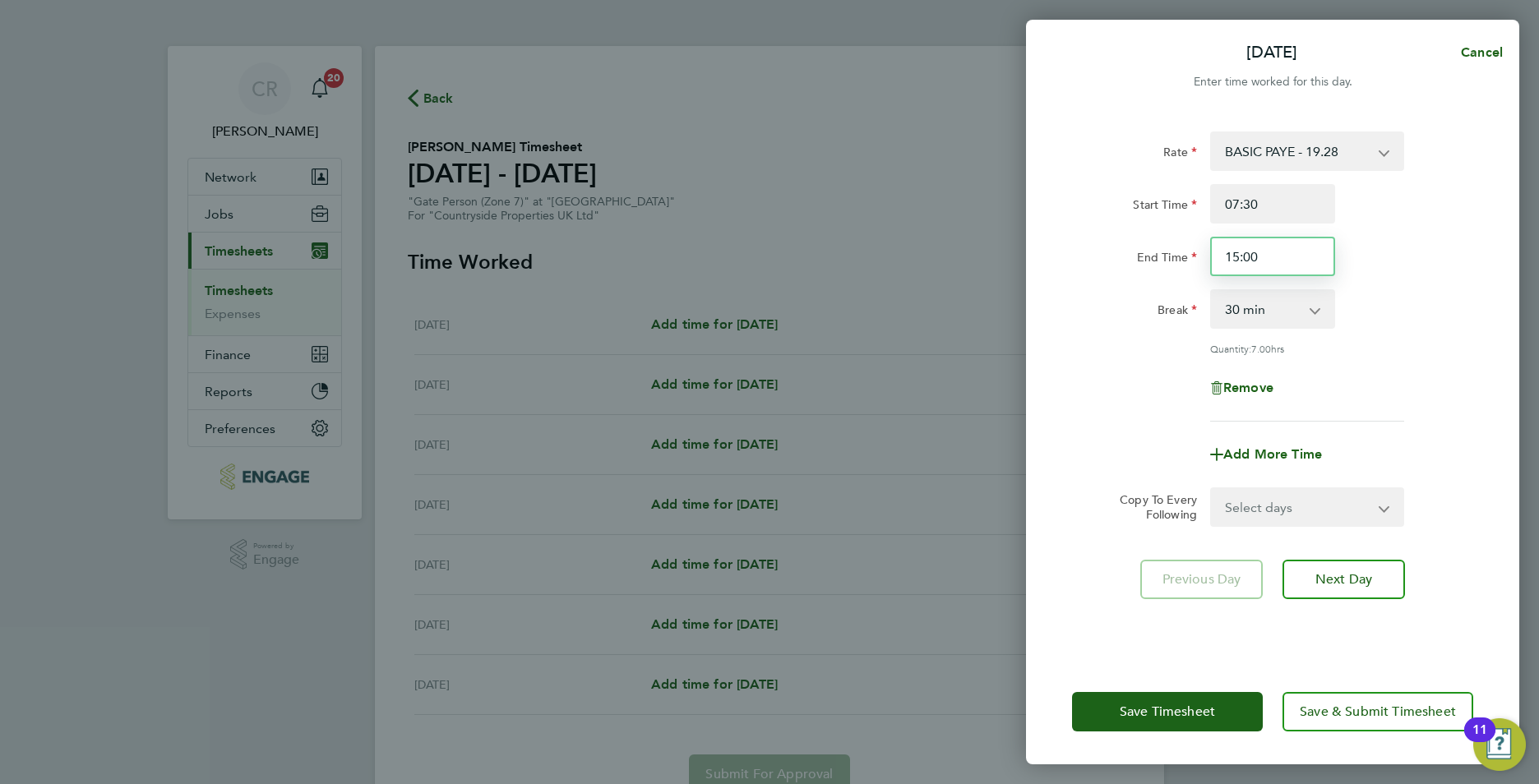
click at [1240, 252] on input "15:00" at bounding box center [1272, 256] width 125 height 39
type input "16:30"
click at [1391, 369] on div "Remove" at bounding box center [1272, 387] width 415 height 39
click at [1340, 510] on select "Select days Day Weekday (Mon-Fri) Weekend (Sat-Sun) Tuesday Wednesday Thursday …" at bounding box center [1298, 506] width 173 height 36
select select "WEEKDAY"
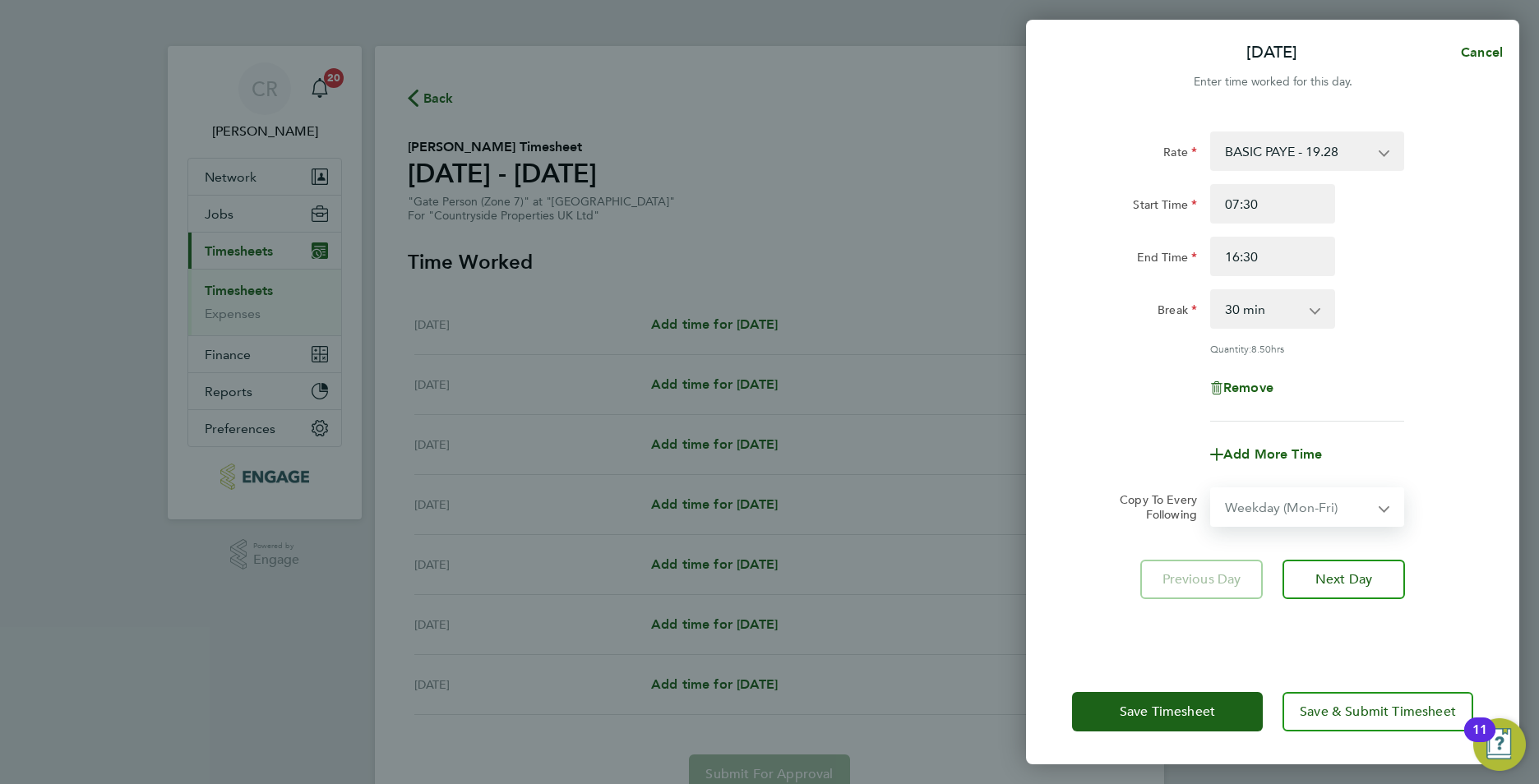
click at [1212, 489] on select "Select days Day Weekday (Mon-Fri) Weekend (Sat-Sun) Tuesday Wednesday Thursday …" at bounding box center [1298, 506] width 173 height 36
select select "2025-09-28"
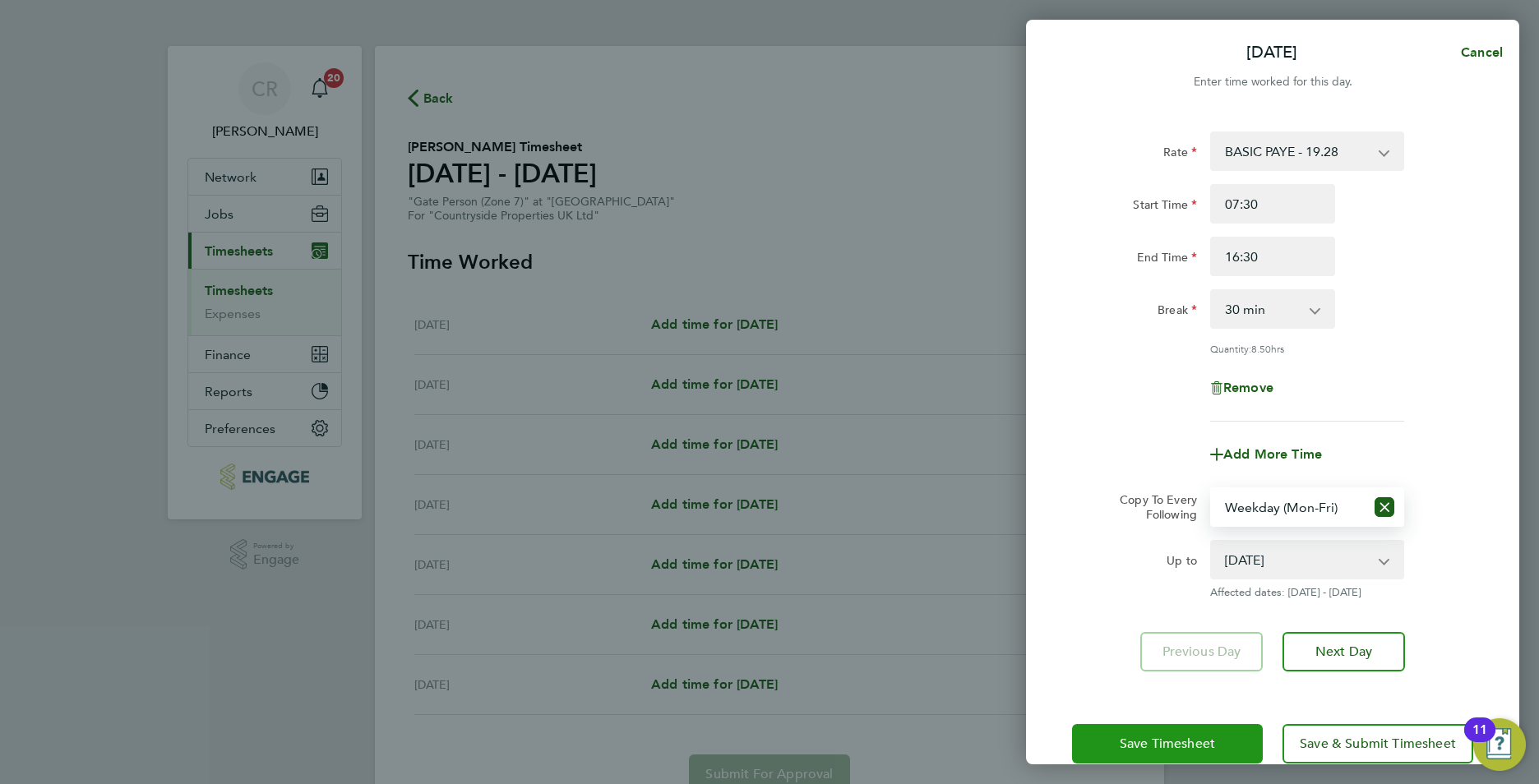
click at [1135, 727] on button "Save Timesheet" at bounding box center [1168, 743] width 191 height 39
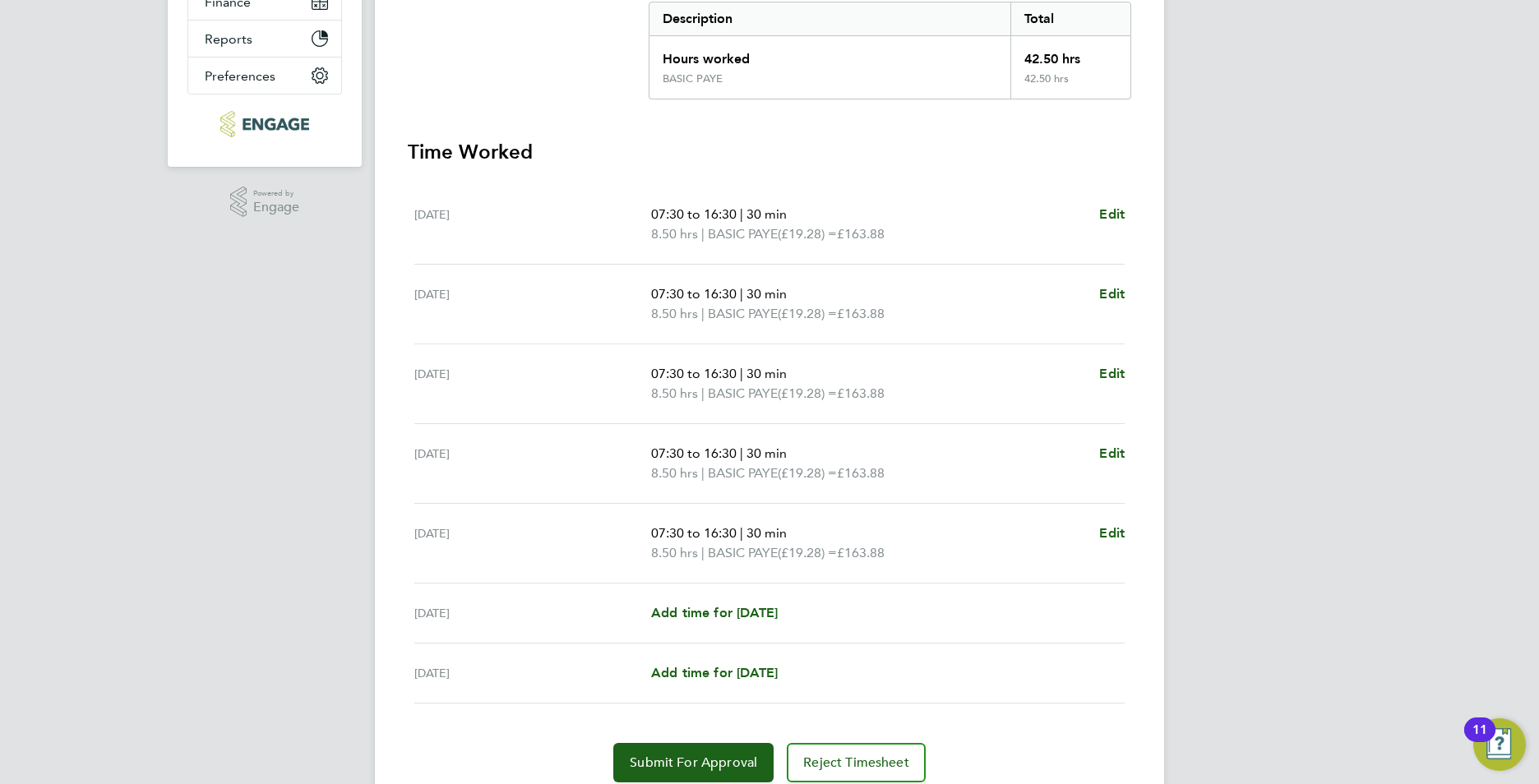
scroll to position [411, 0]
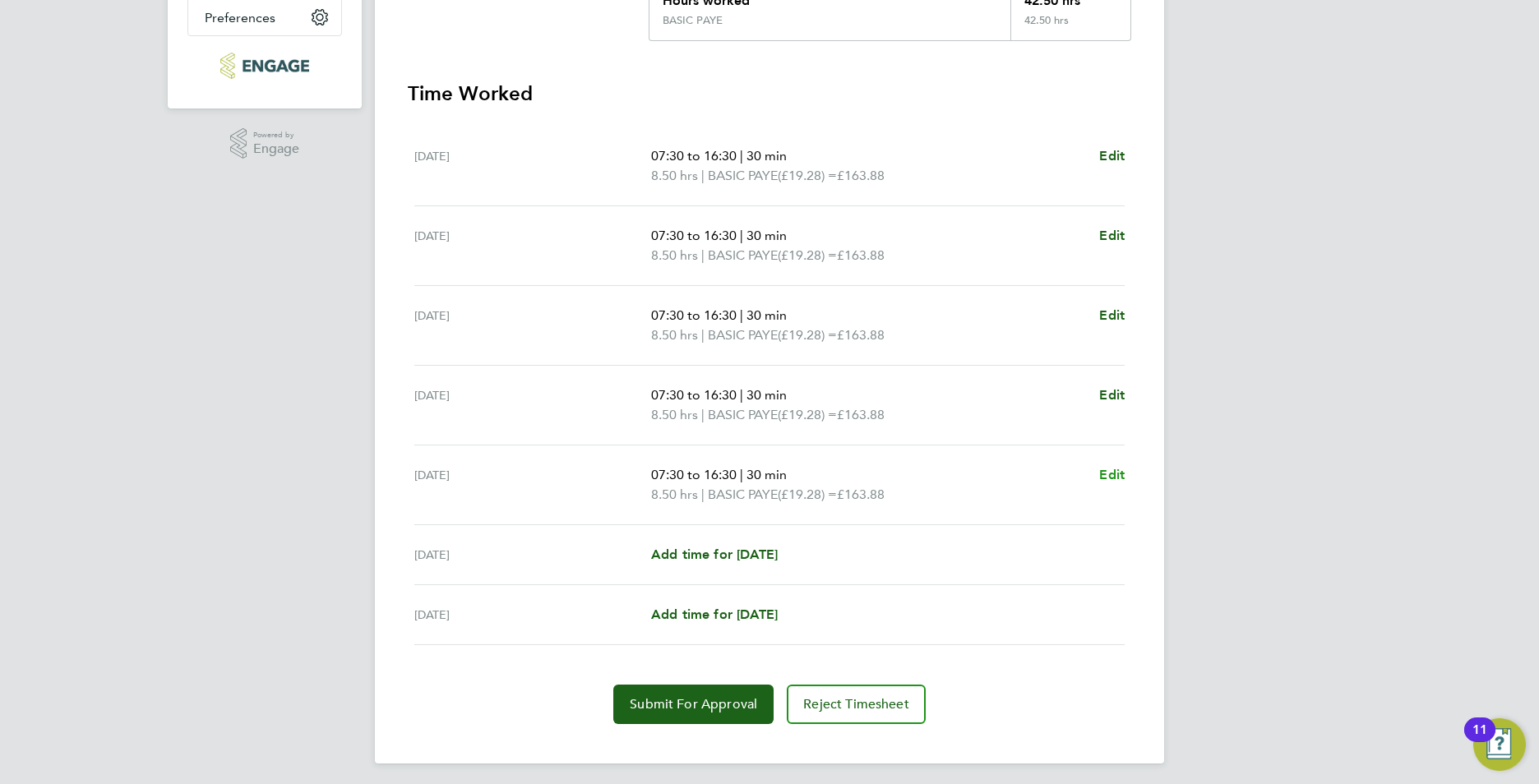
click at [1101, 468] on span "Edit" at bounding box center [1112, 474] width 26 height 15
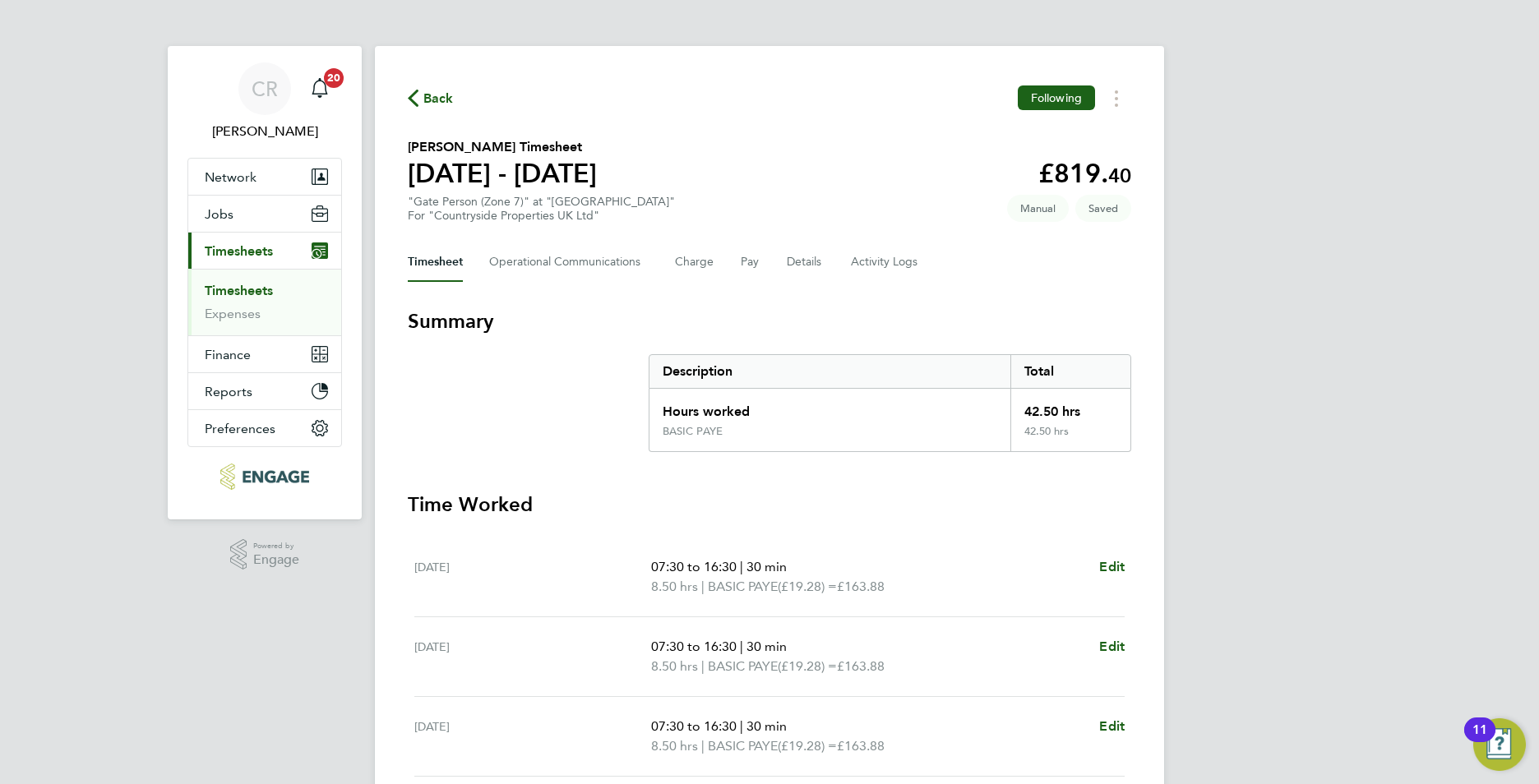
select select "30"
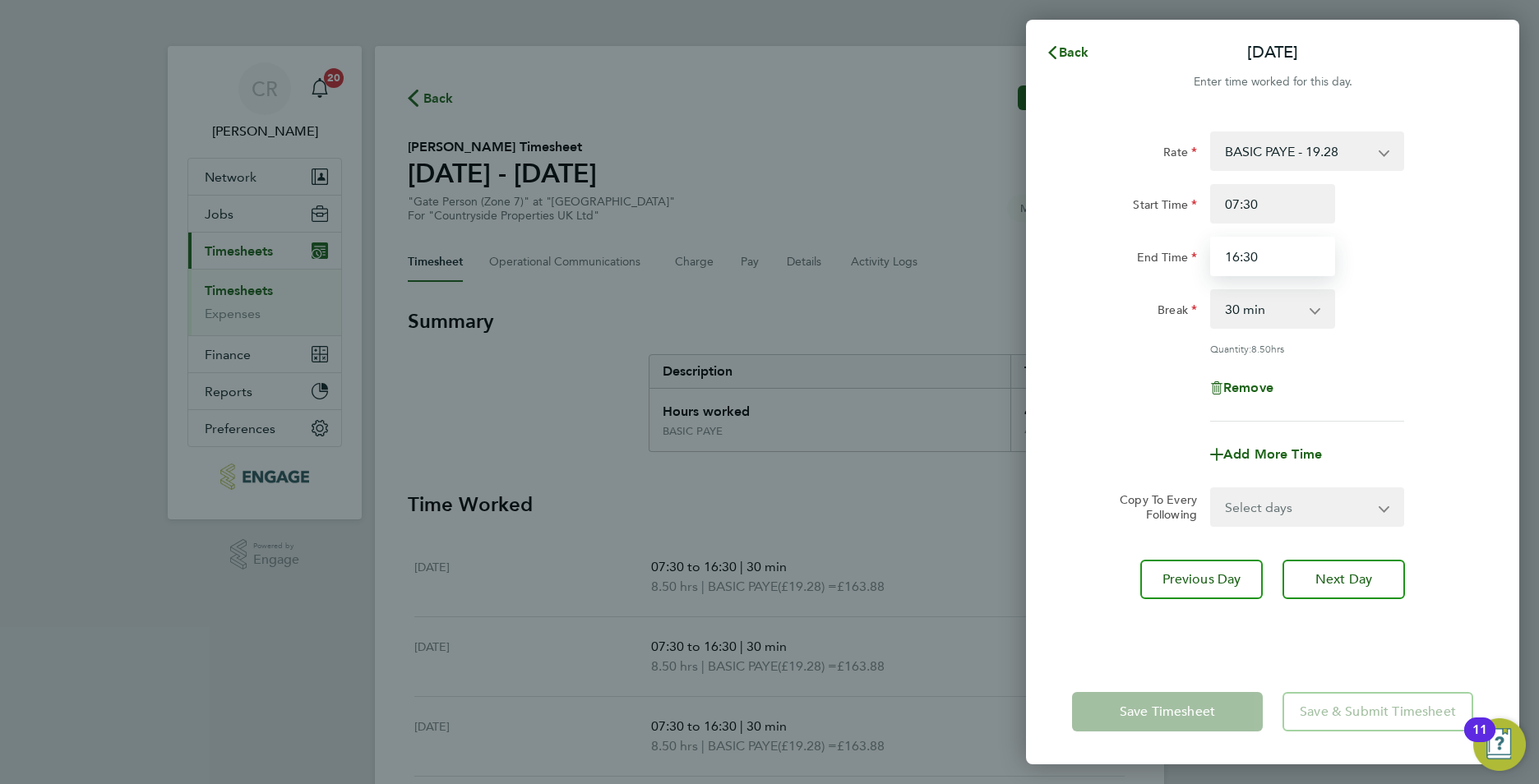
click at [1259, 260] on input "16:30" at bounding box center [1272, 256] width 125 height 39
click at [1282, 260] on input "16:30" at bounding box center [1272, 256] width 125 height 39
click at [1238, 260] on input "16:30" at bounding box center [1272, 256] width 125 height 39
click at [1424, 356] on div "Rate BASIC PAYE - 19.28 Start Time 07:30 End Time 17:30 Break 0 min 15 min 30 m…" at bounding box center [1272, 276] width 401 height 290
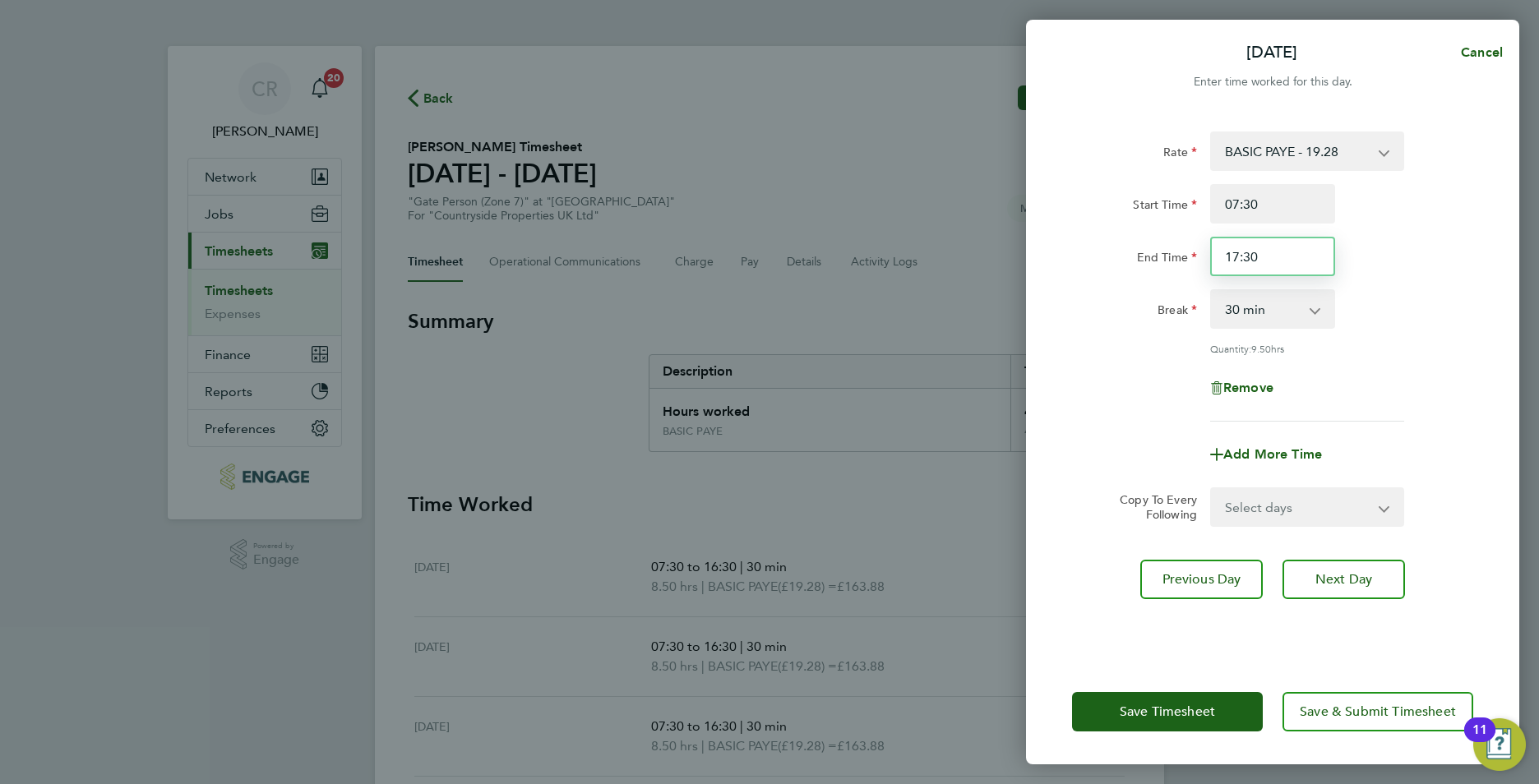
click at [1250, 257] on input "17:30" at bounding box center [1272, 256] width 125 height 39
type input "17:00"
click at [1193, 702] on button "Save Timesheet" at bounding box center [1168, 712] width 191 height 39
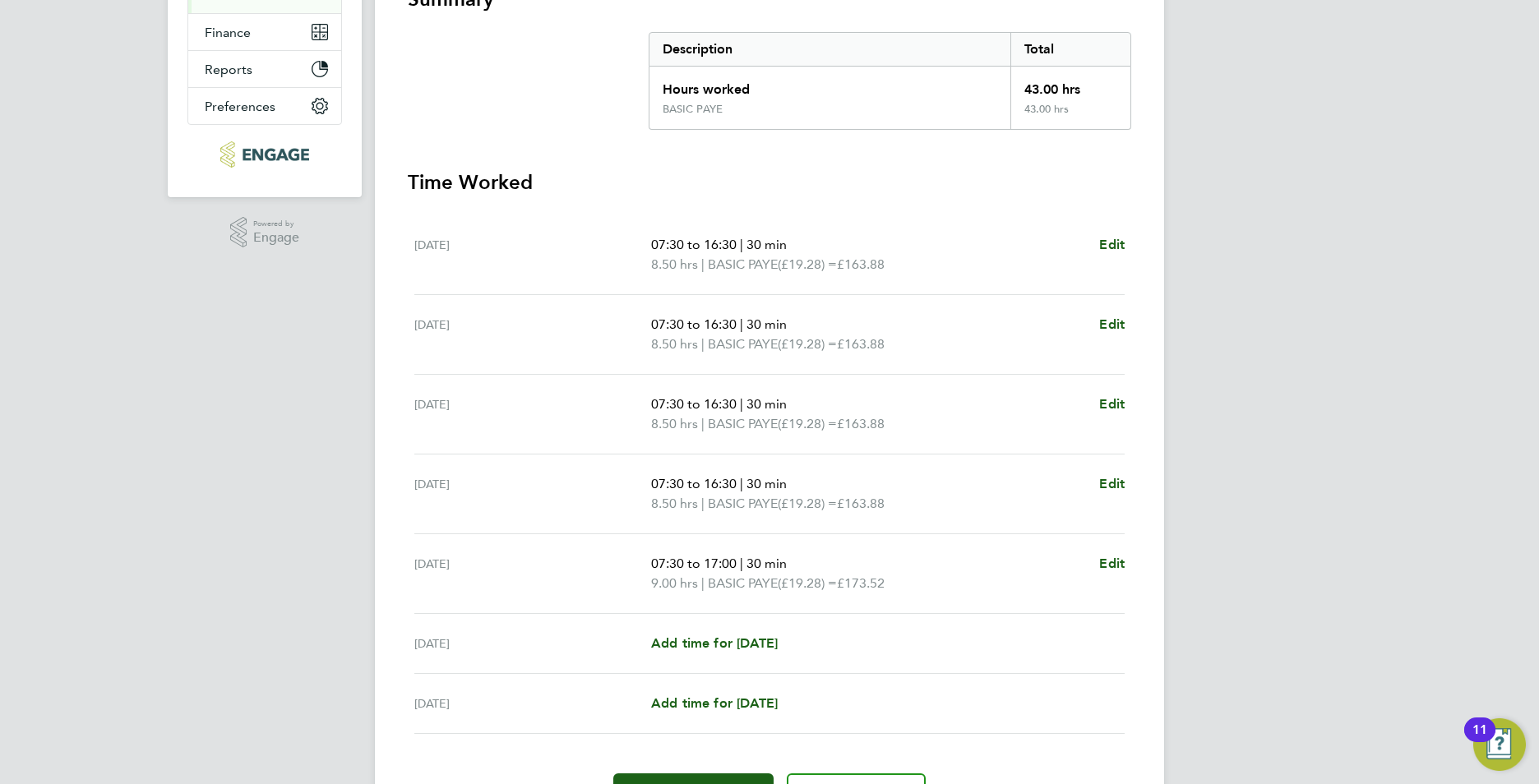
scroll to position [329, 0]
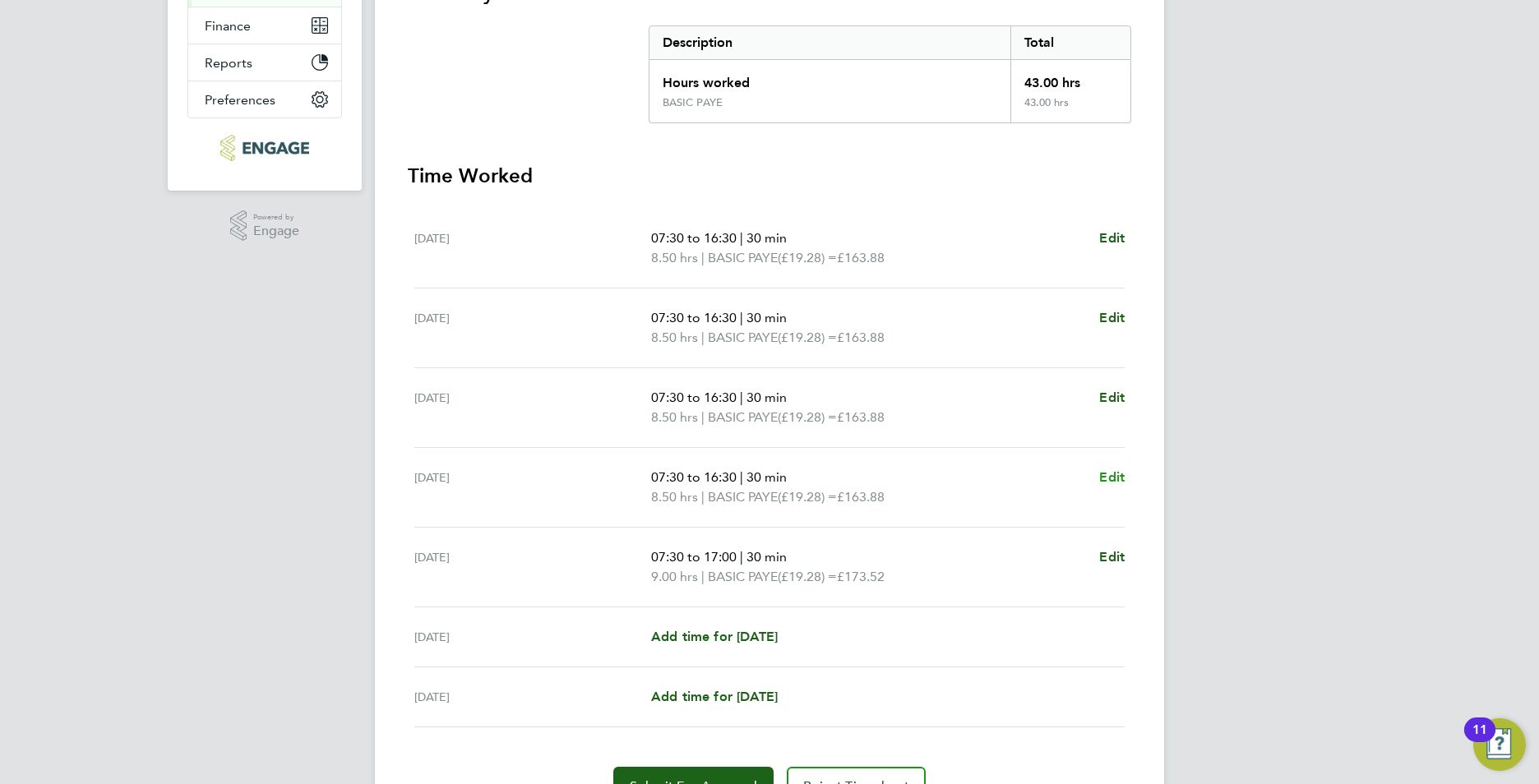
click at [1111, 476] on span "Edit" at bounding box center [1112, 477] width 26 height 15
select select "30"
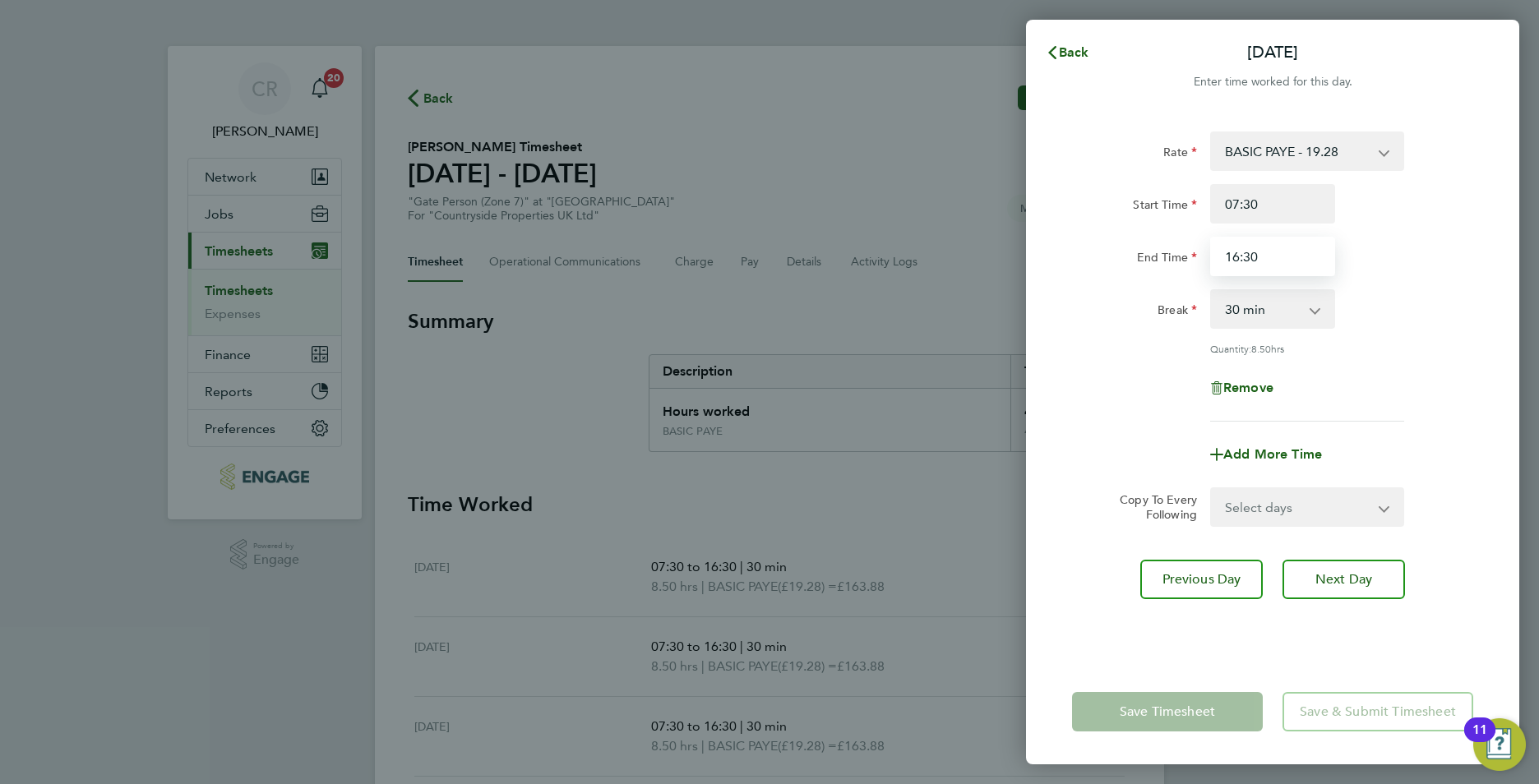
click at [1241, 256] on input "16:30" at bounding box center [1272, 256] width 125 height 39
type input "17:00"
click at [1456, 296] on div "Break 0 min 15 min 30 min 45 min 60 min 75 min 90 min" at bounding box center [1272, 309] width 415 height 39
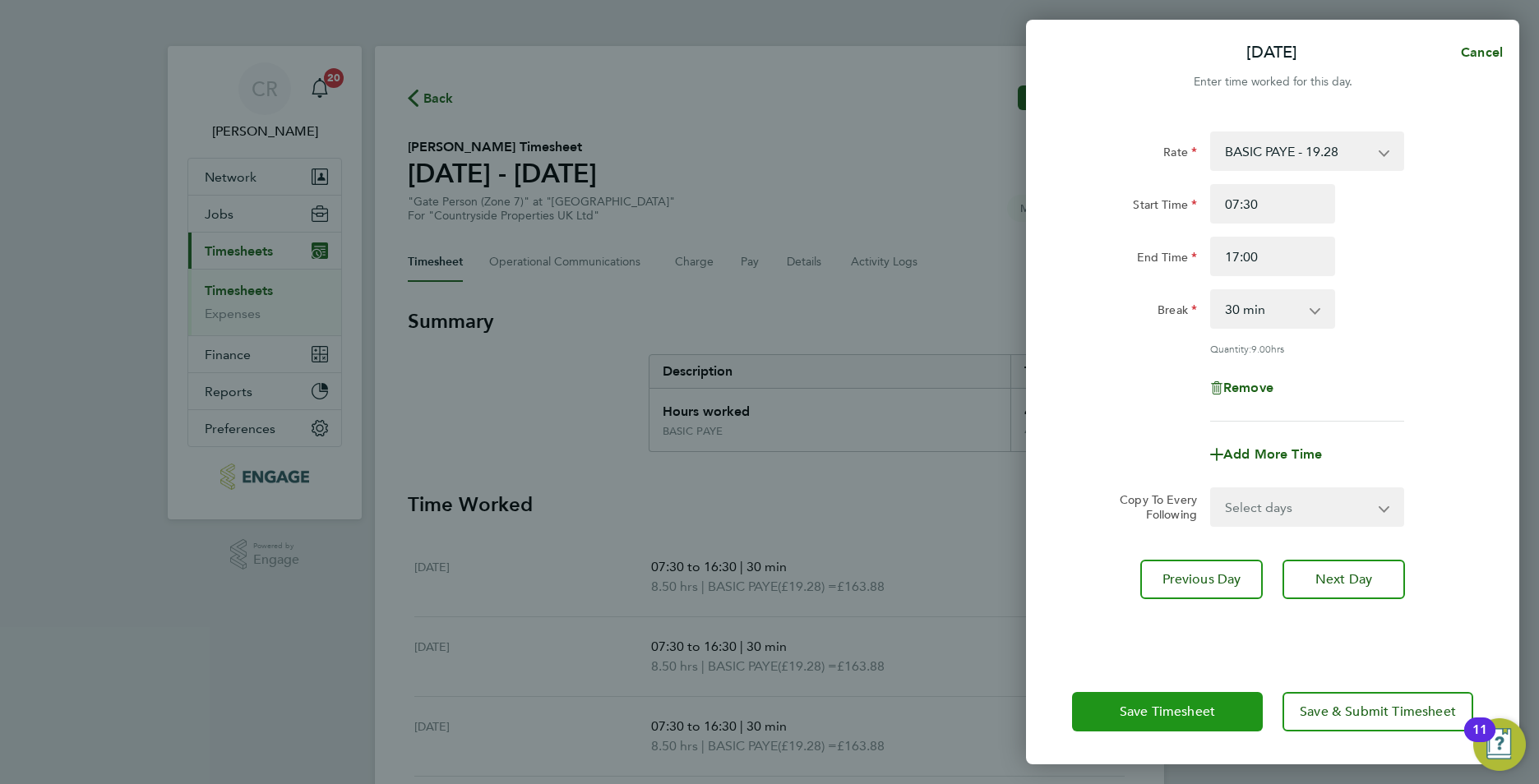
click at [1209, 705] on span "Save Timesheet" at bounding box center [1168, 711] width 95 height 16
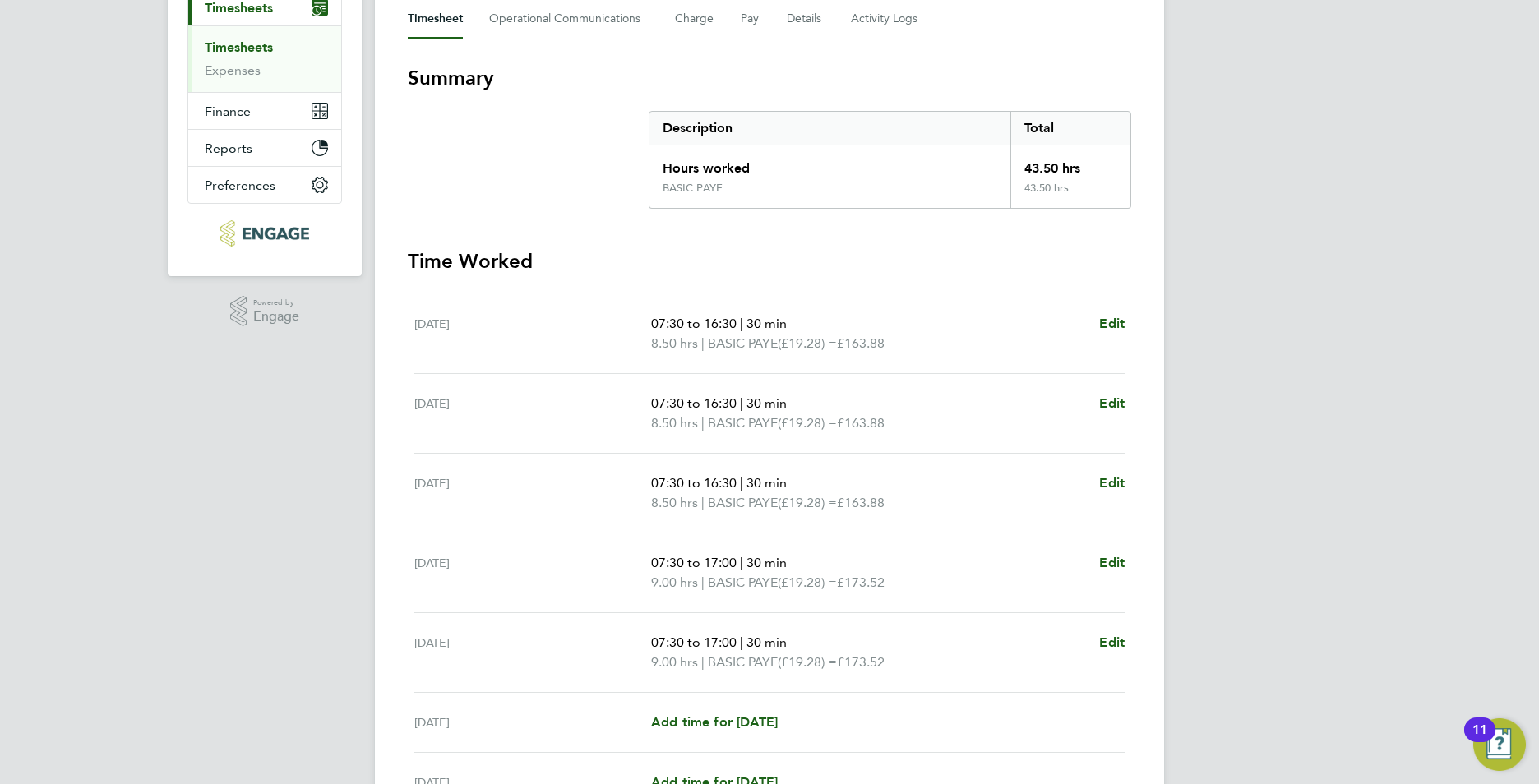
scroll to position [247, 0]
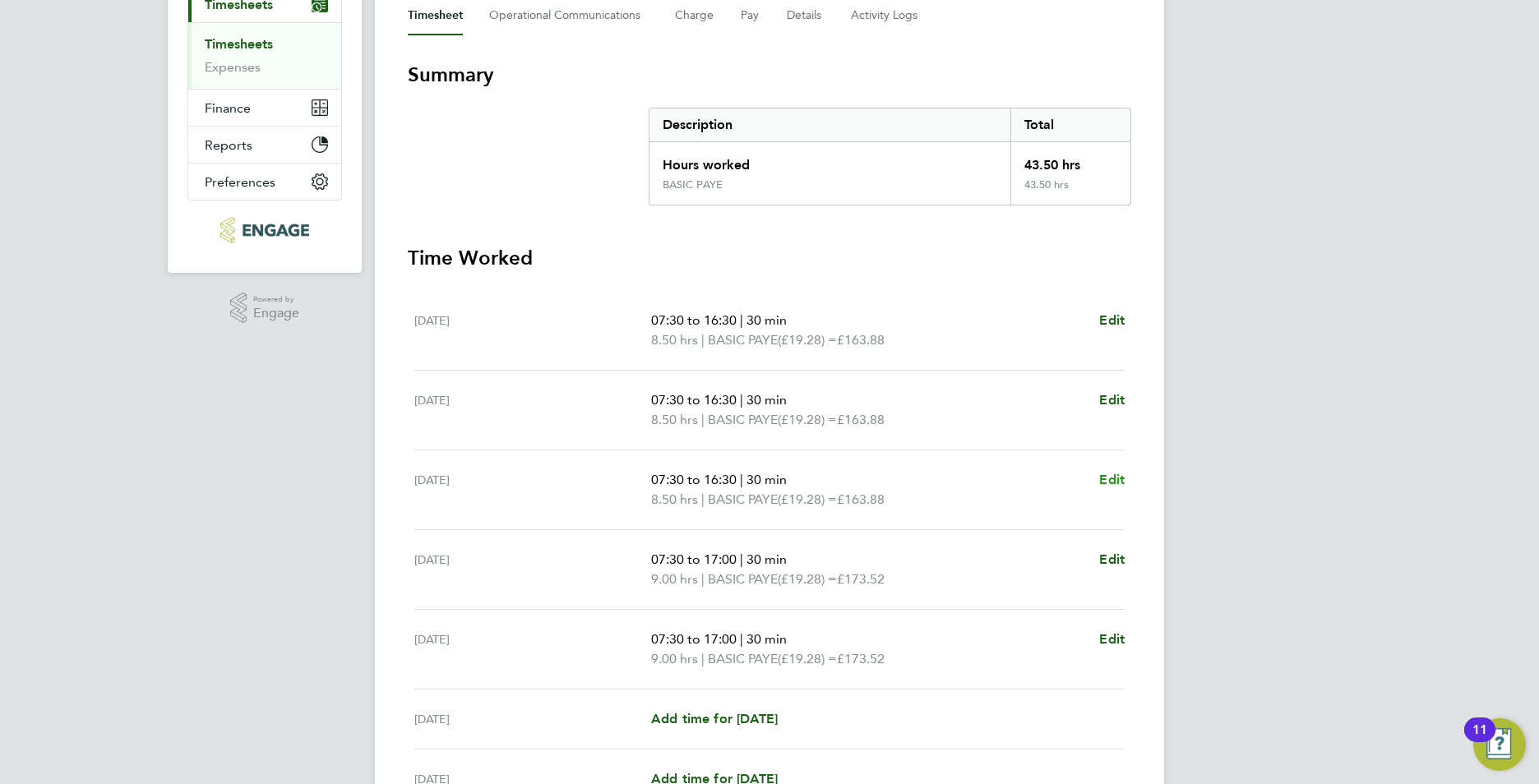
click at [1112, 482] on span "Edit" at bounding box center [1112, 479] width 26 height 15
select select "30"
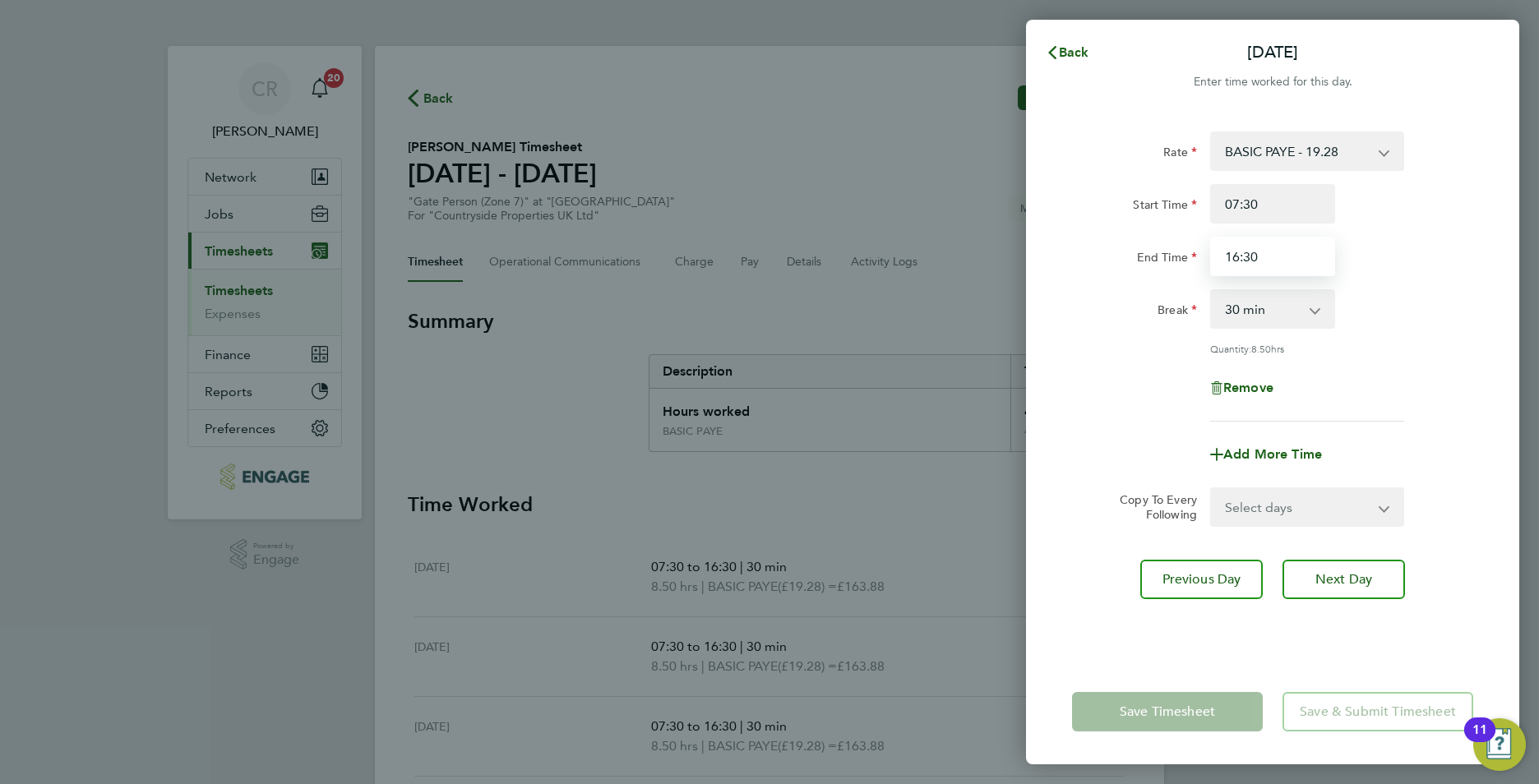
click at [1238, 253] on input "16:30" at bounding box center [1272, 256] width 125 height 39
type input "17:00"
click at [1350, 307] on div "Break 0 min 15 min 30 min 45 min 60 min 75 min 90 min" at bounding box center [1272, 309] width 415 height 39
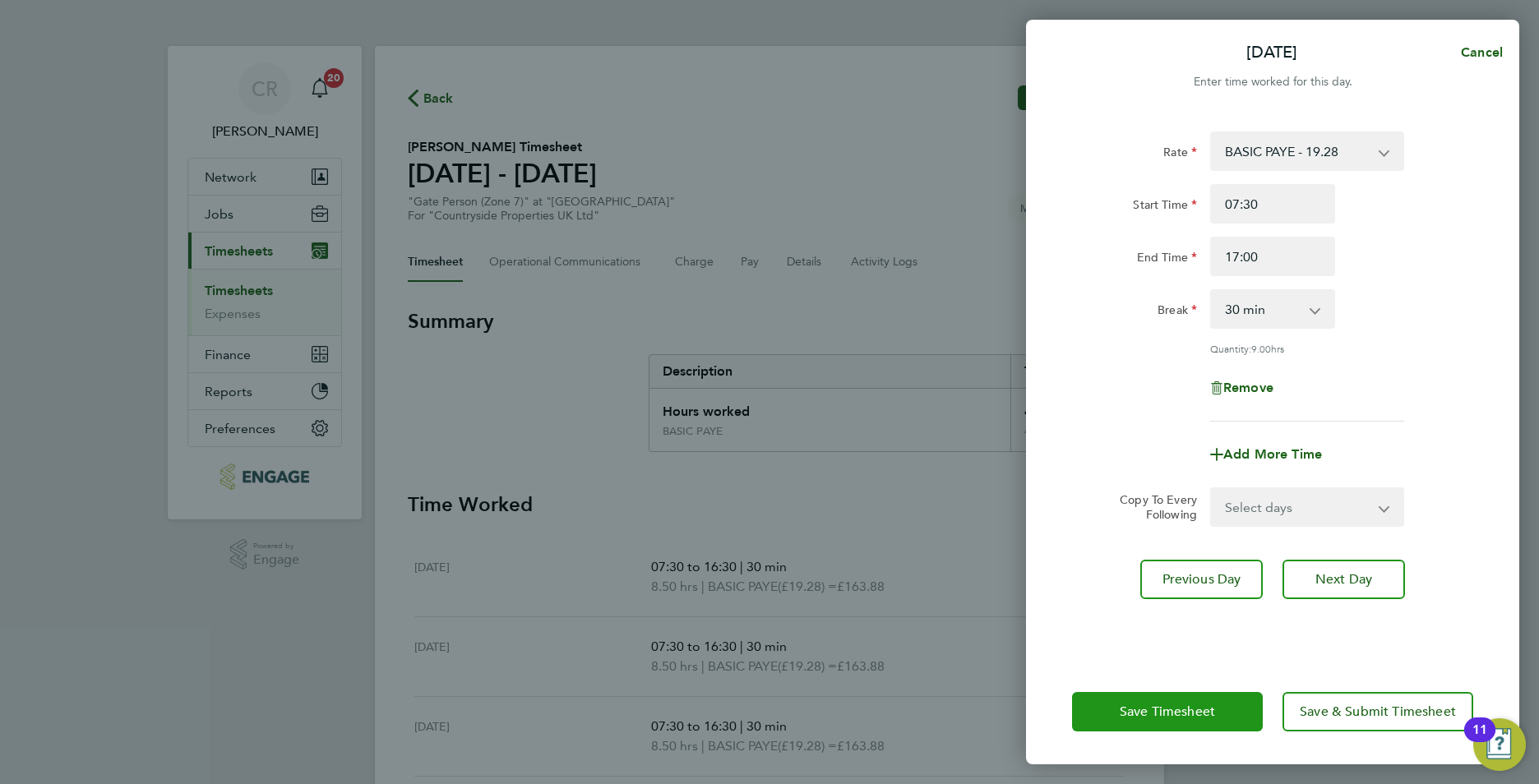
drag, startPoint x: 1139, startPoint y: 709, endPoint x: 1128, endPoint y: 714, distance: 12.1
click at [1139, 711] on span "Save Timesheet" at bounding box center [1168, 711] width 95 height 16
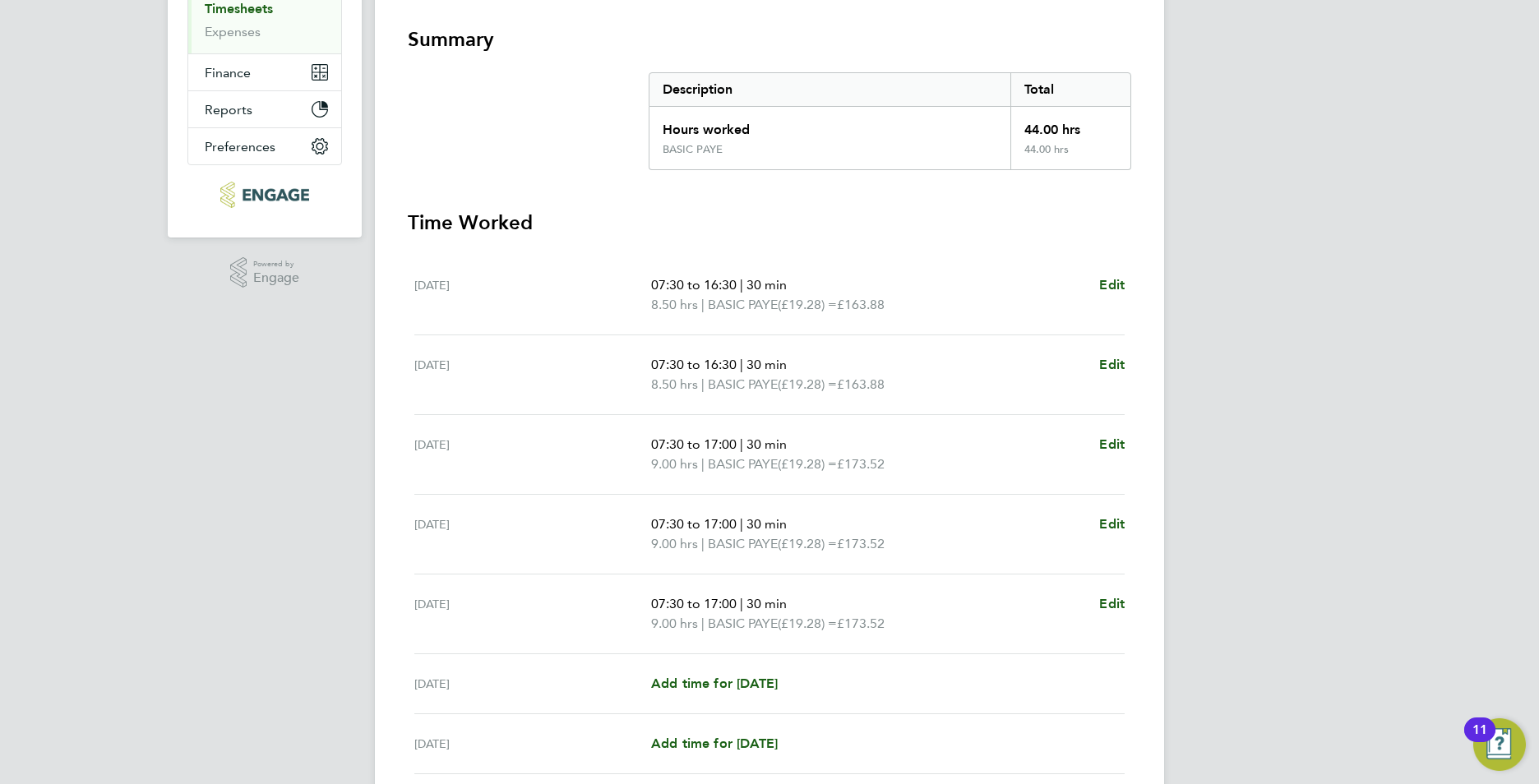
scroll to position [329, 0]
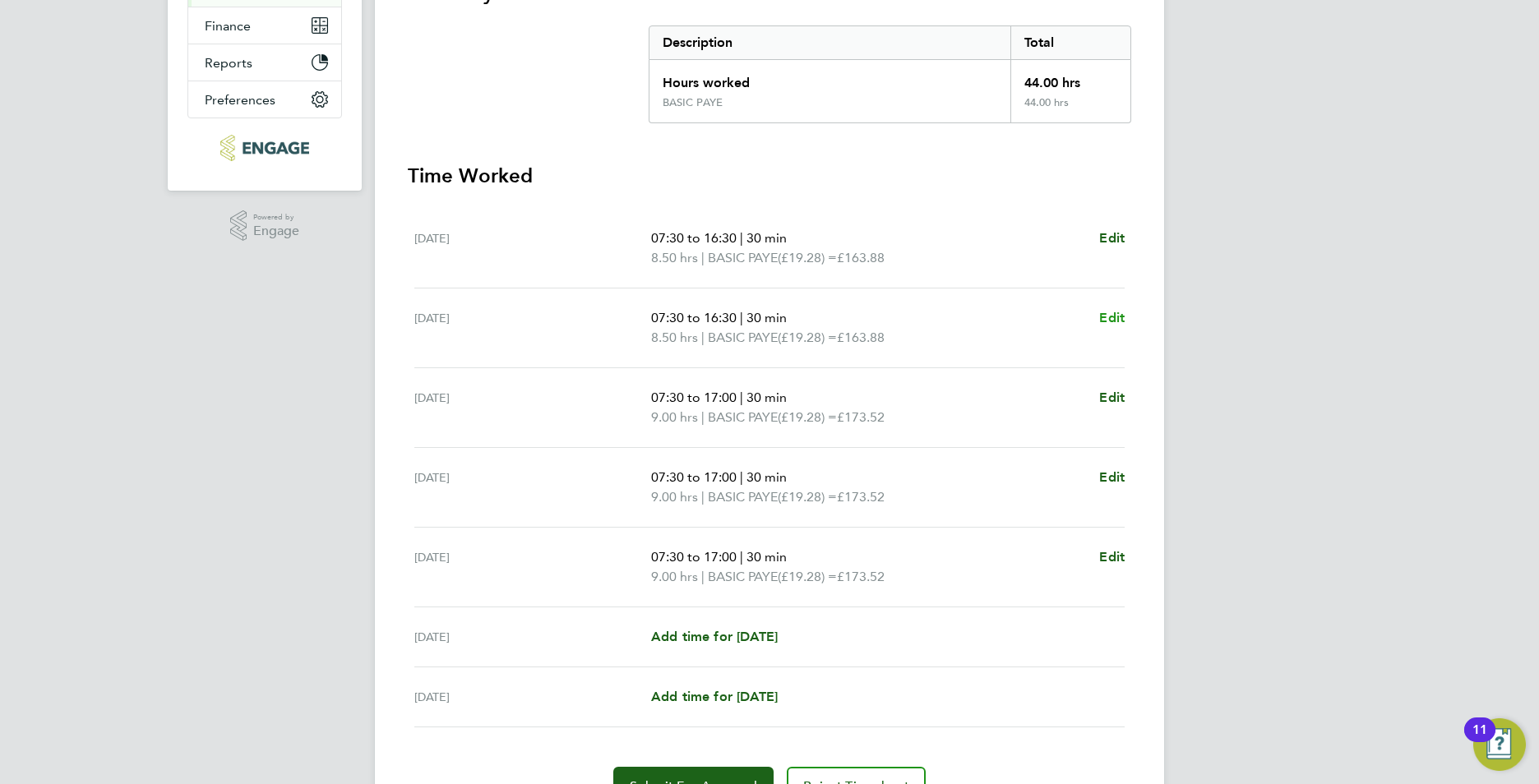
click at [1118, 315] on span "Edit" at bounding box center [1112, 318] width 26 height 15
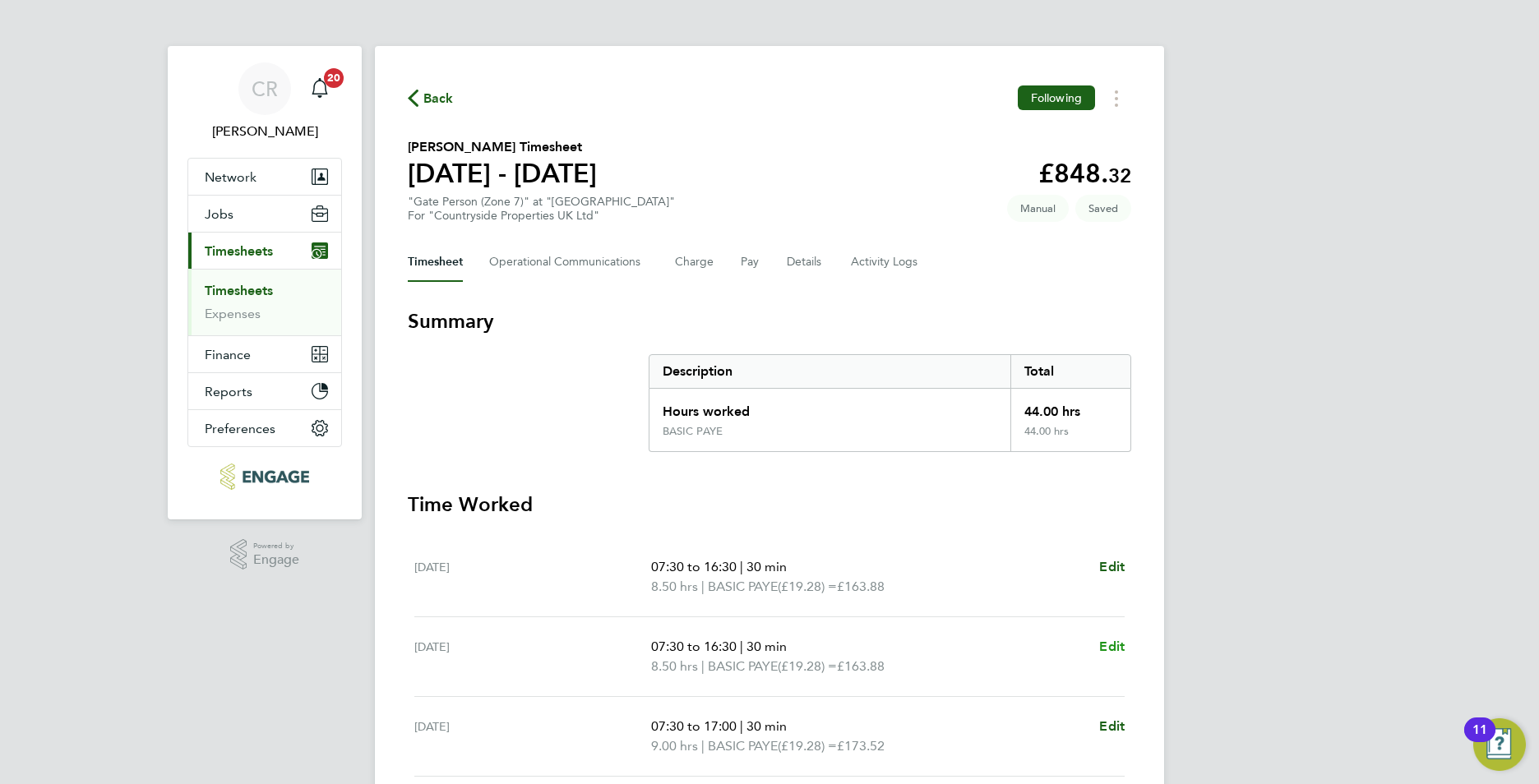
select select "30"
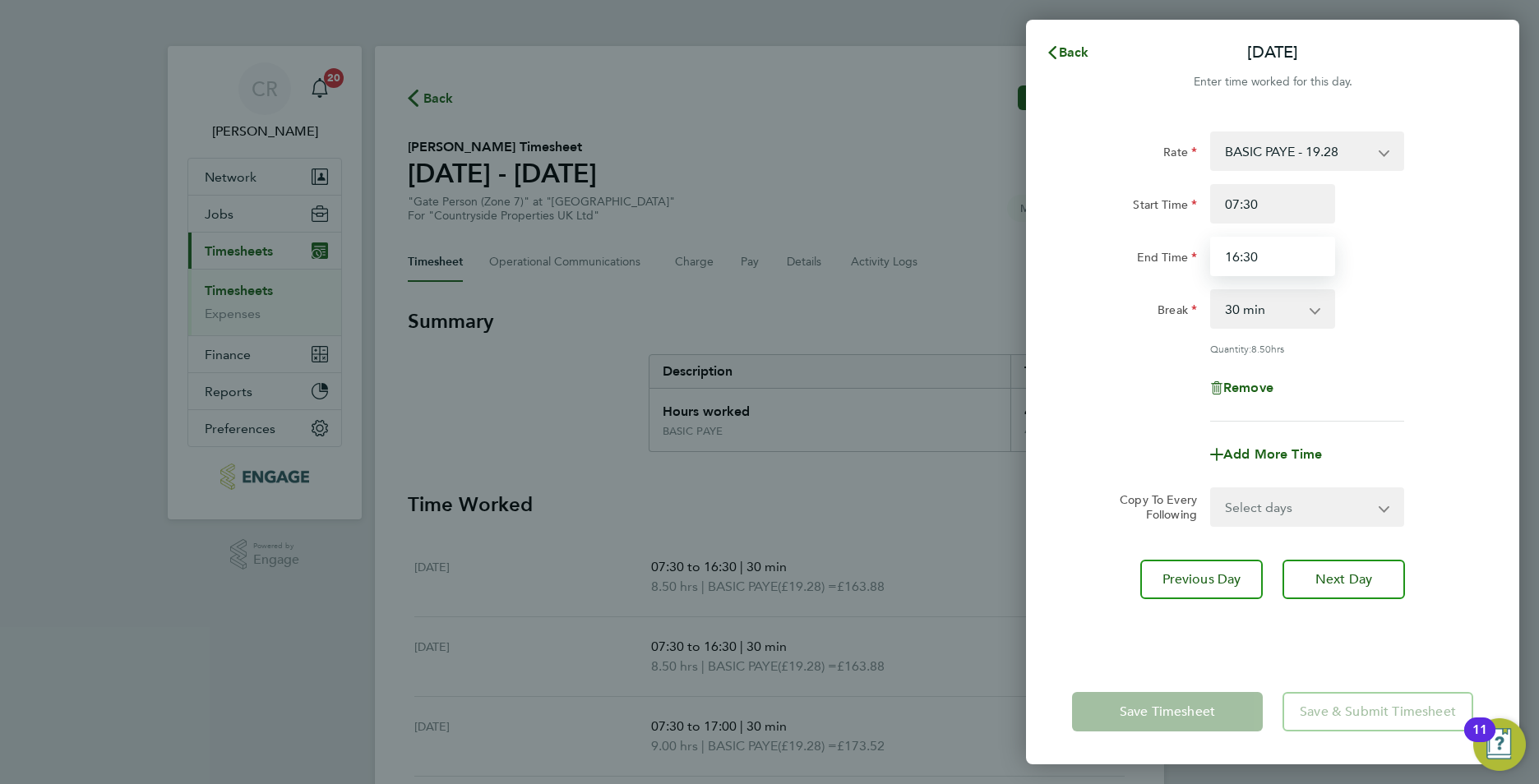
click at [1238, 261] on input "16:30" at bounding box center [1272, 256] width 125 height 39
type input "17:00"
click at [1429, 351] on div "Quantity: 8.50 hrs" at bounding box center [1272, 348] width 415 height 13
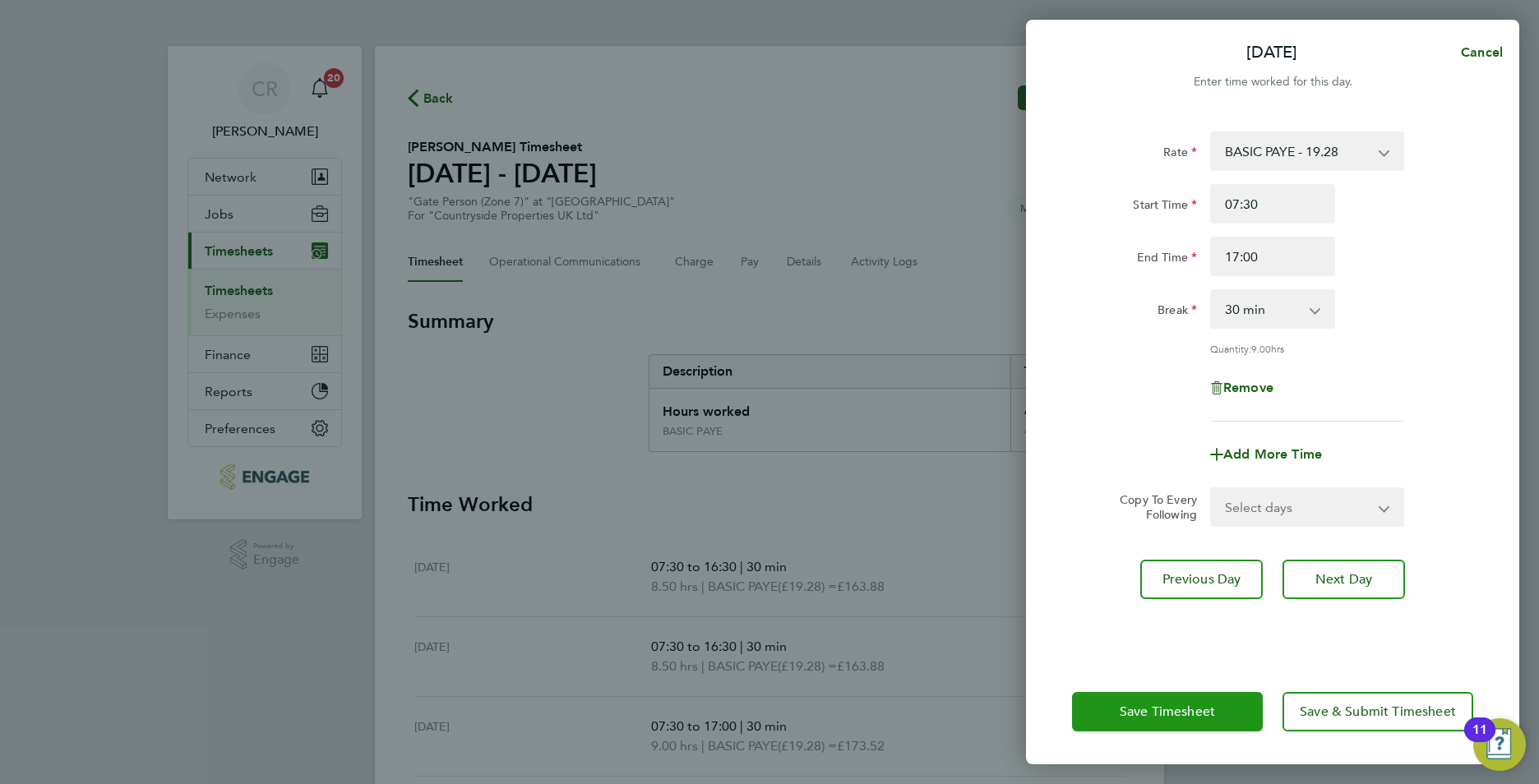
click at [1169, 714] on span "Save Timesheet" at bounding box center [1168, 711] width 95 height 16
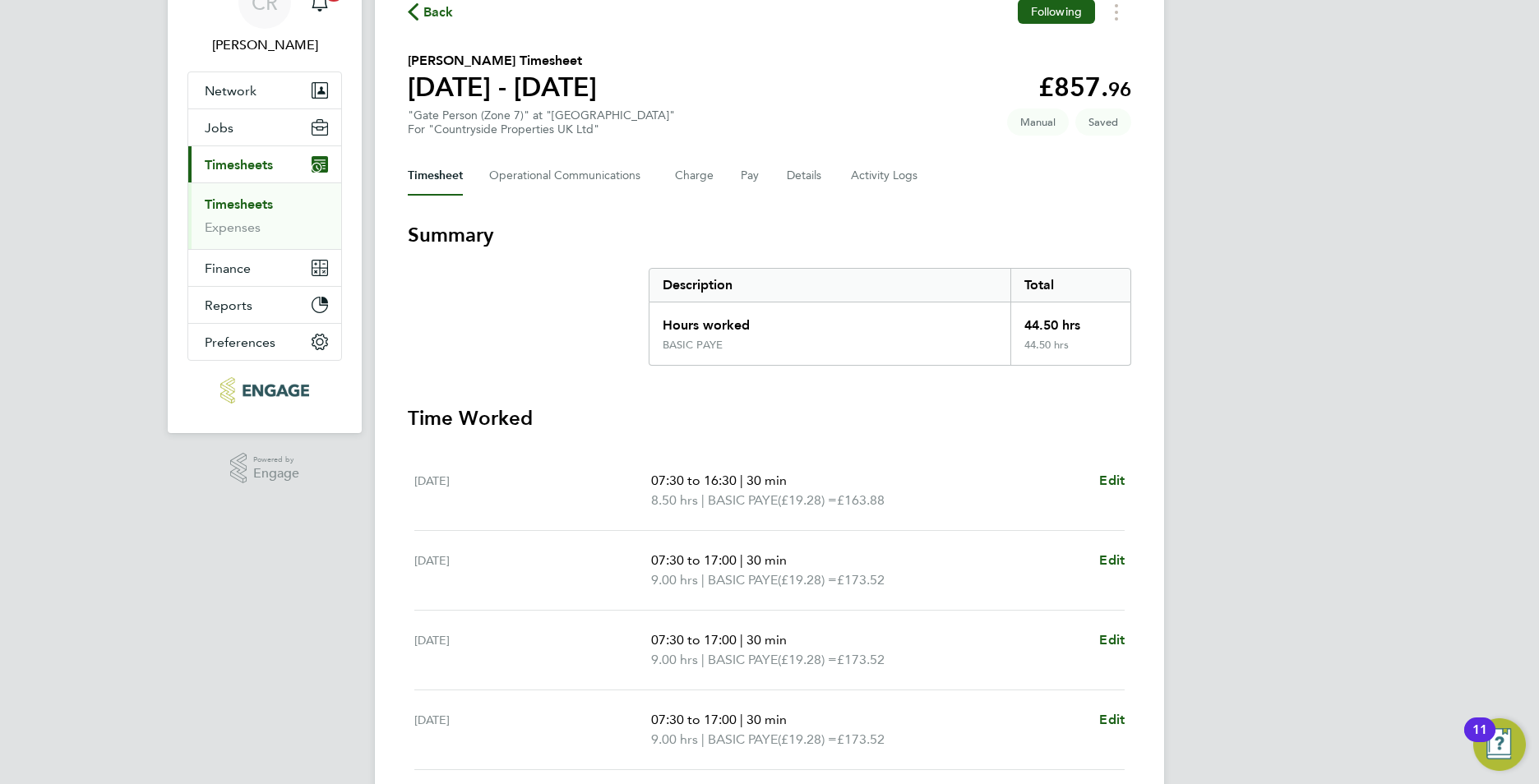
scroll to position [83, 0]
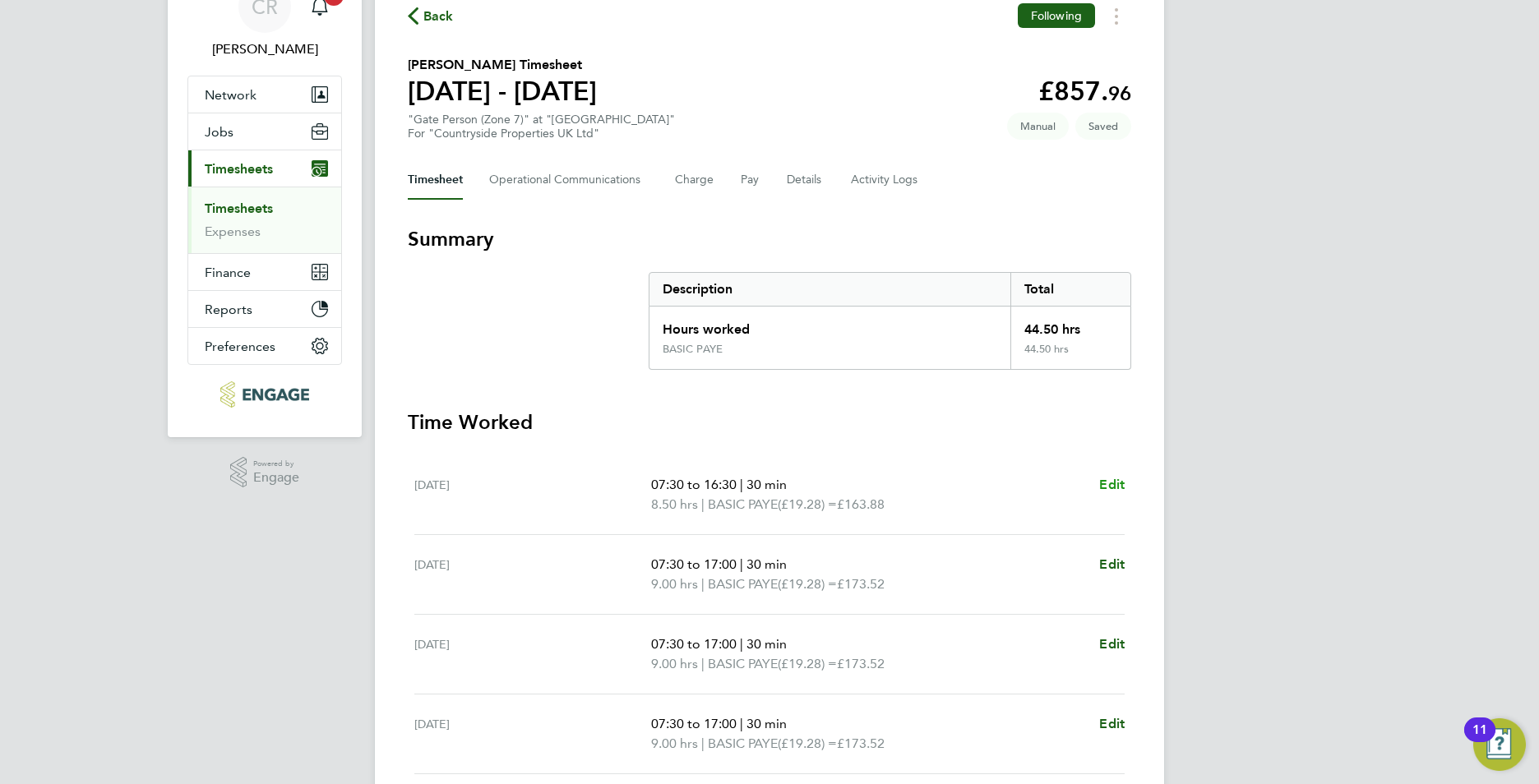
click at [1107, 488] on span "Edit" at bounding box center [1112, 484] width 26 height 15
select select "30"
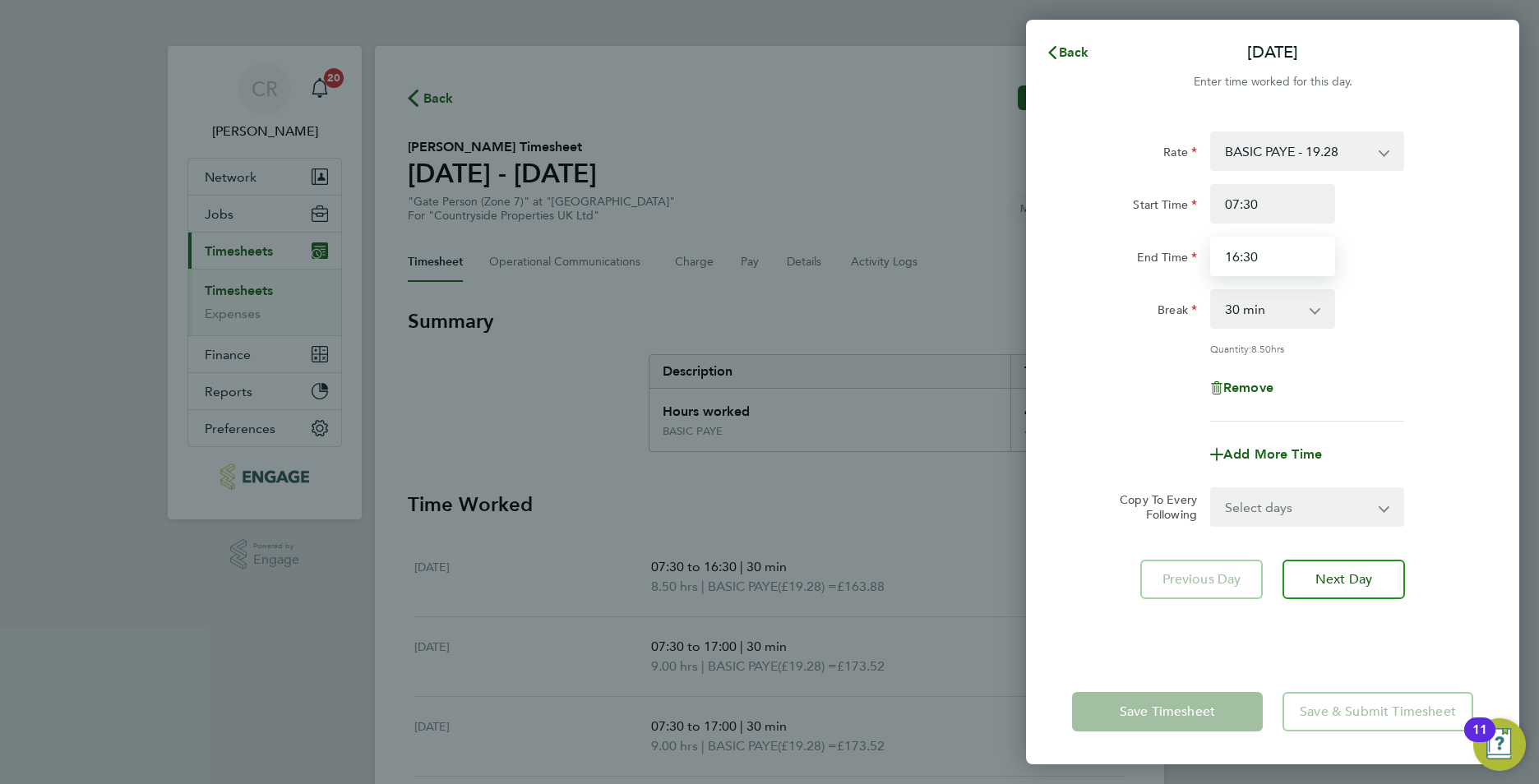
click at [1238, 259] on input "16:30" at bounding box center [1272, 256] width 125 height 39
type input "17:00"
click at [1450, 312] on div "Break 0 min 15 min 30 min 45 min 60 min 75 min 90 min" at bounding box center [1272, 309] width 415 height 39
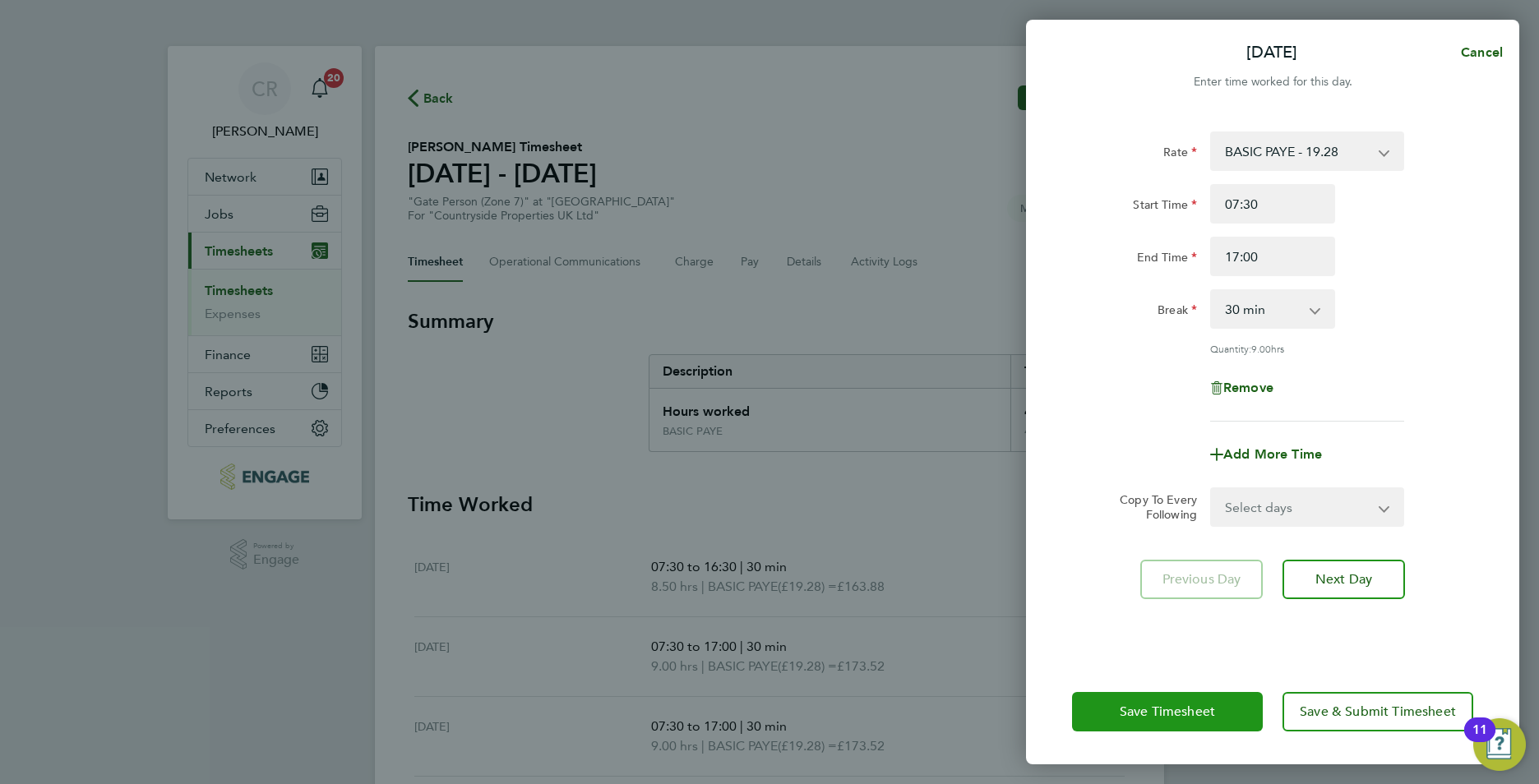
click at [1155, 711] on span "Save Timesheet" at bounding box center [1168, 711] width 95 height 16
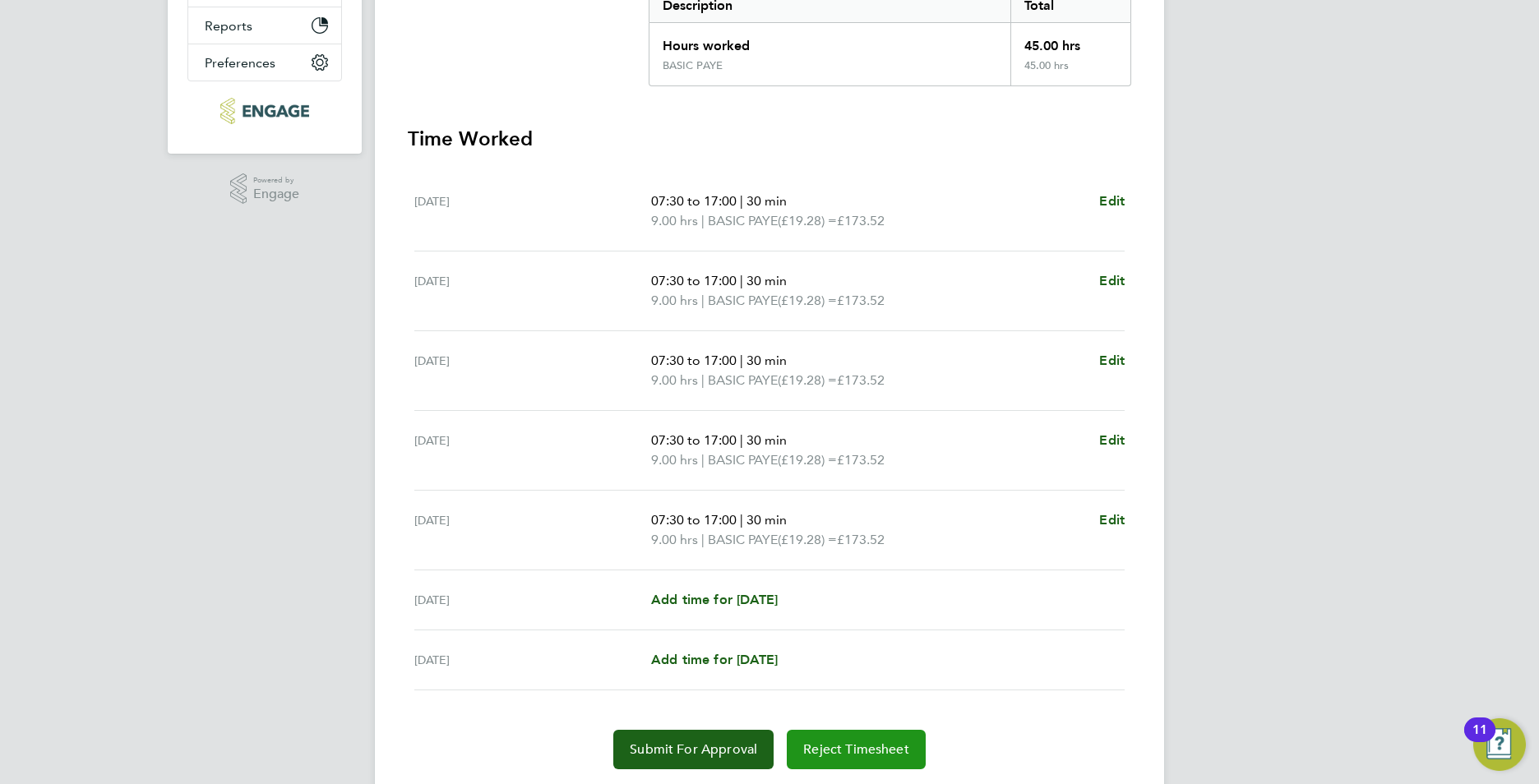
scroll to position [411, 0]
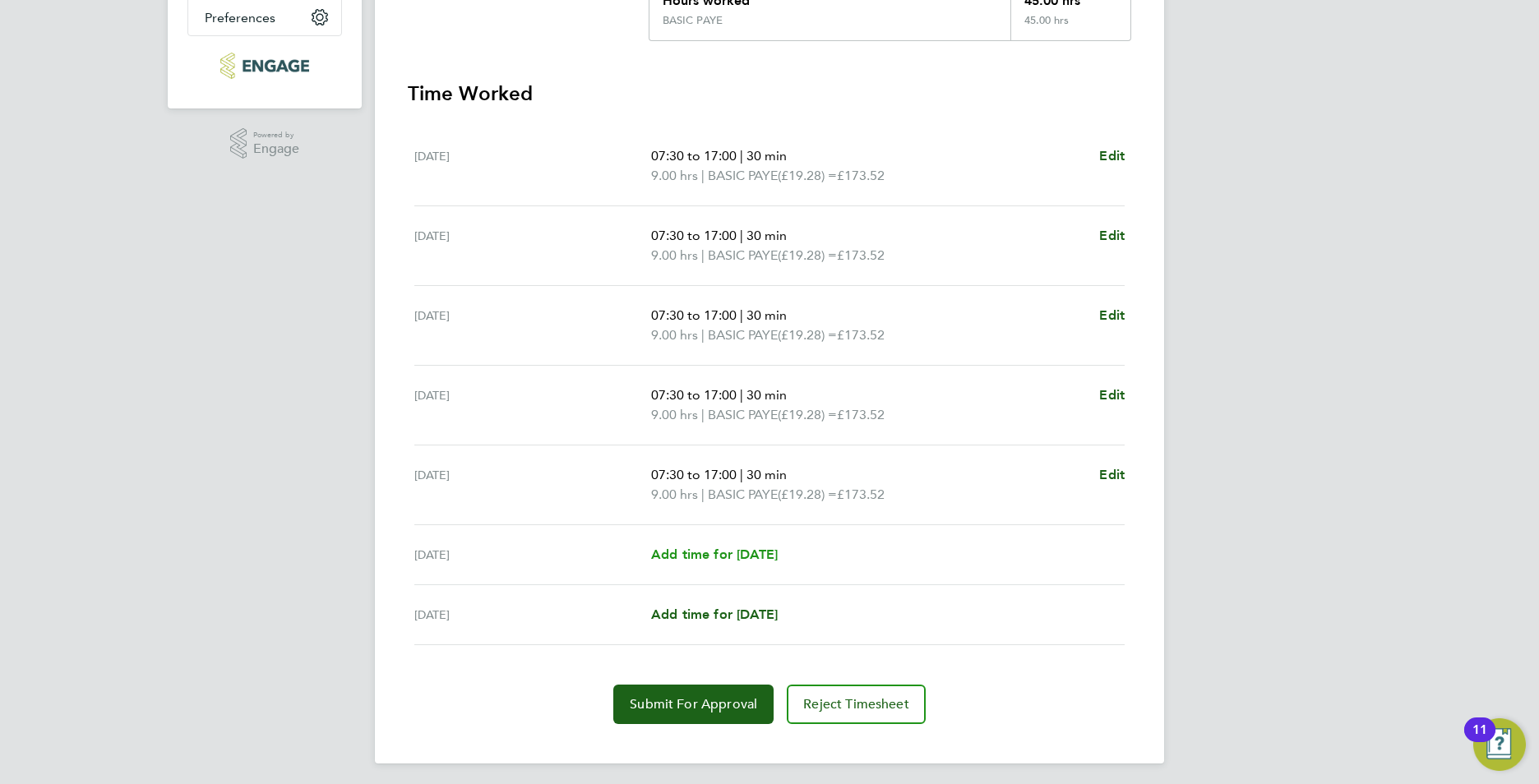
click at [704, 558] on span "Add time for Sat 27 Sep" at bounding box center [715, 554] width 127 height 15
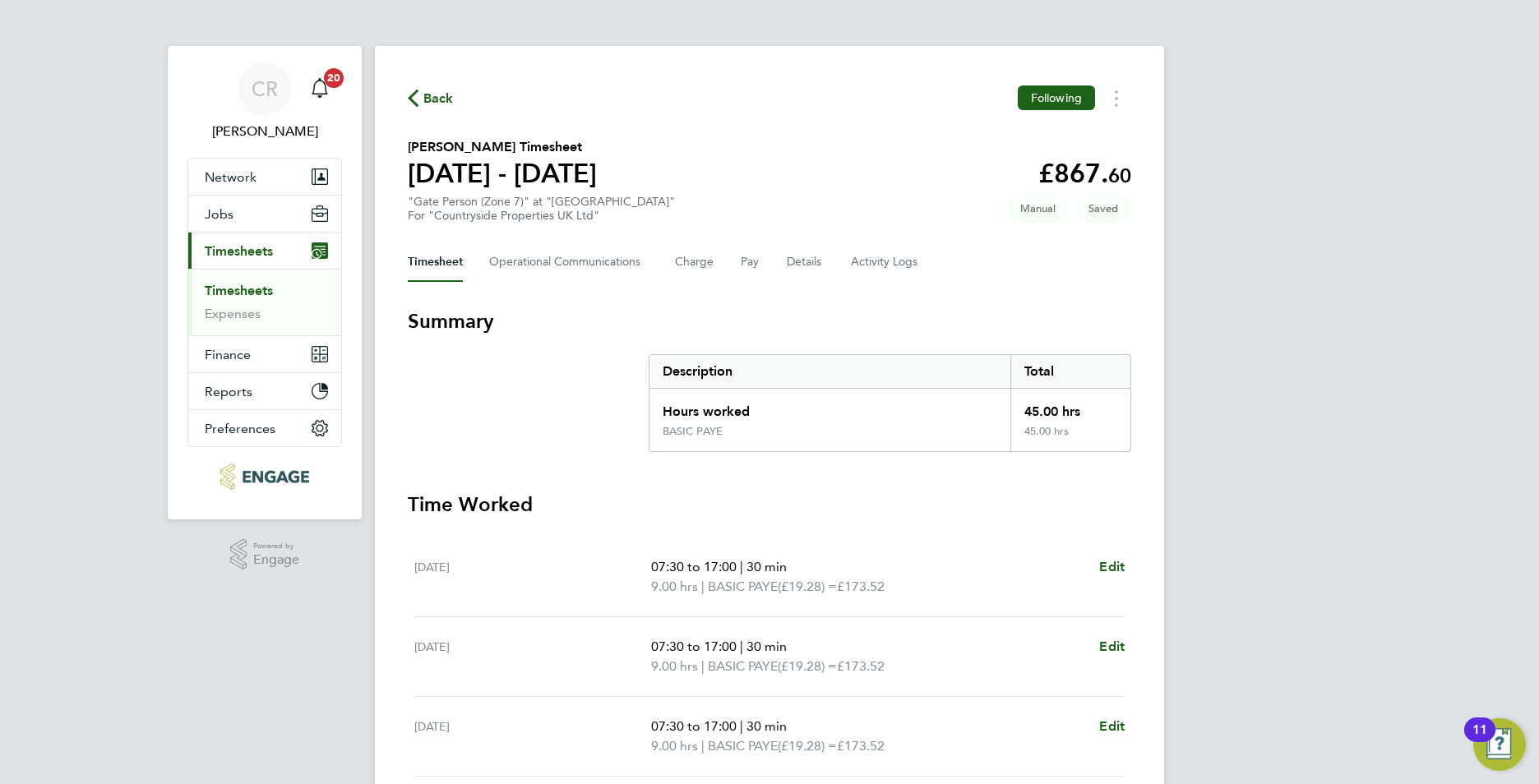
select select "30"
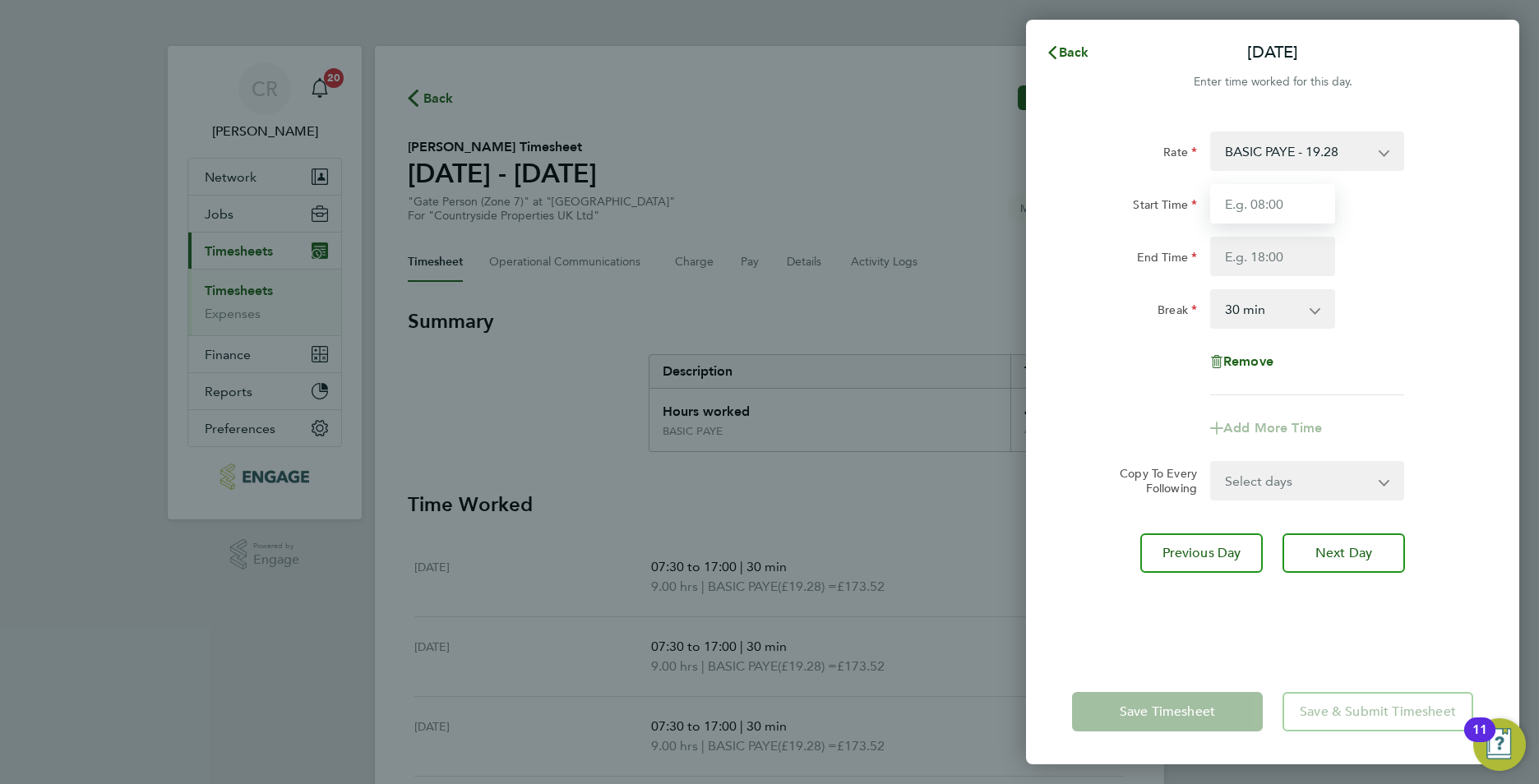
drag, startPoint x: 1232, startPoint y: 205, endPoint x: 1238, endPoint y: 233, distance: 28.6
click at [1232, 205] on input "Start Time" at bounding box center [1272, 203] width 125 height 39
type input "07:30"
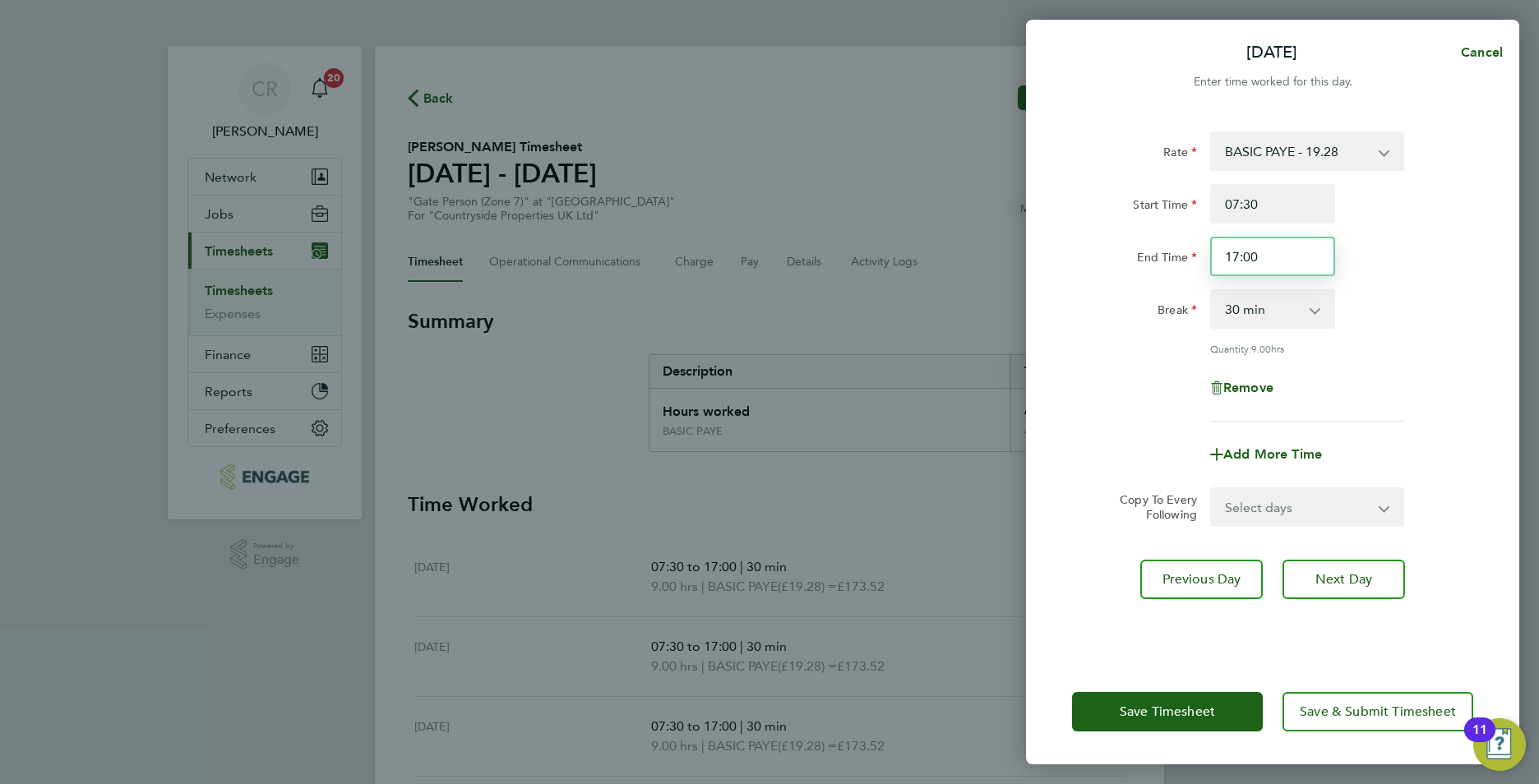
click at [1238, 255] on input "17:00" at bounding box center [1272, 256] width 125 height 39
type input "15:00"
click at [1463, 335] on div "Rate BASIC PAYE - 19.28 Start Time 07:30 End Time 15:00 Break 0 min 15 min 30 m…" at bounding box center [1272, 276] width 401 height 290
click at [1150, 712] on span "Save Timesheet" at bounding box center [1168, 711] width 95 height 16
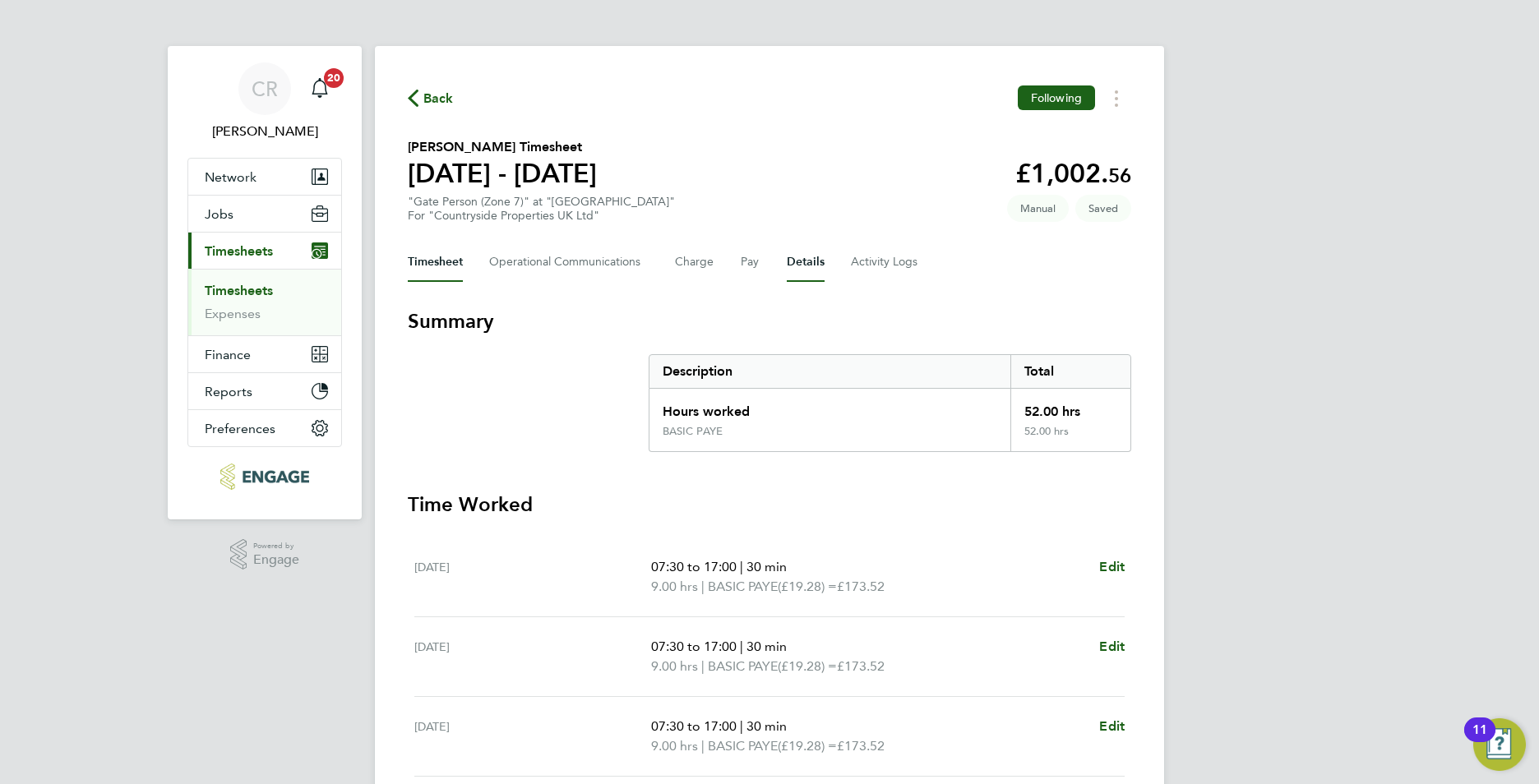
drag, startPoint x: 801, startPoint y: 261, endPoint x: 858, endPoint y: 514, distance: 259.3
click at [801, 260] on button "Details" at bounding box center [806, 262] width 37 height 39
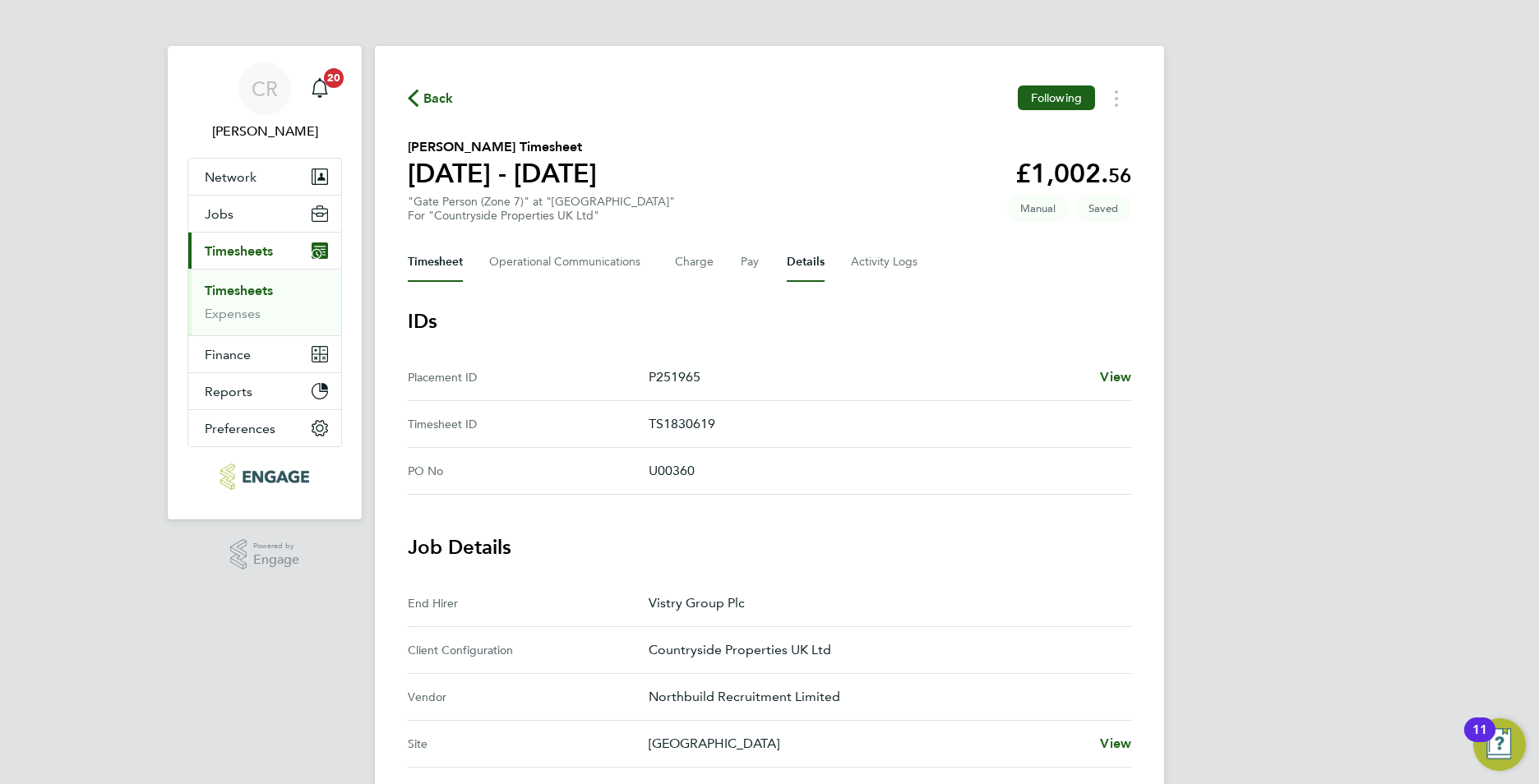
click at [444, 257] on button "Timesheet" at bounding box center [435, 262] width 55 height 39
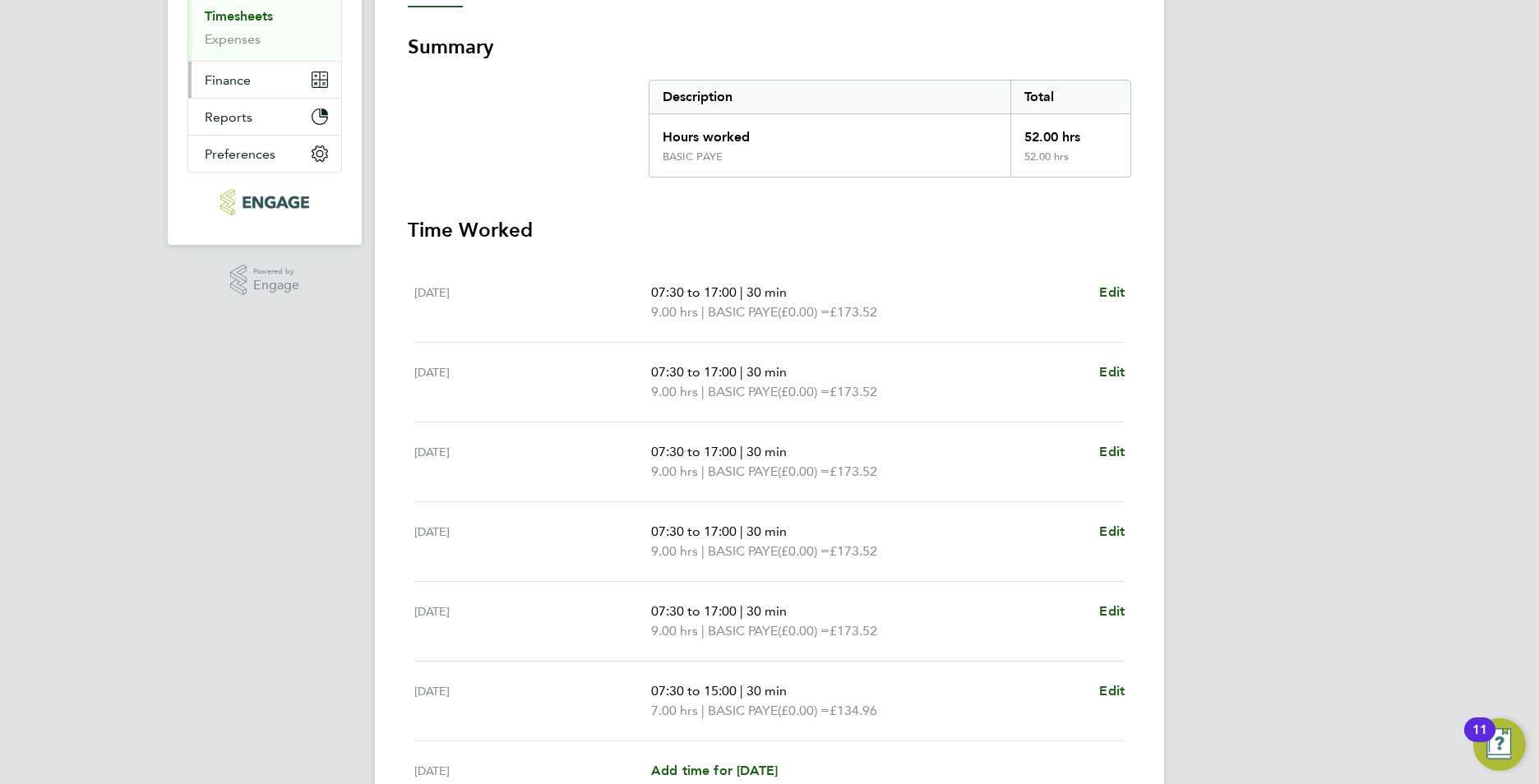
scroll to position [107, 0]
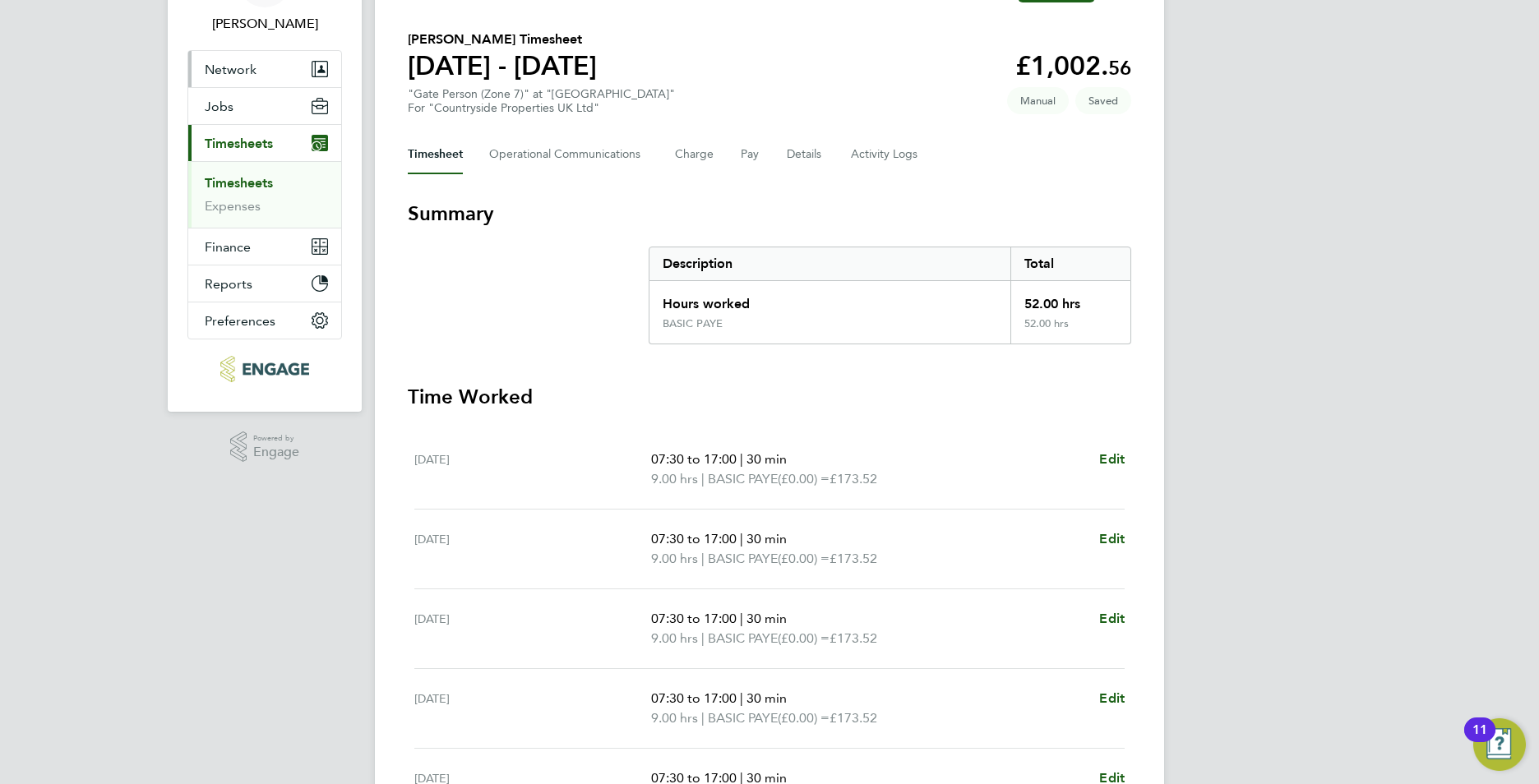
click at [253, 178] on link "Timesheets" at bounding box center [238, 183] width 68 height 15
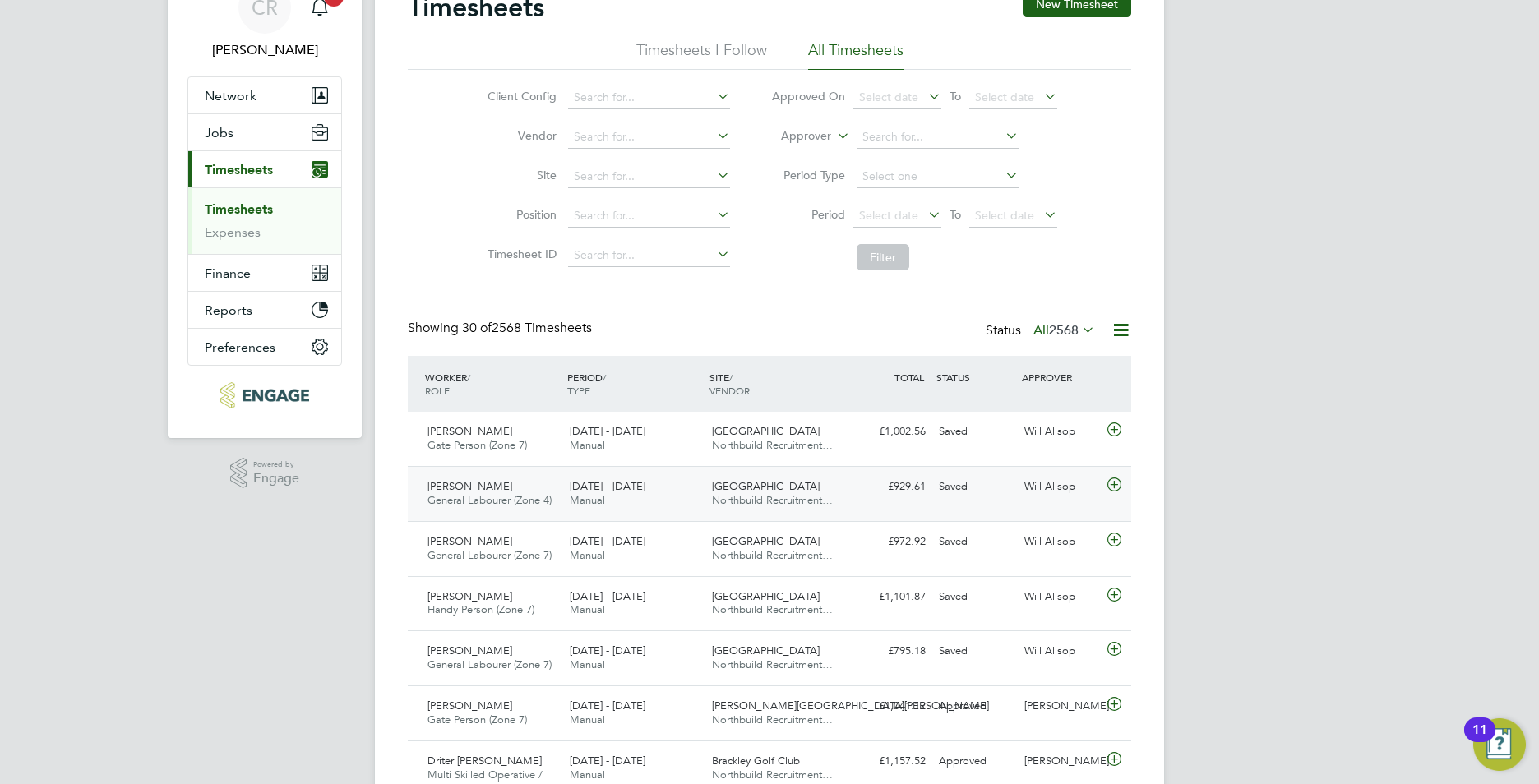
scroll to position [164, 0]
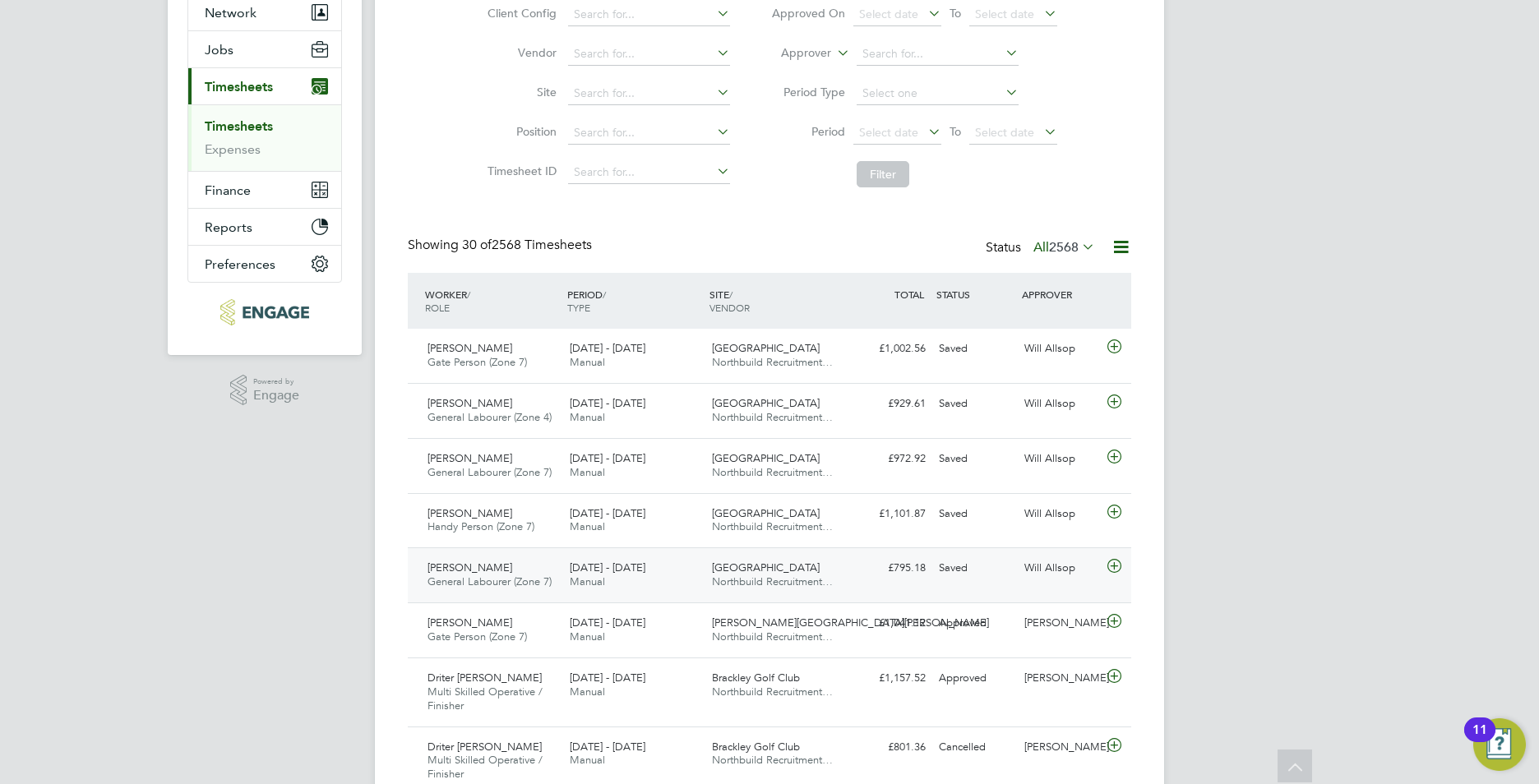
click at [854, 578] on div "£795.18 Saved" at bounding box center [889, 569] width 85 height 27
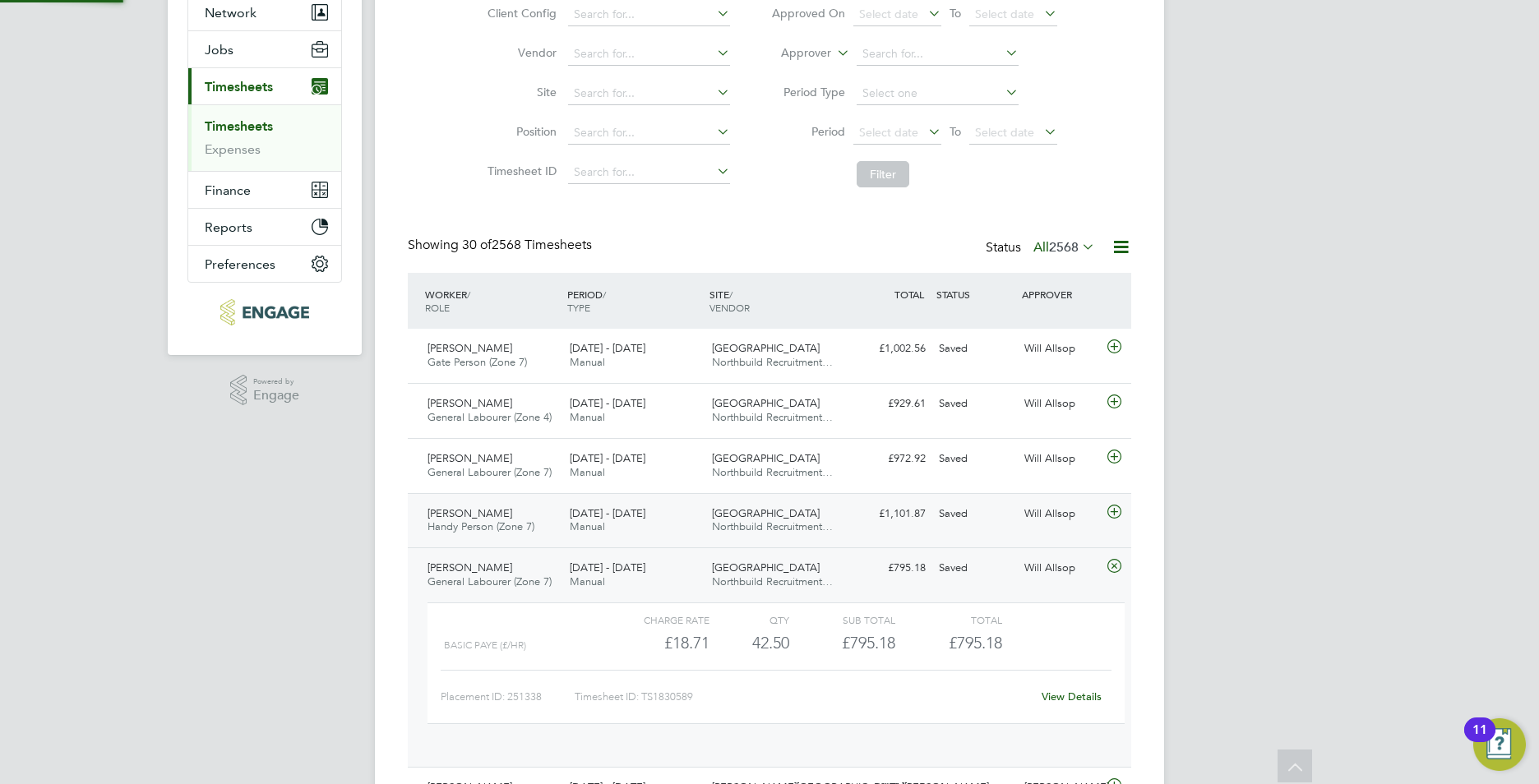
scroll to position [28, 160]
click at [846, 633] on div "£795.18" at bounding box center [842, 643] width 106 height 27
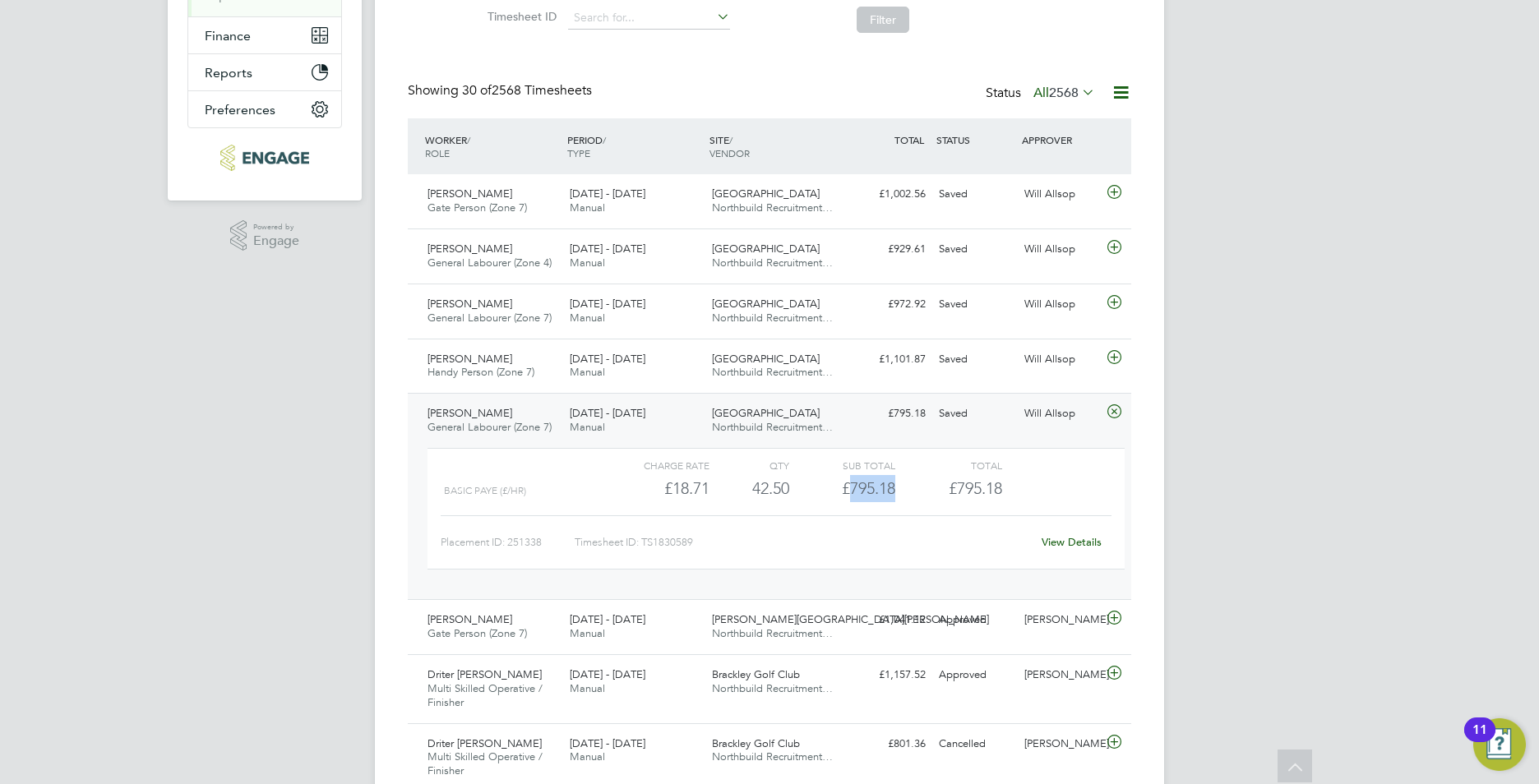
scroll to position [575, 0]
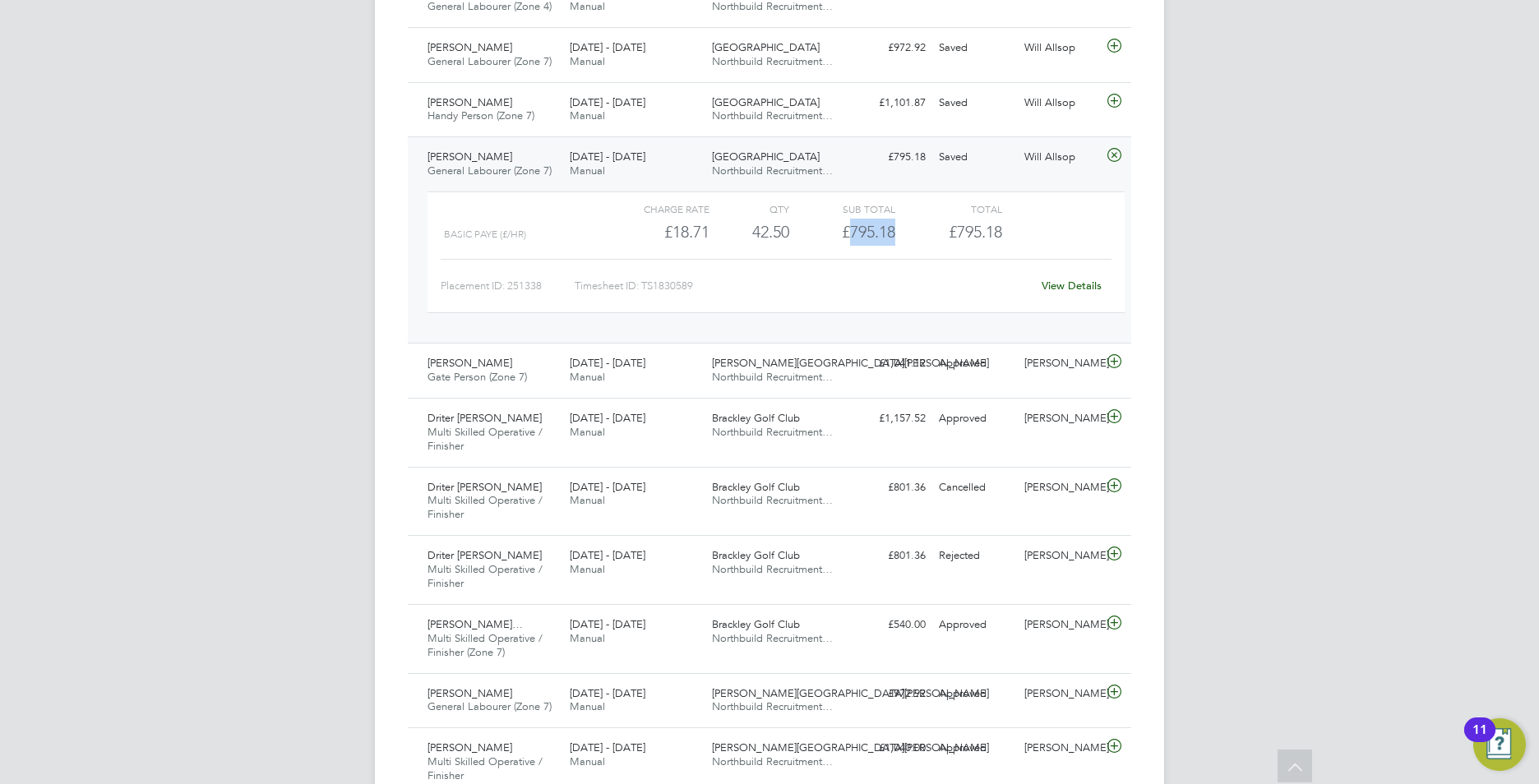
click at [1062, 284] on link "View Details" at bounding box center [1071, 285] width 60 height 14
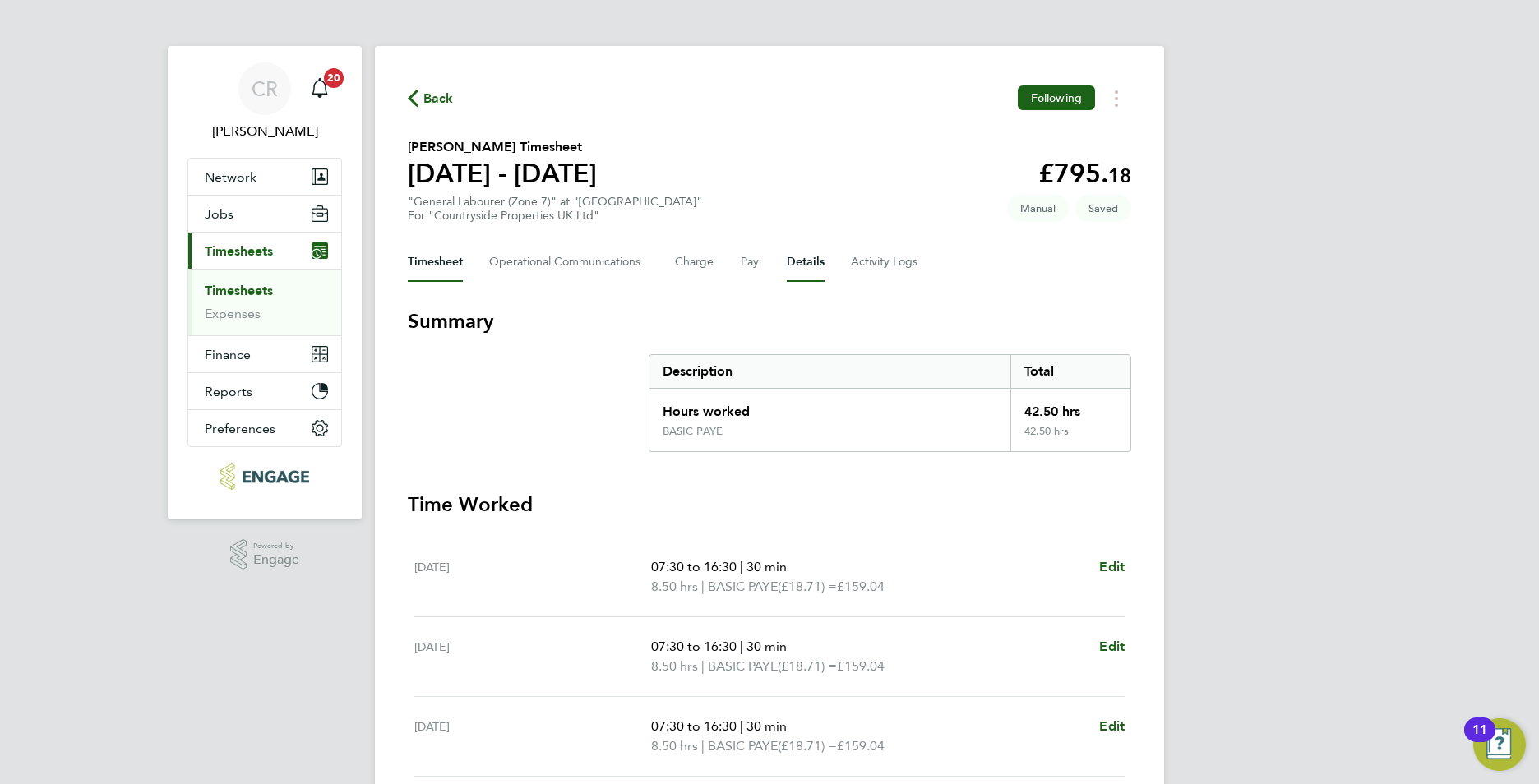
click at [806, 263] on button "Details" at bounding box center [806, 262] width 37 height 39
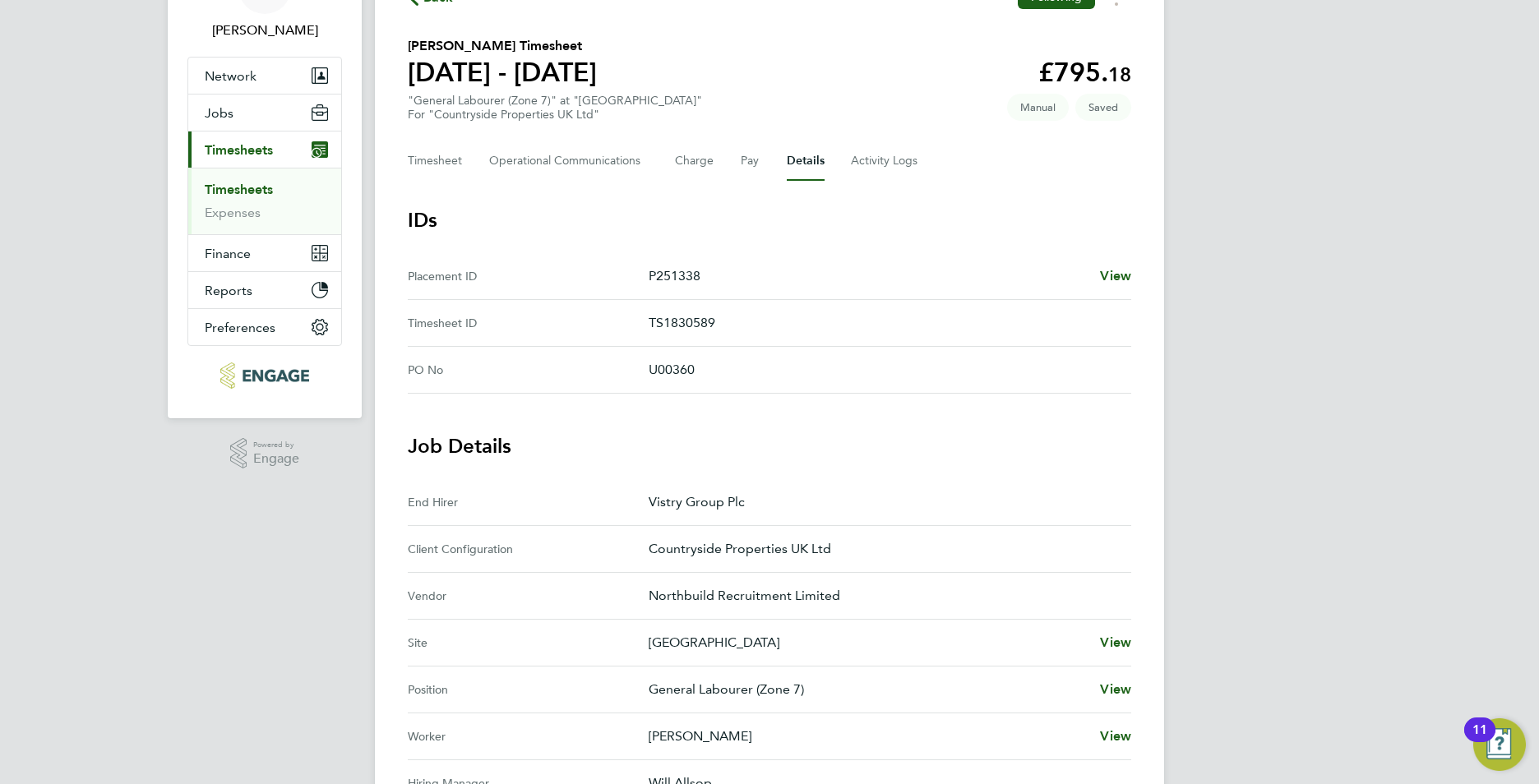
scroll to position [83, 0]
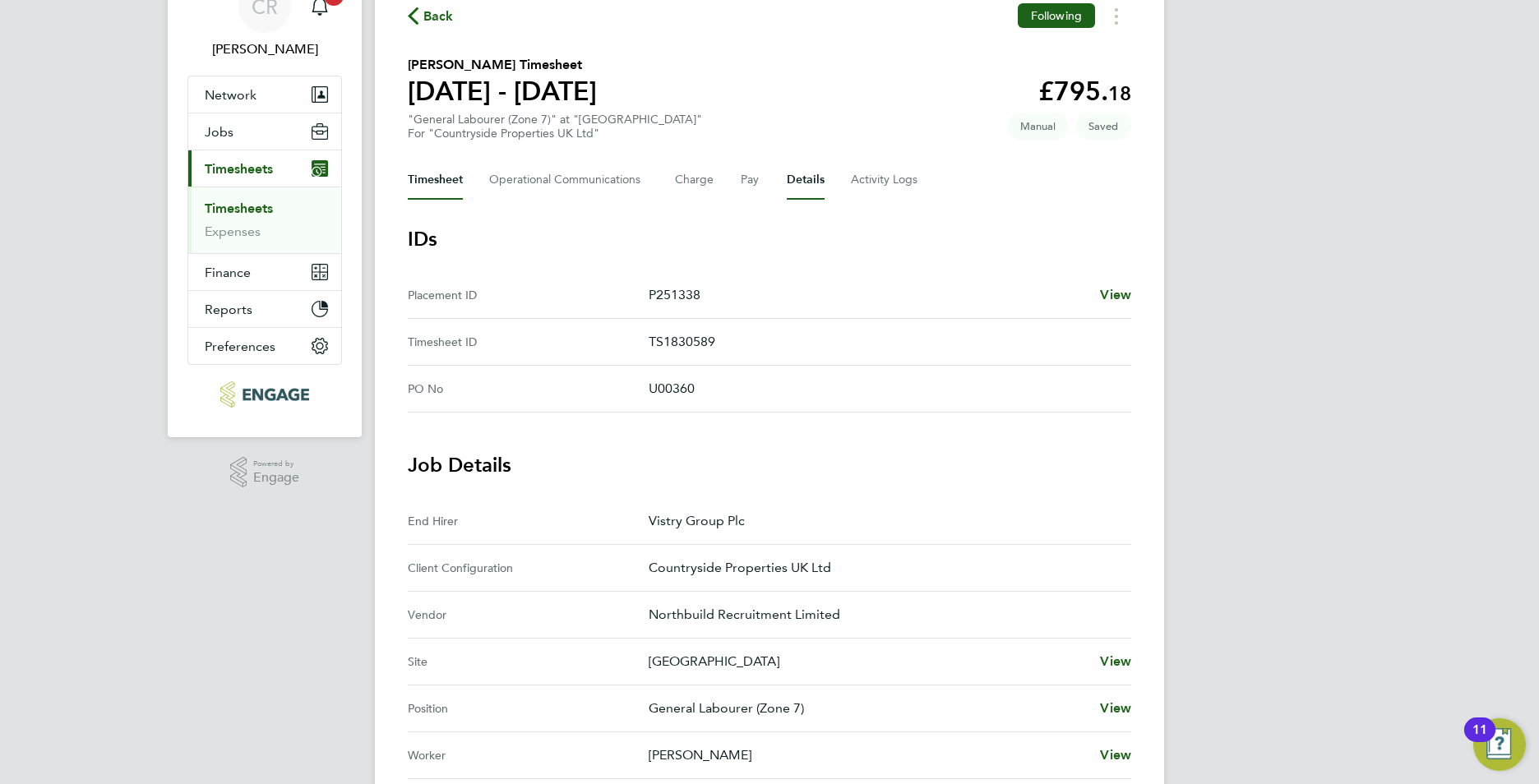
click at [428, 192] on button "Timesheet" at bounding box center [435, 180] width 55 height 39
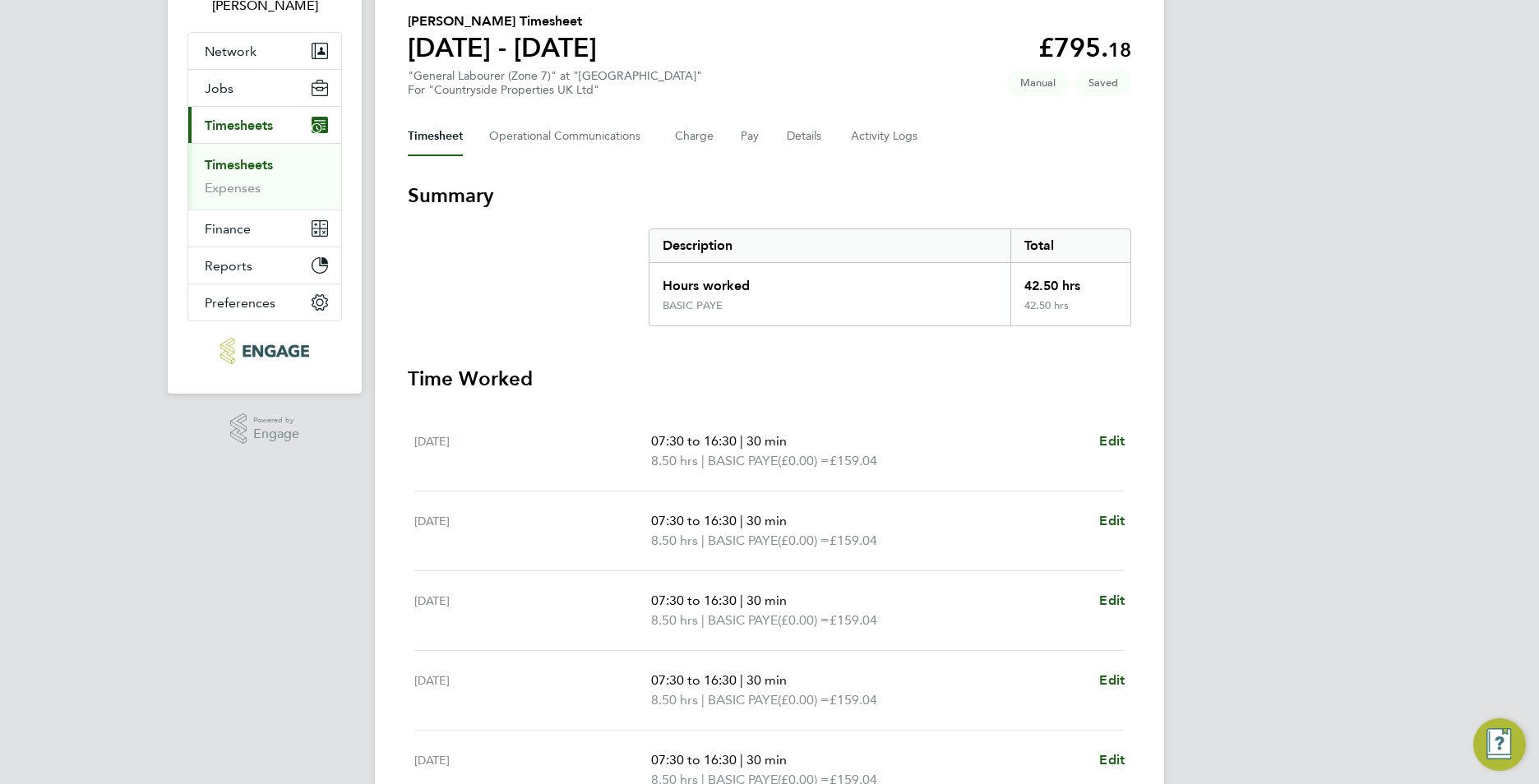
scroll to position [411, 0]
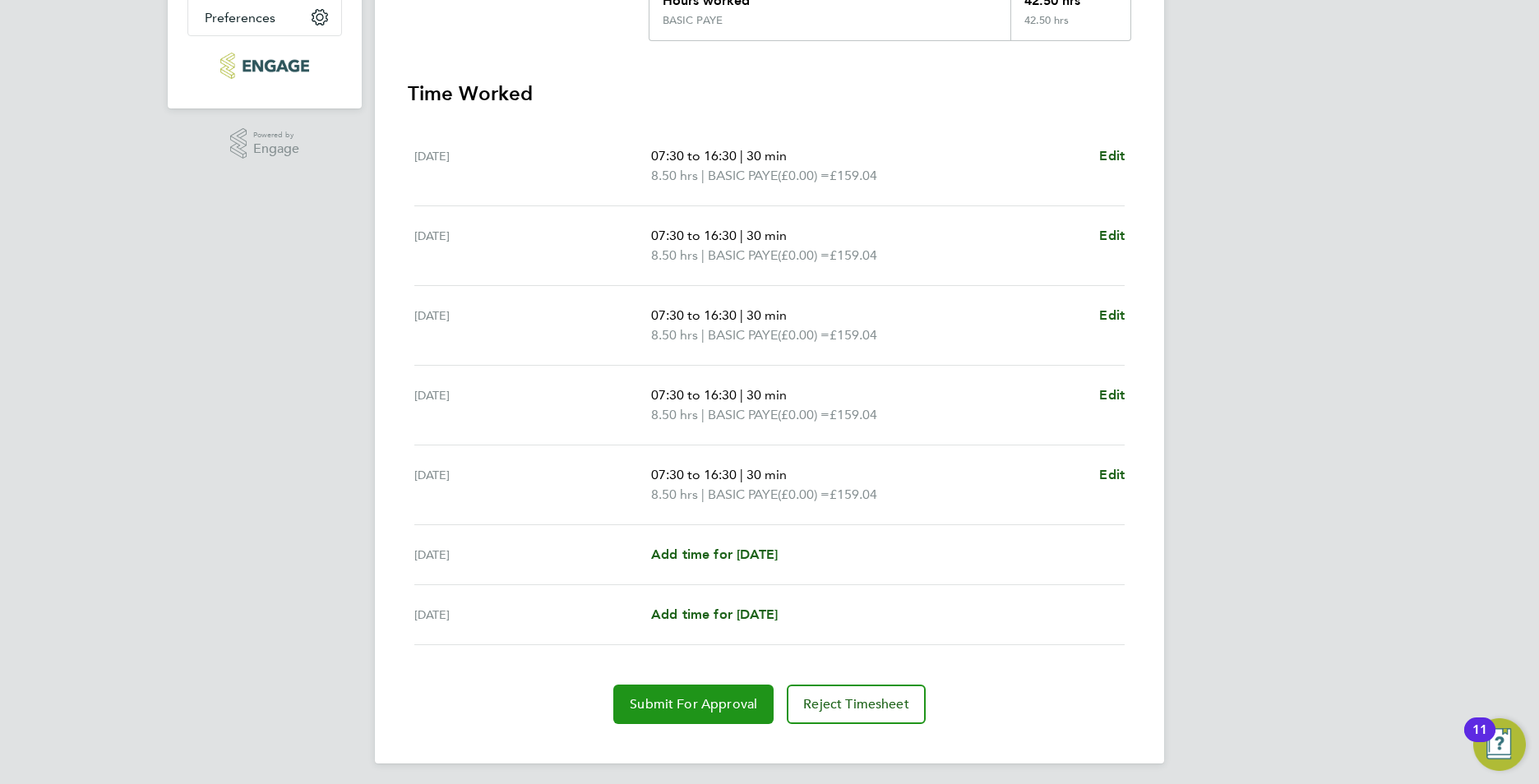
click at [667, 701] on span "Submit For Approval" at bounding box center [693, 704] width 128 height 16
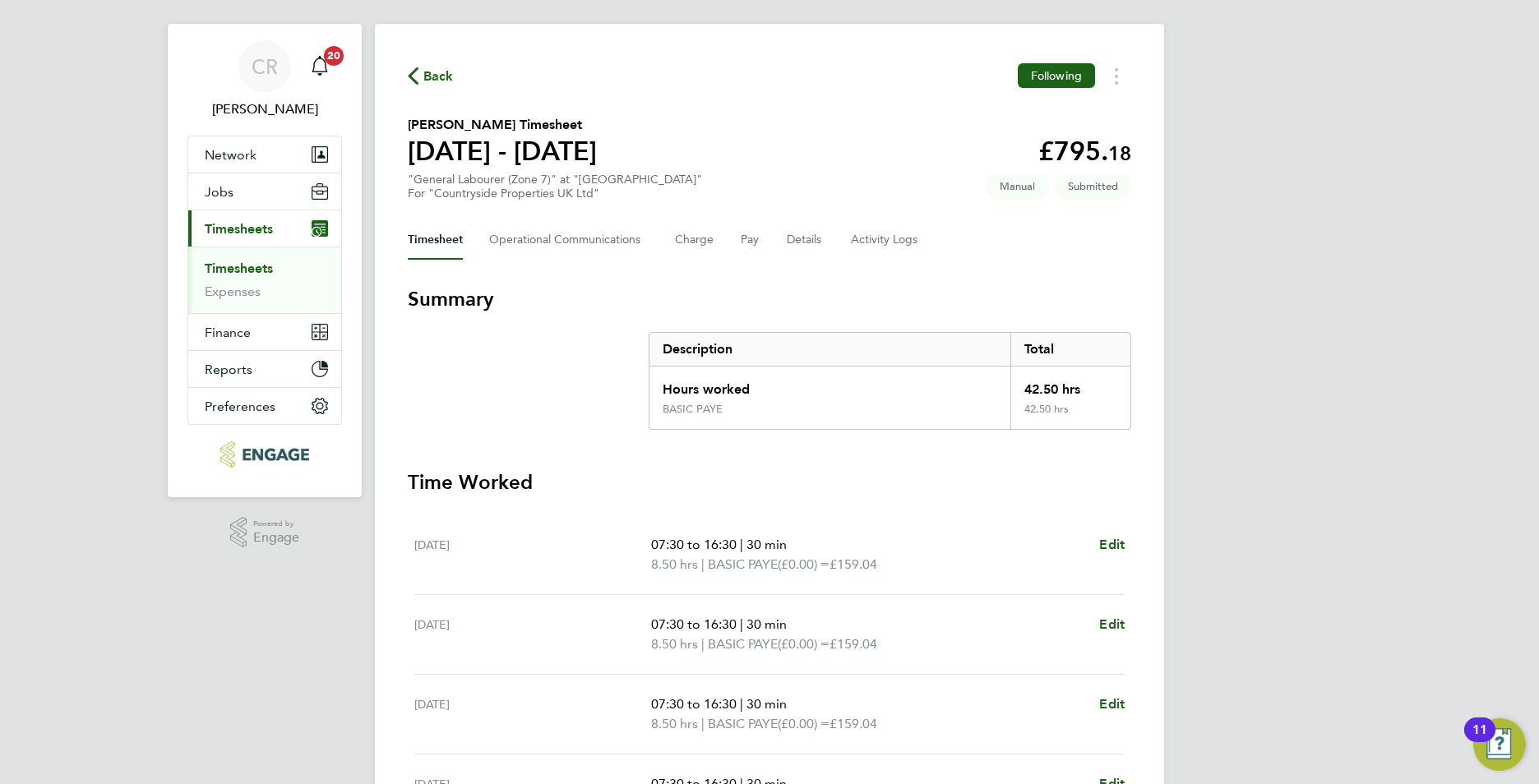
scroll to position [0, 0]
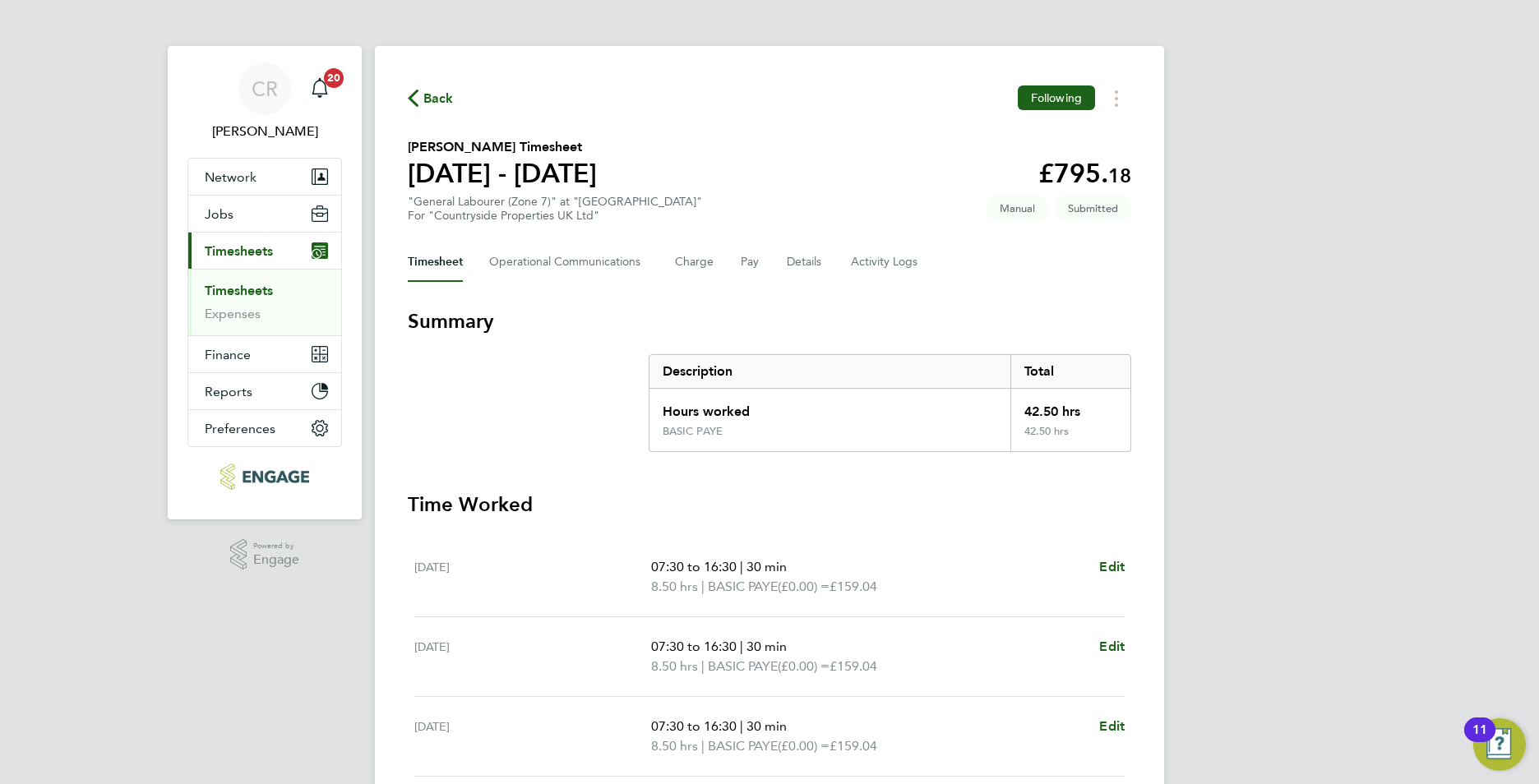
click at [237, 292] on link "Timesheets" at bounding box center [238, 290] width 68 height 15
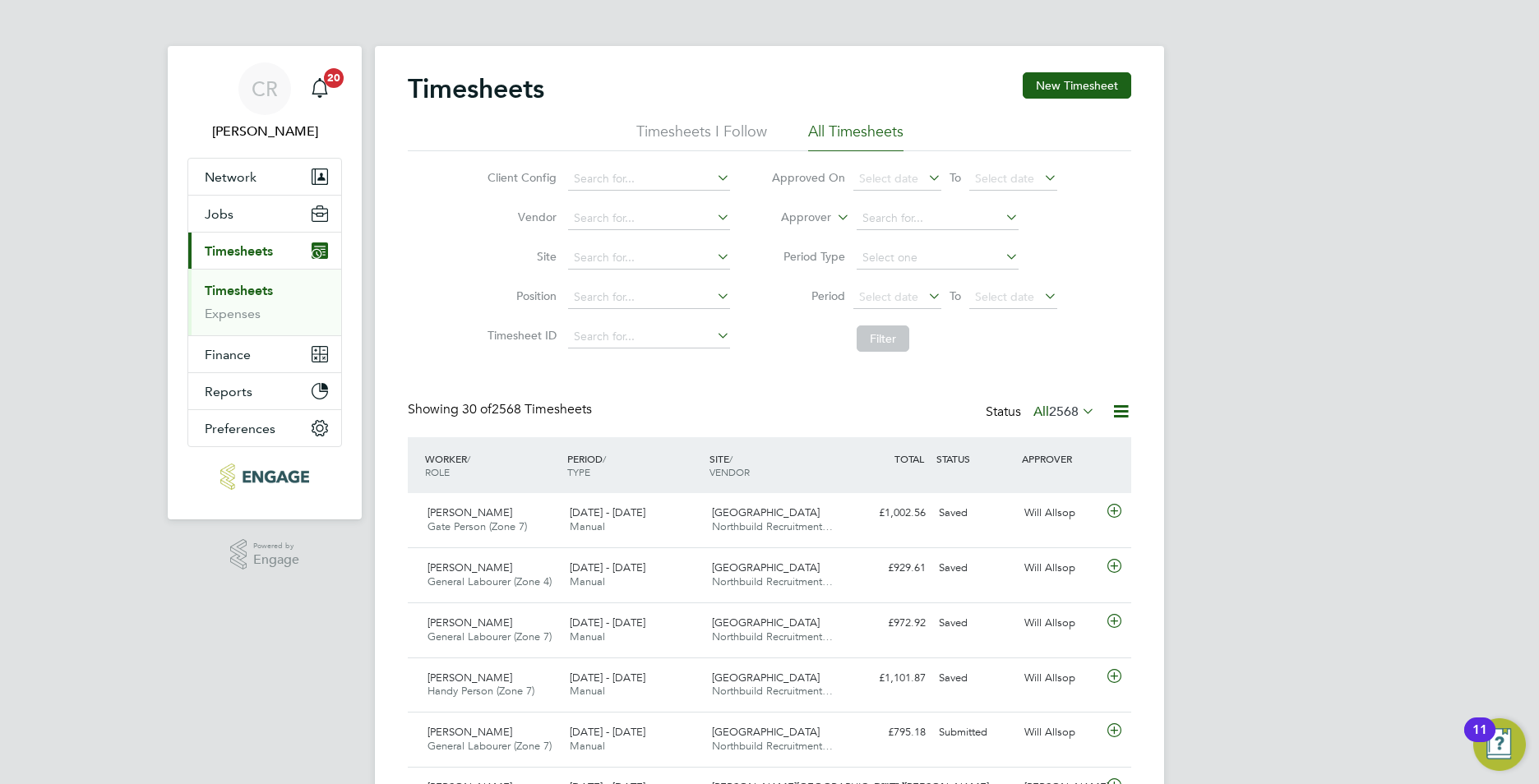
click at [1067, 412] on span "2568" at bounding box center [1064, 411] width 30 height 16
click at [1031, 460] on li "Saved" at bounding box center [1042, 463] width 76 height 23
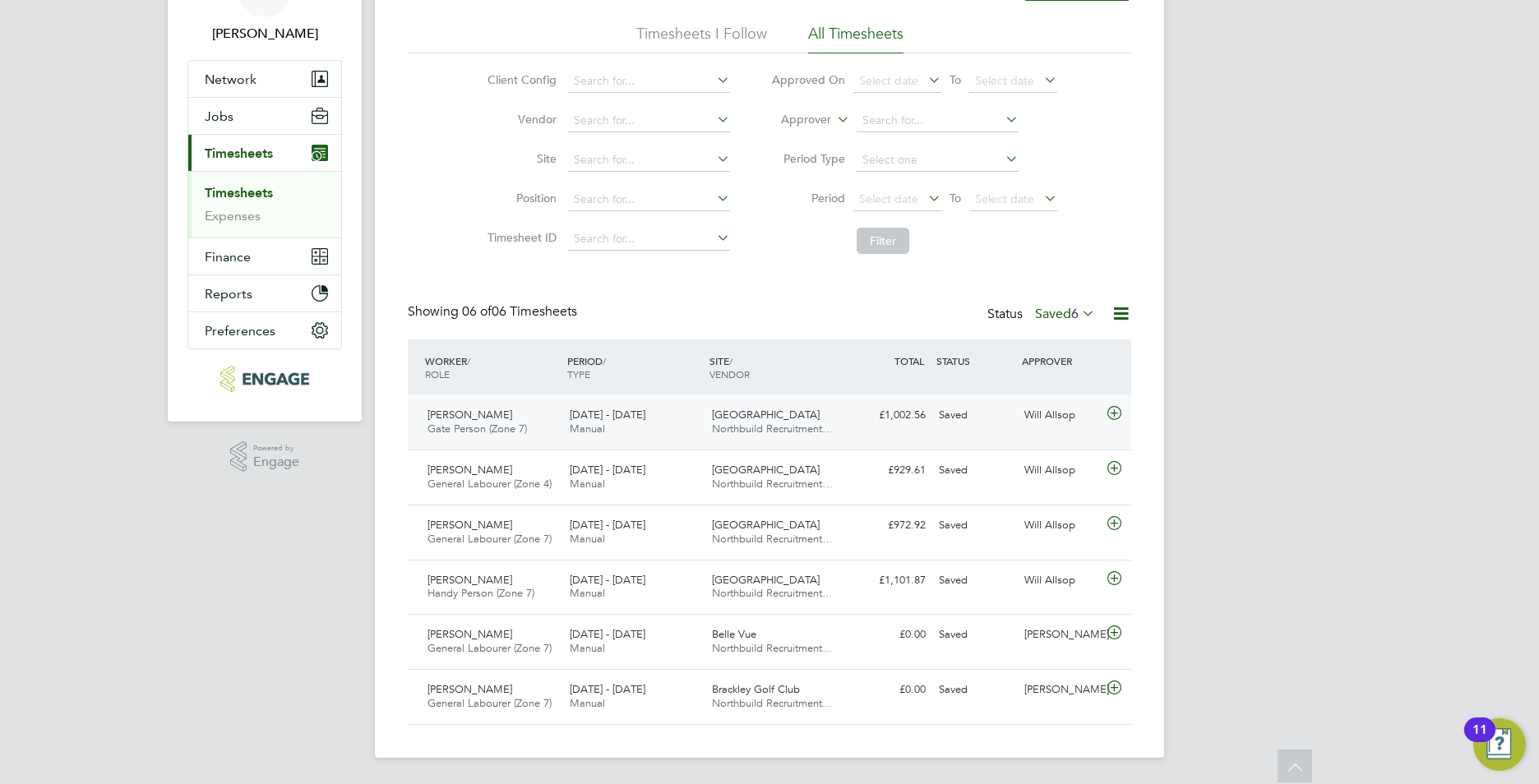
click at [658, 434] on div "22 - 28 Sep 2025 Manual" at bounding box center [634, 422] width 142 height 41
click at [753, 407] on div "Spectra Park Northbuild Recruitment…" at bounding box center [776, 422] width 142 height 41
click at [758, 415] on span "[GEOGRAPHIC_DATA]" at bounding box center [766, 415] width 107 height 14
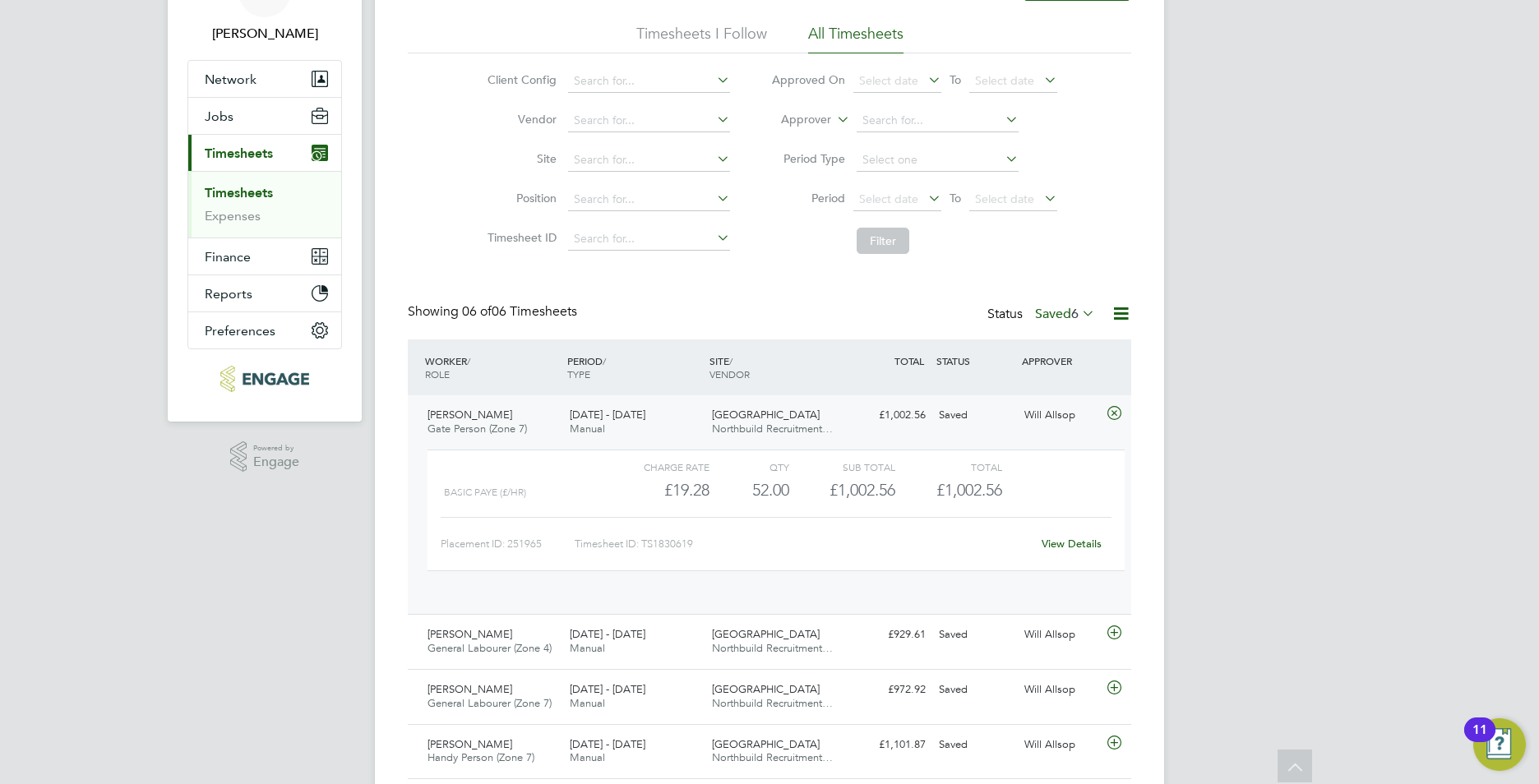
click at [758, 415] on span "[GEOGRAPHIC_DATA]" at bounding box center [766, 415] width 107 height 14
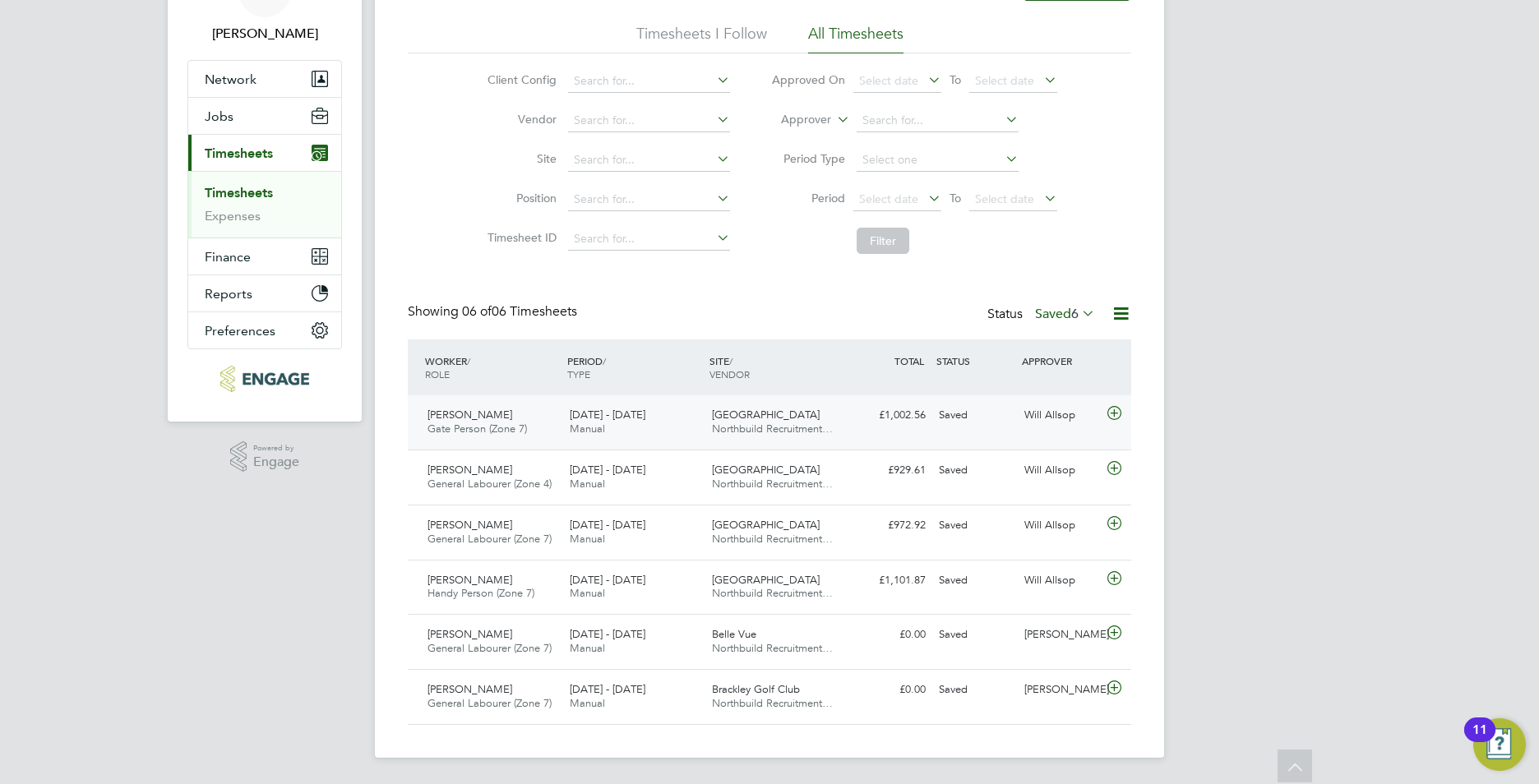
click at [753, 417] on span "[GEOGRAPHIC_DATA]" at bounding box center [766, 415] width 107 height 14
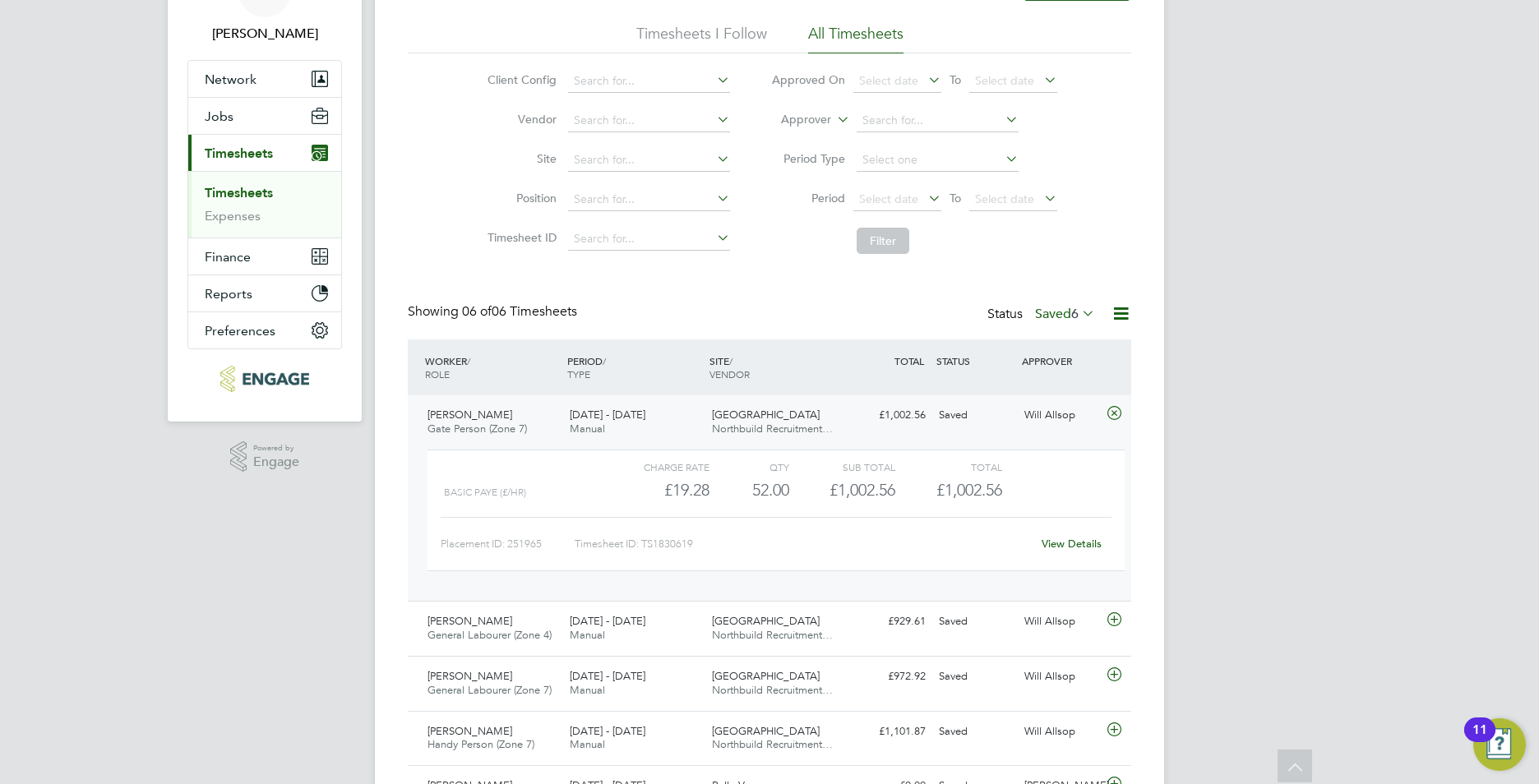
click at [596, 418] on span "[DATE] - [DATE]" at bounding box center [607, 415] width 76 height 14
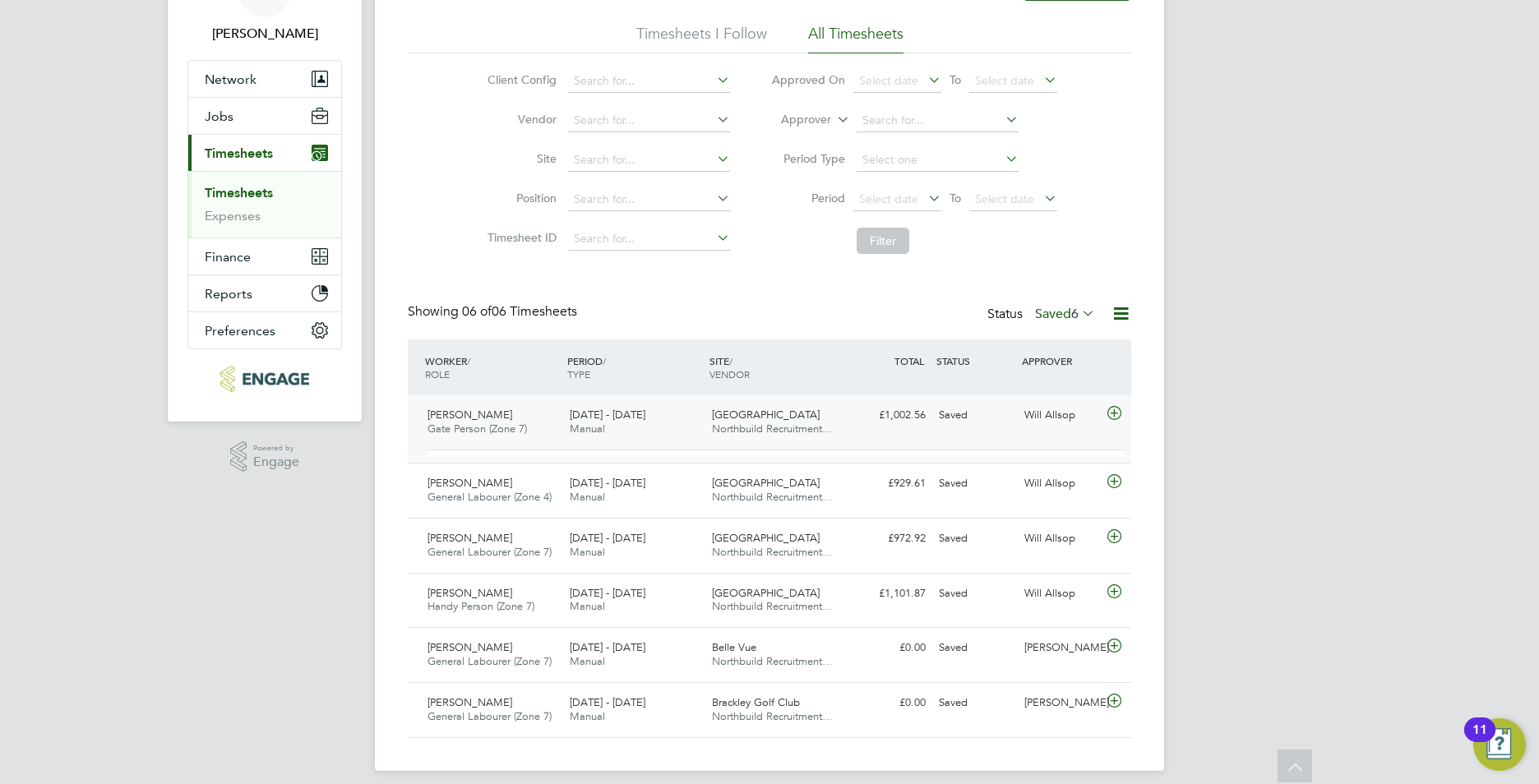
click at [597, 418] on span "[DATE] - [DATE]" at bounding box center [607, 415] width 76 height 14
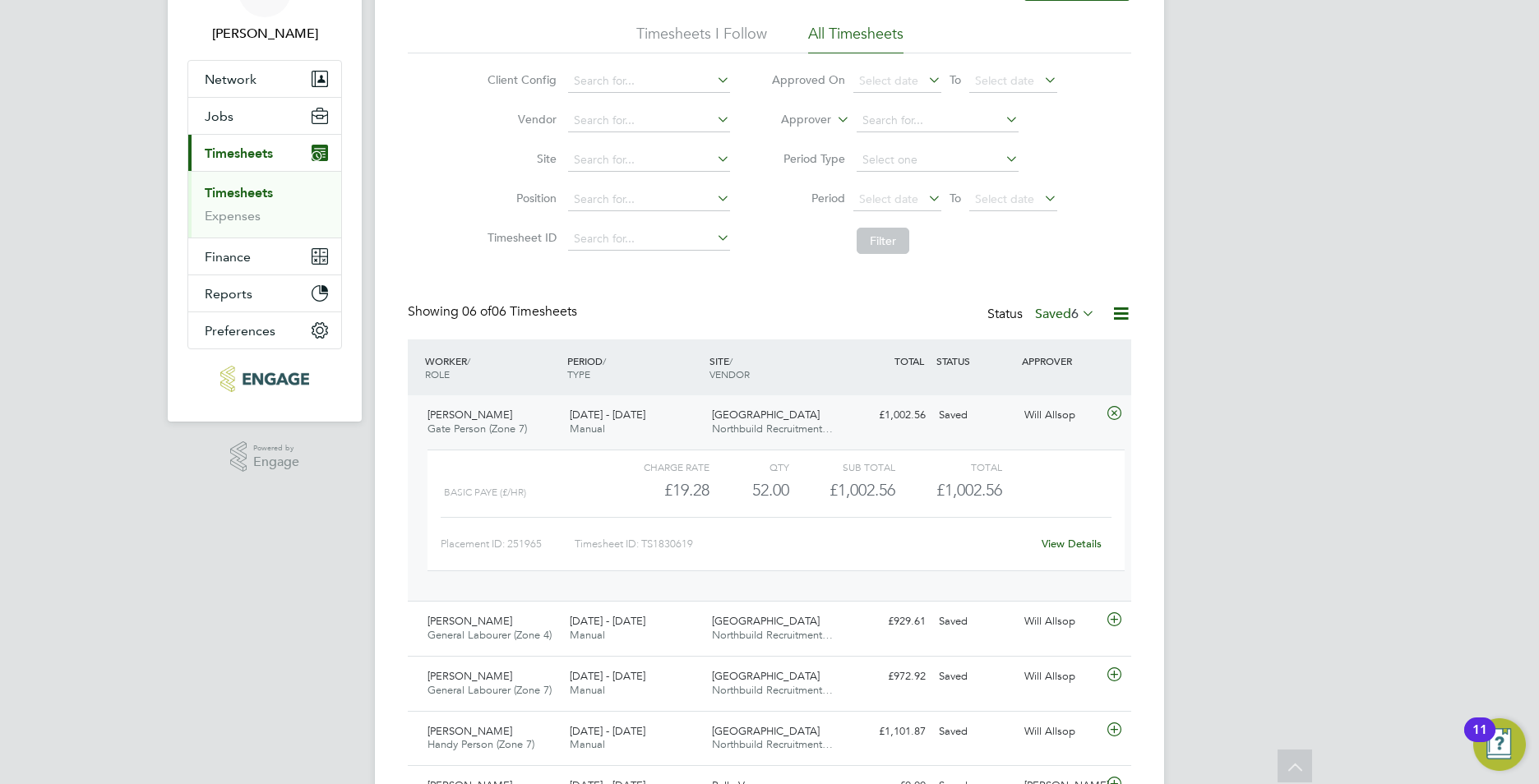
click at [778, 472] on div "QTY" at bounding box center [749, 466] width 80 height 20
click at [1074, 538] on div "View Details" at bounding box center [1071, 544] width 81 height 26
click at [1074, 548] on link "View Details" at bounding box center [1071, 543] width 60 height 14
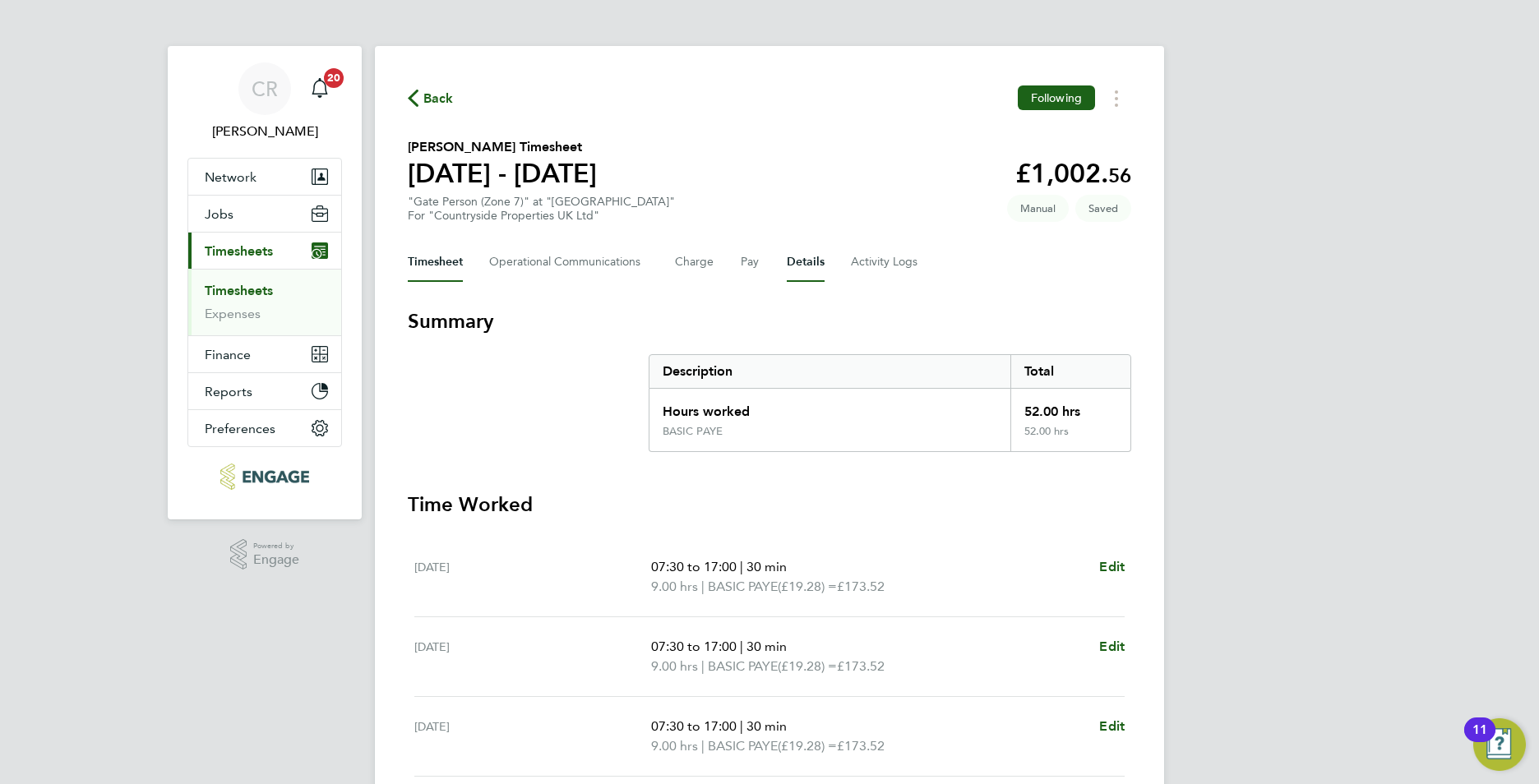
click at [812, 257] on button "Details" at bounding box center [806, 262] width 37 height 39
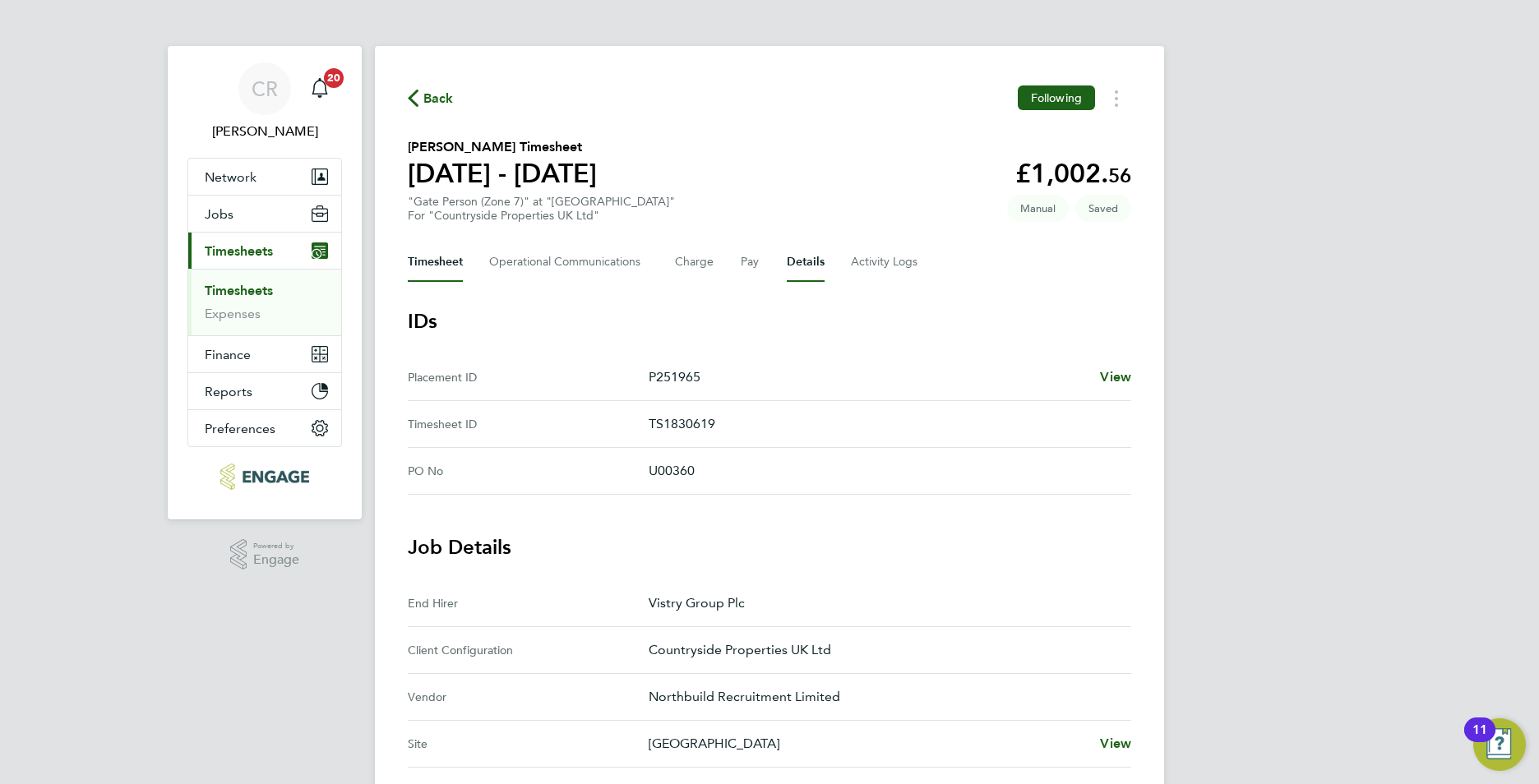
click at [439, 256] on button "Timesheet" at bounding box center [435, 262] width 55 height 39
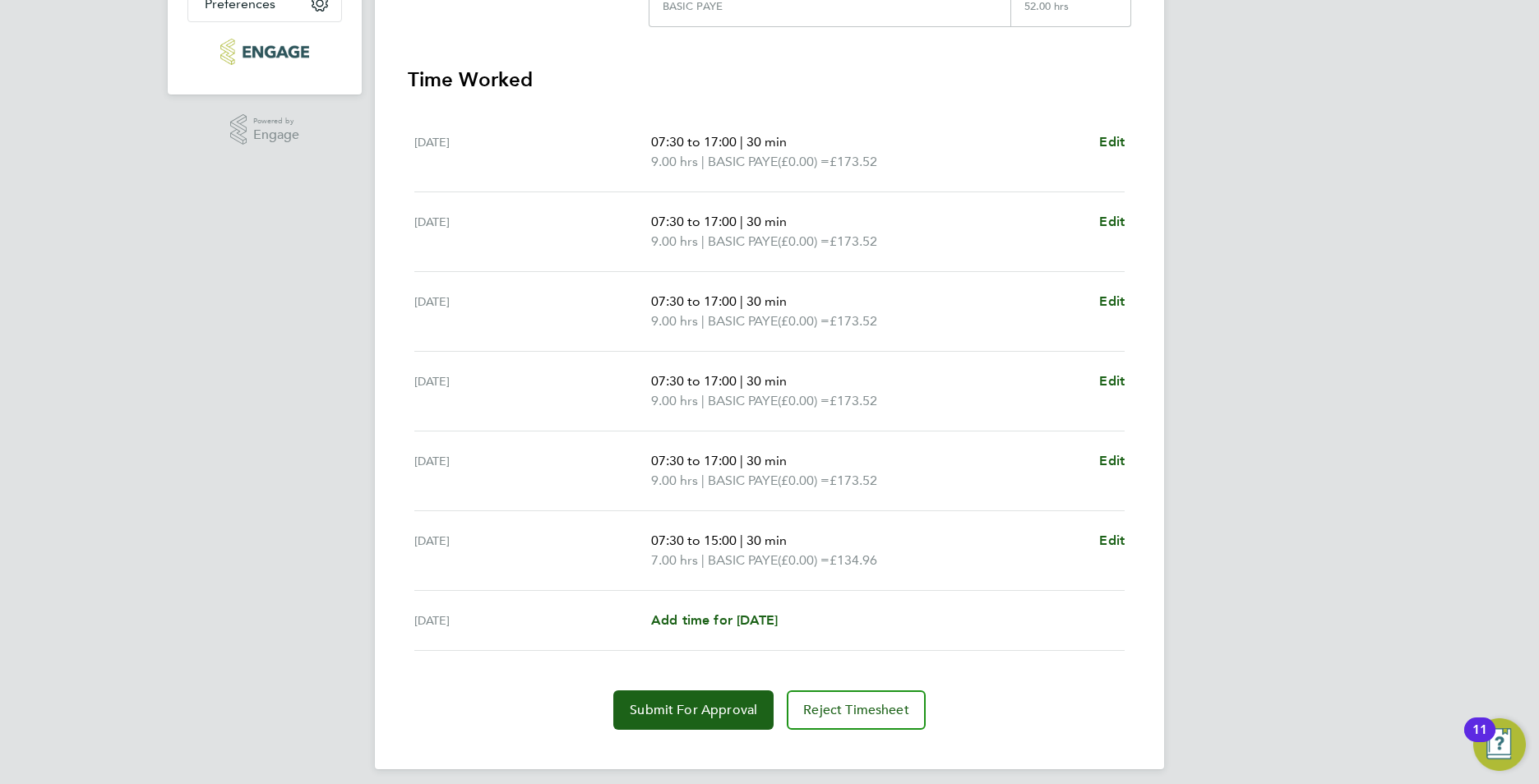
scroll to position [437, 0]
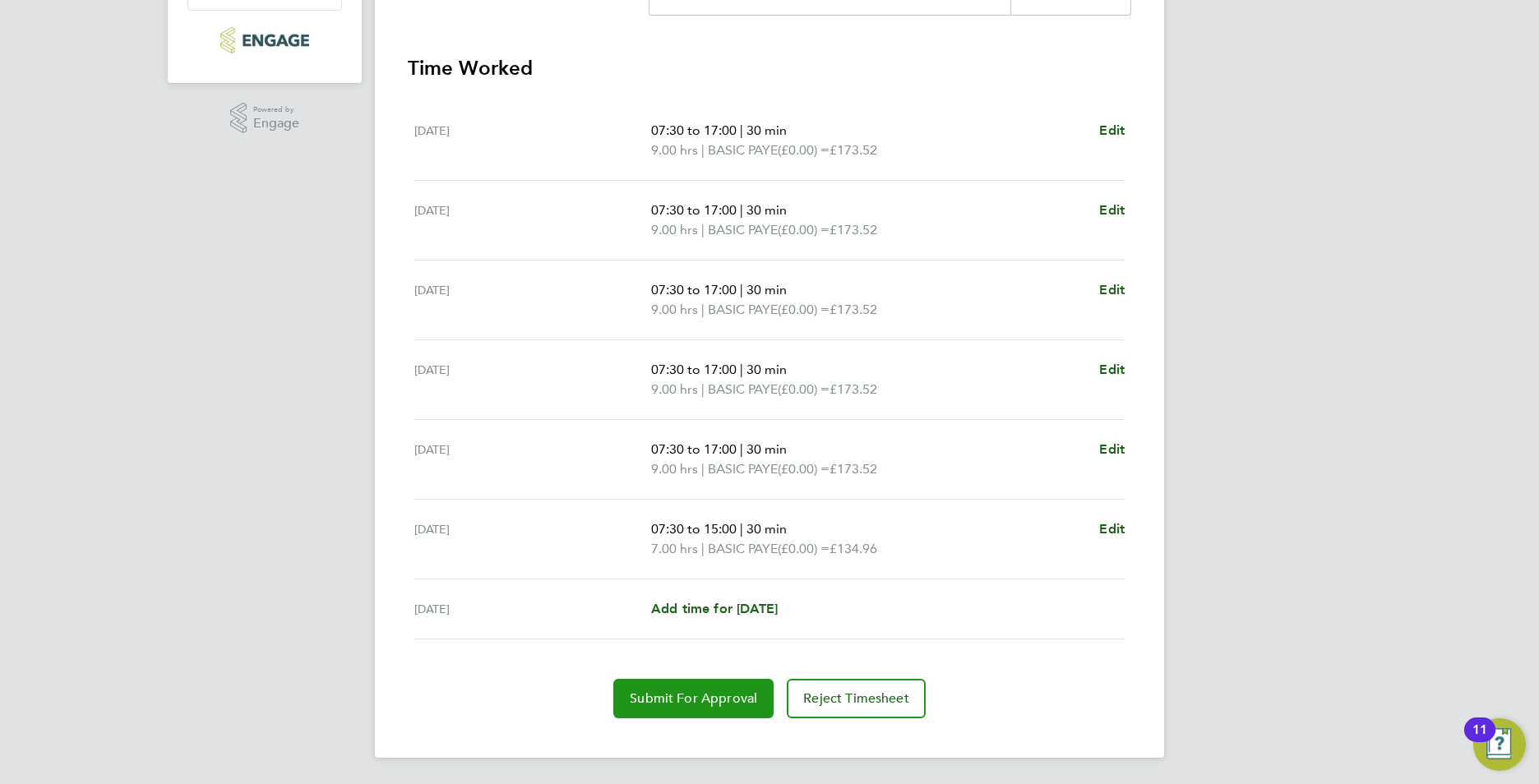
click at [703, 690] on span "Submit For Approval" at bounding box center [693, 698] width 128 height 16
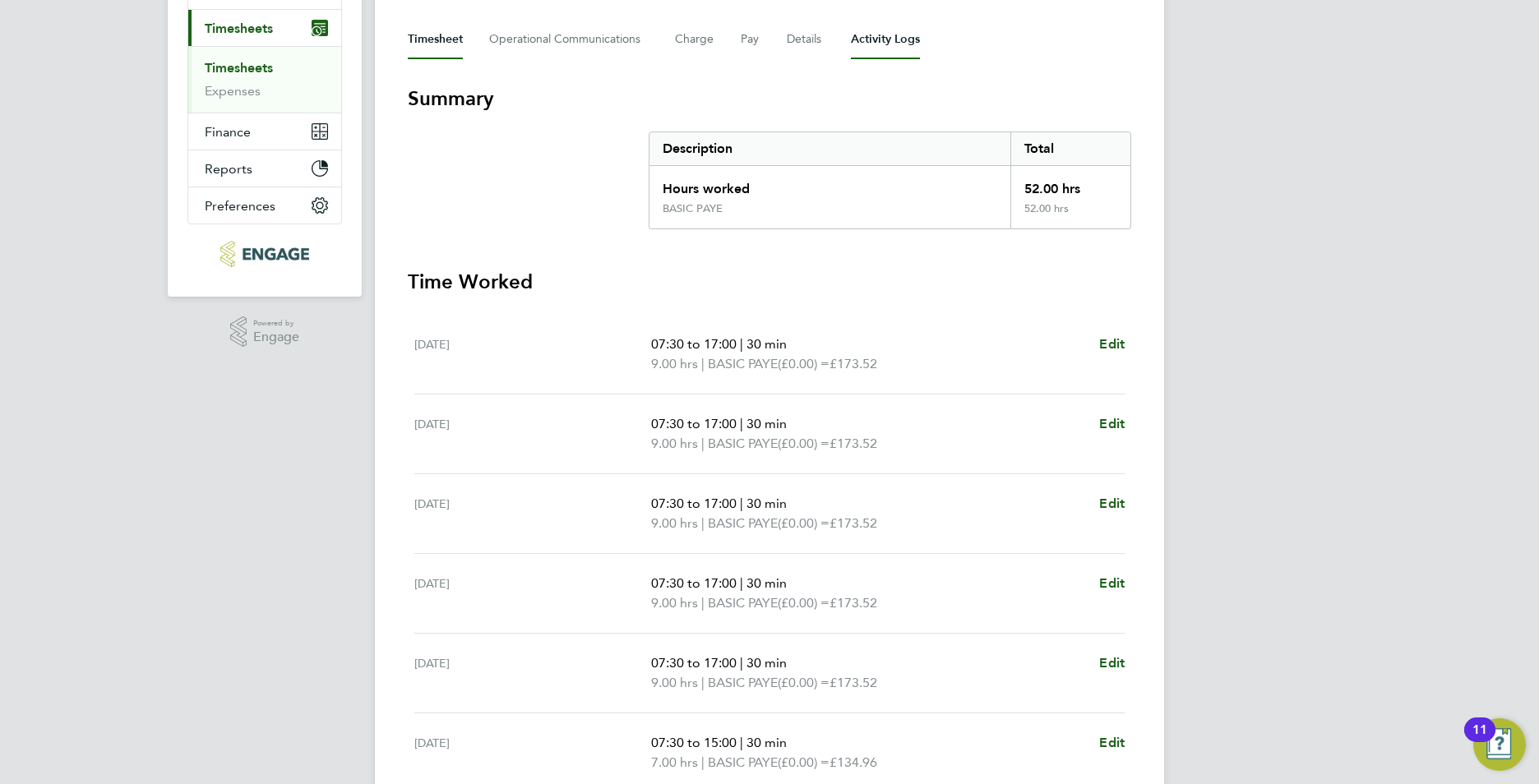
scroll to position [0, 0]
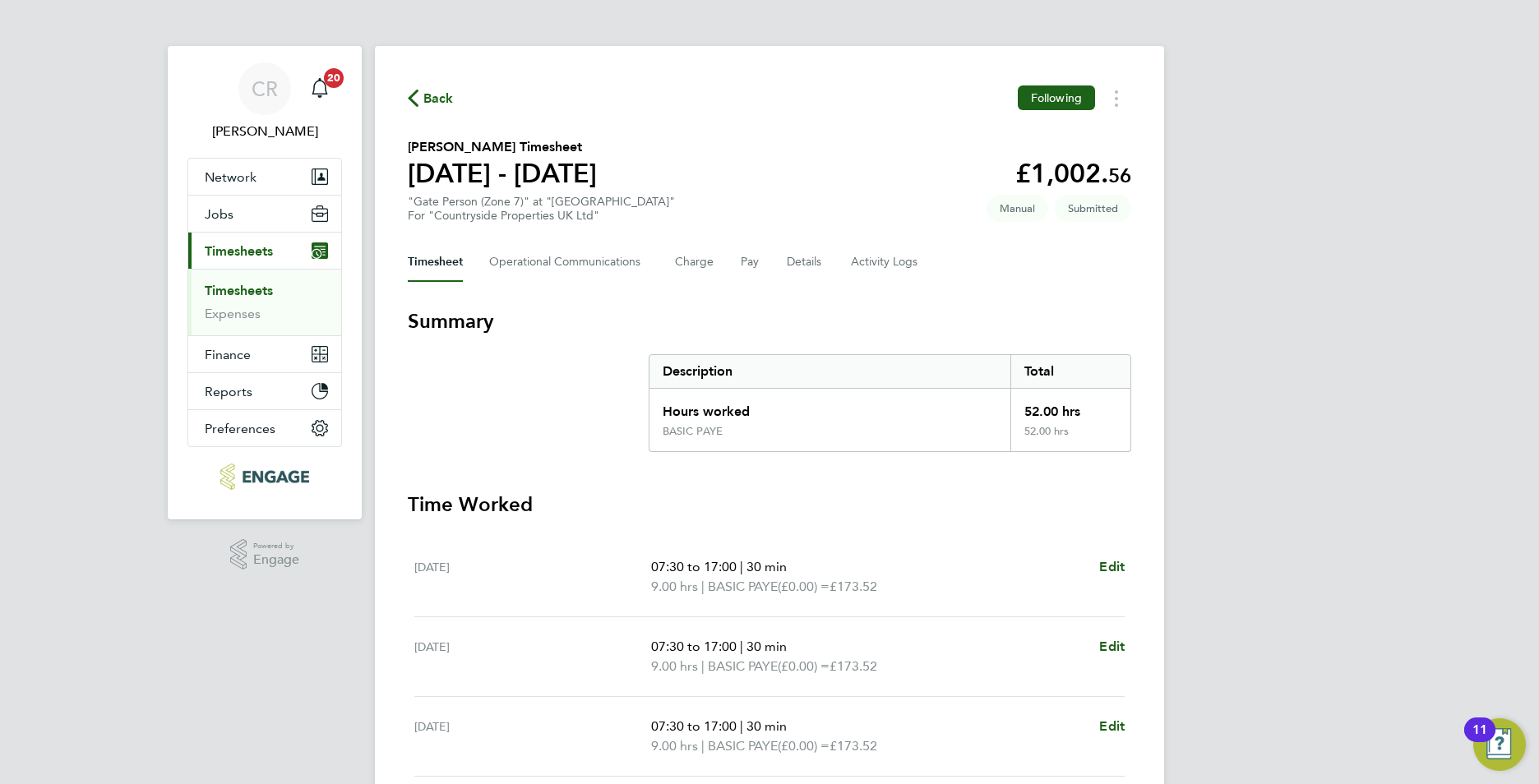
click at [271, 289] on link "Timesheets" at bounding box center [238, 290] width 68 height 15
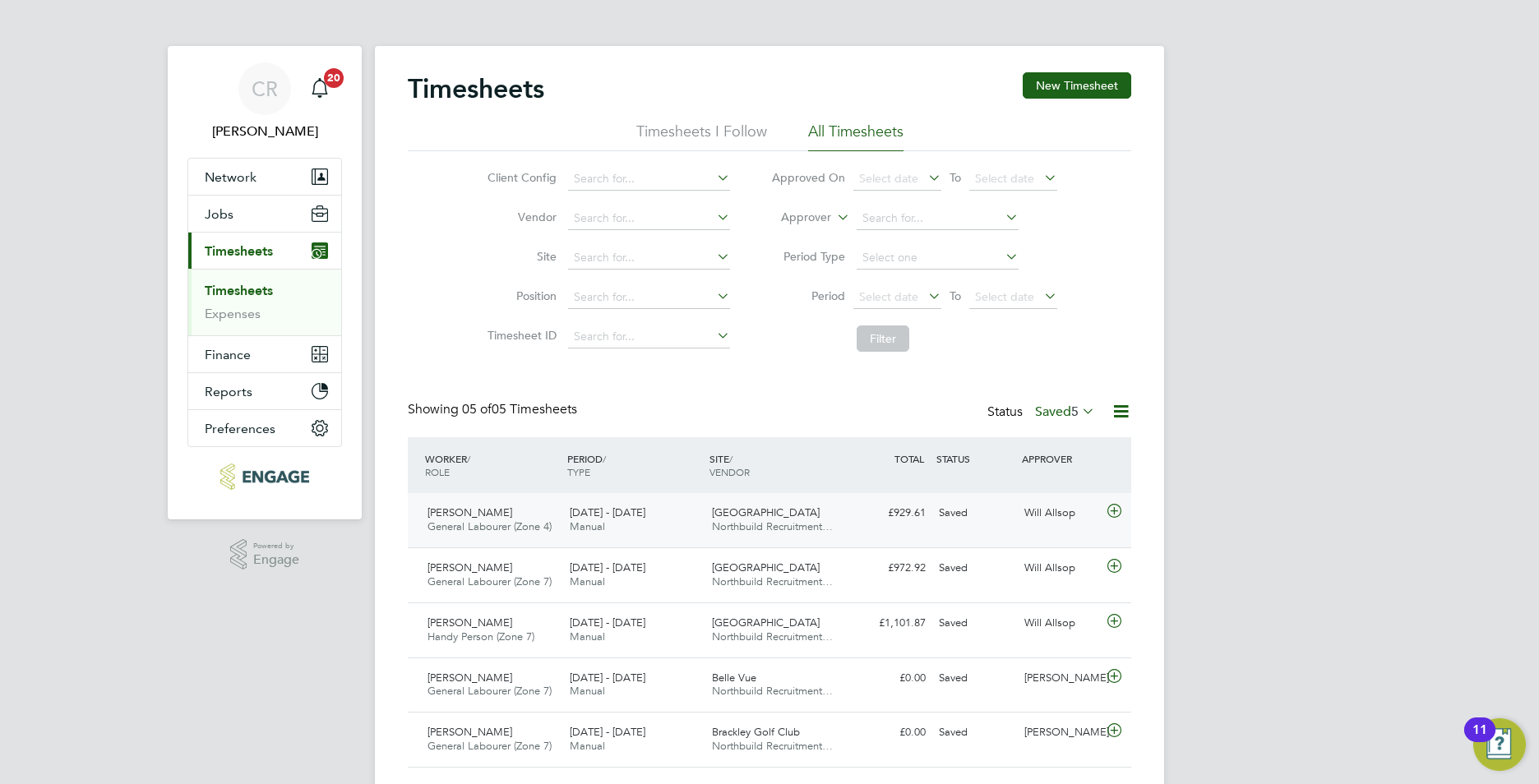
click at [747, 510] on span "[GEOGRAPHIC_DATA]" at bounding box center [766, 512] width 107 height 14
click at [746, 528] on span "Northbuild Recruitment…" at bounding box center [772, 526] width 121 height 14
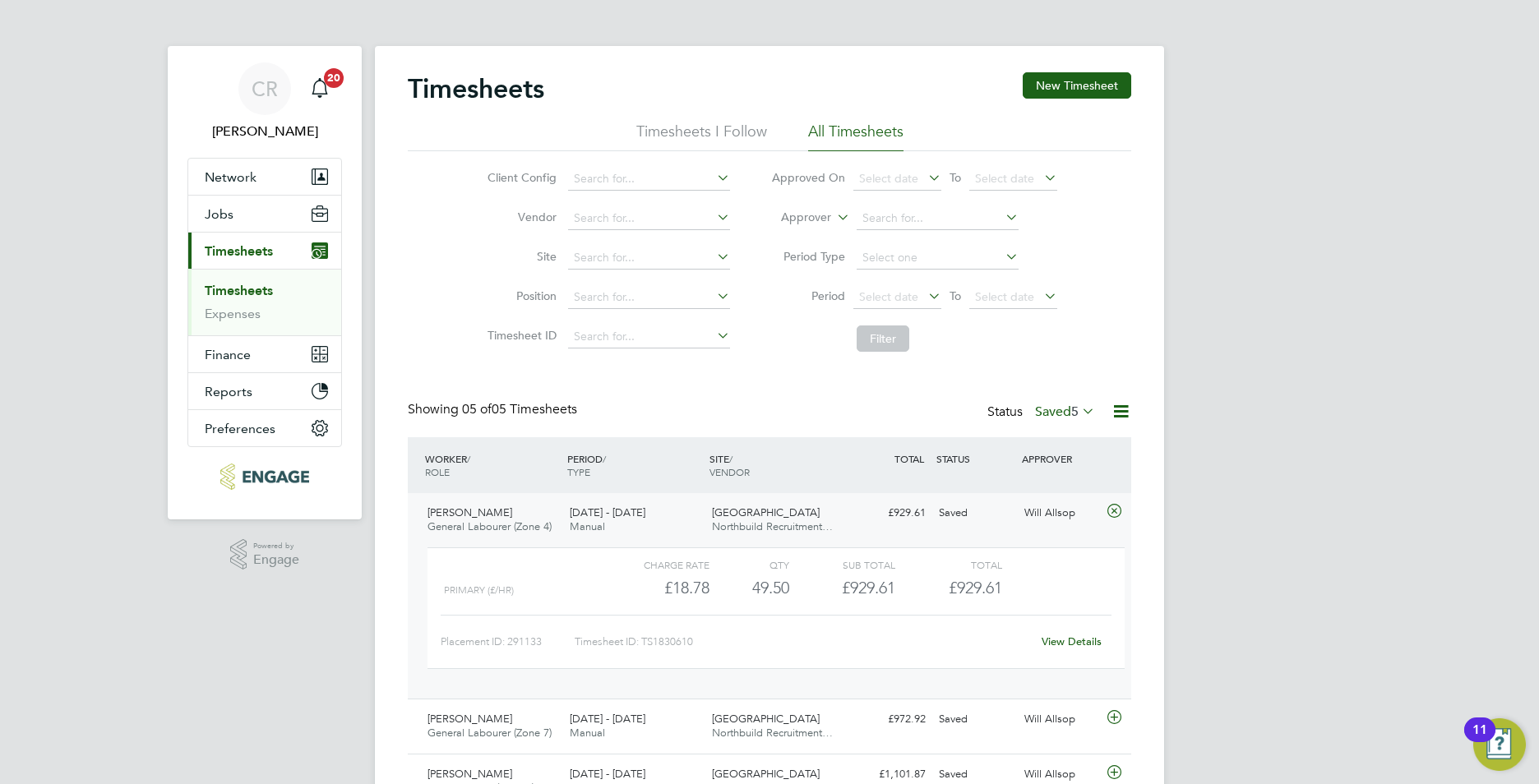
click at [1094, 643] on link "View Details" at bounding box center [1071, 641] width 60 height 14
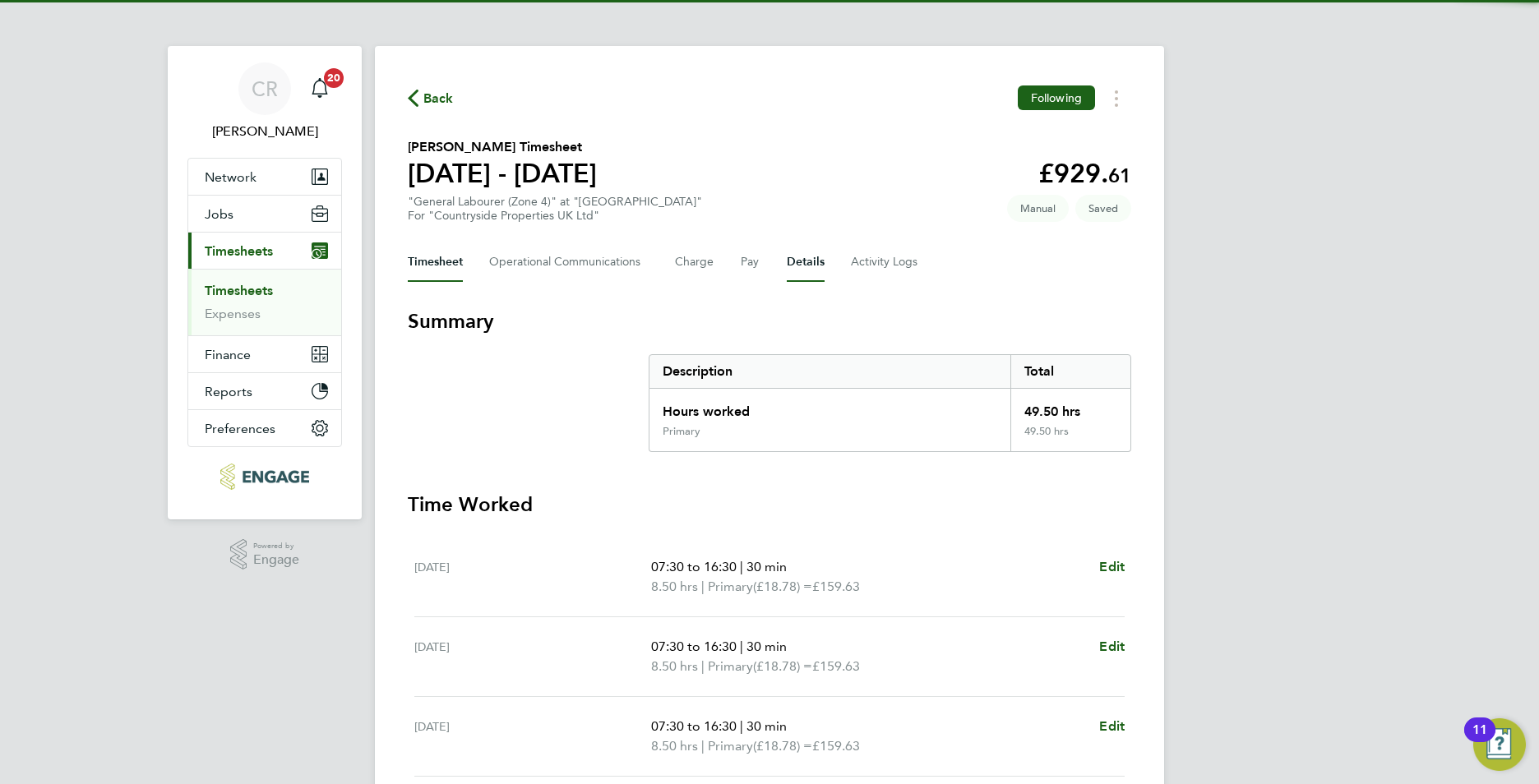
click at [798, 263] on button "Details" at bounding box center [806, 262] width 37 height 39
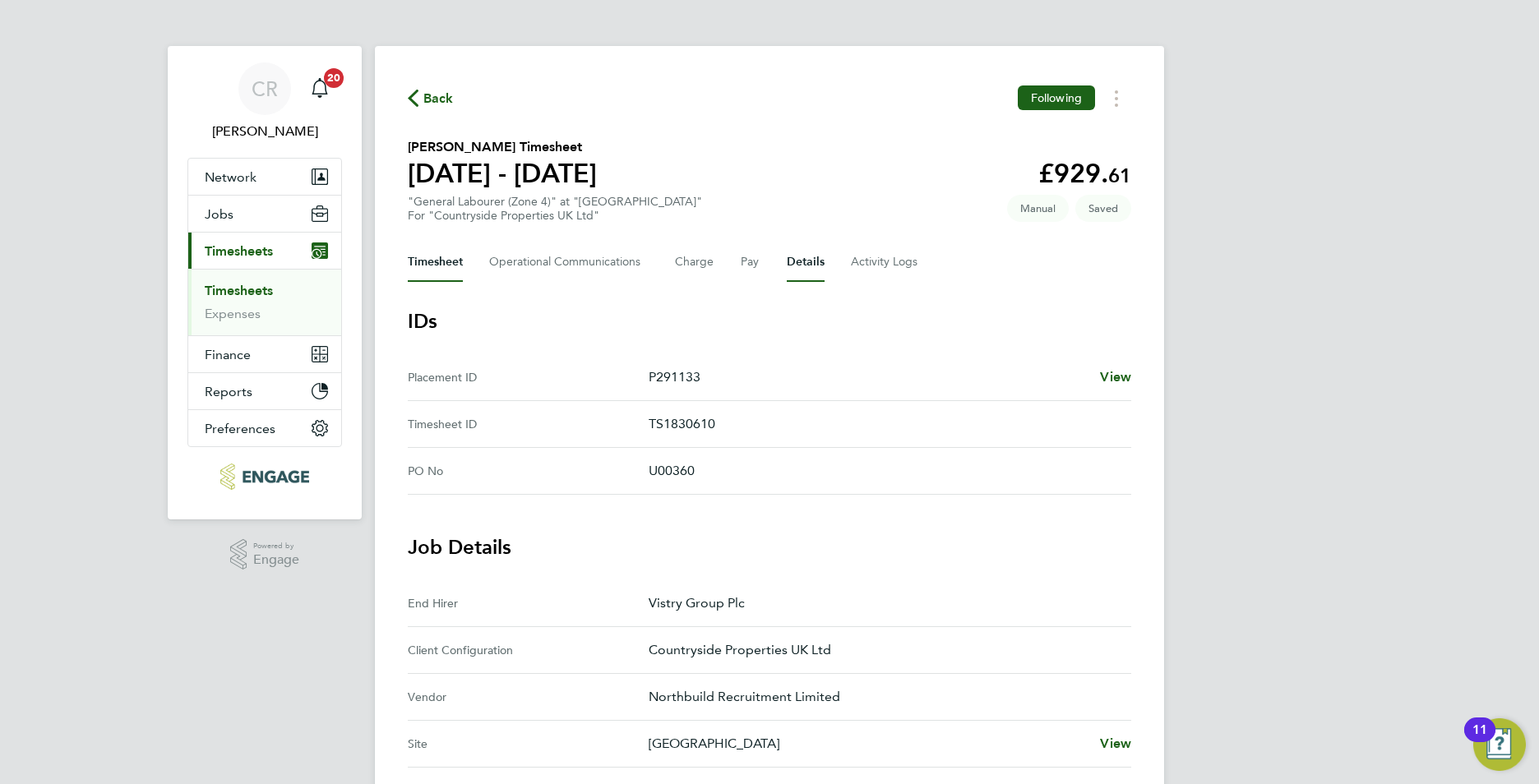
click at [426, 255] on button "Timesheet" at bounding box center [435, 262] width 55 height 39
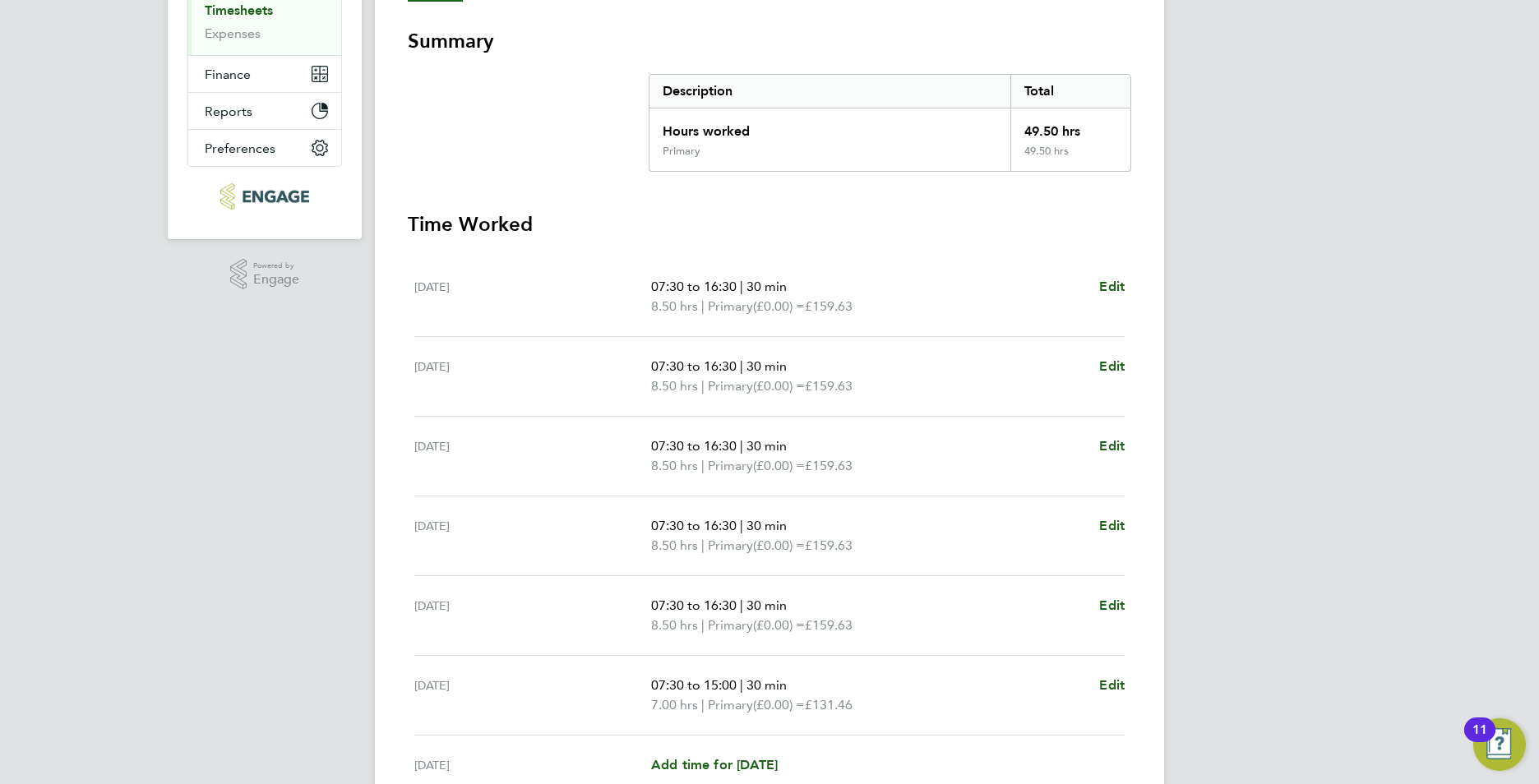
scroll to position [437, 0]
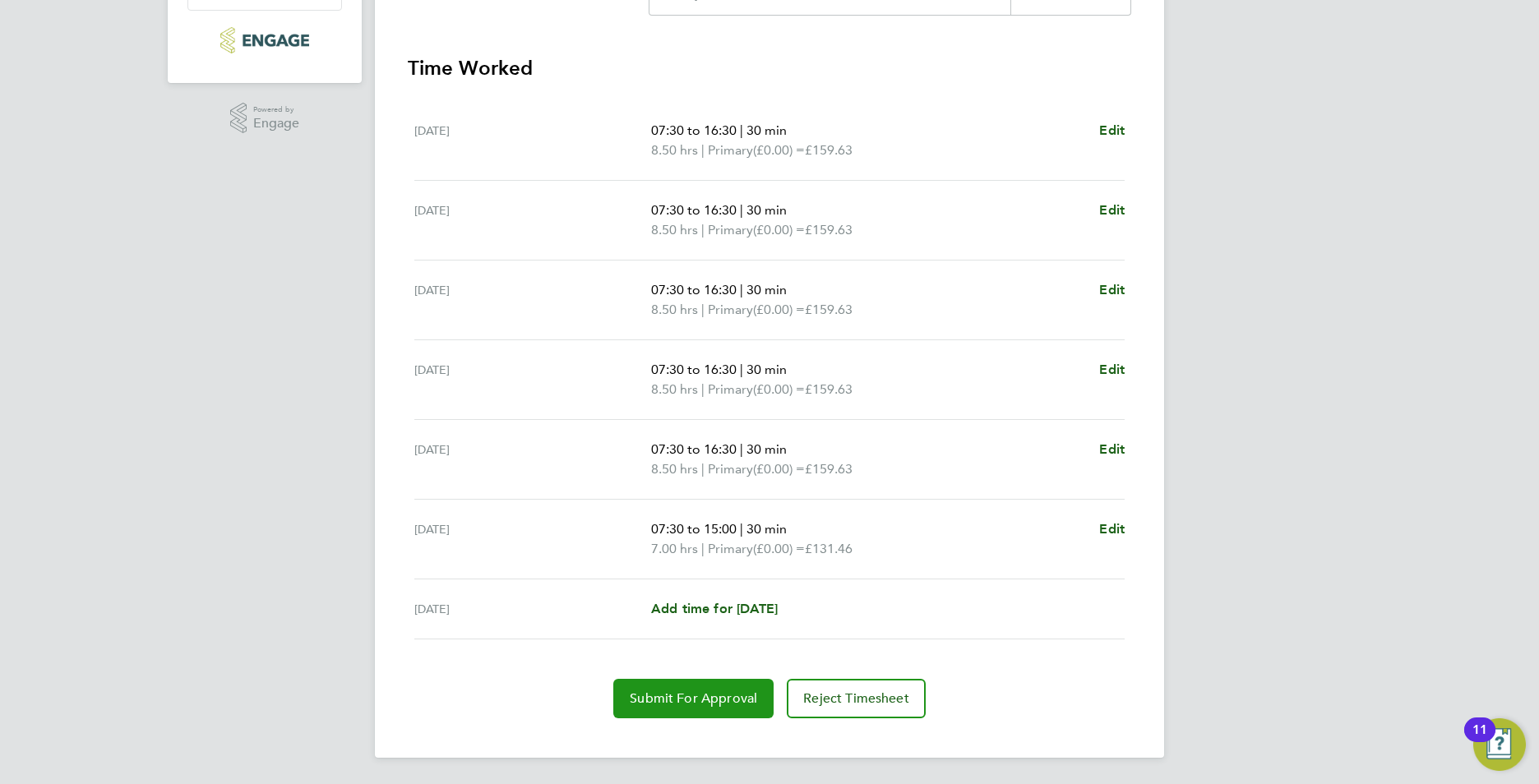
click at [673, 701] on span "Submit For Approval" at bounding box center [693, 698] width 128 height 16
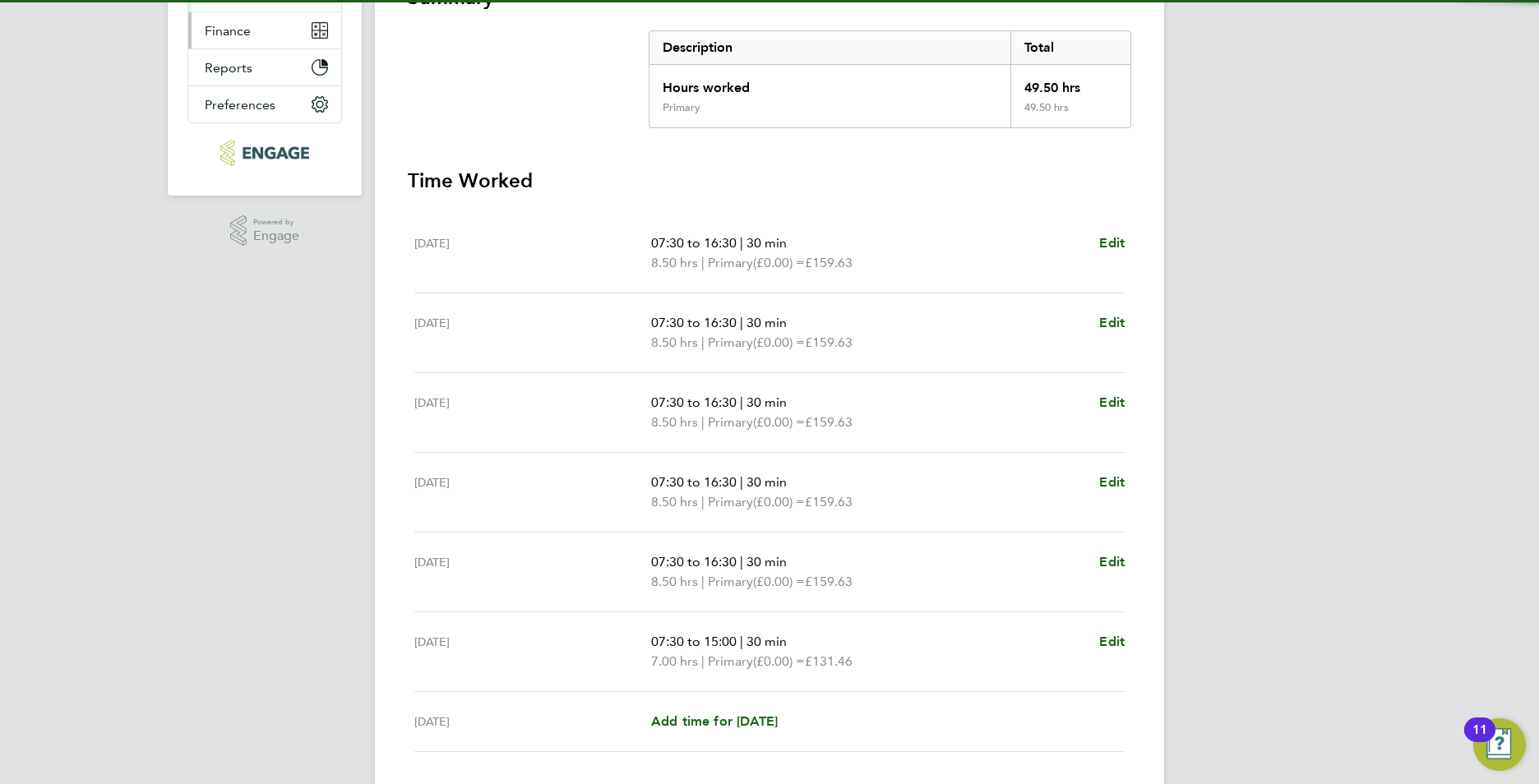
scroll to position [107, 0]
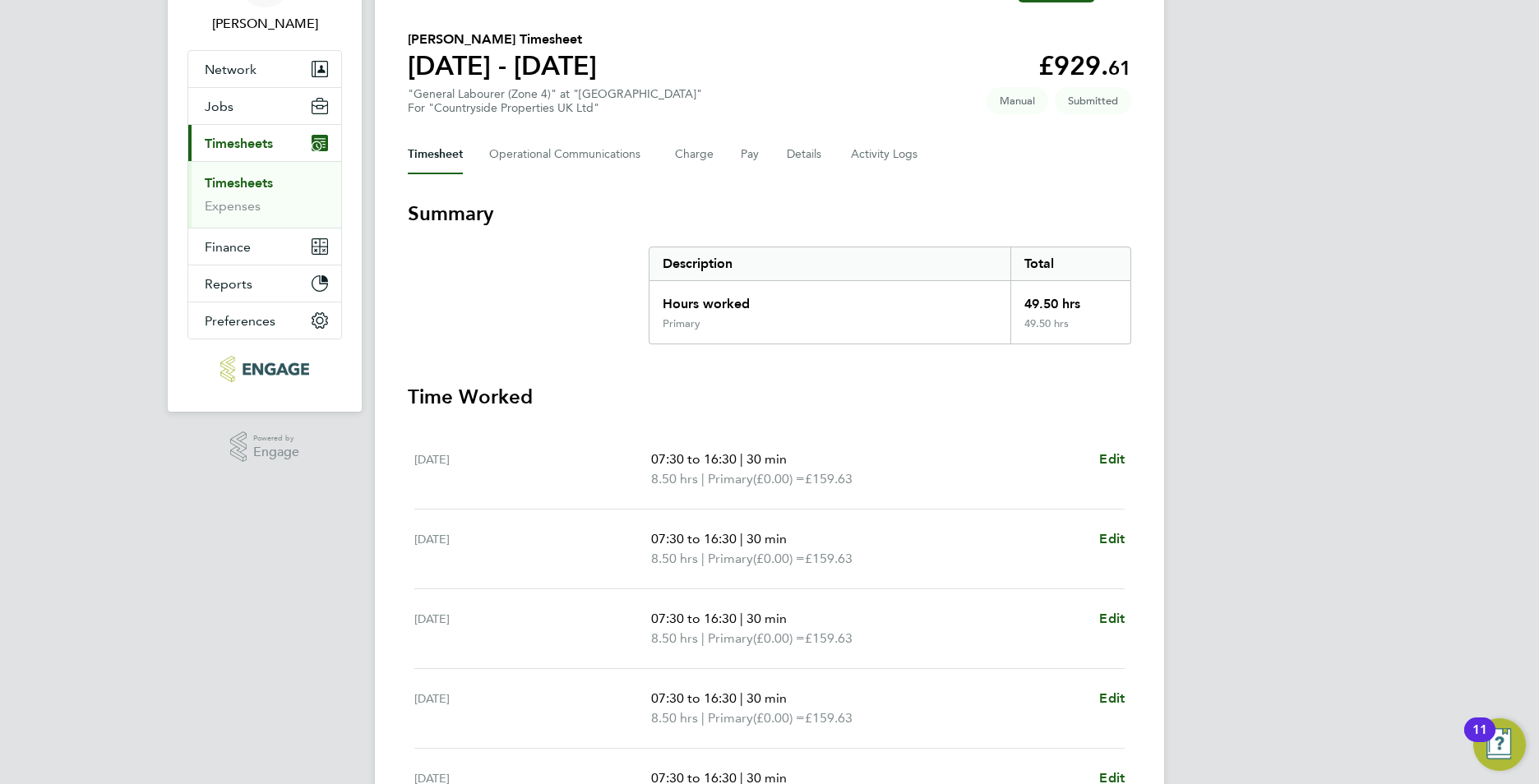
click at [241, 182] on link "Timesheets" at bounding box center [238, 183] width 68 height 15
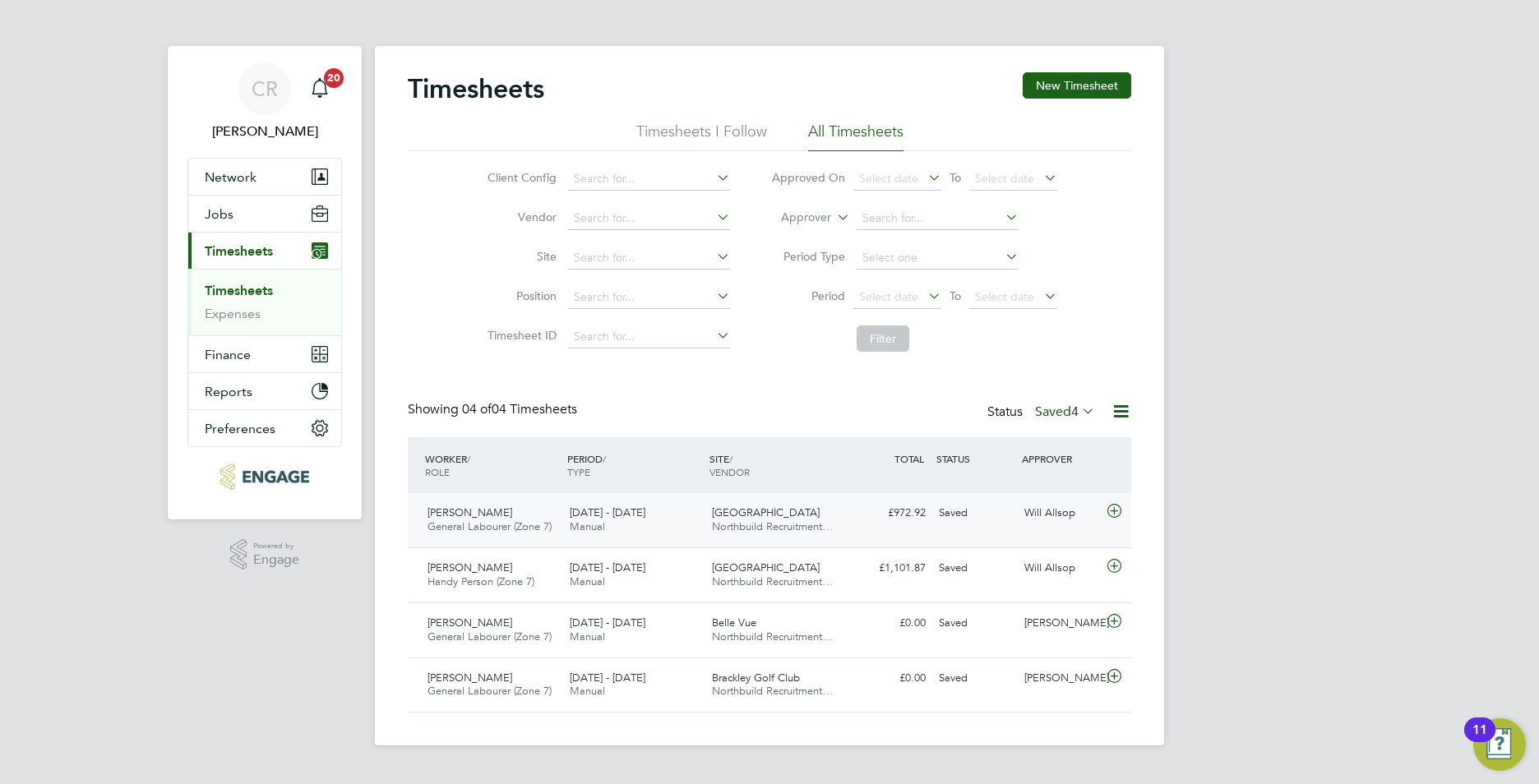
click at [1077, 518] on div "Will Allsop" at bounding box center [1060, 513] width 85 height 27
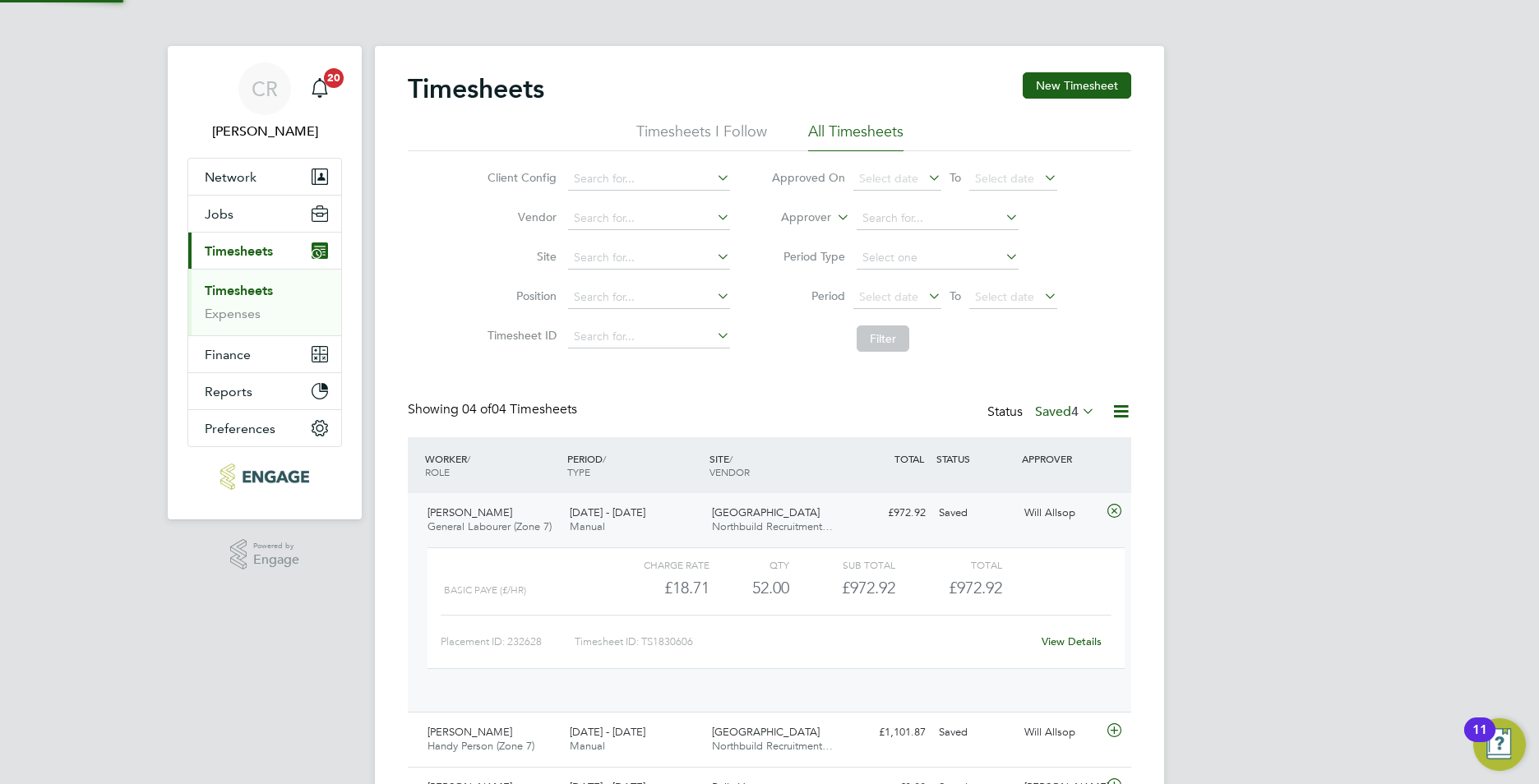
scroll to position [28, 160]
click at [1076, 644] on link "View Details" at bounding box center [1071, 641] width 60 height 14
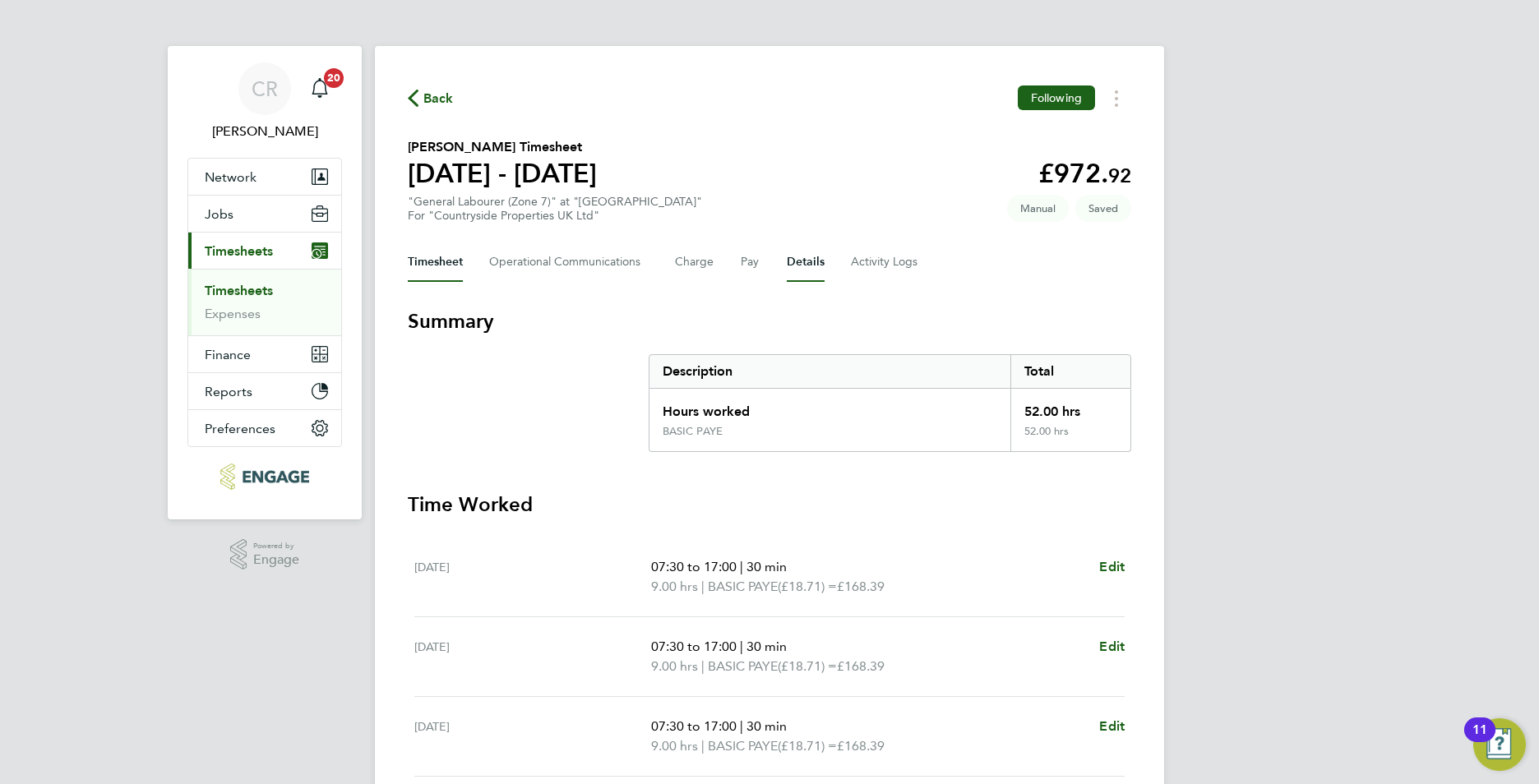
click at [799, 263] on button "Details" at bounding box center [806, 262] width 37 height 39
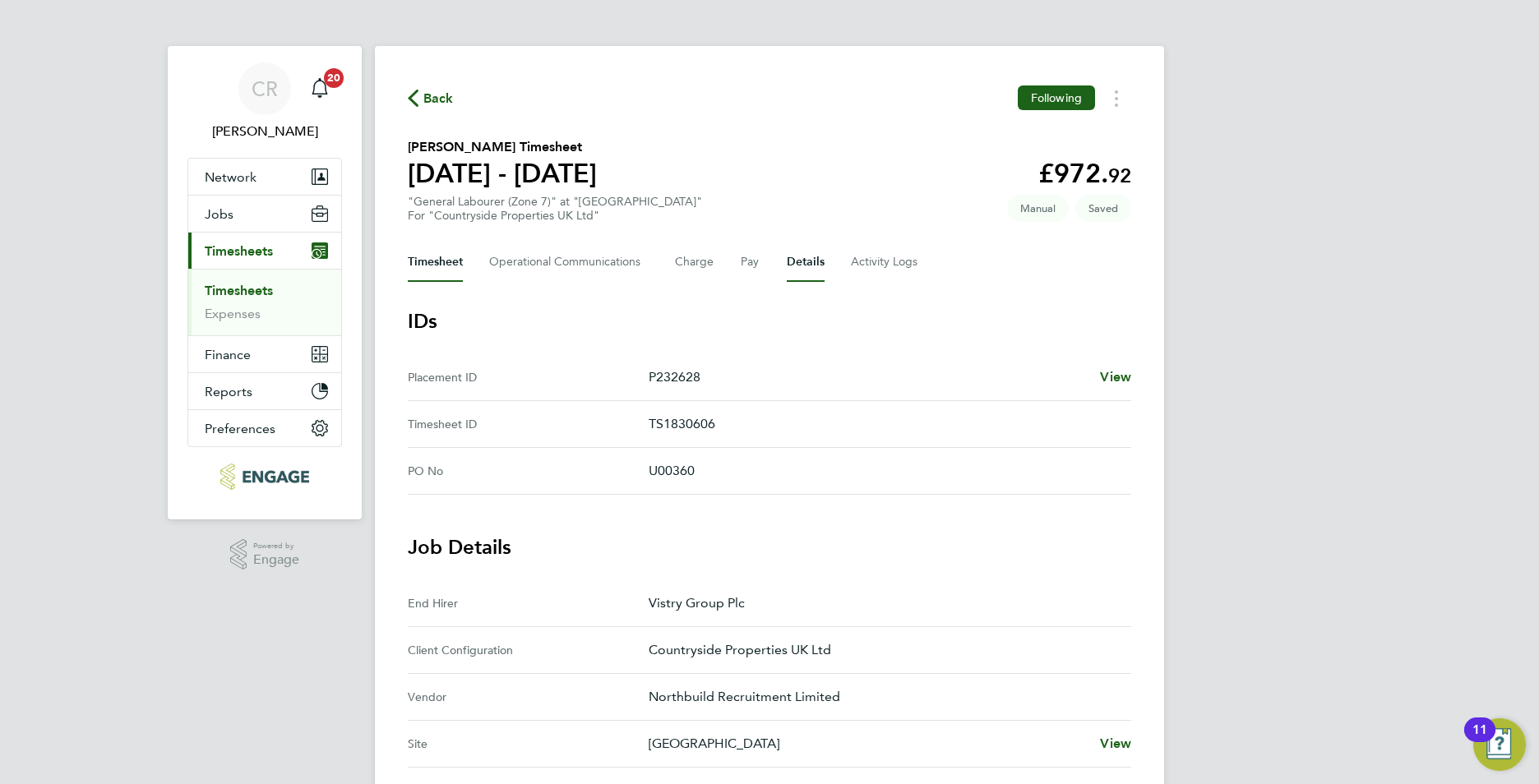
click at [458, 269] on button "Timesheet" at bounding box center [435, 262] width 55 height 39
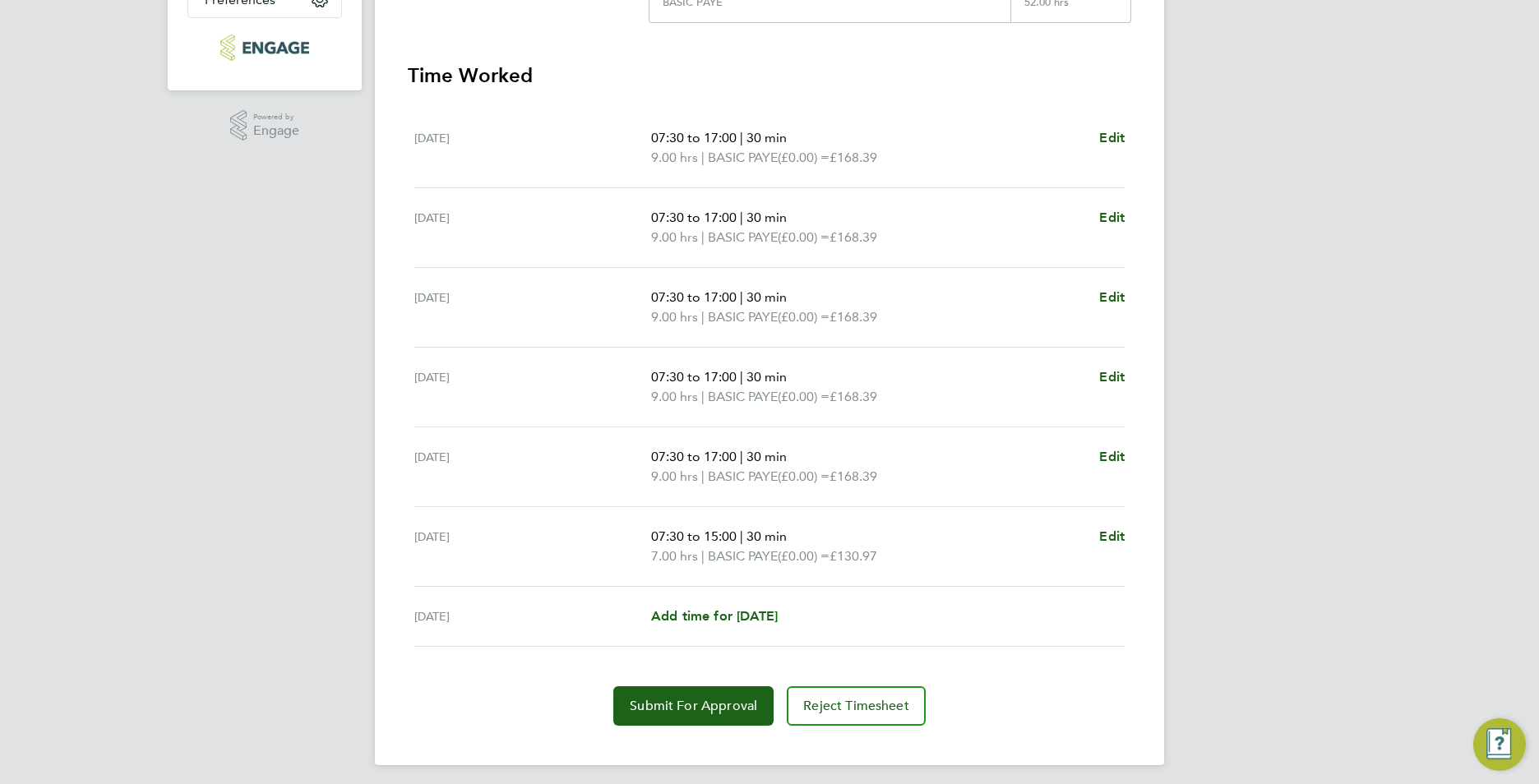
scroll to position [437, 0]
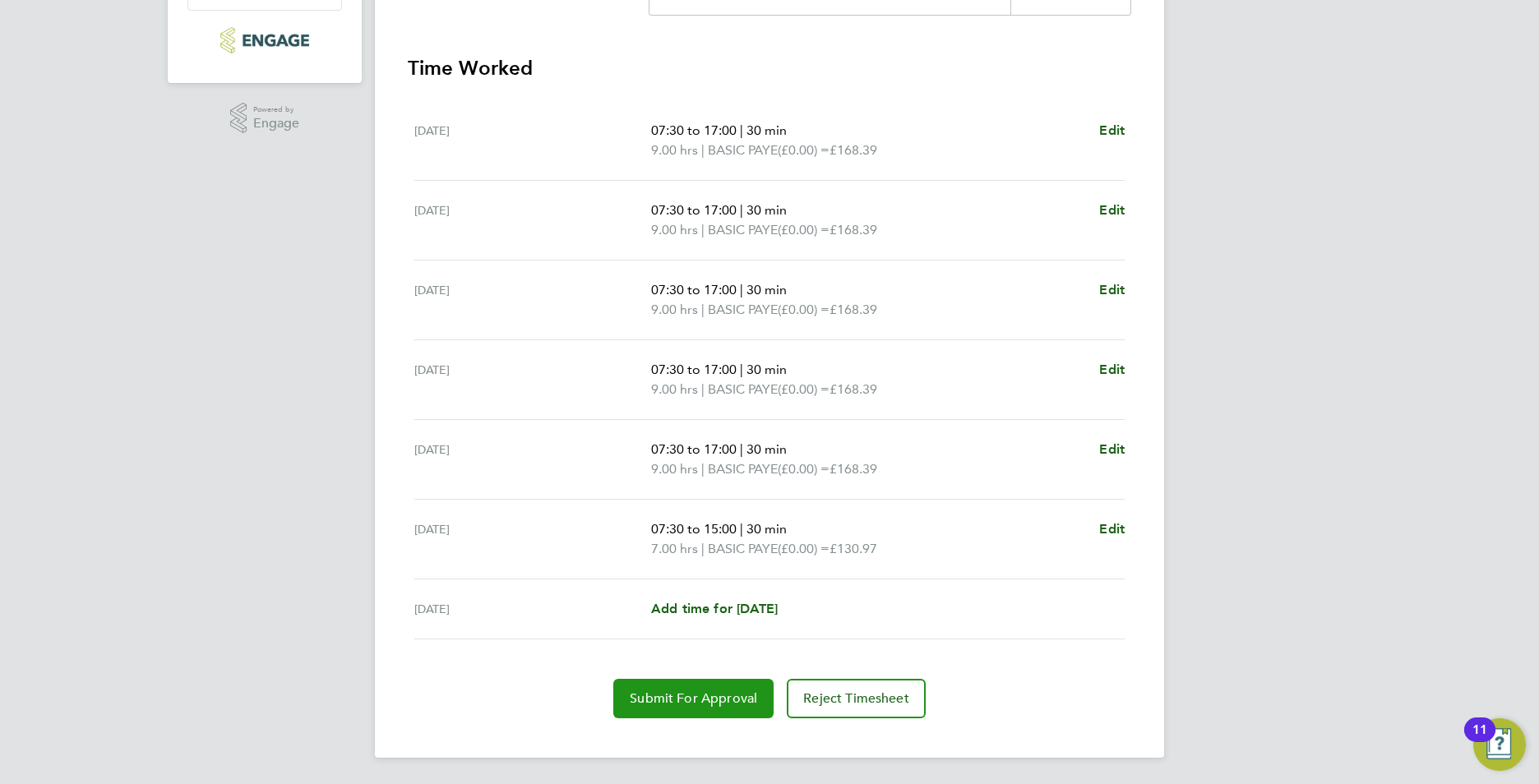
click at [677, 706] on button "Submit For Approval" at bounding box center [693, 698] width 160 height 39
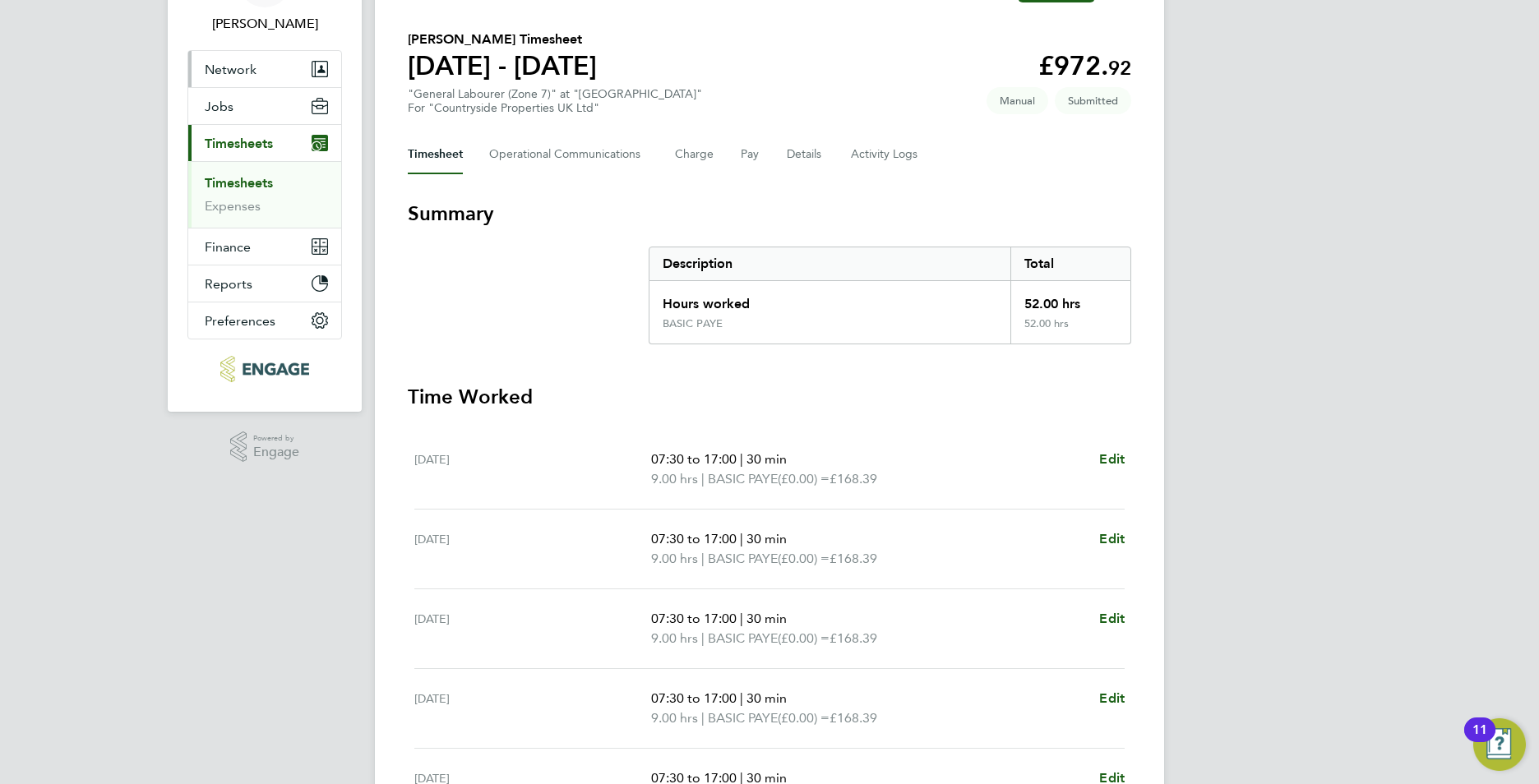
click at [252, 176] on link "Timesheets" at bounding box center [238, 183] width 68 height 15
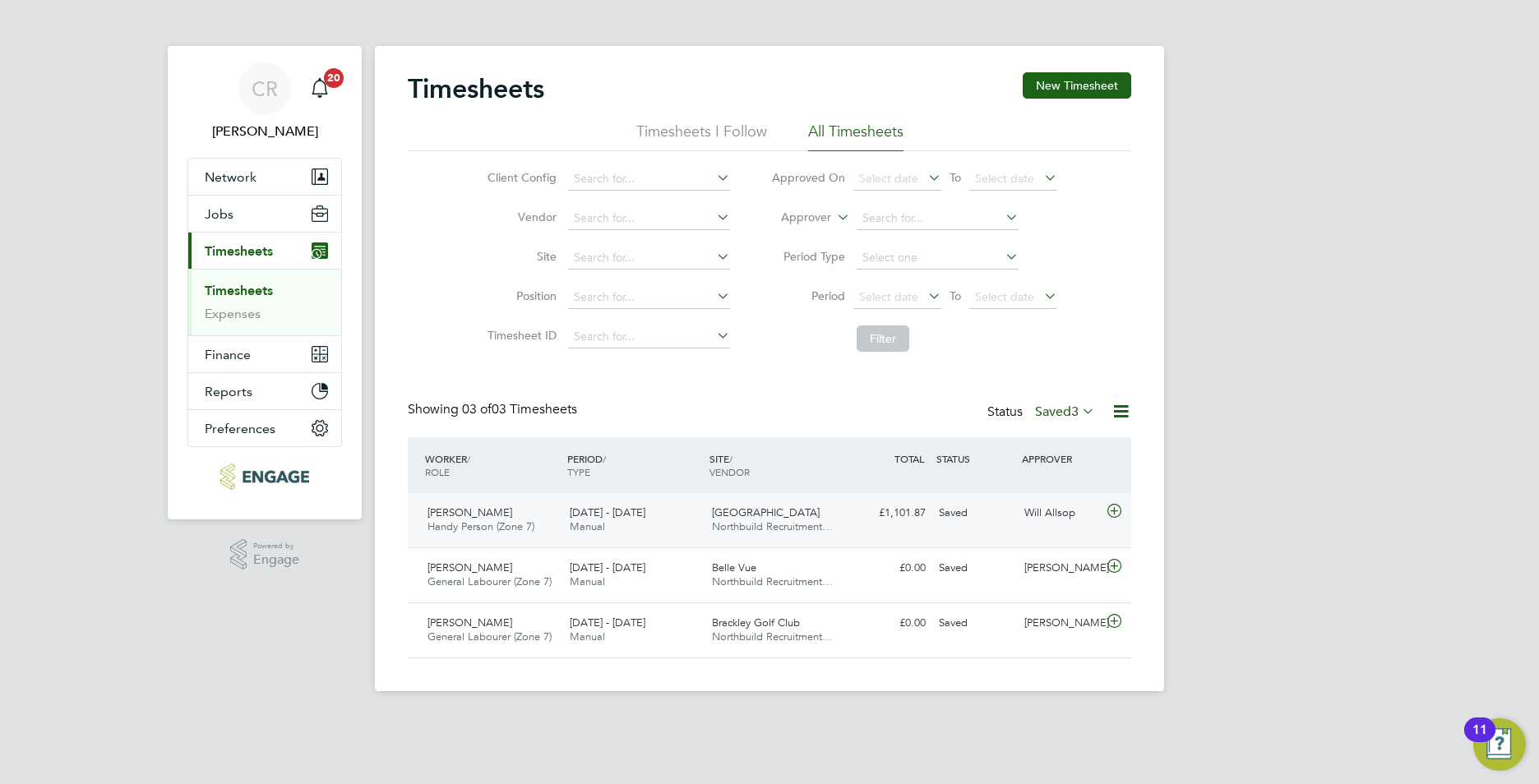
click at [832, 524] on span "Northbuild Recruitment…" at bounding box center [772, 526] width 121 height 14
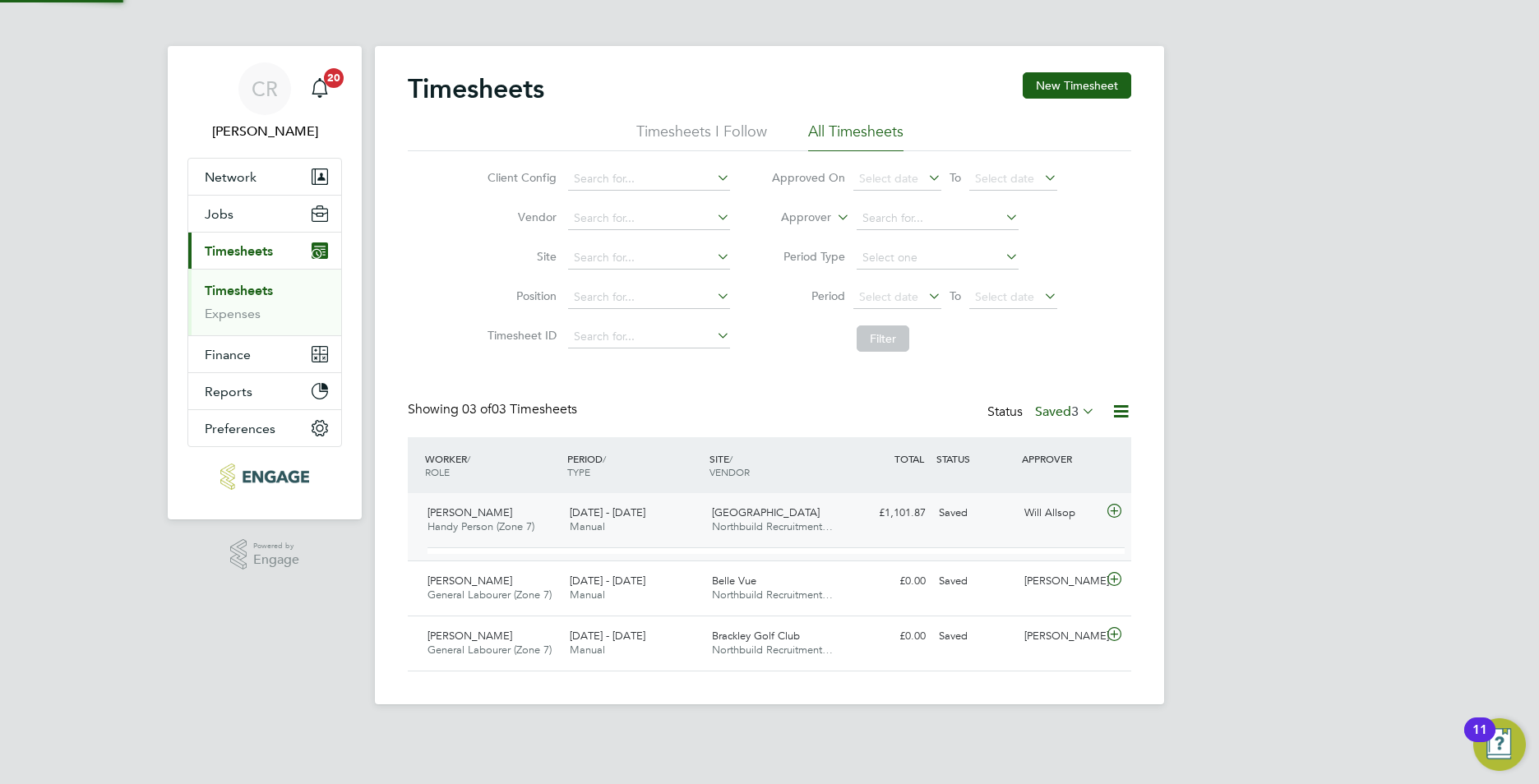
scroll to position [28, 160]
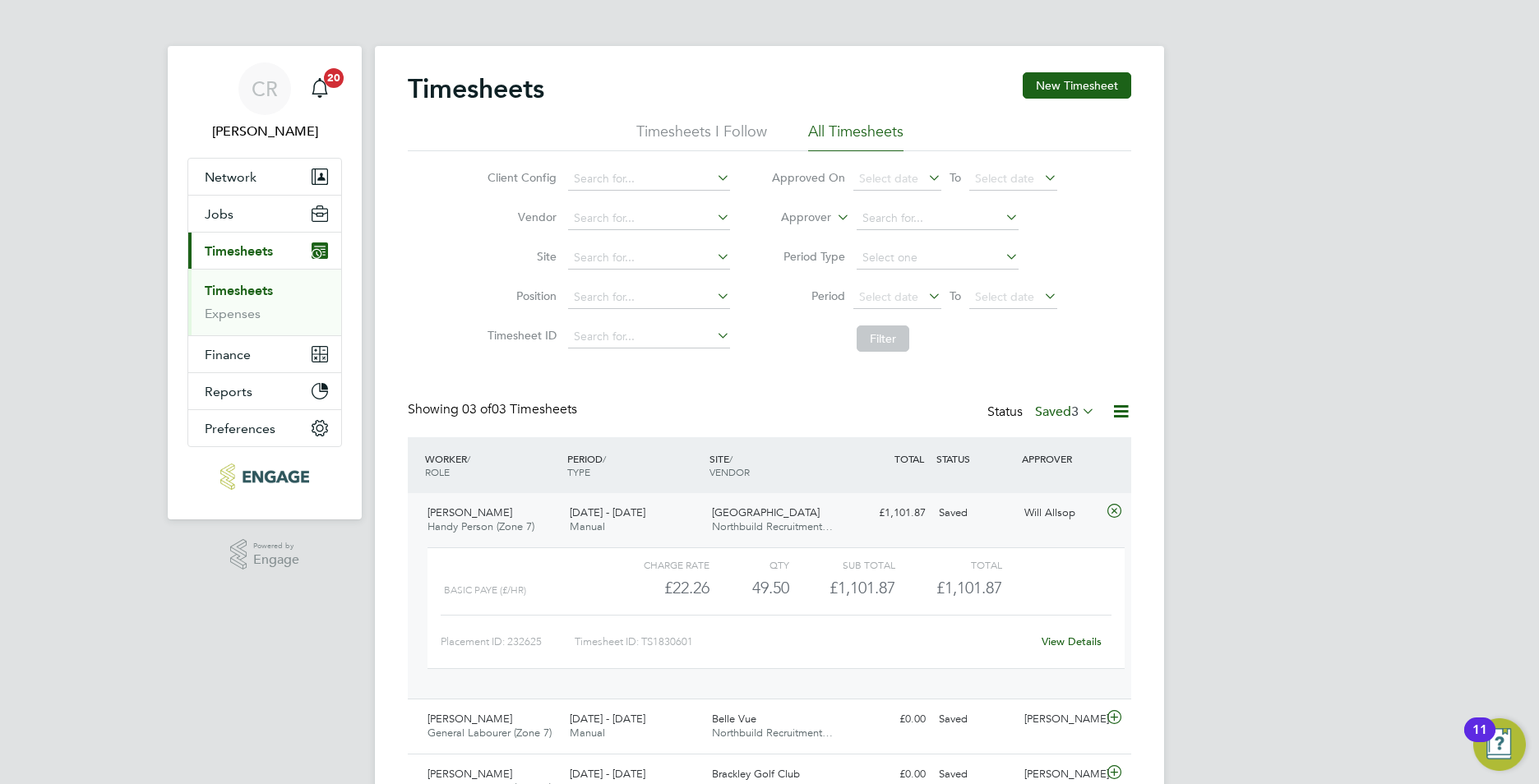
click at [1075, 651] on div "View Details" at bounding box center [1071, 642] width 81 height 26
click at [1073, 643] on link "View Details" at bounding box center [1071, 641] width 60 height 14
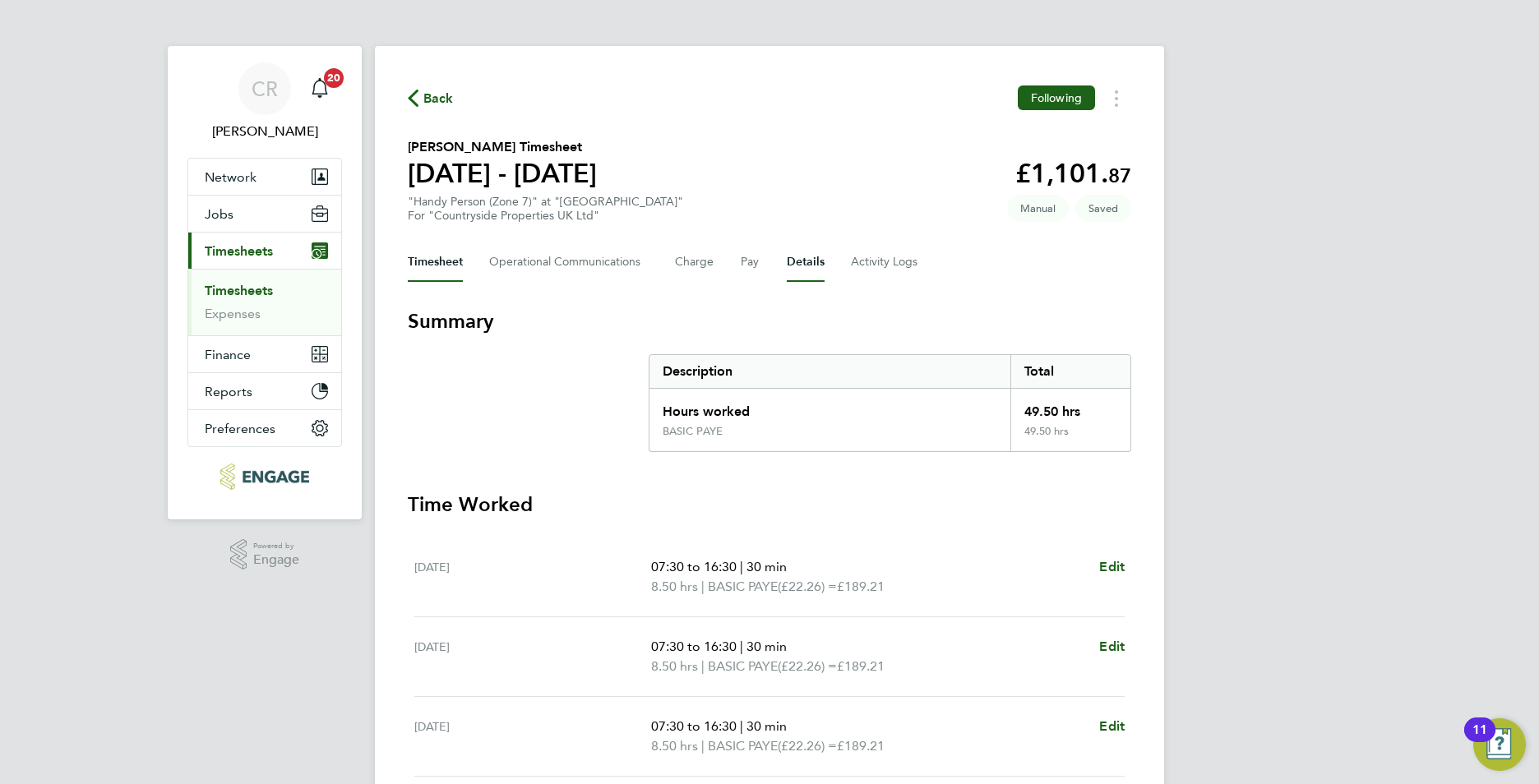
click at [794, 260] on button "Details" at bounding box center [806, 262] width 37 height 39
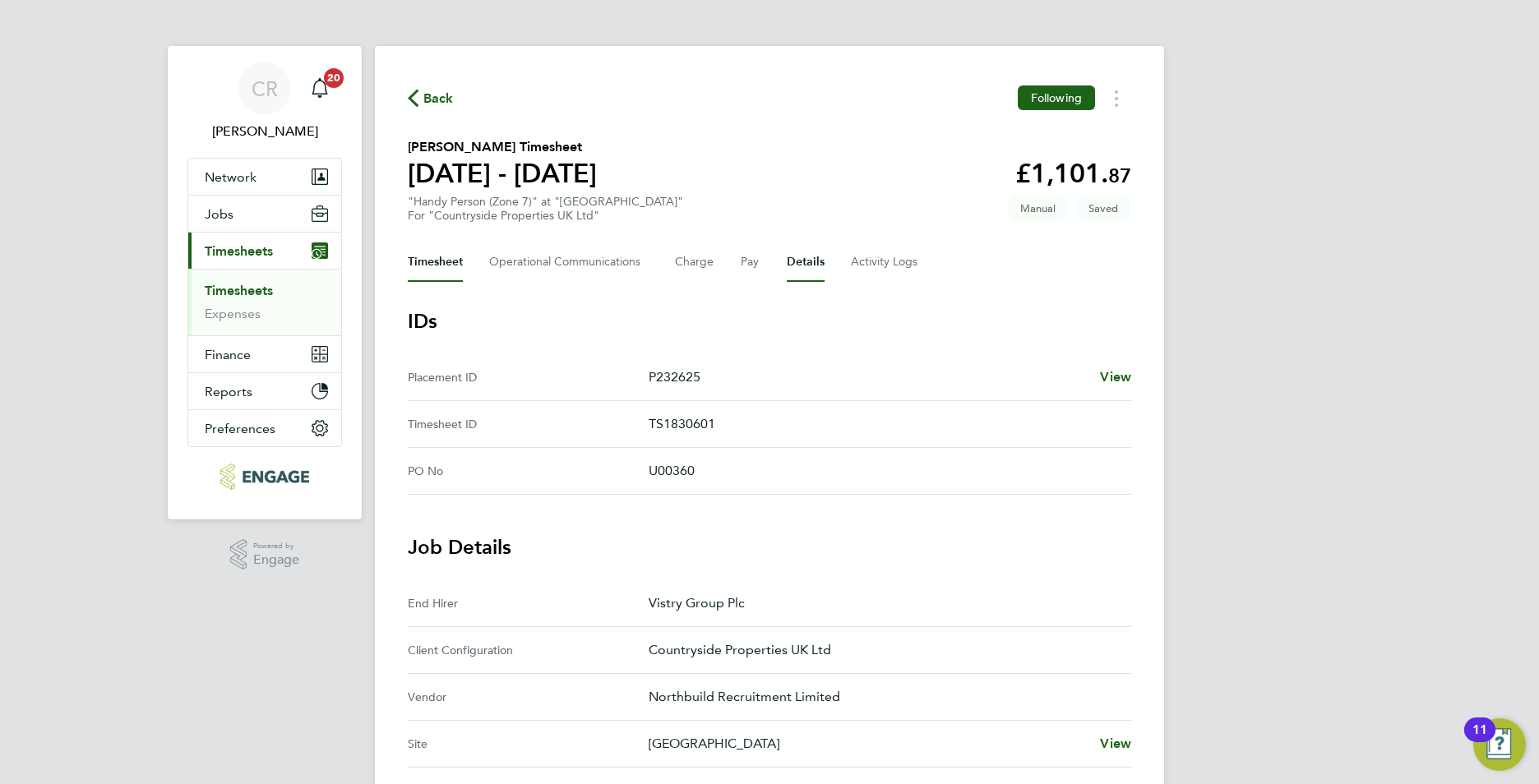
click at [415, 274] on button "Timesheet" at bounding box center [435, 262] width 55 height 39
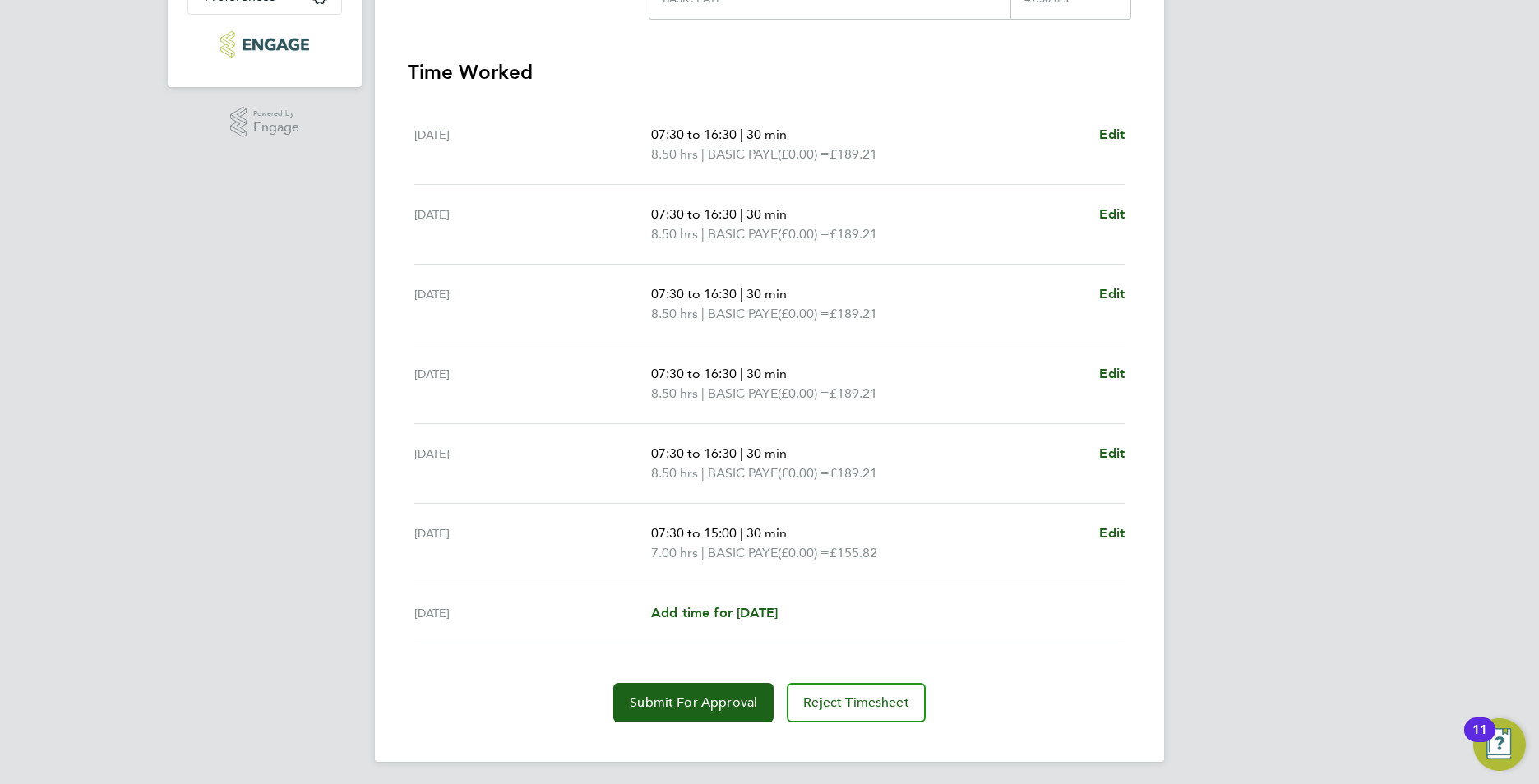
scroll to position [437, 0]
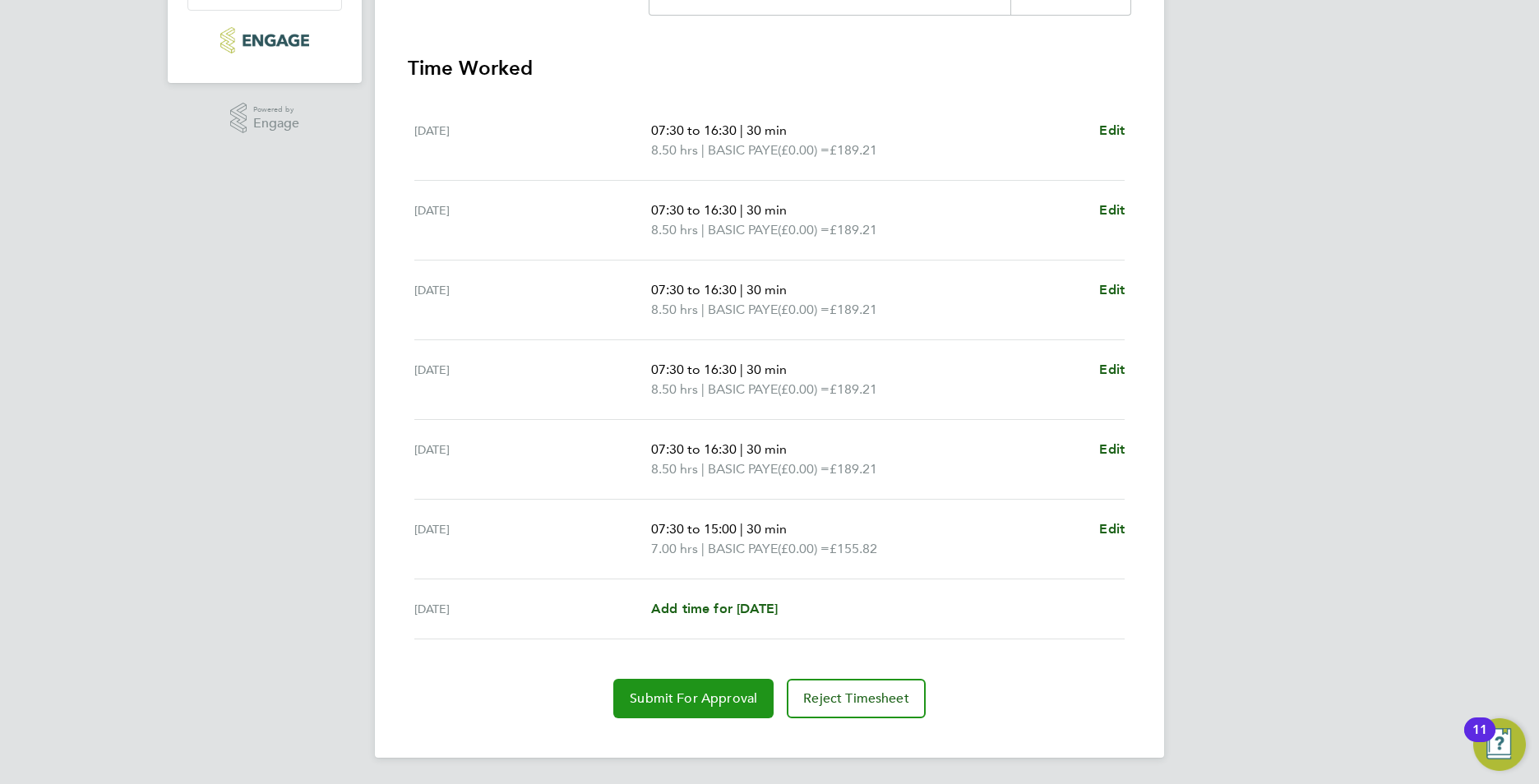
click at [700, 693] on span "Submit For Approval" at bounding box center [693, 698] width 128 height 16
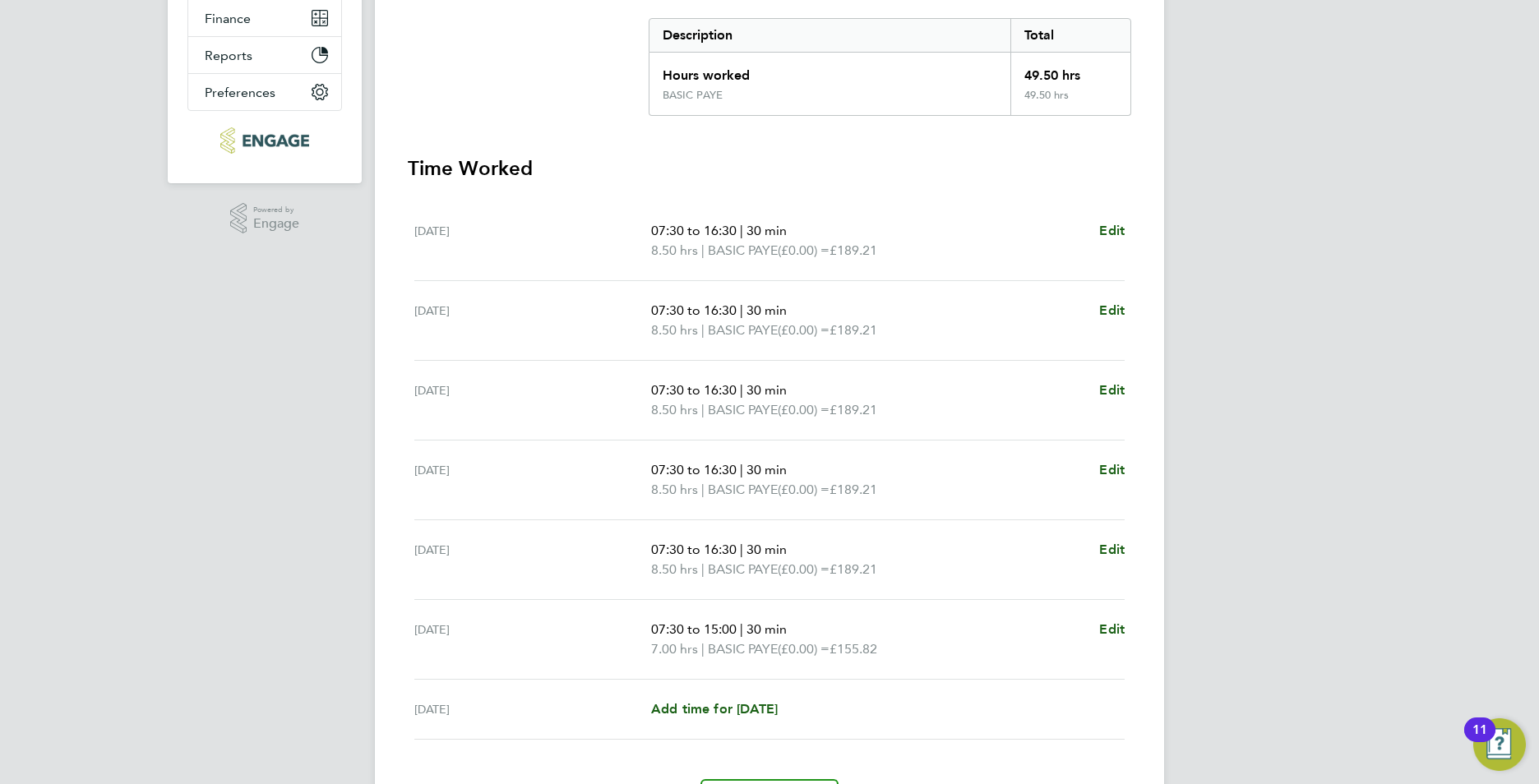
scroll to position [26, 0]
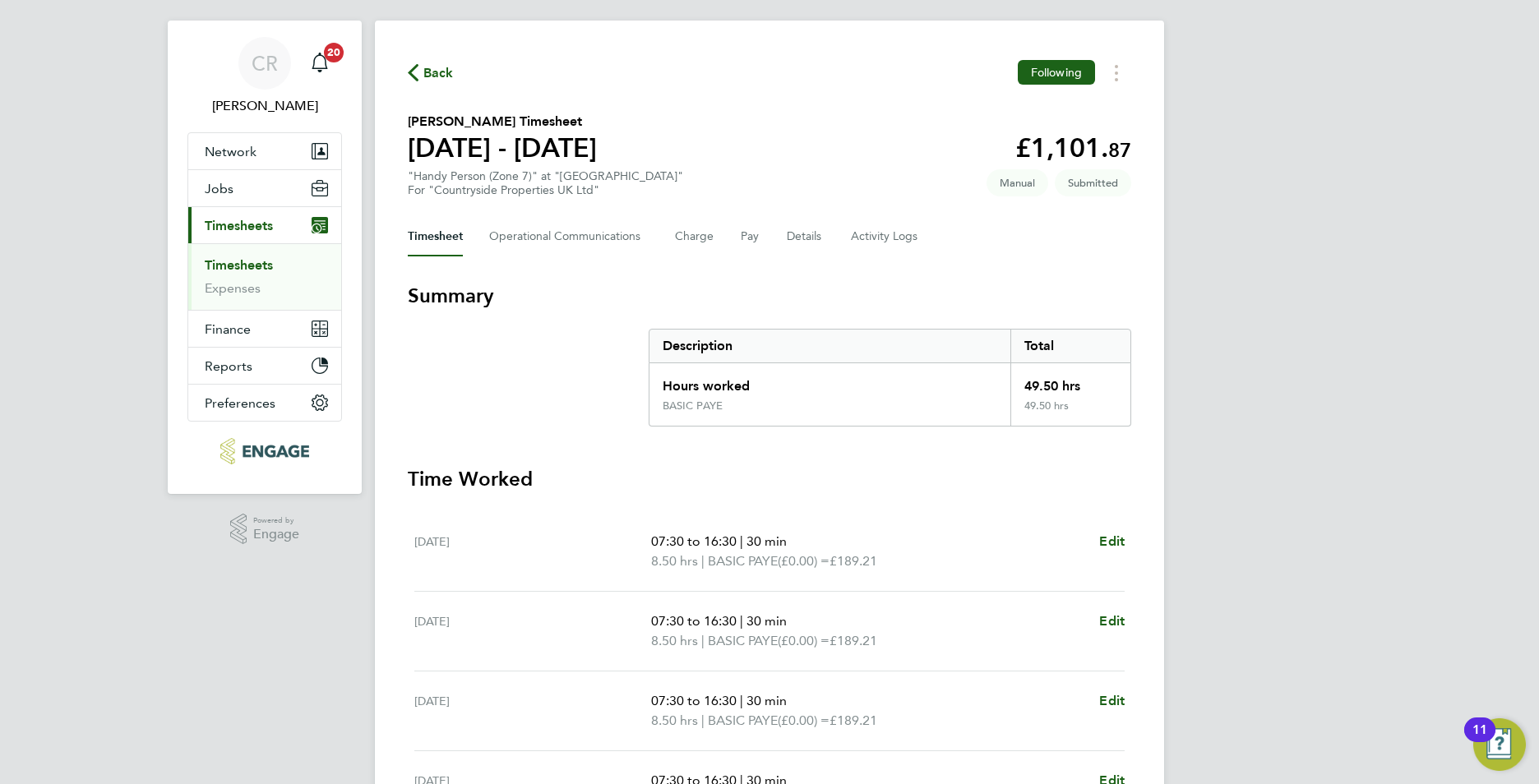
click at [254, 225] on span "Timesheets" at bounding box center [238, 226] width 68 height 15
click at [238, 266] on link "Timesheets" at bounding box center [238, 265] width 68 height 15
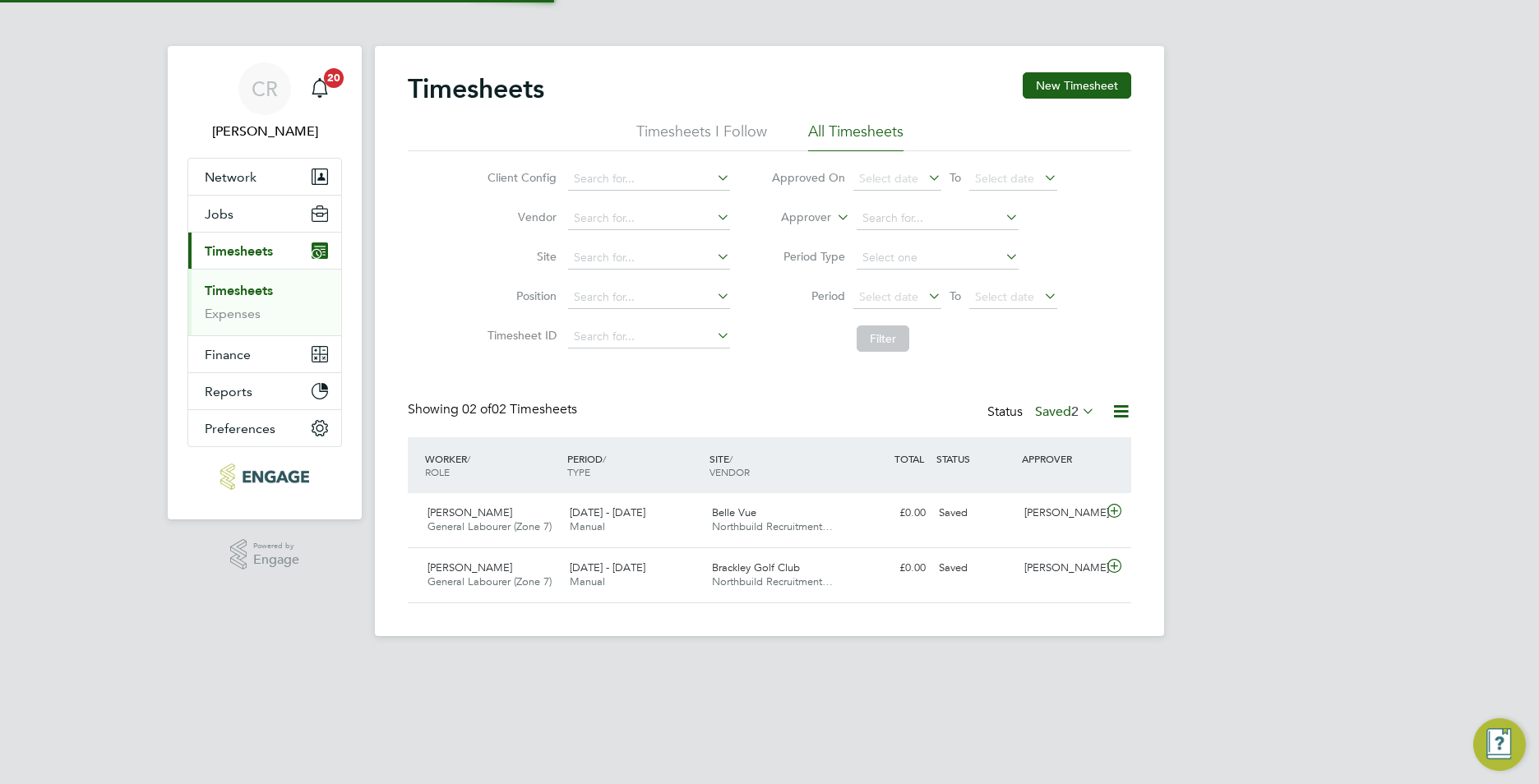
scroll to position [42, 143]
